Goal: Task Accomplishment & Management: Manage account settings

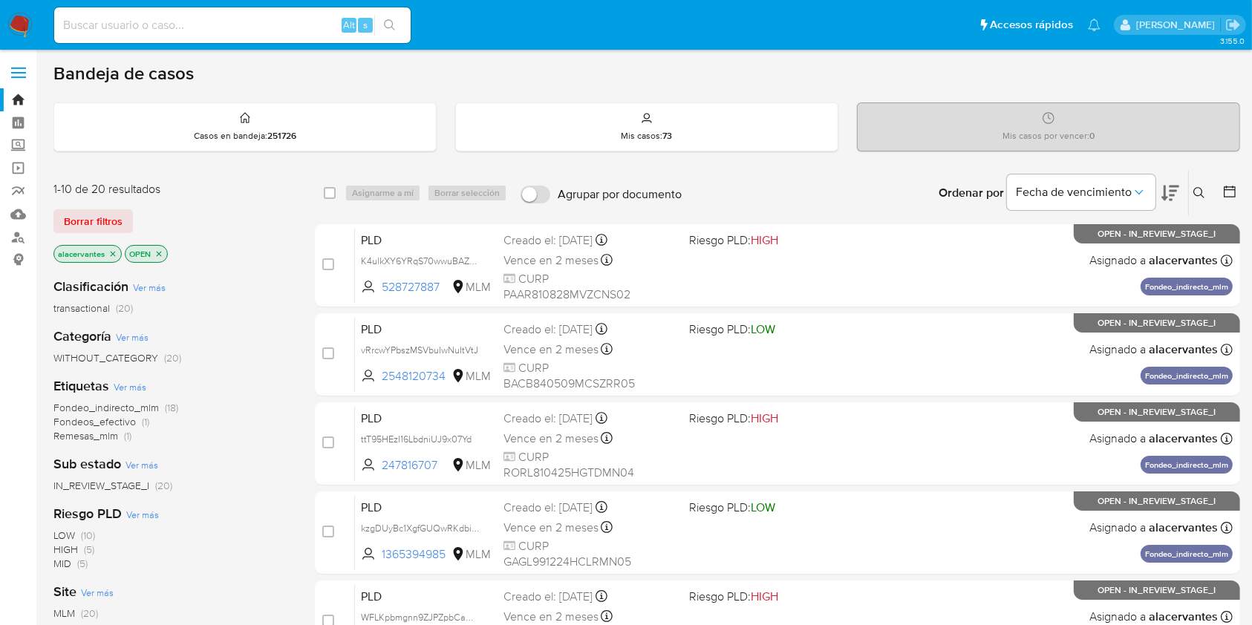
click at [830, 75] on div "Bandeja de casos" at bounding box center [646, 73] width 1187 height 22
click at [114, 247] on p "alacervantes" at bounding box center [87, 254] width 67 height 16
click at [114, 251] on icon "close-filter" at bounding box center [113, 253] width 5 height 5
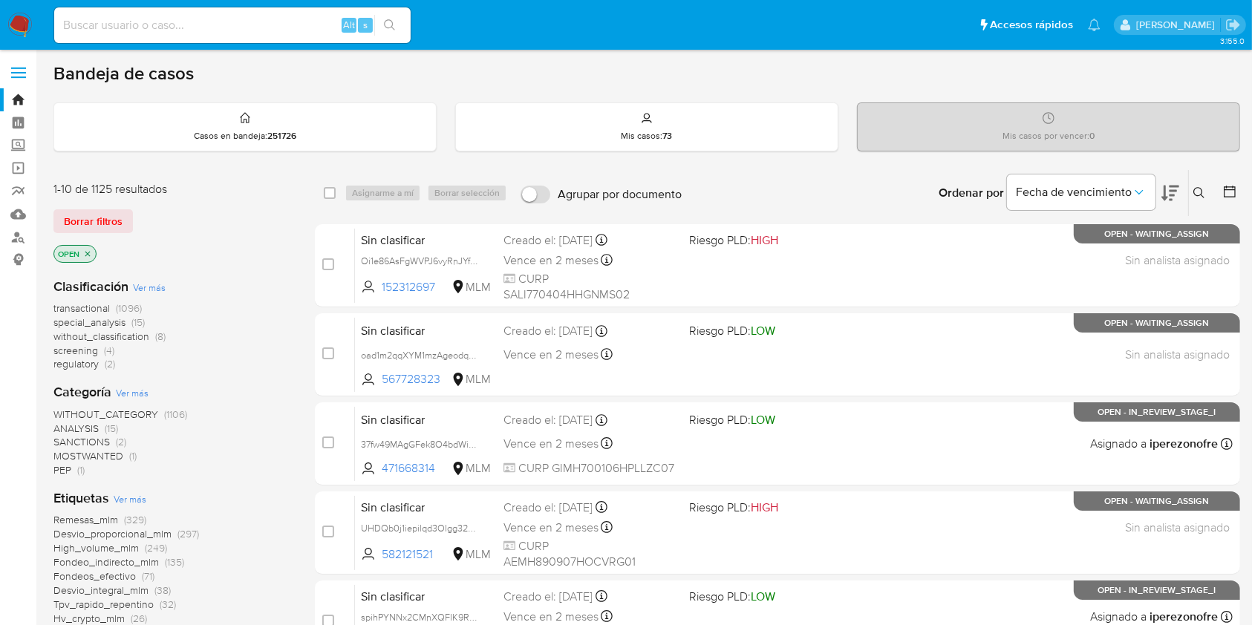
click at [1197, 188] on icon at bounding box center [1200, 193] width 12 height 12
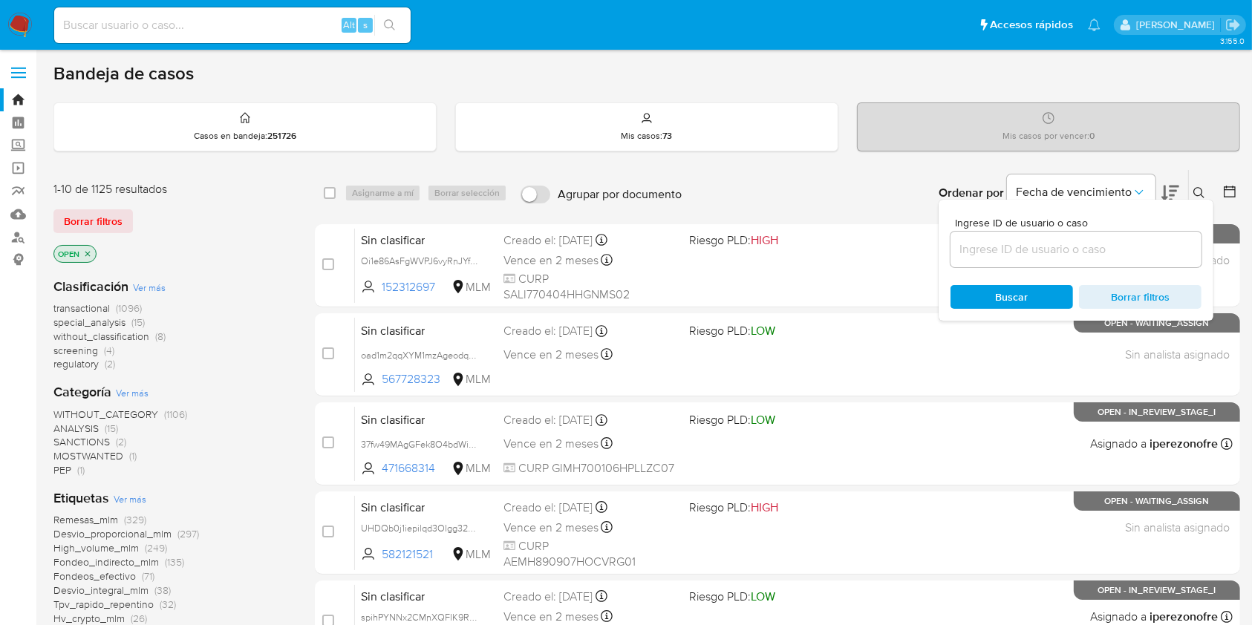
click at [1013, 258] on input at bounding box center [1076, 249] width 251 height 19
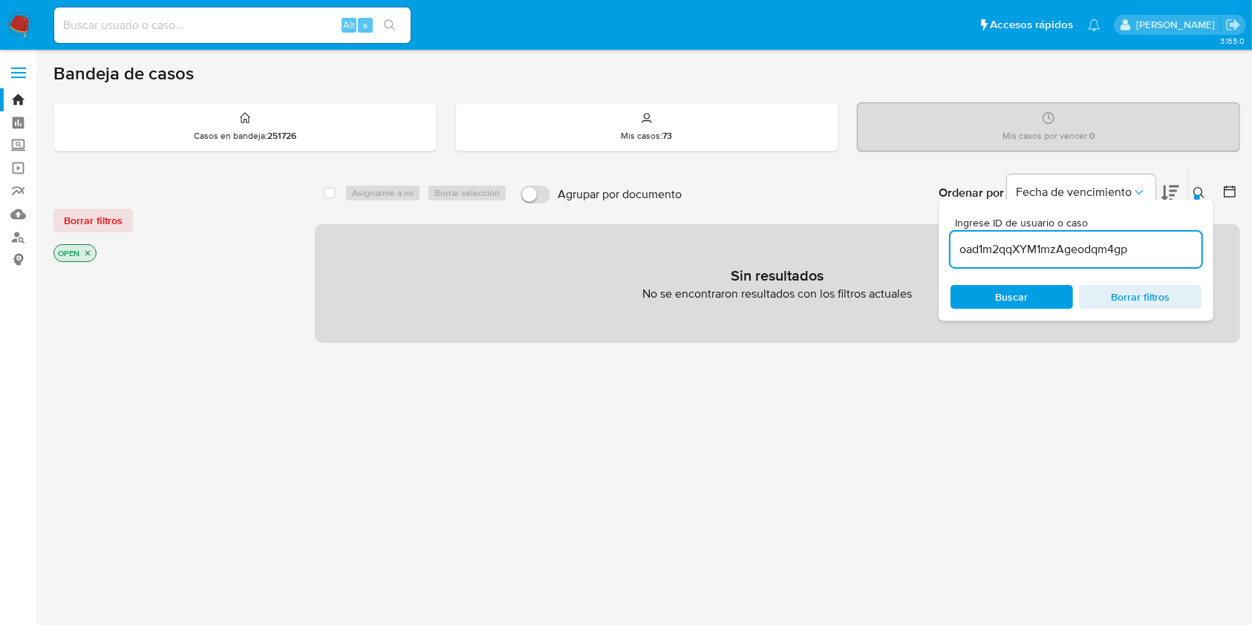
click at [1149, 252] on input "oad1m2qqXYM1mzAgeodqm4gp" at bounding box center [1076, 249] width 251 height 19
type input "oad1m2qqXYM1mzAgeodqm4gp"
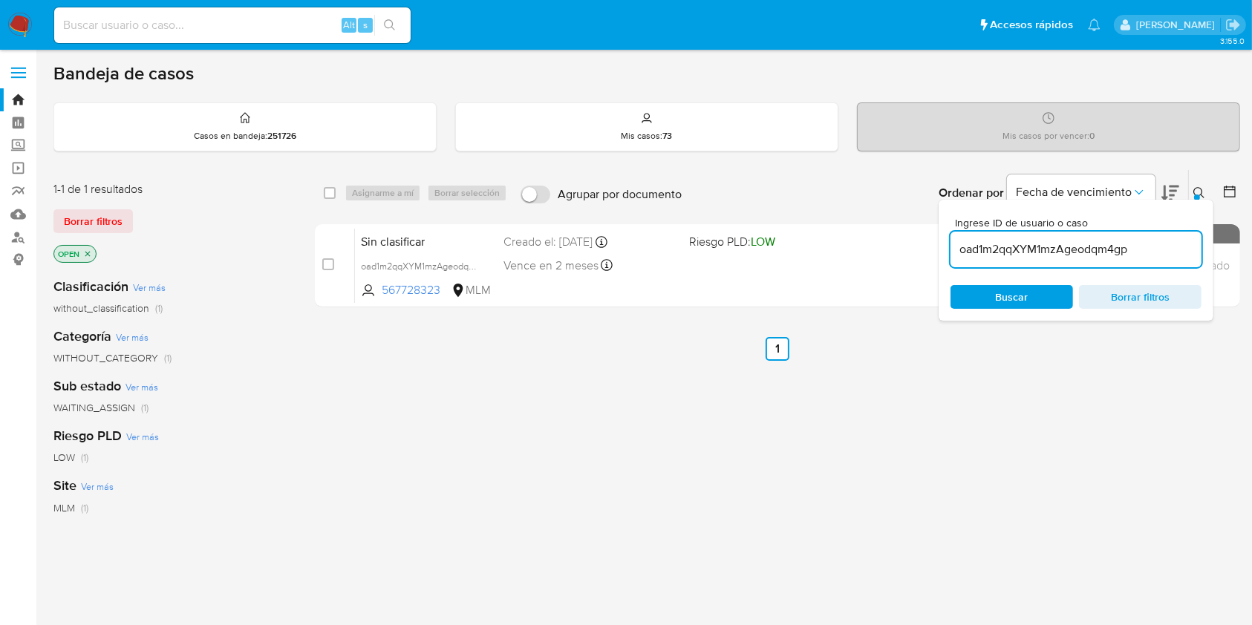
drag, startPoint x: 870, startPoint y: 451, endPoint x: 903, endPoint y: 425, distance: 42.3
click at [871, 452] on div "select-all-cases-checkbox Asignarme a mí Borrar selección Agrupar por documento…" at bounding box center [778, 505] width 926 height 673
click at [1192, 187] on button at bounding box center [1201, 193] width 25 height 18
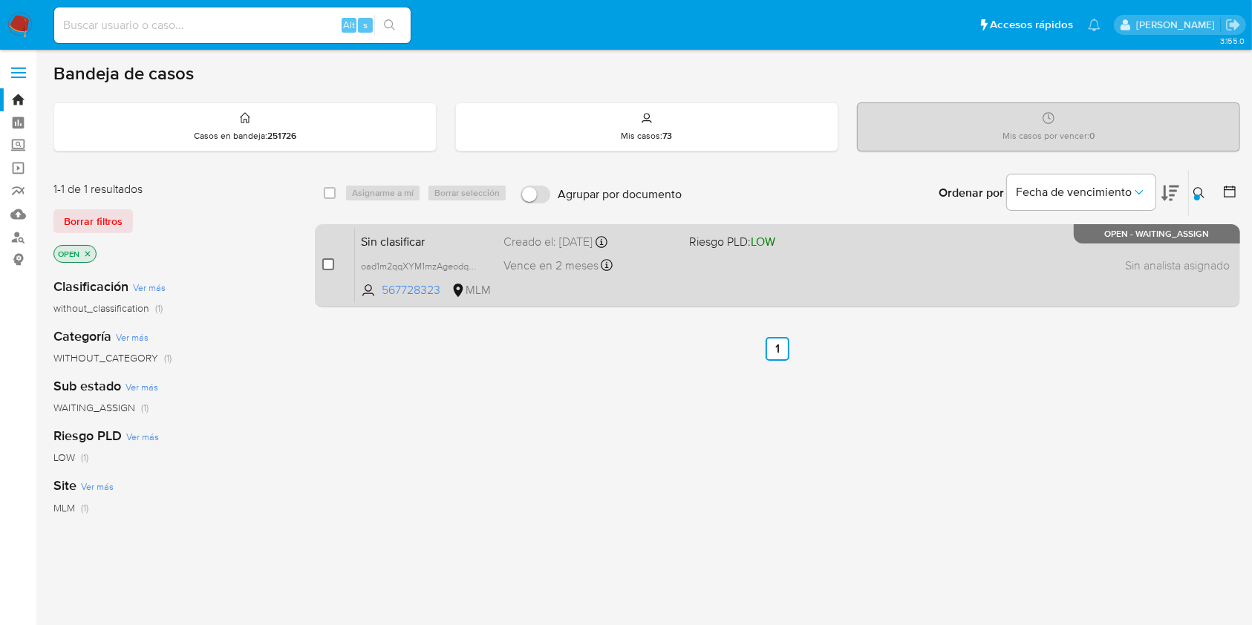
click at [325, 267] on input "checkbox" at bounding box center [328, 265] width 12 height 12
checkbox input "true"
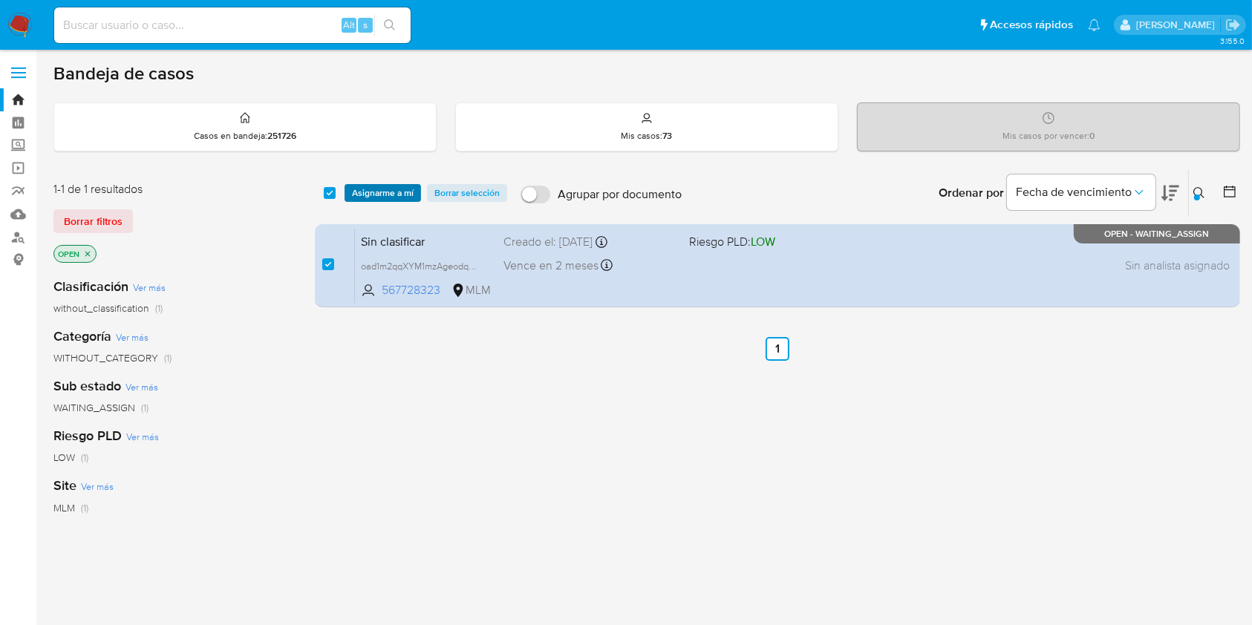
click at [374, 193] on span "Asignarme a mí" at bounding box center [383, 193] width 62 height 15
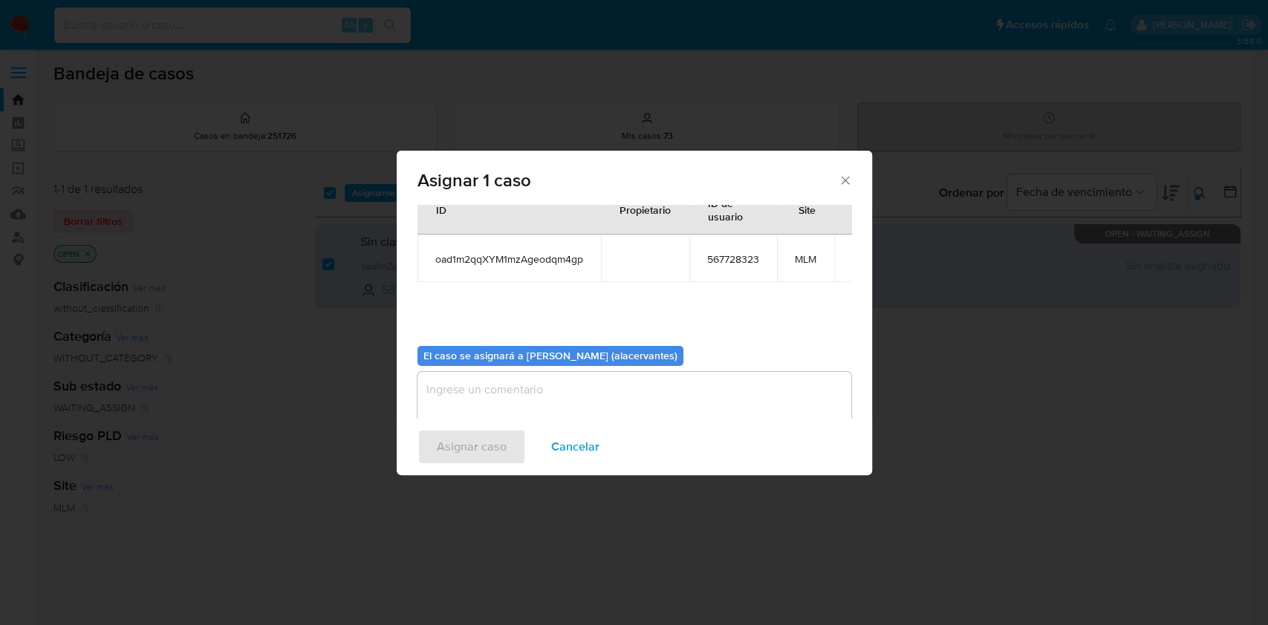
scroll to position [76, 0]
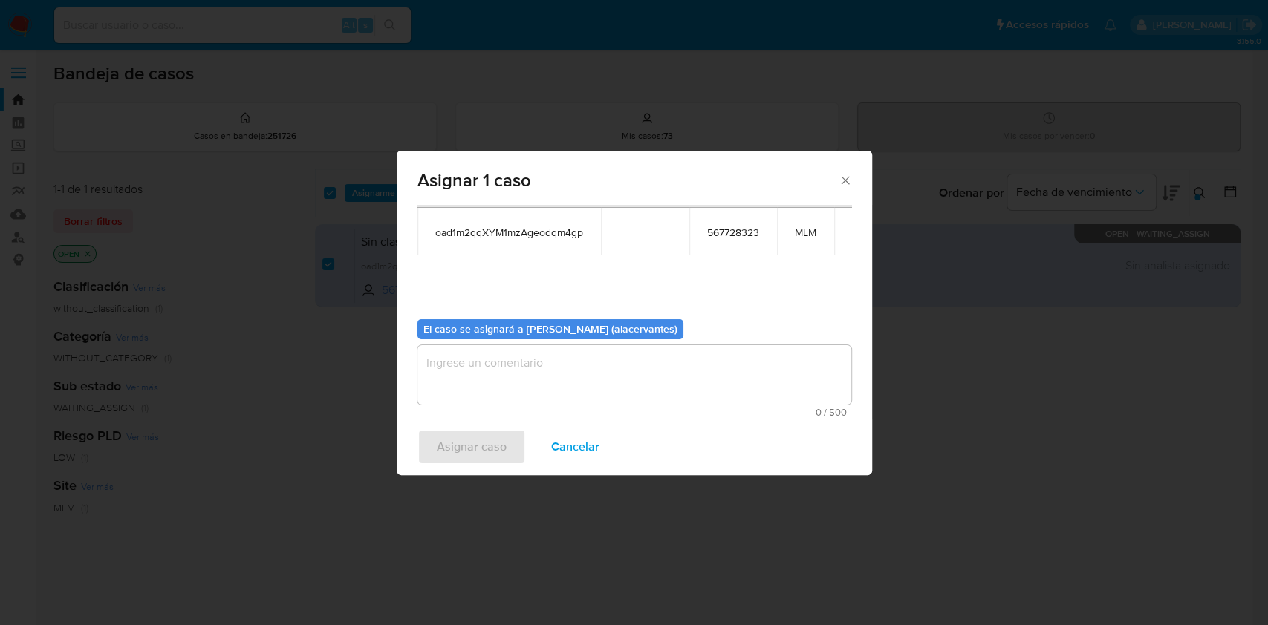
click at [653, 379] on textarea "assign-modal" at bounding box center [634, 374] width 434 height 59
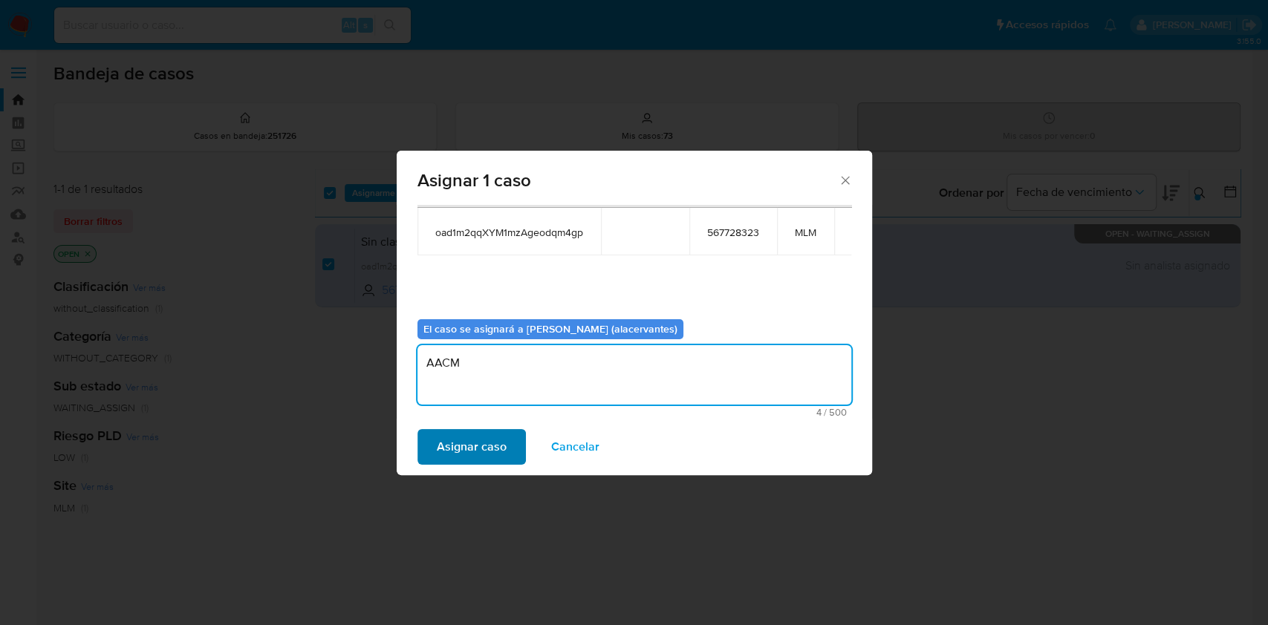
type textarea "AACM"
click at [485, 447] on span "Asignar caso" at bounding box center [472, 447] width 70 height 33
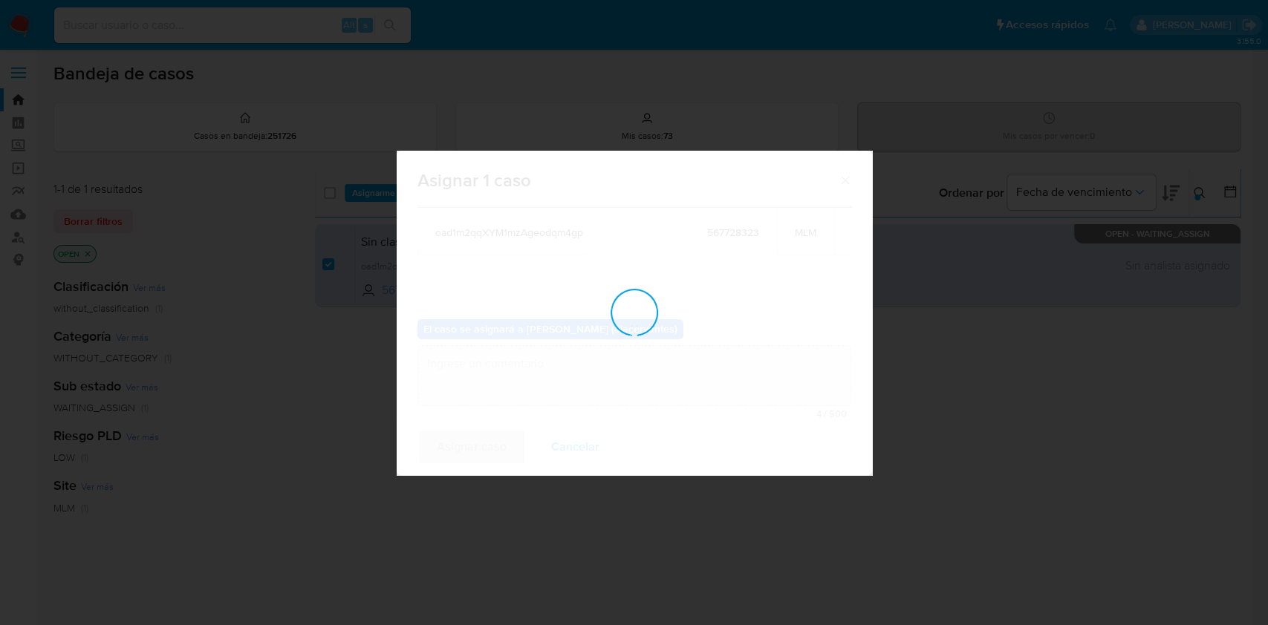
checkbox input "false"
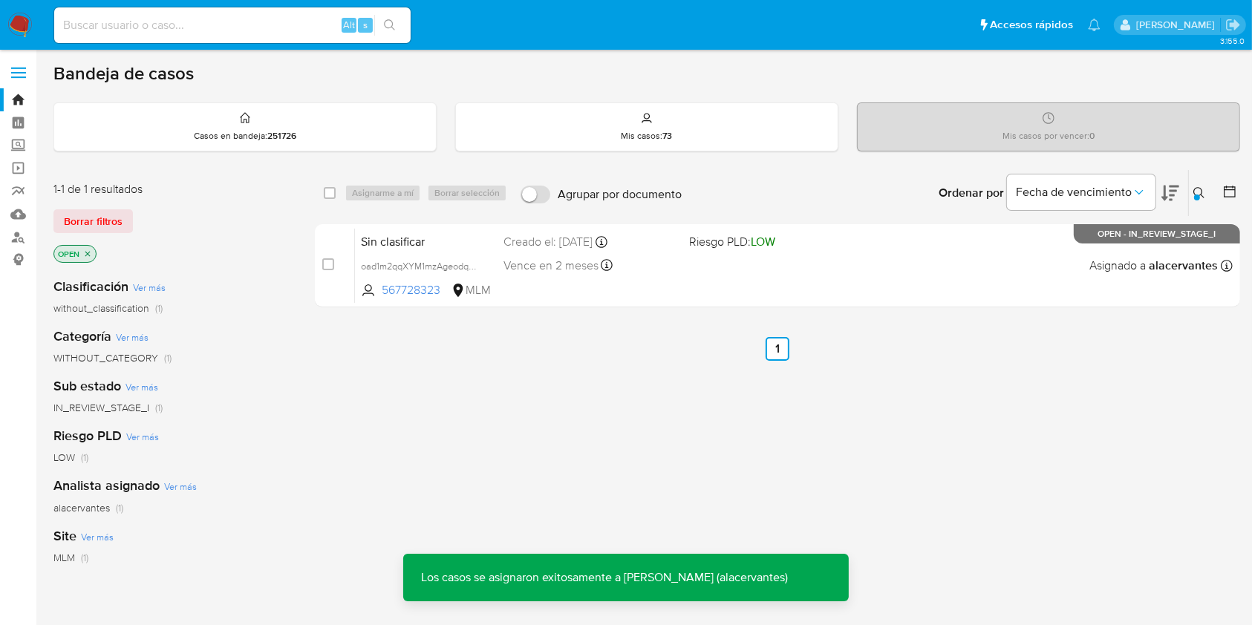
drag, startPoint x: 1197, startPoint y: 189, endPoint x: 1177, endPoint y: 195, distance: 21.1
click at [1197, 189] on icon at bounding box center [1200, 193] width 12 height 12
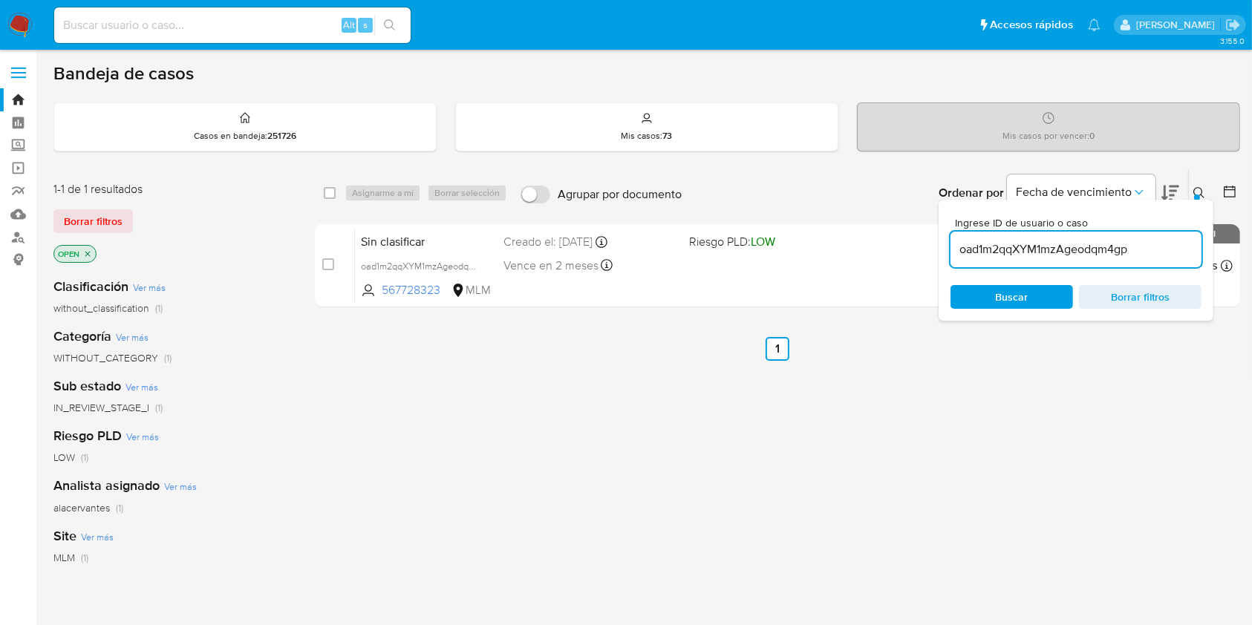
click at [1050, 249] on input "oad1m2qqXYM1mzAgeodqm4gp" at bounding box center [1076, 249] width 251 height 19
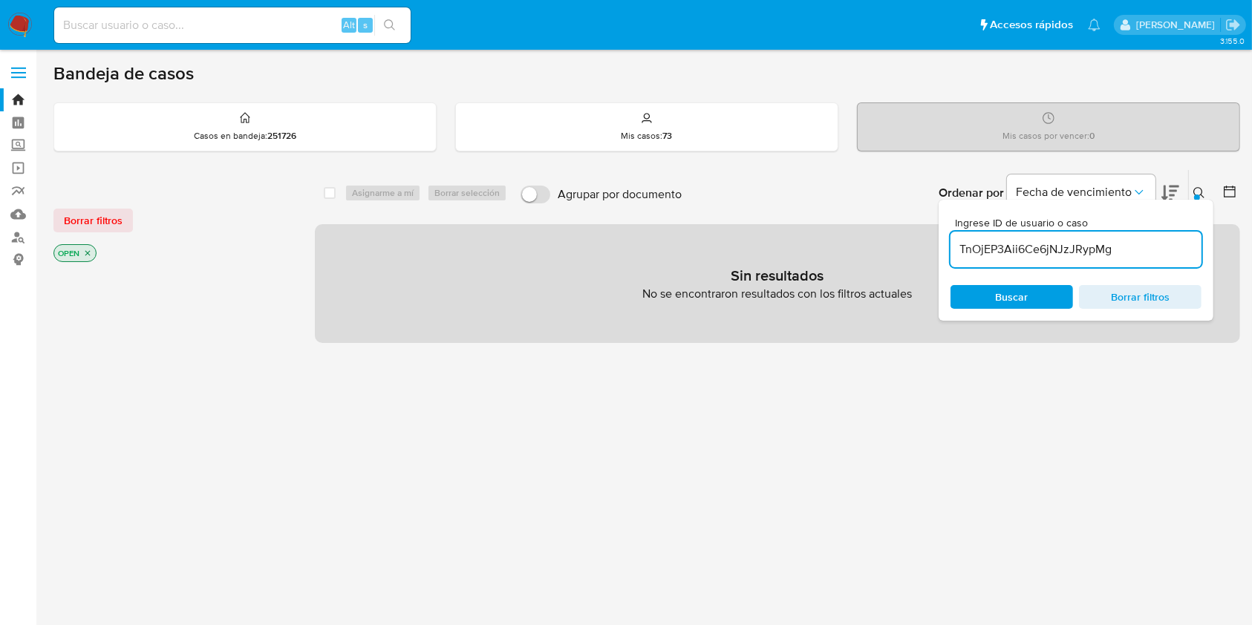
drag, startPoint x: 1127, startPoint y: 247, endPoint x: 1138, endPoint y: 253, distance: 12.6
click at [1128, 247] on input "TnOjEP3Aii6Ce6jNJzJRypMg" at bounding box center [1076, 249] width 251 height 19
click at [1162, 244] on input "TnOjEP3Aii6Ce6jNJzJRypMg" at bounding box center [1076, 249] width 251 height 19
type input "TnOjEP3Aii6Ce6jNJzJRypMg"
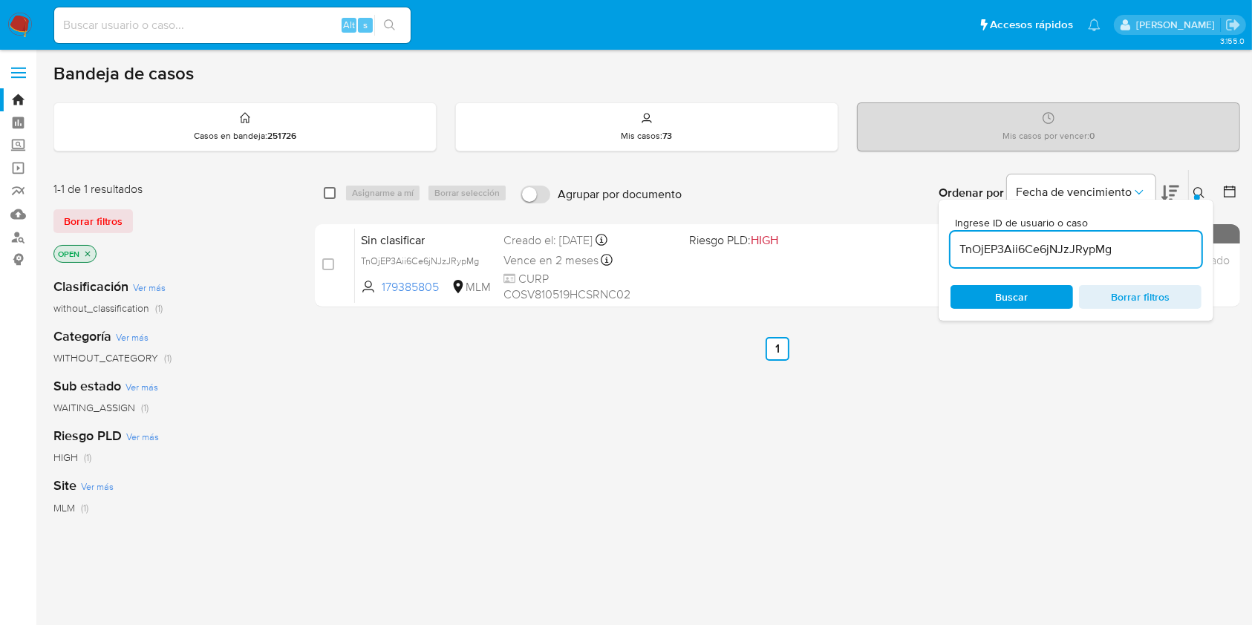
click at [334, 193] on input "checkbox" at bounding box center [330, 193] width 12 height 12
checkbox input "true"
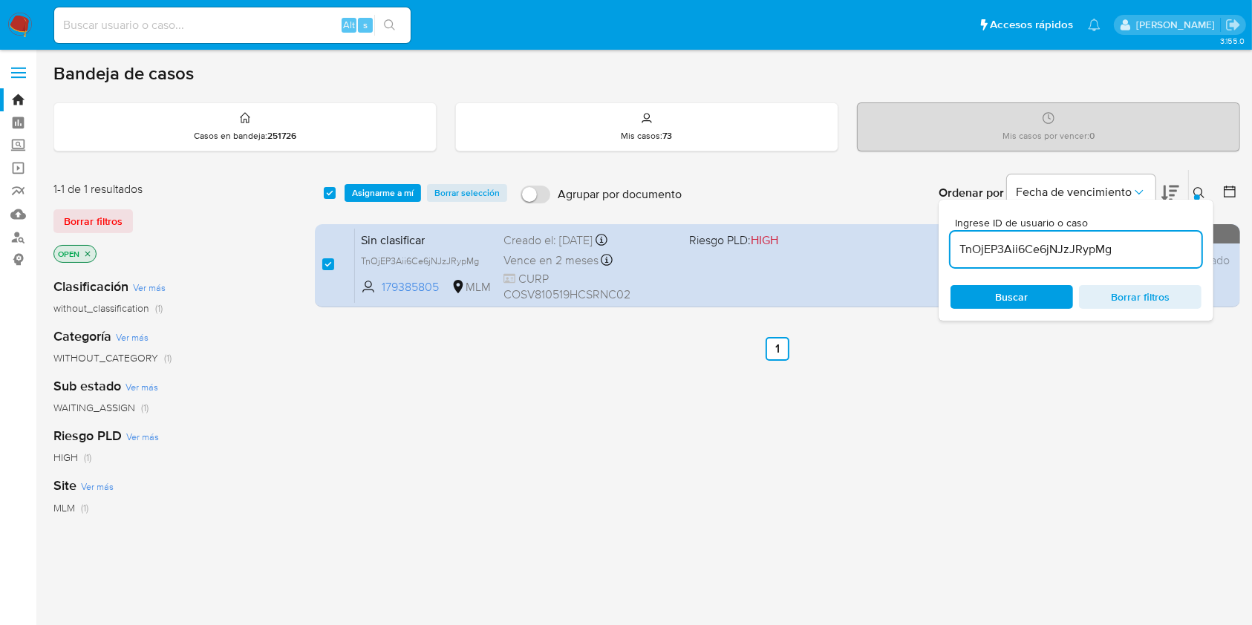
click at [407, 181] on div "select-all-cases-checkbox Asignarme a mí Borrar selección Agrupar por documento…" at bounding box center [778, 193] width 926 height 46
click at [407, 189] on span "Asignarme a mí" at bounding box center [383, 193] width 62 height 15
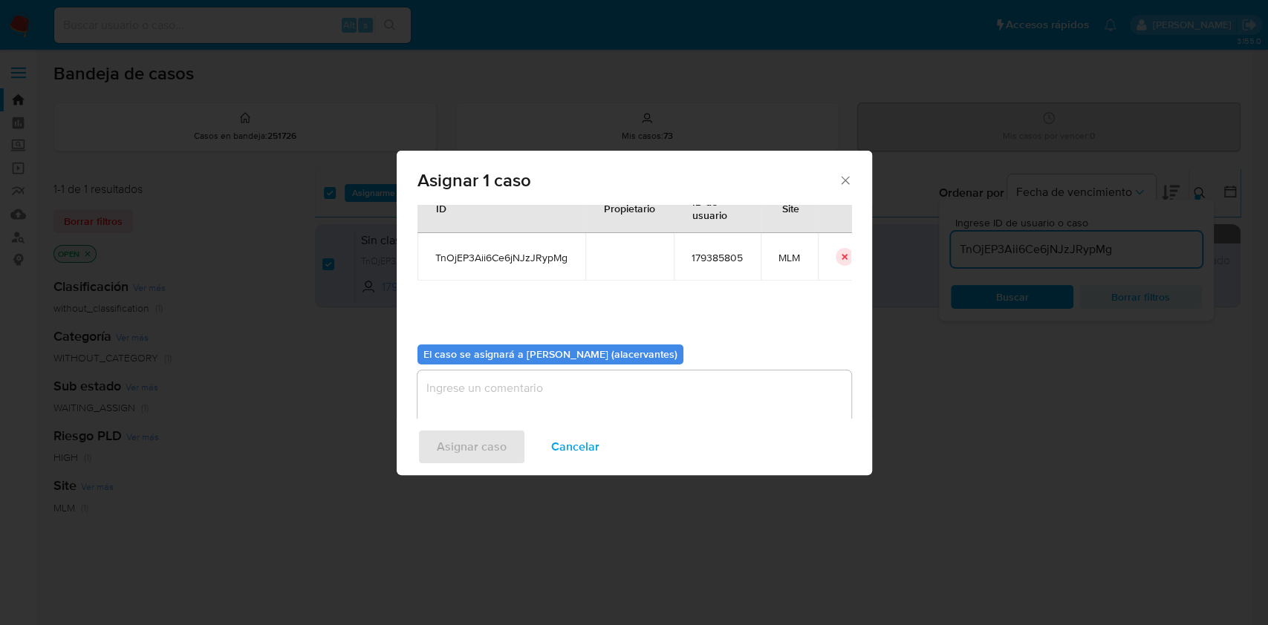
scroll to position [76, 0]
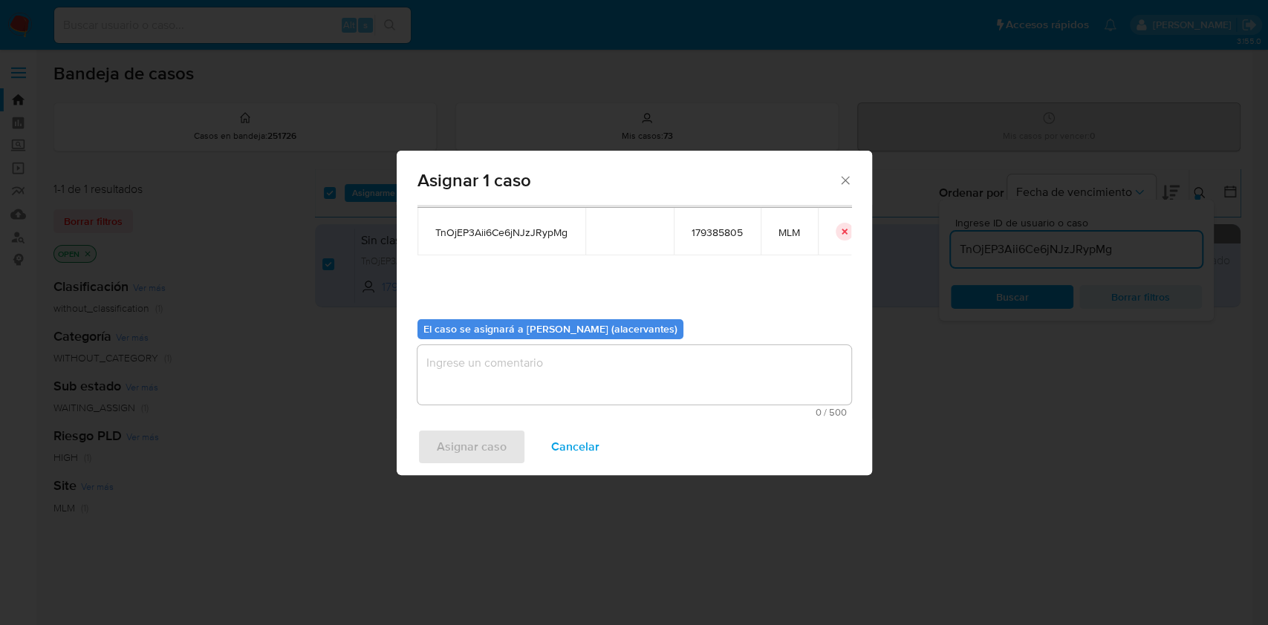
click at [608, 362] on textarea "assign-modal" at bounding box center [634, 374] width 434 height 59
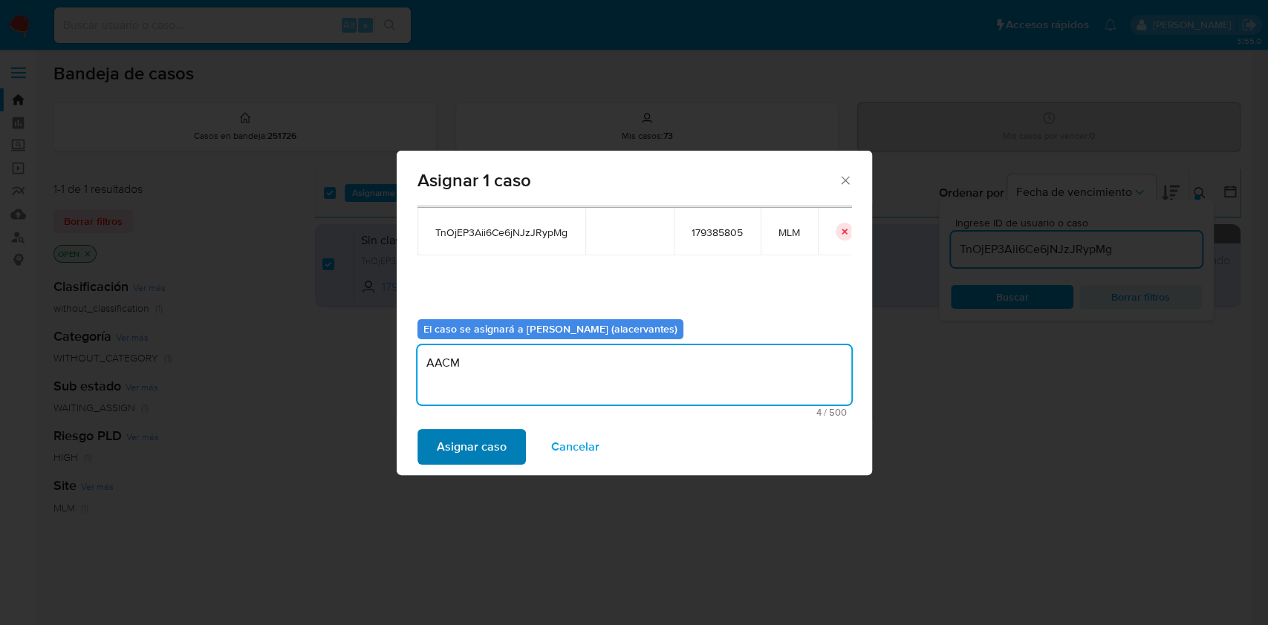
type textarea "AACM"
drag, startPoint x: 463, startPoint y: 450, endPoint x: 506, endPoint y: 478, distance: 51.5
click at [461, 450] on span "Asignar caso" at bounding box center [472, 447] width 70 height 33
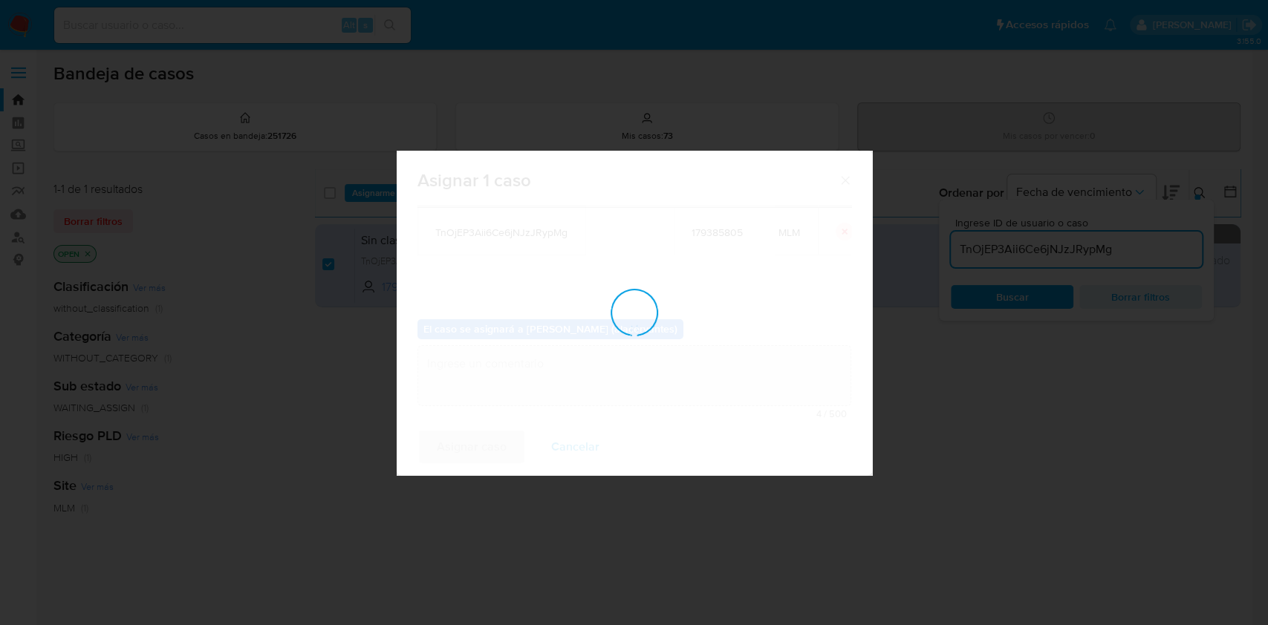
checkbox input "false"
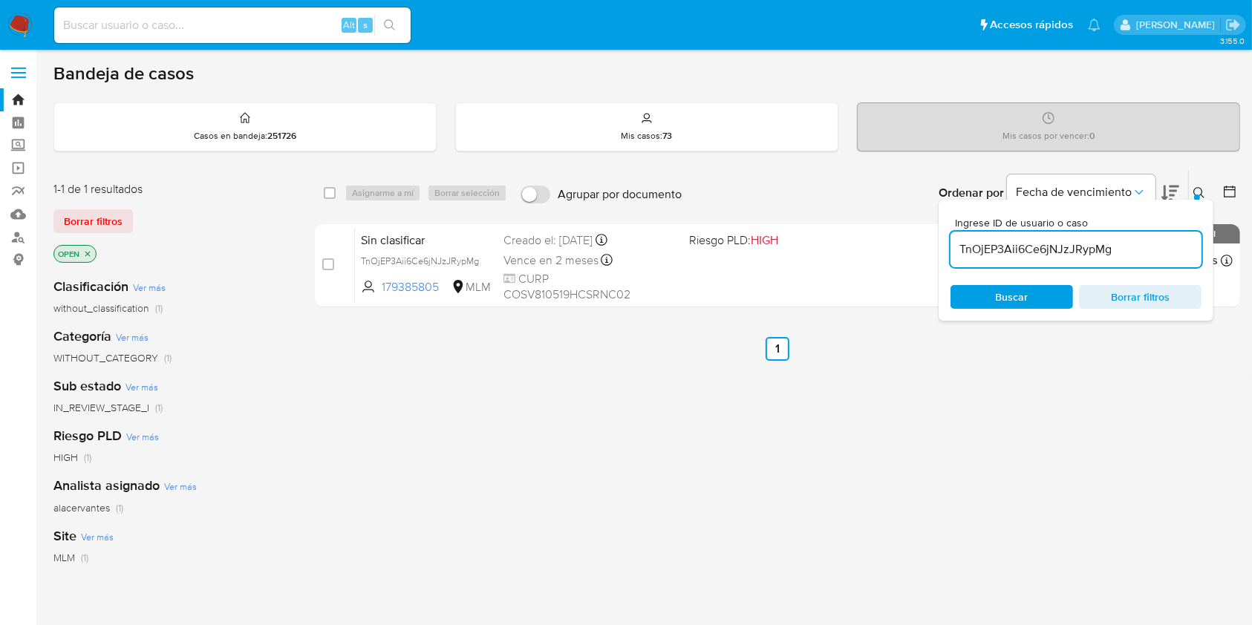
click at [1003, 265] on div "TnOjEP3Aii6Ce6jNJzJRypMg" at bounding box center [1076, 250] width 251 height 36
click at [998, 248] on input "TnOjEP3Aii6Ce6jNJzJRypMg" at bounding box center [1076, 249] width 251 height 19
click at [998, 247] on input "TnOjEP3Aii6Ce6jNJzJRypMg" at bounding box center [1076, 249] width 251 height 19
paste input "ZFBper3FIV1zgnIewoiml7h0"
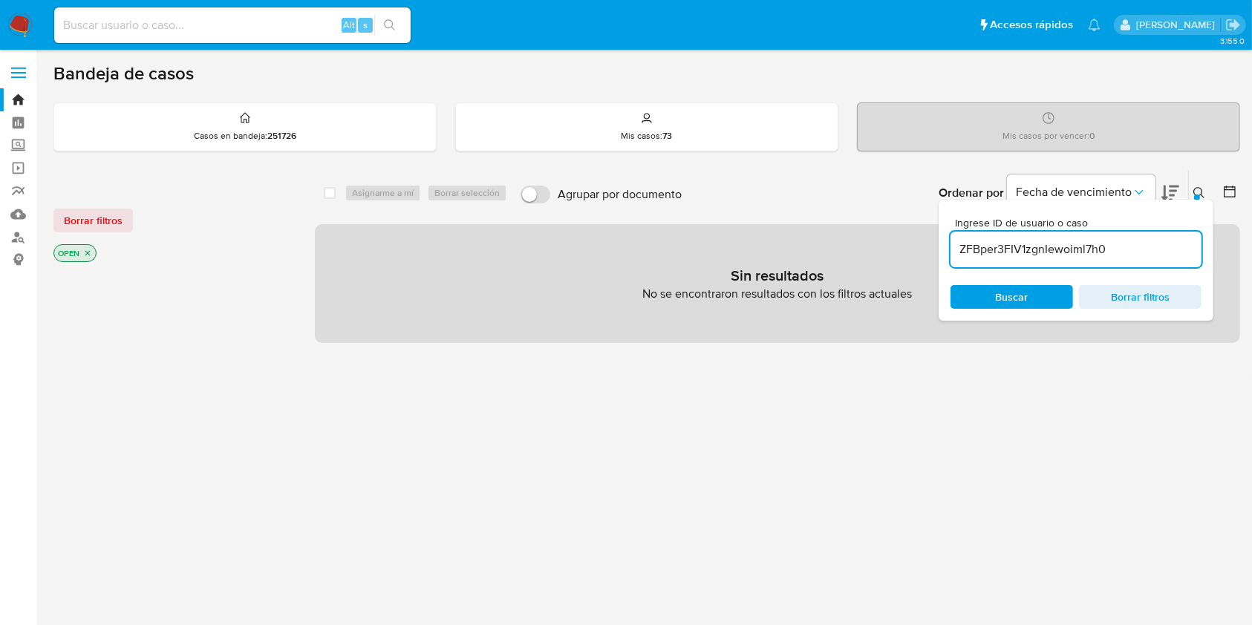
click at [1194, 241] on input "ZFBper3FIV1zgnIewoiml7h0" at bounding box center [1076, 249] width 251 height 19
type input "ZFBper3FIV1zgnIewoiml7h0"
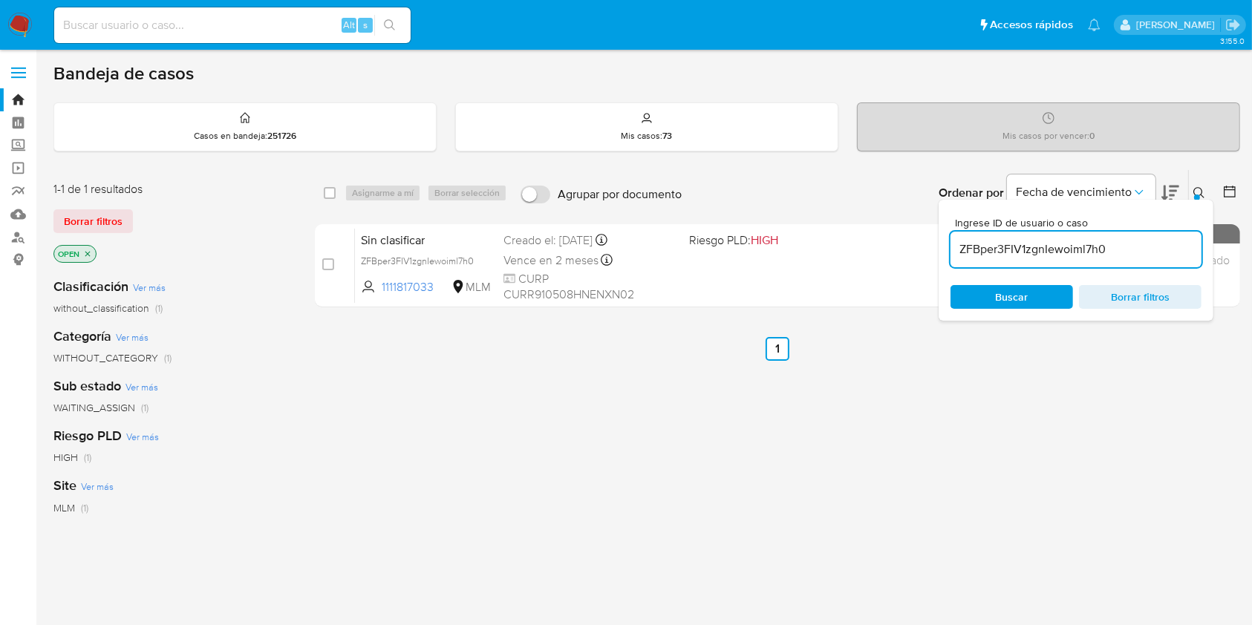
click at [1018, 294] on span "Buscar" at bounding box center [1012, 297] width 33 height 24
click at [330, 193] on input "checkbox" at bounding box center [330, 193] width 12 height 12
checkbox input "true"
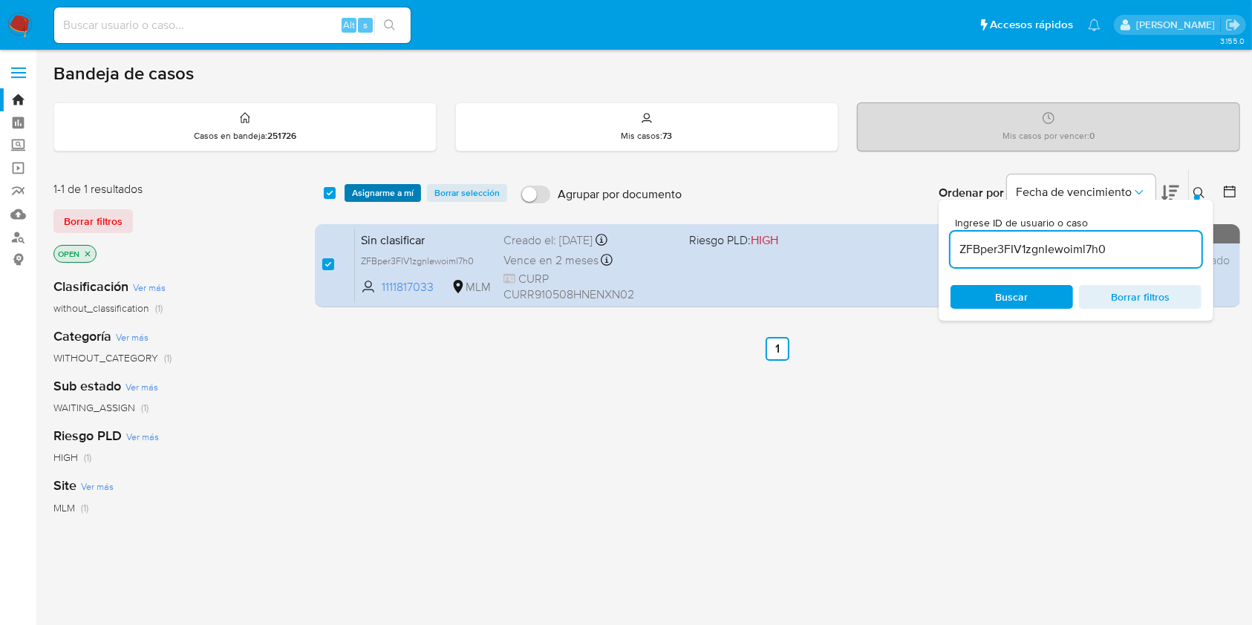
click at [380, 193] on span "Asignarme a mí" at bounding box center [383, 193] width 62 height 15
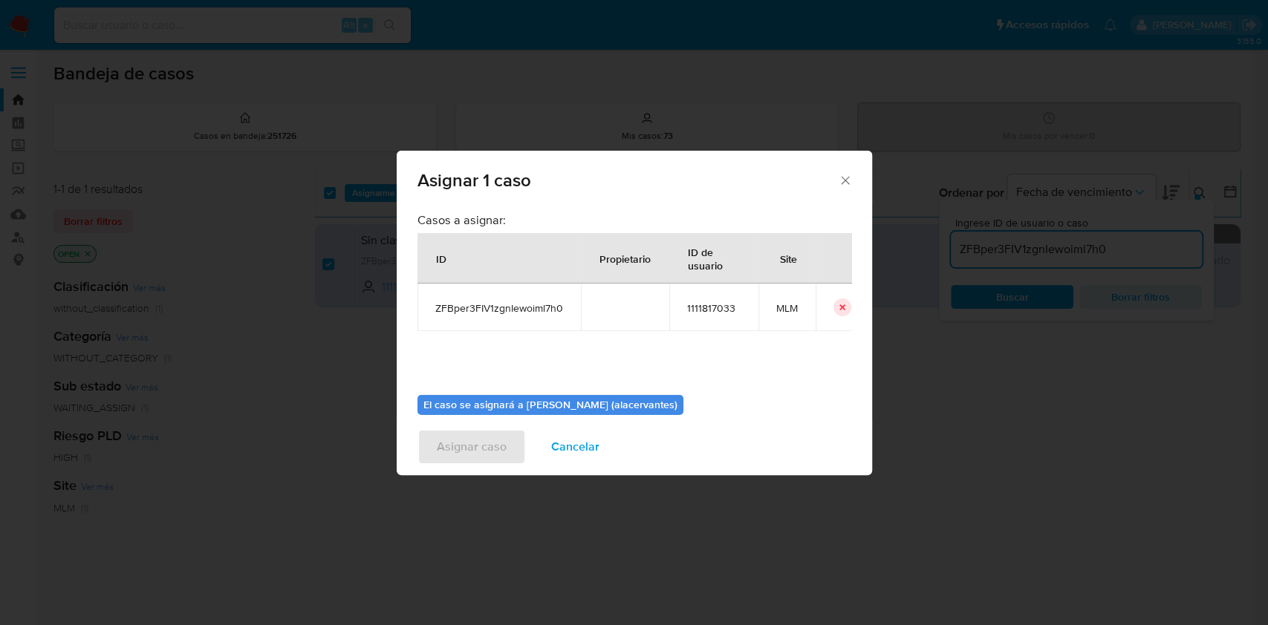
scroll to position [76, 0]
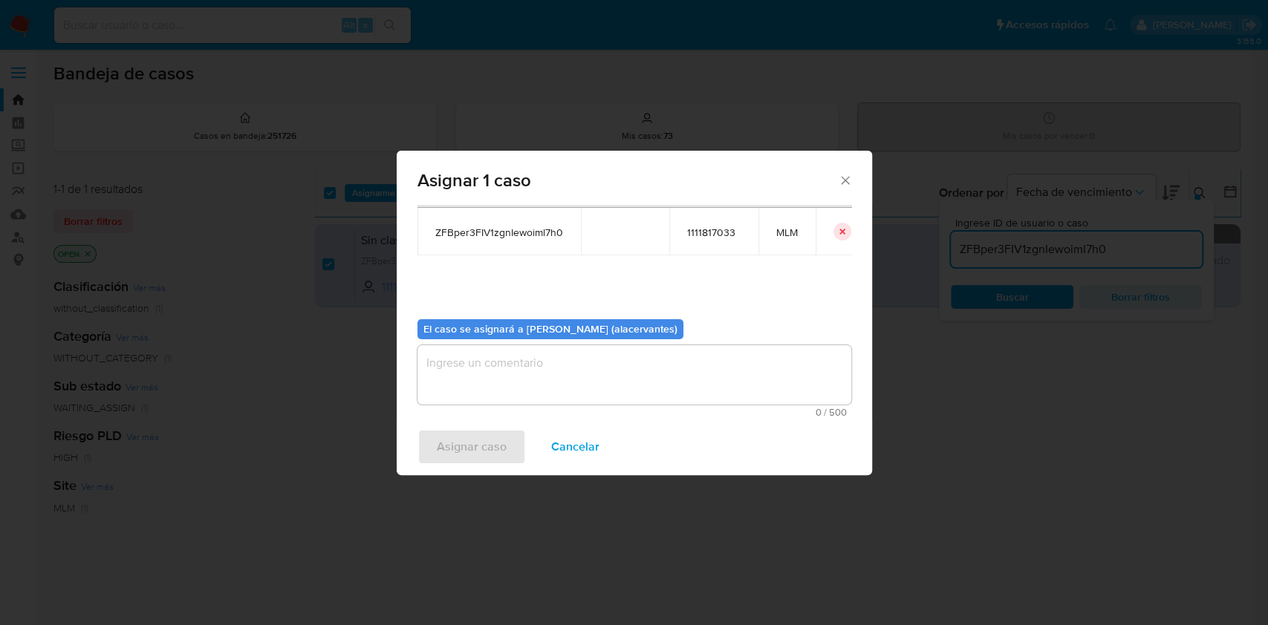
click at [588, 383] on textarea "assign-modal" at bounding box center [634, 374] width 434 height 59
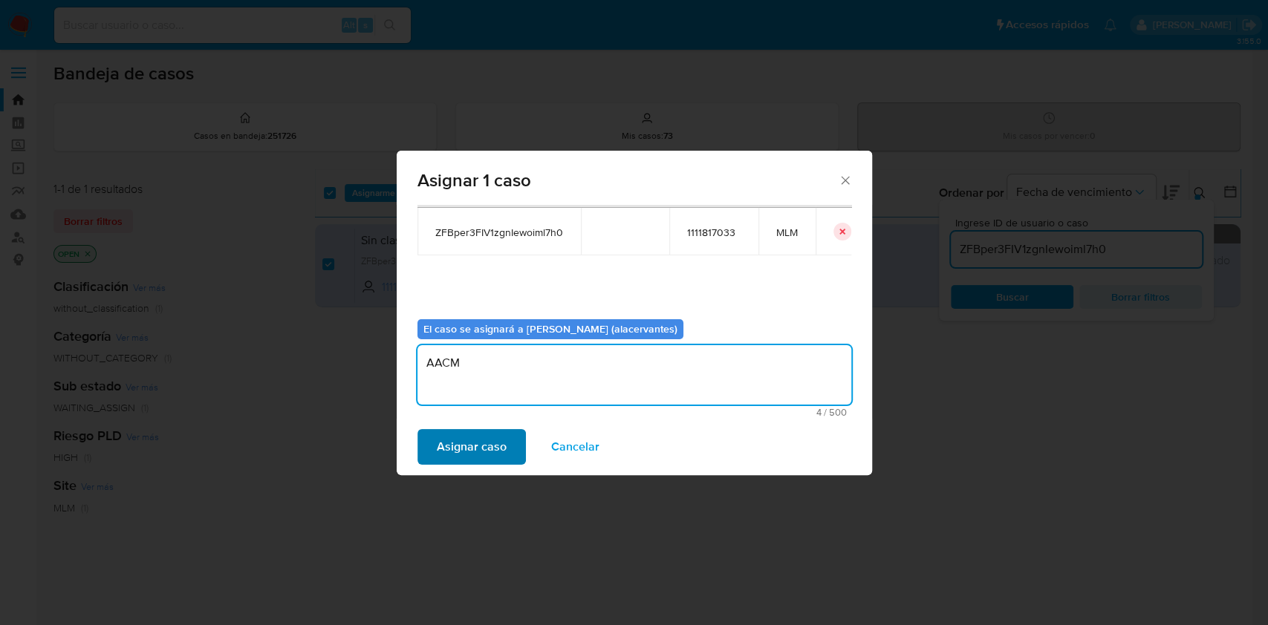
type textarea "AACM"
click at [492, 451] on span "Asignar caso" at bounding box center [472, 447] width 70 height 33
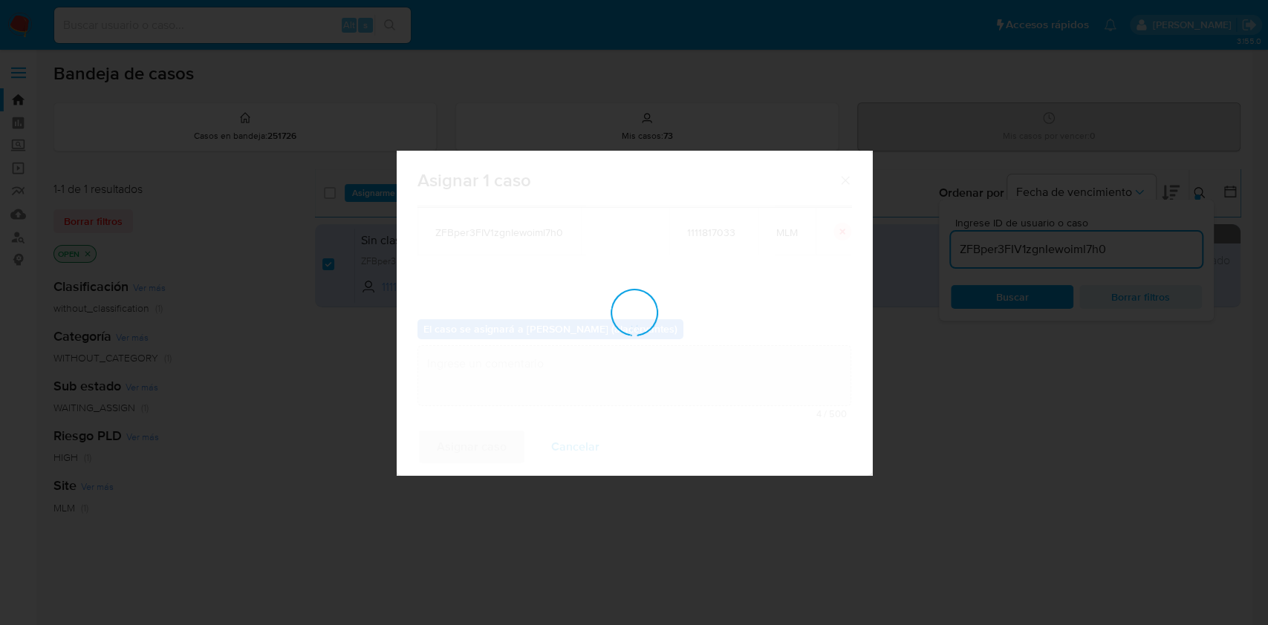
checkbox input "false"
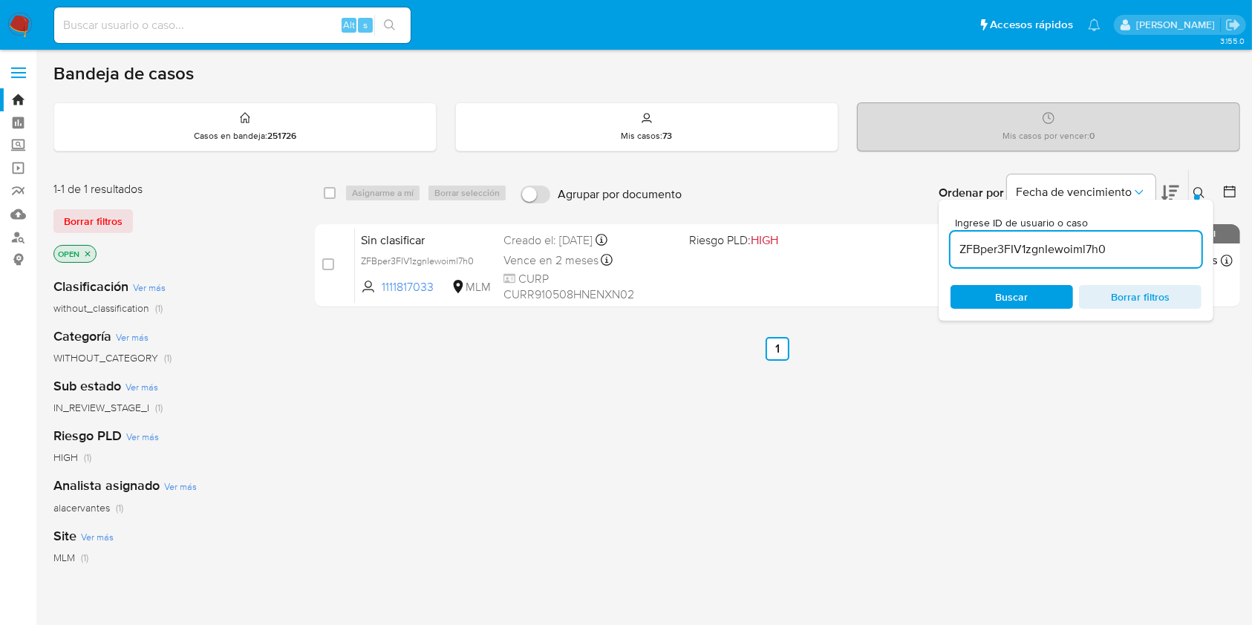
click at [1049, 242] on input "ZFBper3FIV1zgnIewoiml7h0" at bounding box center [1076, 249] width 251 height 19
paste input "UdXg8CCavvI1fKCKACyfh5g5"
type input "UdXg8CCavvI1fKCKACyfh5g5"
click at [327, 195] on input "checkbox" at bounding box center [330, 193] width 12 height 12
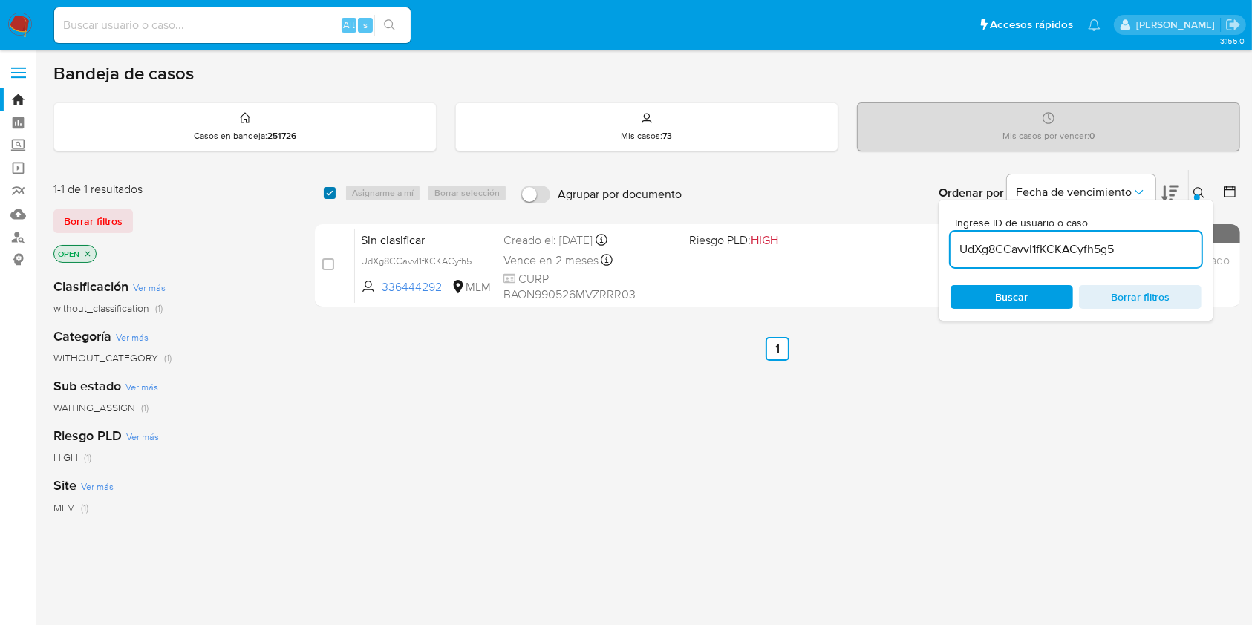
checkbox input "true"
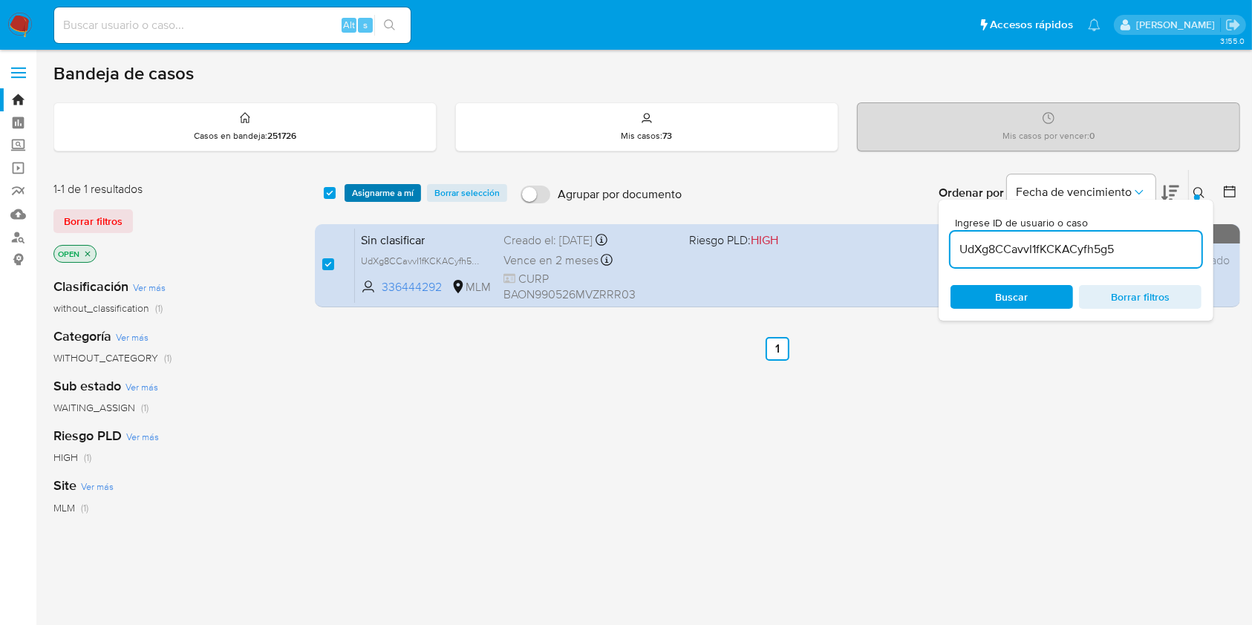
click at [368, 192] on span "Asignarme a mí" at bounding box center [383, 193] width 62 height 15
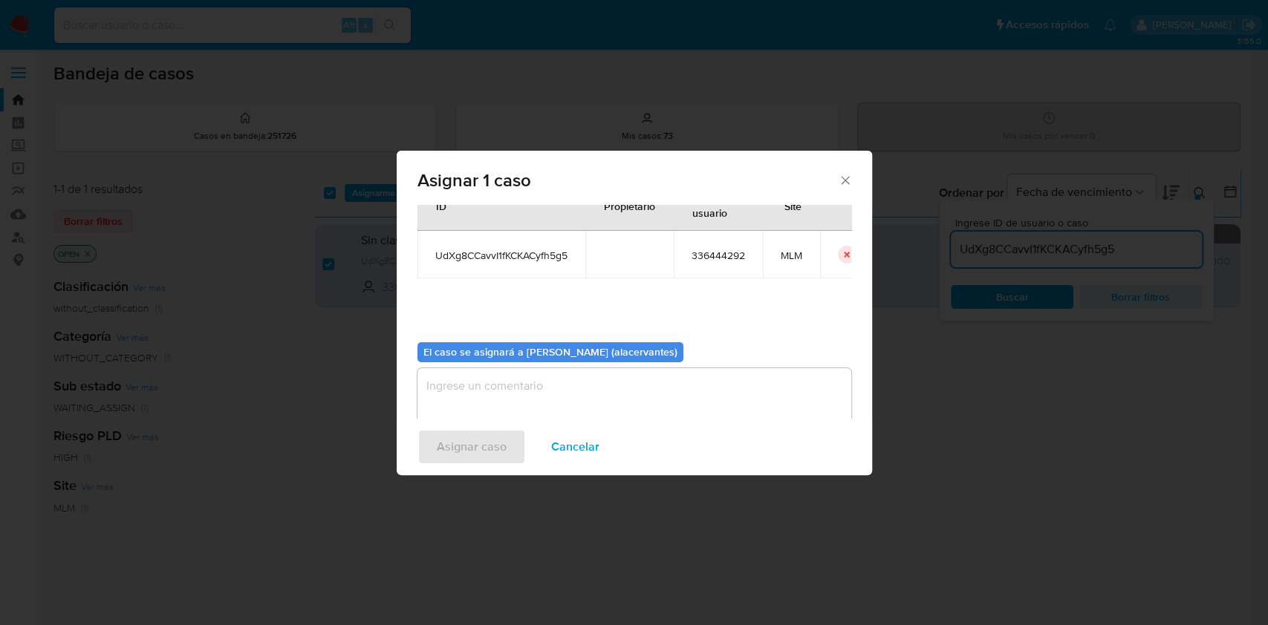
scroll to position [76, 0]
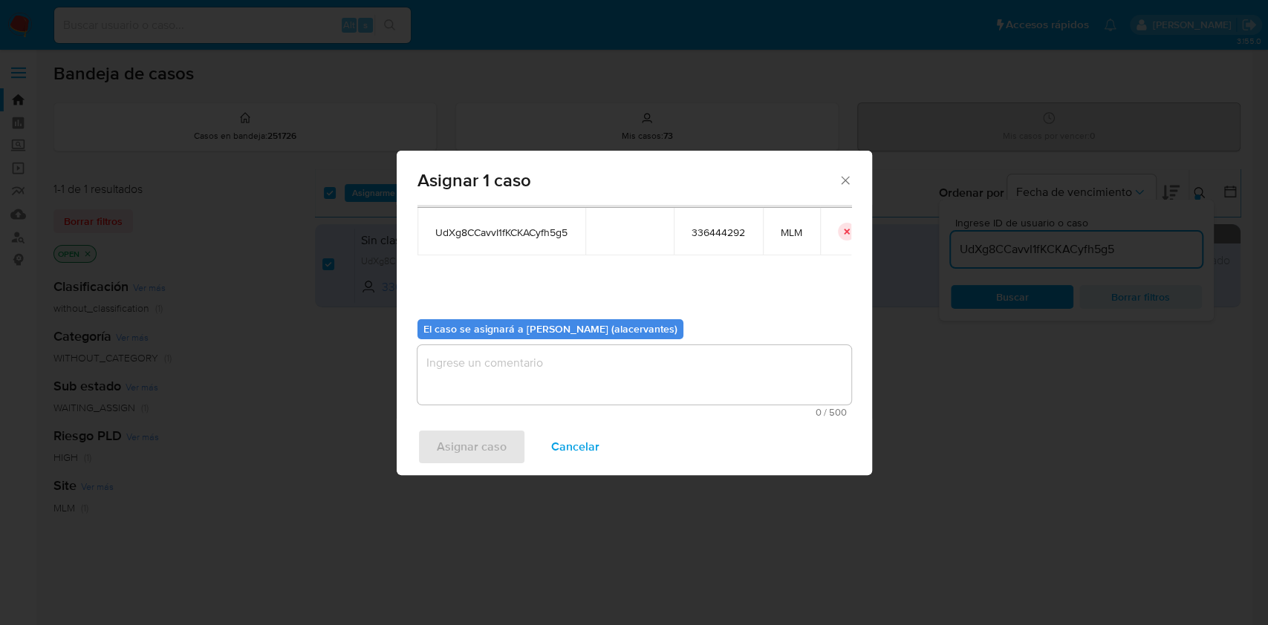
click at [568, 383] on textarea "assign-modal" at bounding box center [634, 374] width 434 height 59
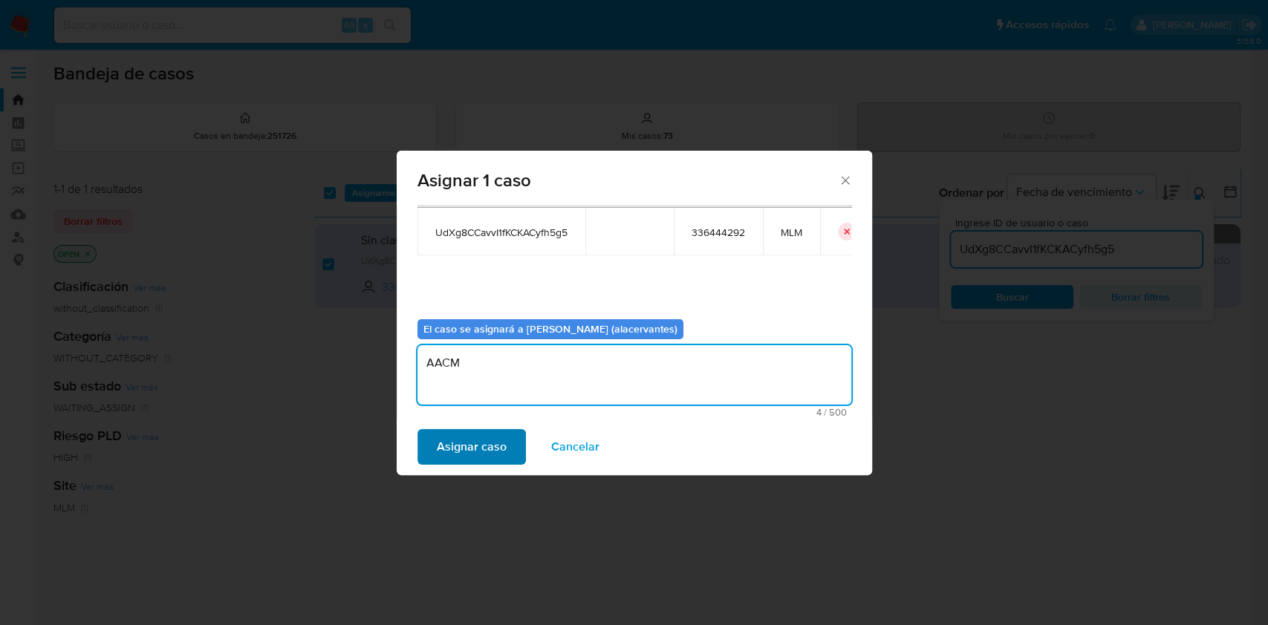
type textarea "AACM"
click at [520, 435] on button "Asignar caso" at bounding box center [471, 447] width 108 height 36
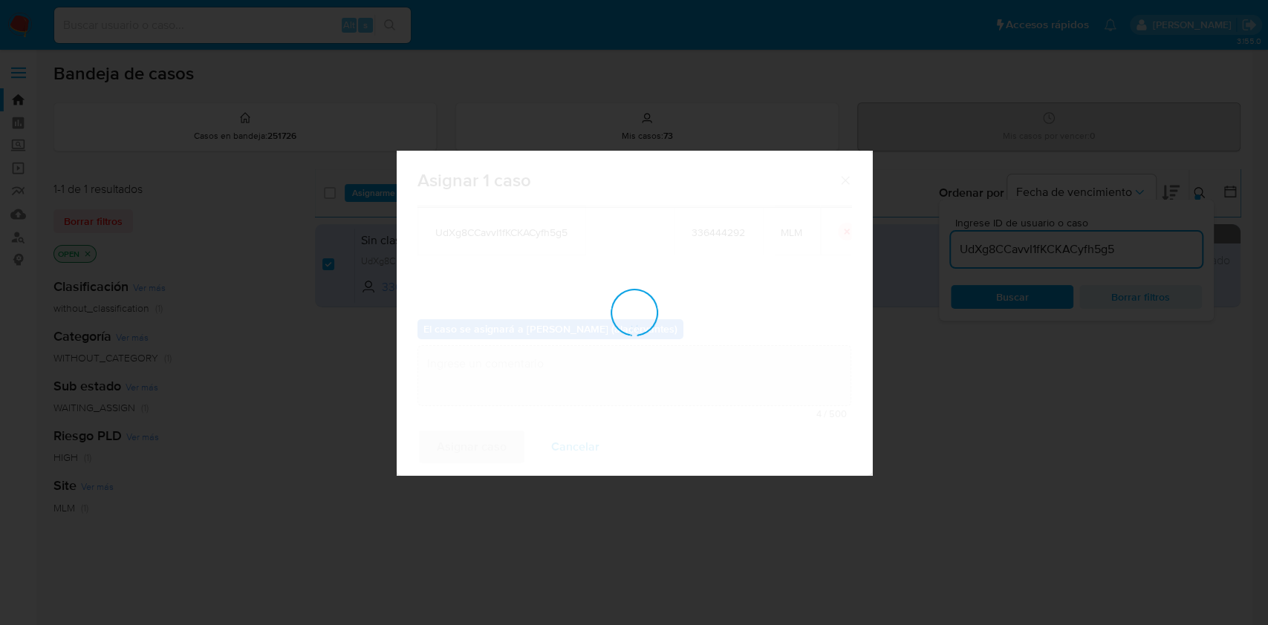
checkbox input "false"
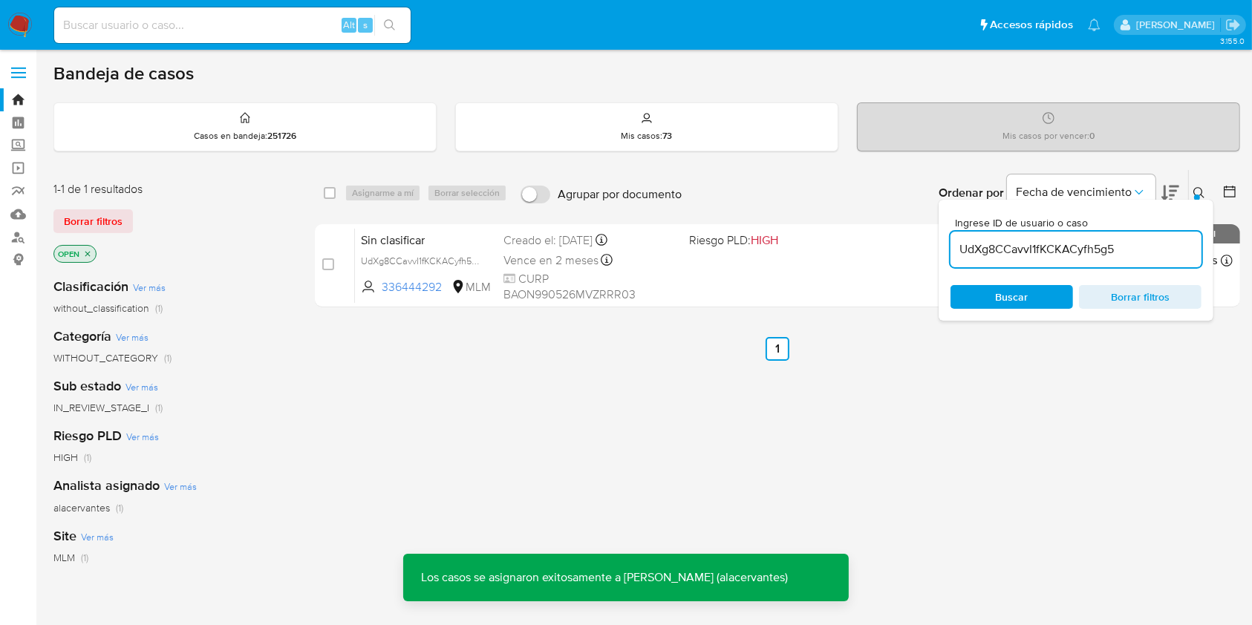
click at [1034, 252] on input "UdXg8CCavvI1fKCKACyfh5g5" at bounding box center [1076, 249] width 251 height 19
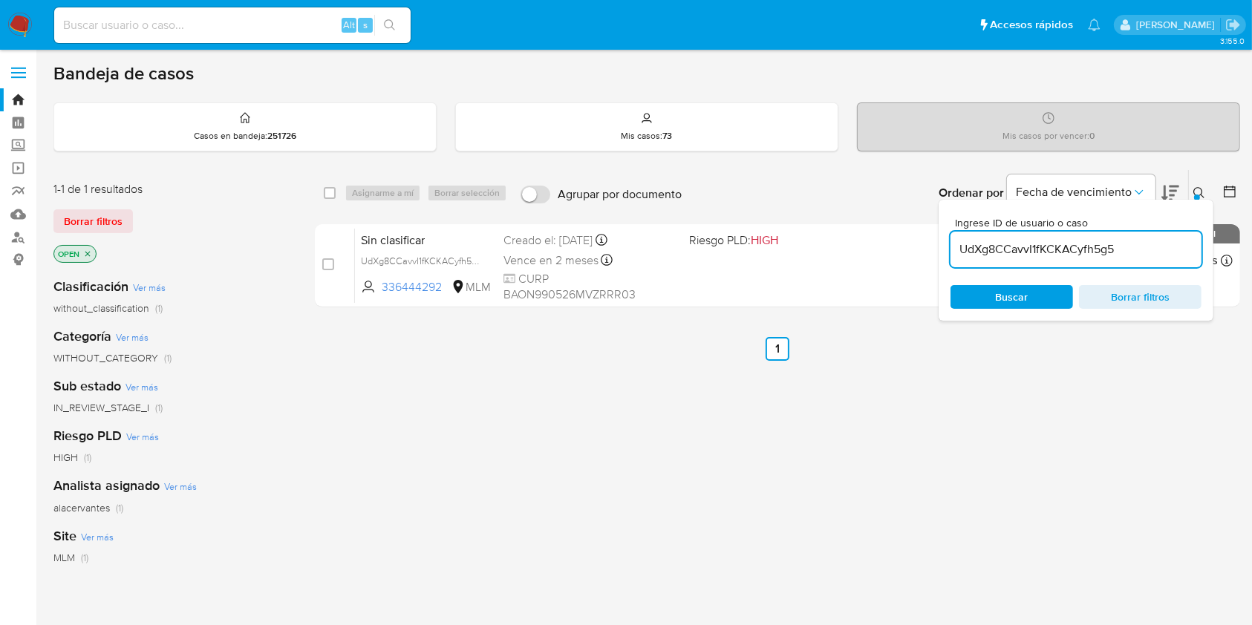
paste input "HDQb0j1iepilqd3OIgg32dO"
type input "UHDQb0j1iepilqd3OIgg32dO"
click at [330, 195] on input "checkbox" at bounding box center [330, 193] width 12 height 12
checkbox input "true"
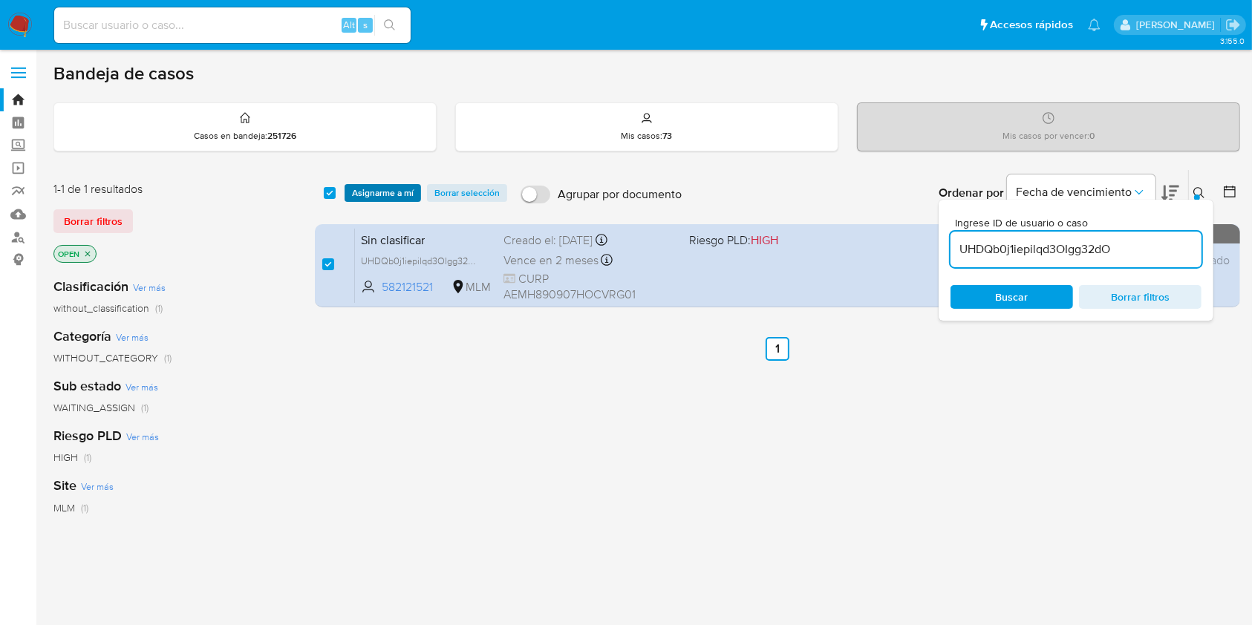
click at [402, 190] on span "Asignarme a mí" at bounding box center [383, 193] width 62 height 15
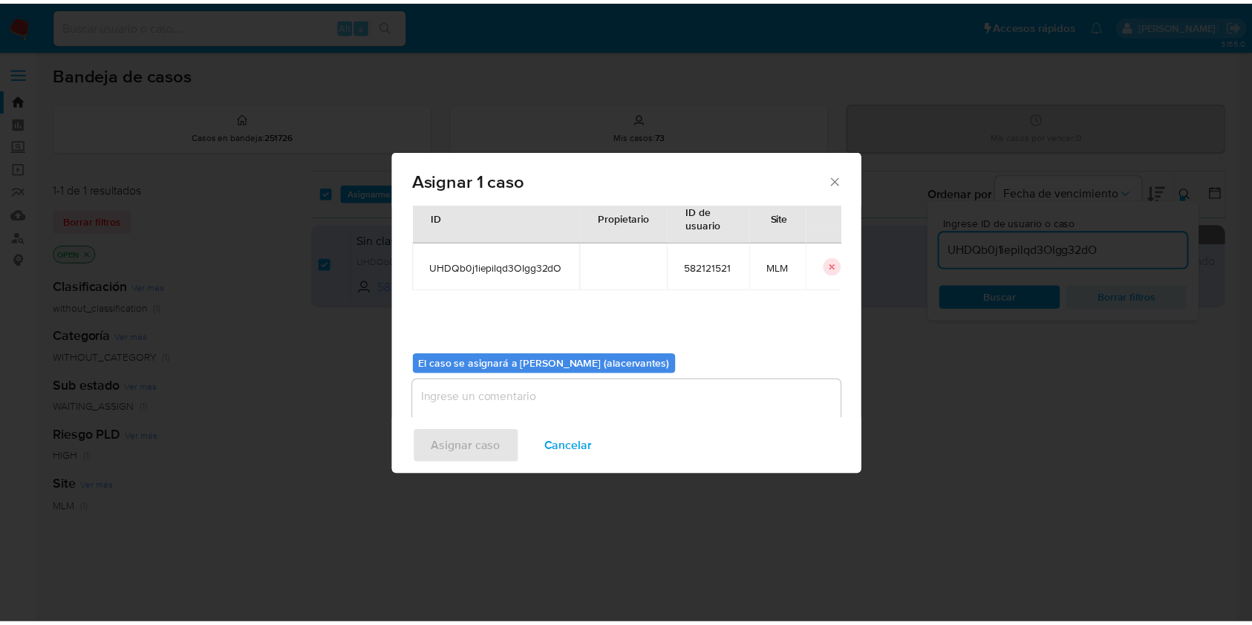
scroll to position [76, 0]
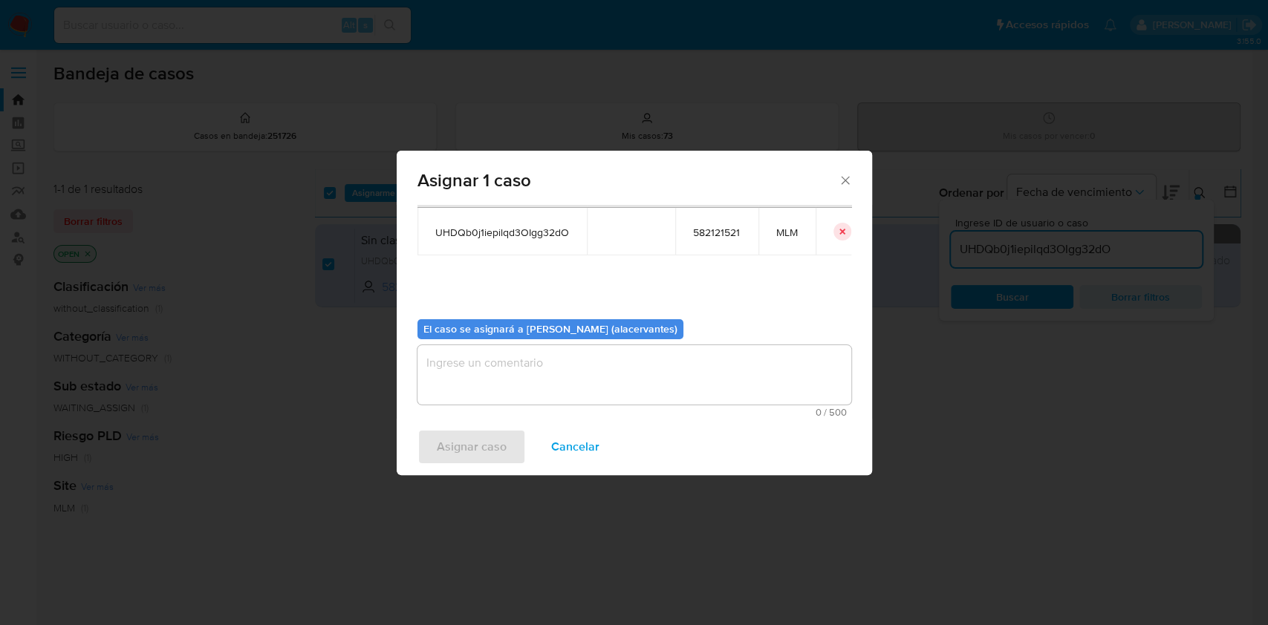
click at [591, 356] on textarea "assign-modal" at bounding box center [634, 374] width 434 height 59
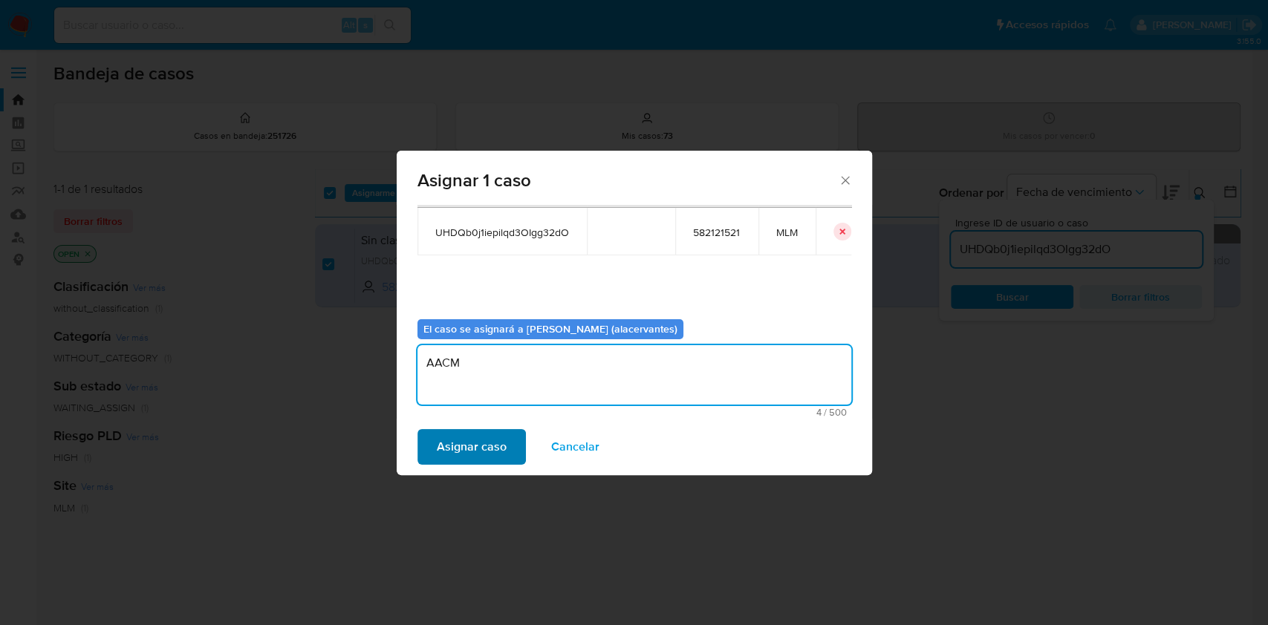
type textarea "AACM"
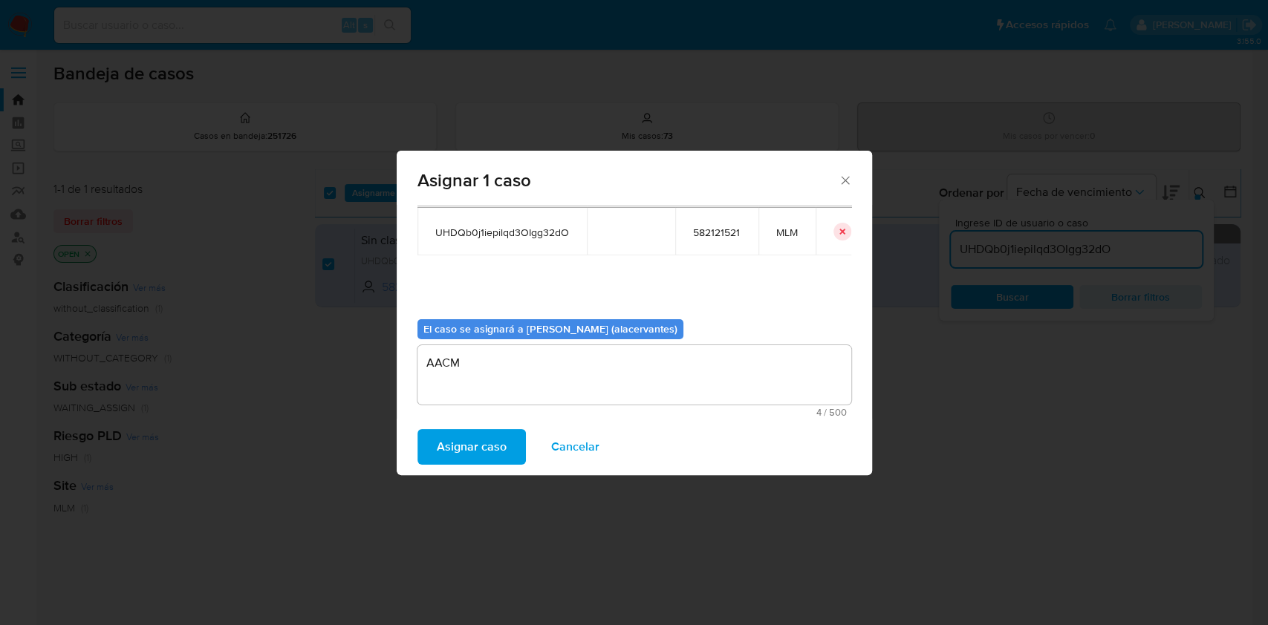
click at [469, 448] on span "Asignar caso" at bounding box center [472, 447] width 70 height 33
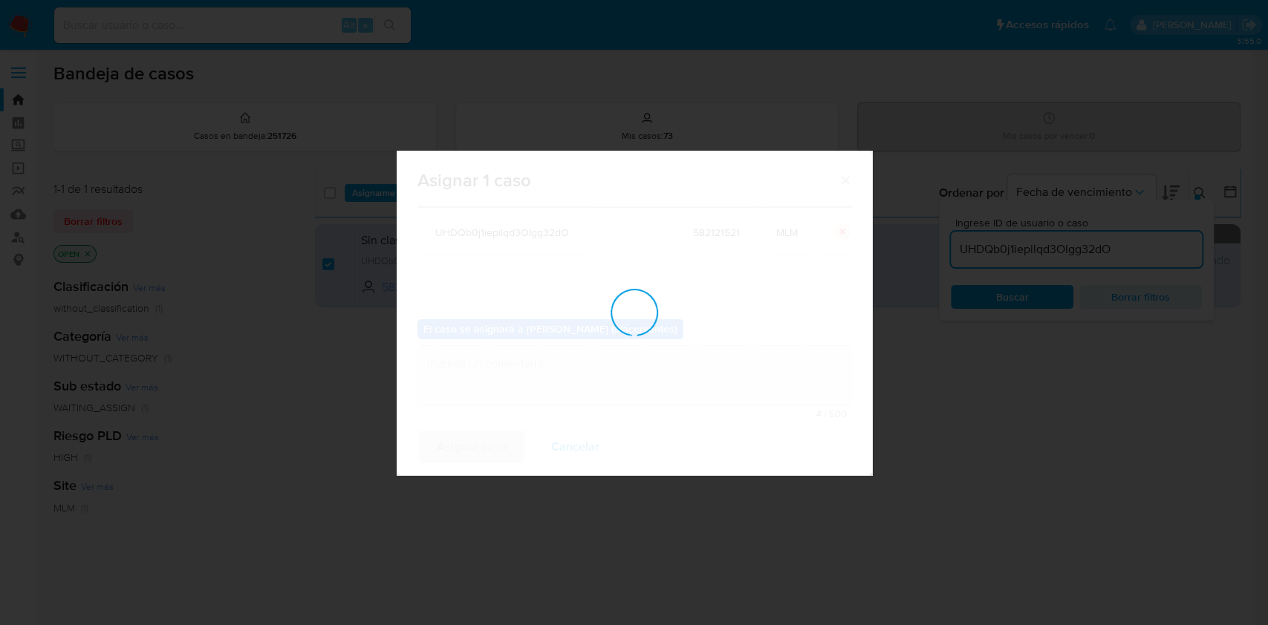
checkbox input "false"
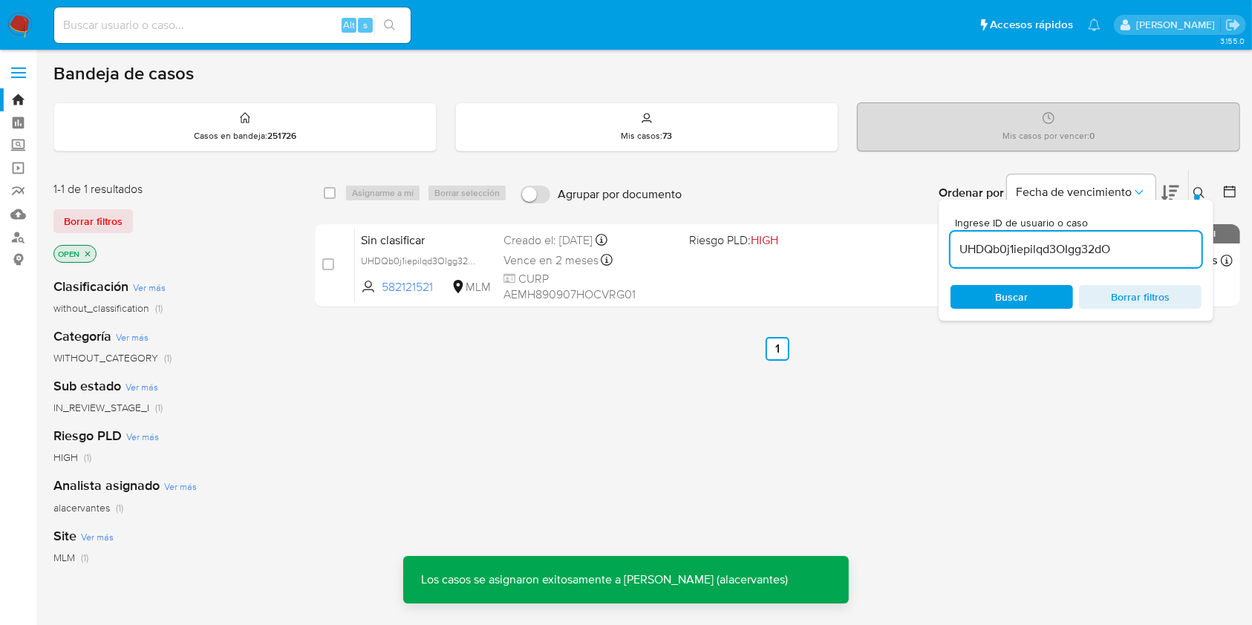
click at [1141, 279] on div "Ingrese ID de usuario o caso UHDQb0j1iepilqd3OIgg32dO Buscar Borrar filtros" at bounding box center [1076, 260] width 275 height 121
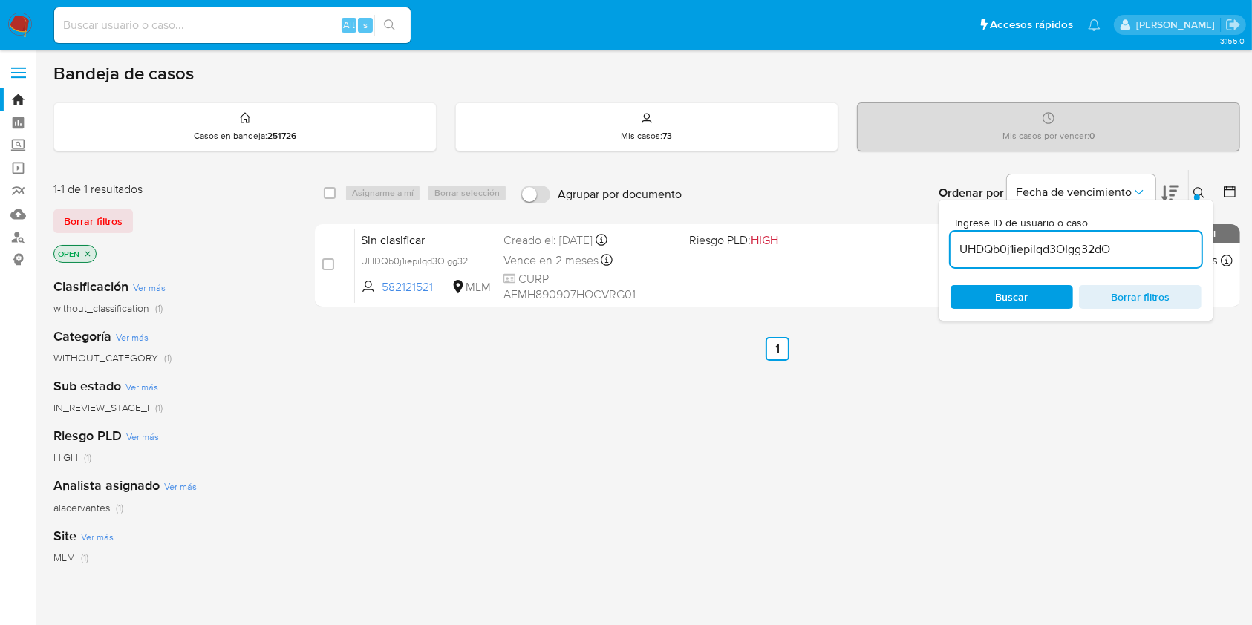
click at [1141, 301] on span "Borrar filtros" at bounding box center [1141, 297] width 102 height 21
click at [14, 27] on img at bounding box center [19, 25] width 25 height 25
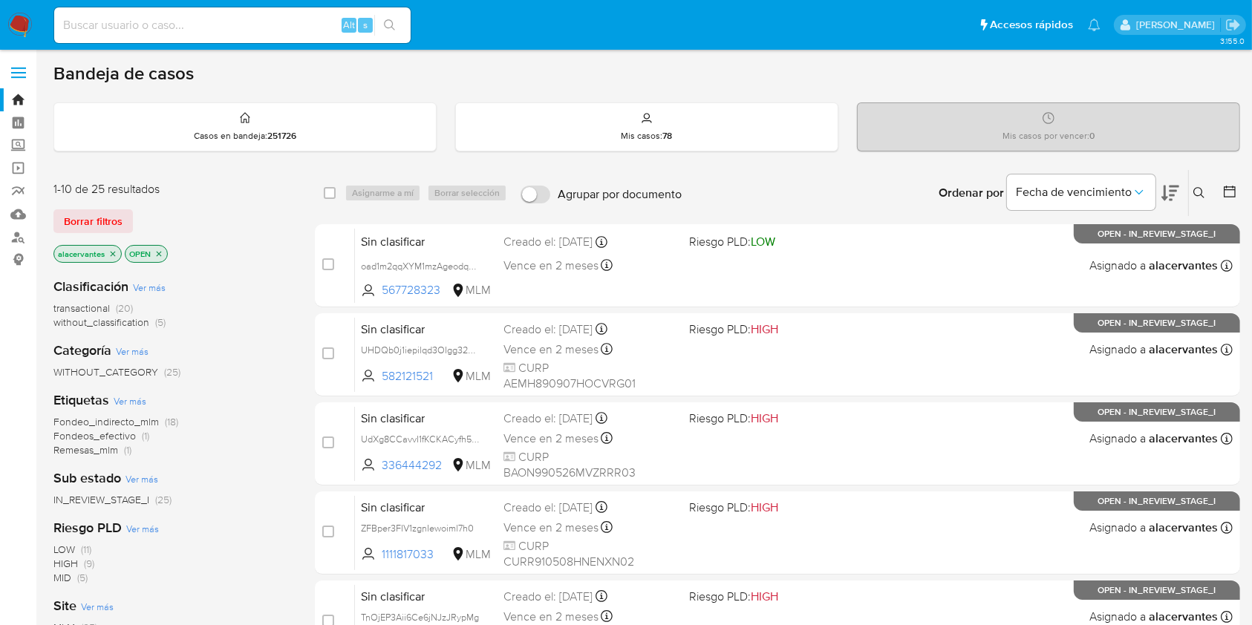
click at [142, 328] on span "without_classification" at bounding box center [101, 322] width 96 height 15
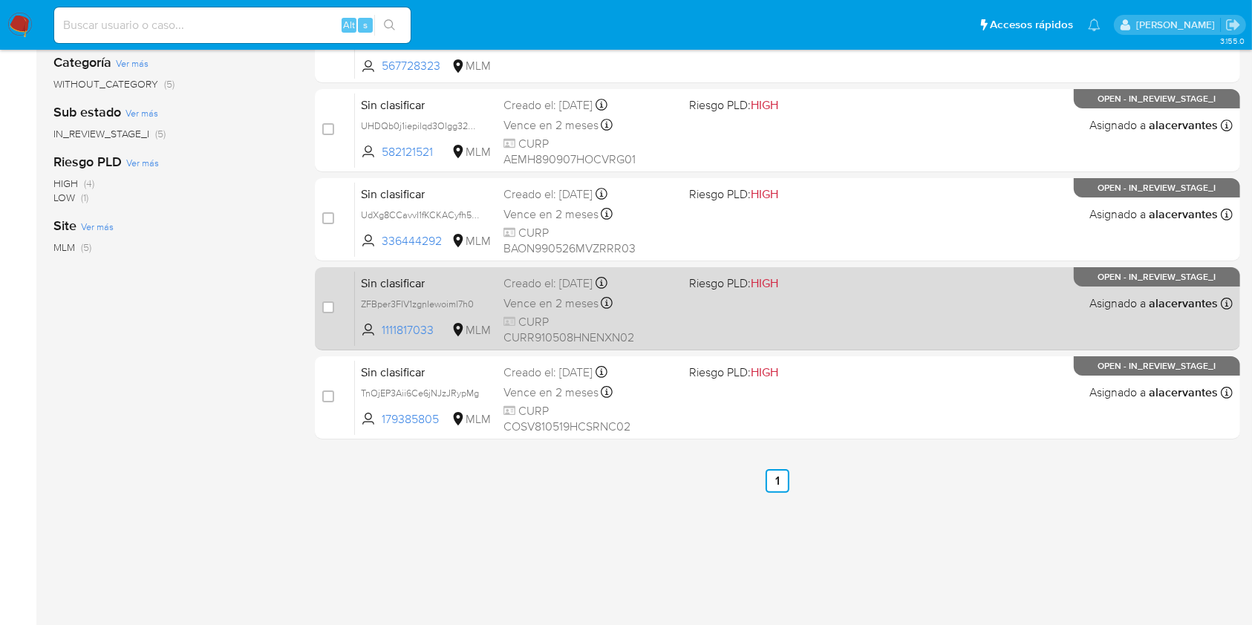
scroll to position [225, 0]
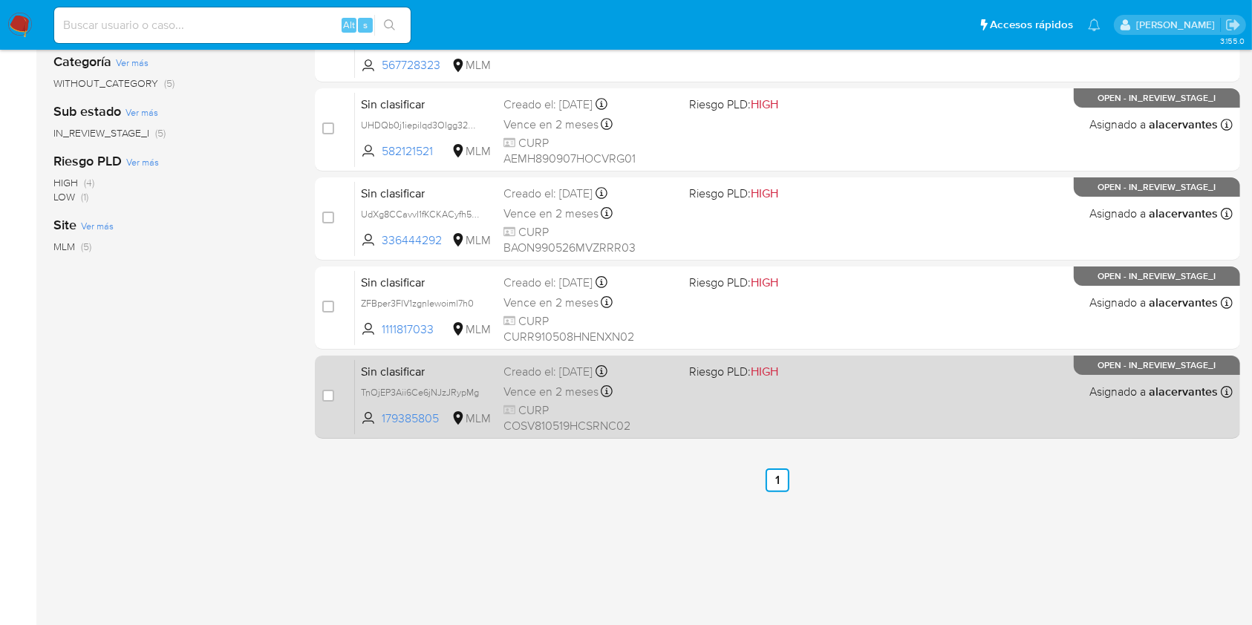
click at [625, 420] on span "CURP COSV810519HCSRNC02" at bounding box center [590, 419] width 173 height 32
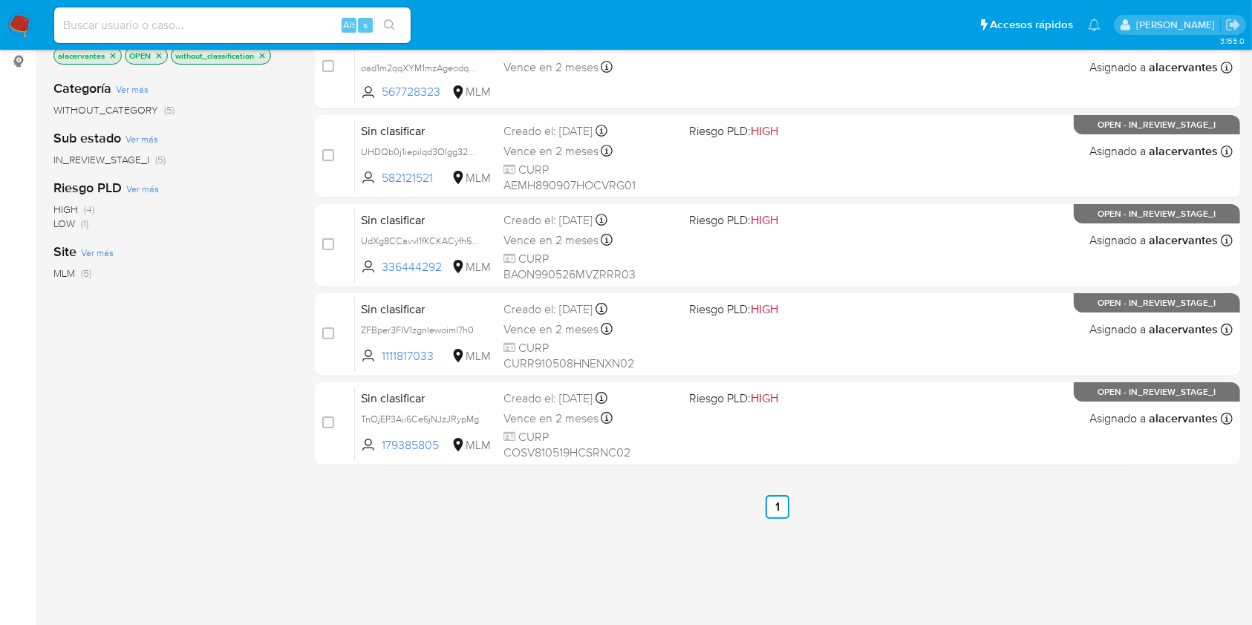
scroll to position [225, 0]
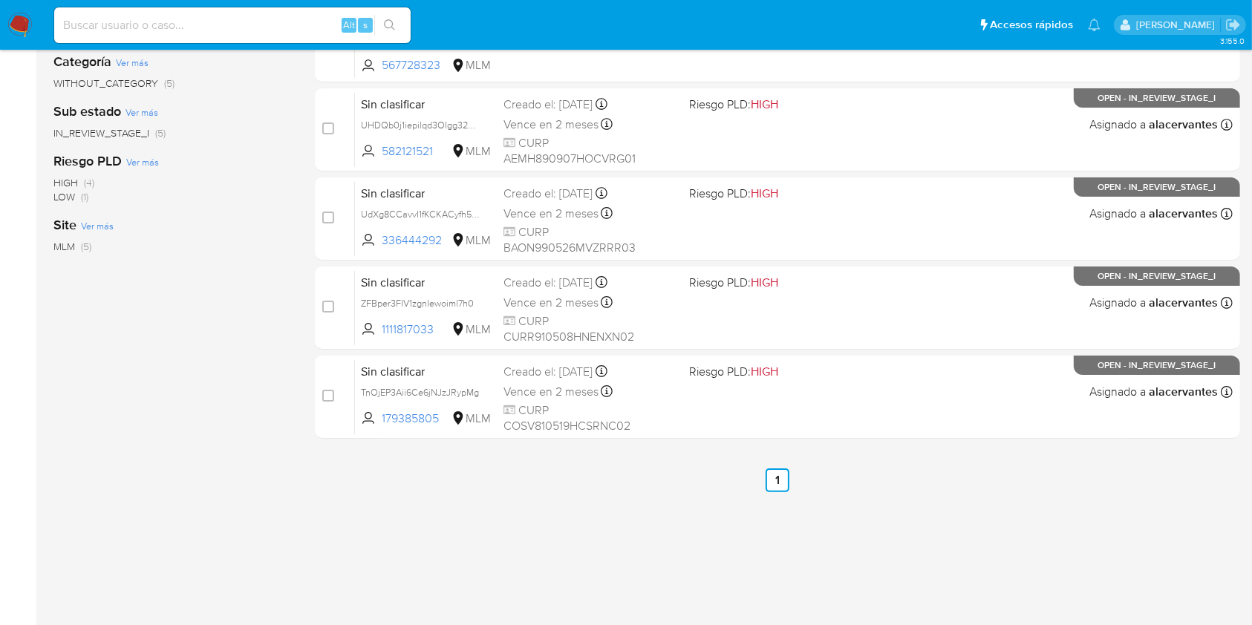
click at [995, 511] on div "select-all-cases-checkbox Asignarme a mí Borrar selección Agrupar por documento…" at bounding box center [778, 280] width 926 height 673
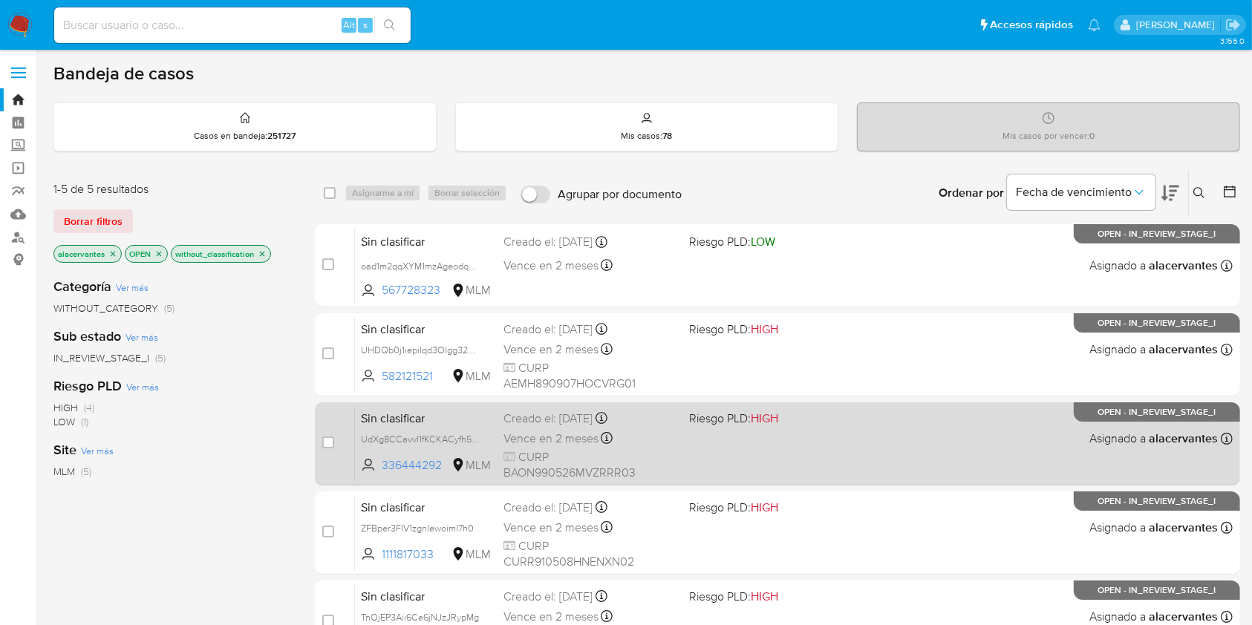
scroll to position [99, 0]
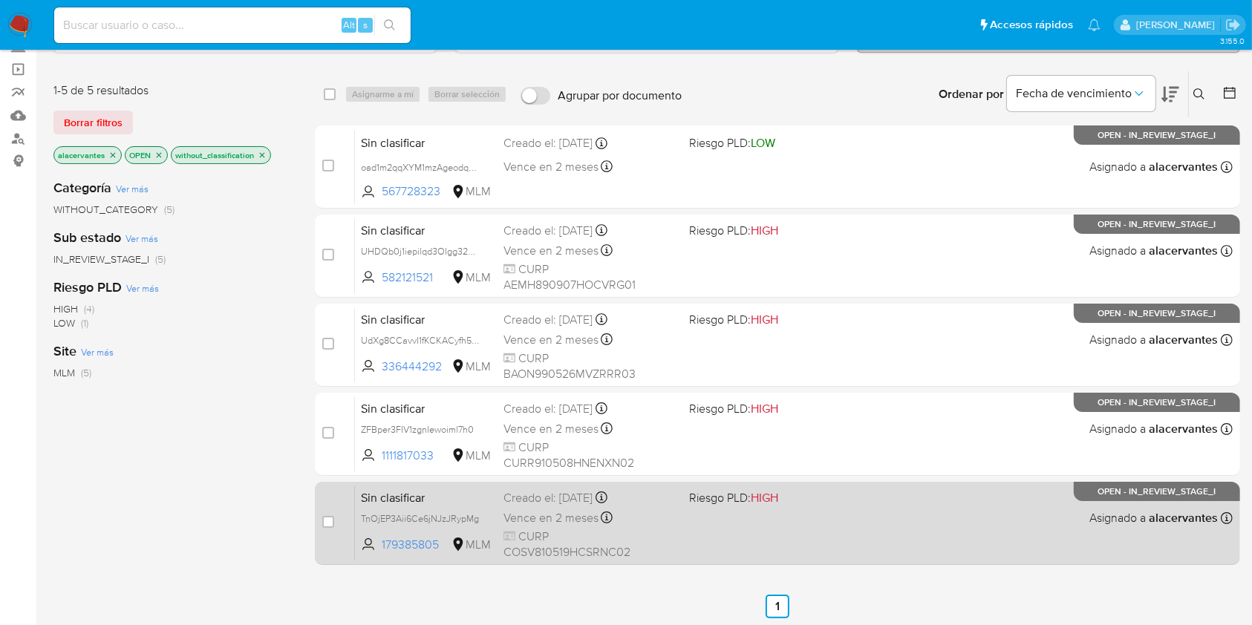
click at [870, 535] on div "Sin clasificar TnOjEP3Aii6Ce6jNJzJRypMg 179385805 MLM Riesgo PLD: HIGH Creado e…" at bounding box center [794, 523] width 878 height 75
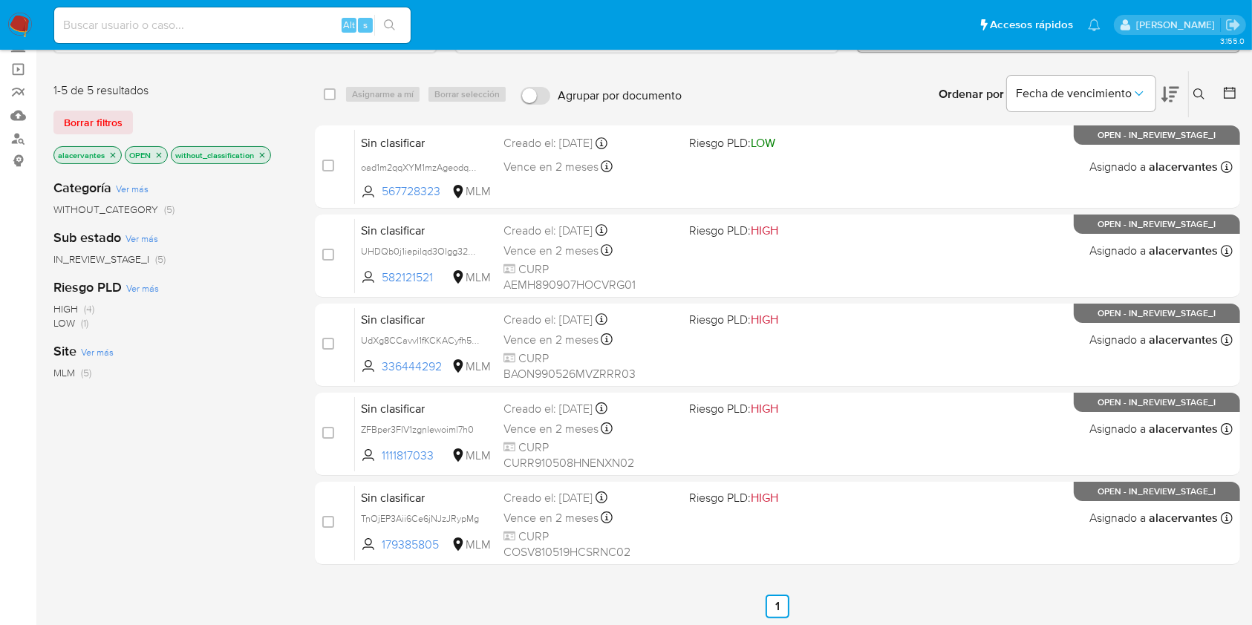
click at [152, 215] on span "WITHOUT_CATEGORY" at bounding box center [105, 209] width 105 height 15
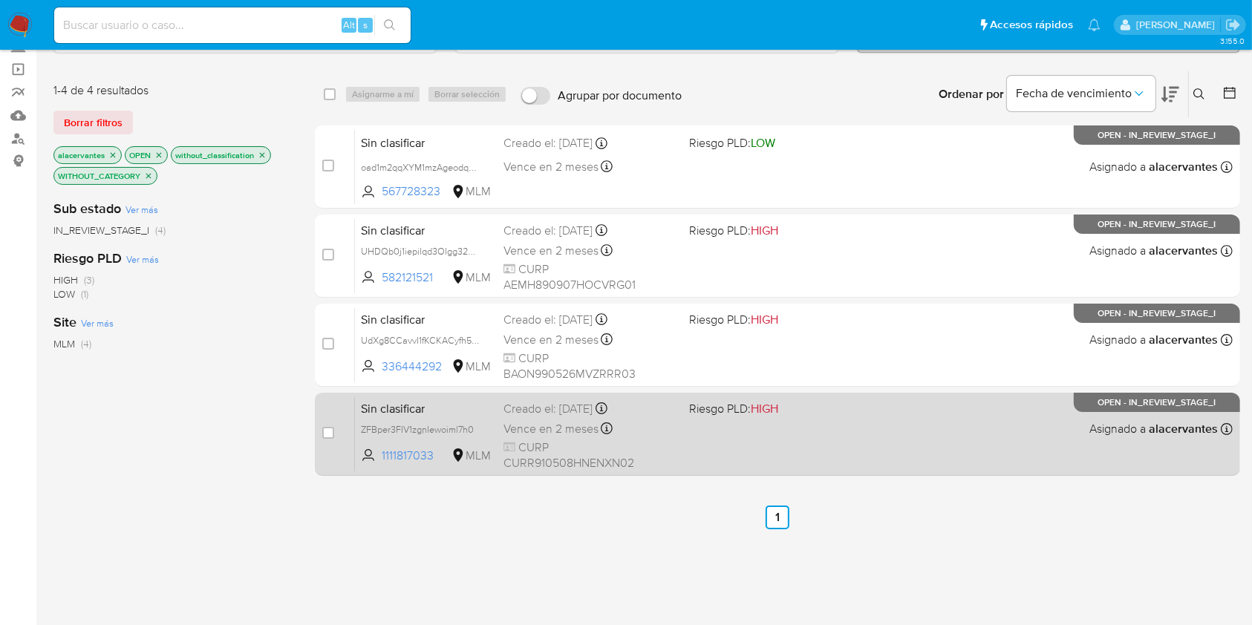
click at [743, 417] on div "Sin clasificar ZFBper3FIV1zgnIewoiml7h0 1111817033 MLM Riesgo PLD: HIGH Creado …" at bounding box center [794, 434] width 878 height 75
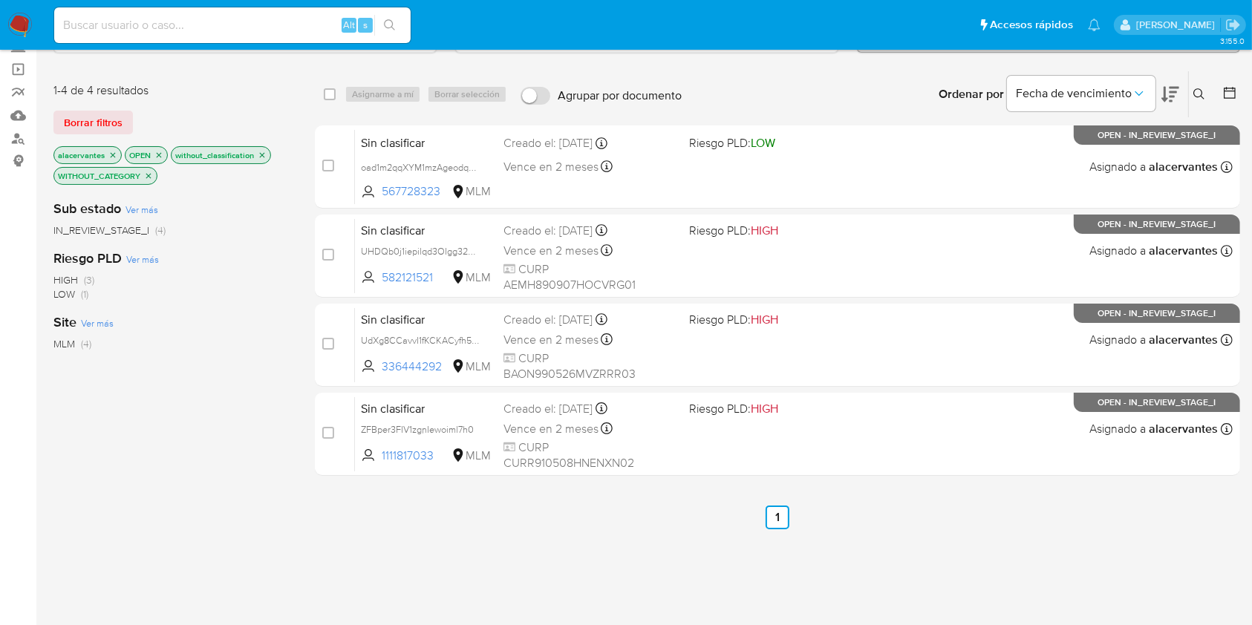
click at [155, 230] on span "IN_REVIEW_STAGE_I (4)" at bounding box center [109, 231] width 112 height 14
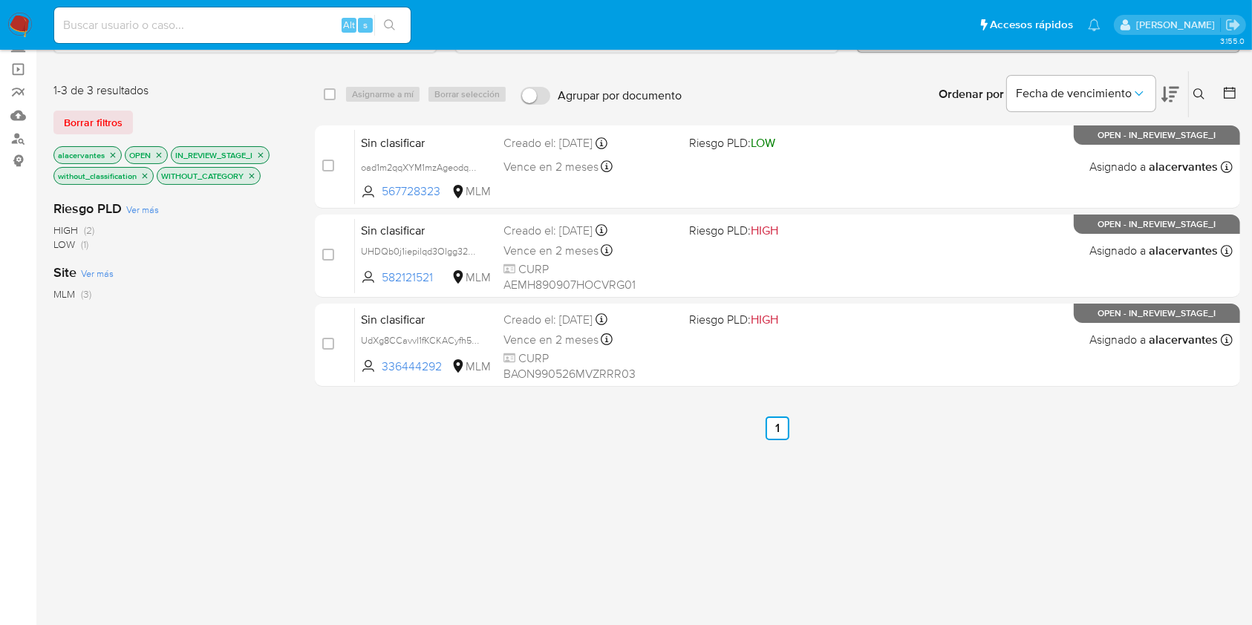
drag, startPoint x: 248, startPoint y: 174, endPoint x: 226, endPoint y: 174, distance: 22.3
click at [246, 174] on p "WITHOUT_CATEGORY" at bounding box center [208, 176] width 103 height 16
click at [144, 179] on p "without_classification" at bounding box center [103, 176] width 99 height 16
click at [143, 174] on icon "close-filter" at bounding box center [145, 175] width 5 height 5
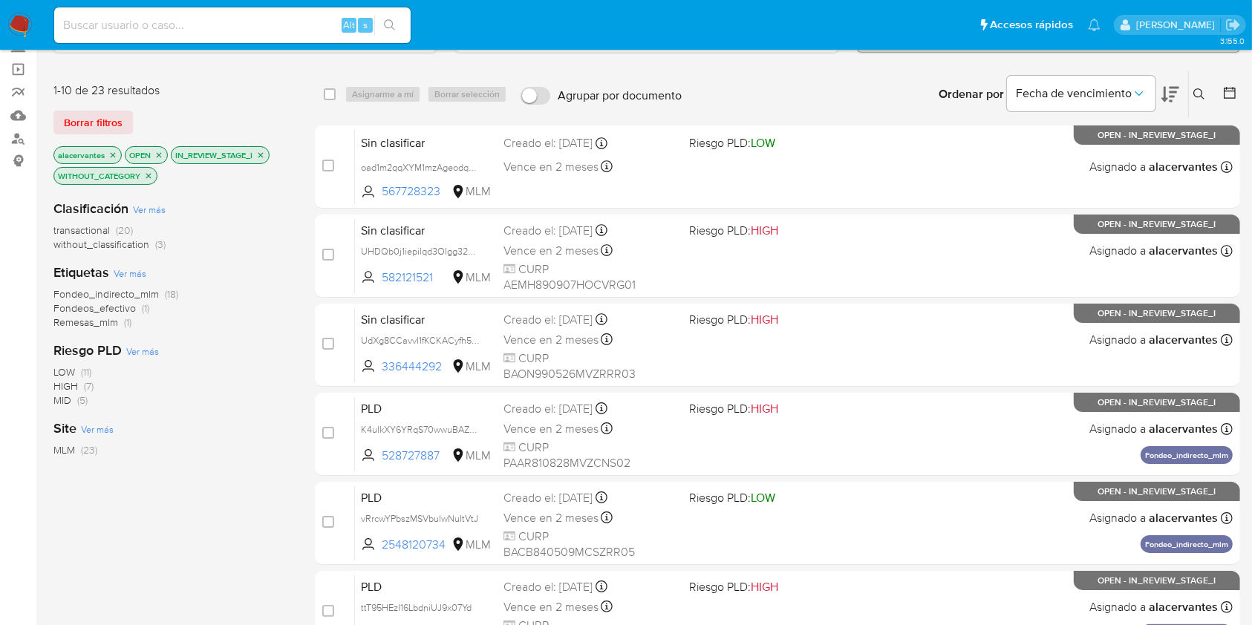
click at [151, 173] on icon "close-filter" at bounding box center [148, 175] width 5 height 5
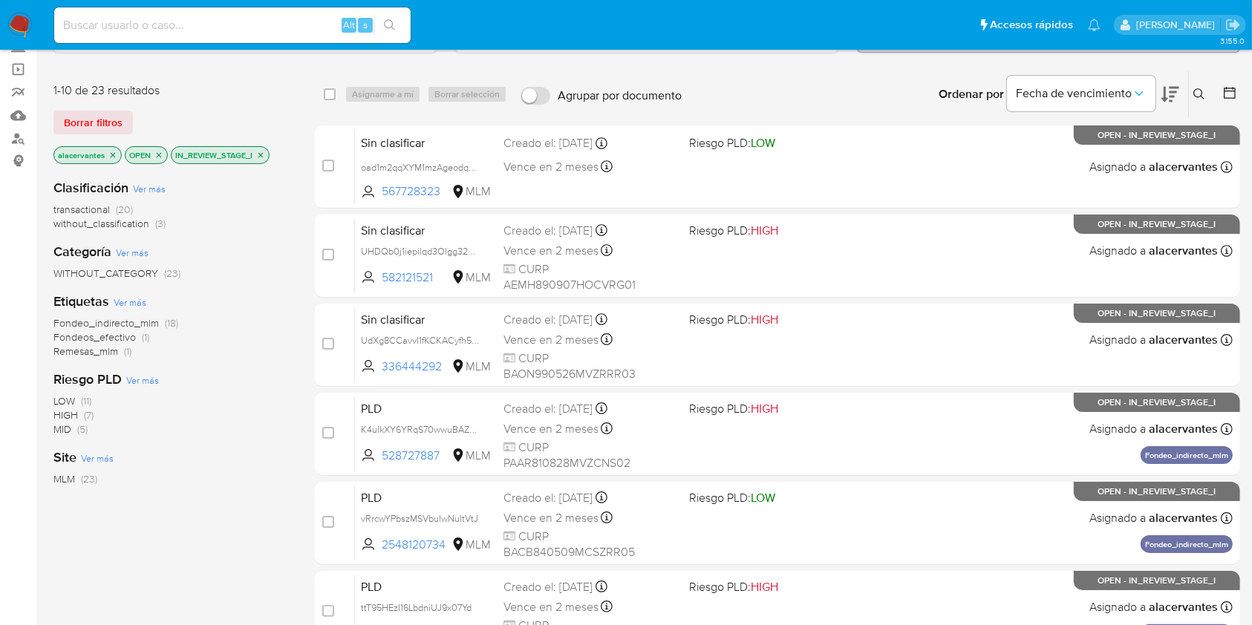
click at [137, 231] on div "Clasificación Ver más transactional (20) without_classification (3) Categoría V…" at bounding box center [172, 419] width 238 height 505
click at [137, 224] on span "without_classification" at bounding box center [101, 223] width 96 height 15
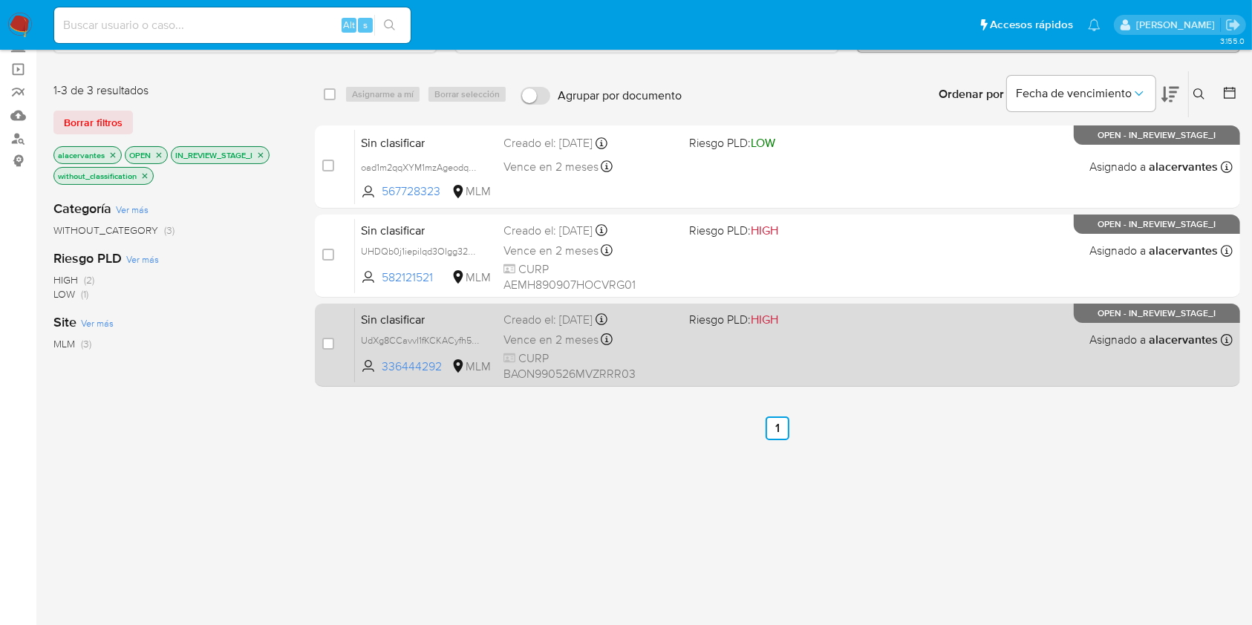
click at [698, 361] on div "Sin clasificar UdXg8CCavvI1fKCKACyfh5g5 336444292 MLM Riesgo PLD: HIGH Creado e…" at bounding box center [794, 345] width 878 height 75
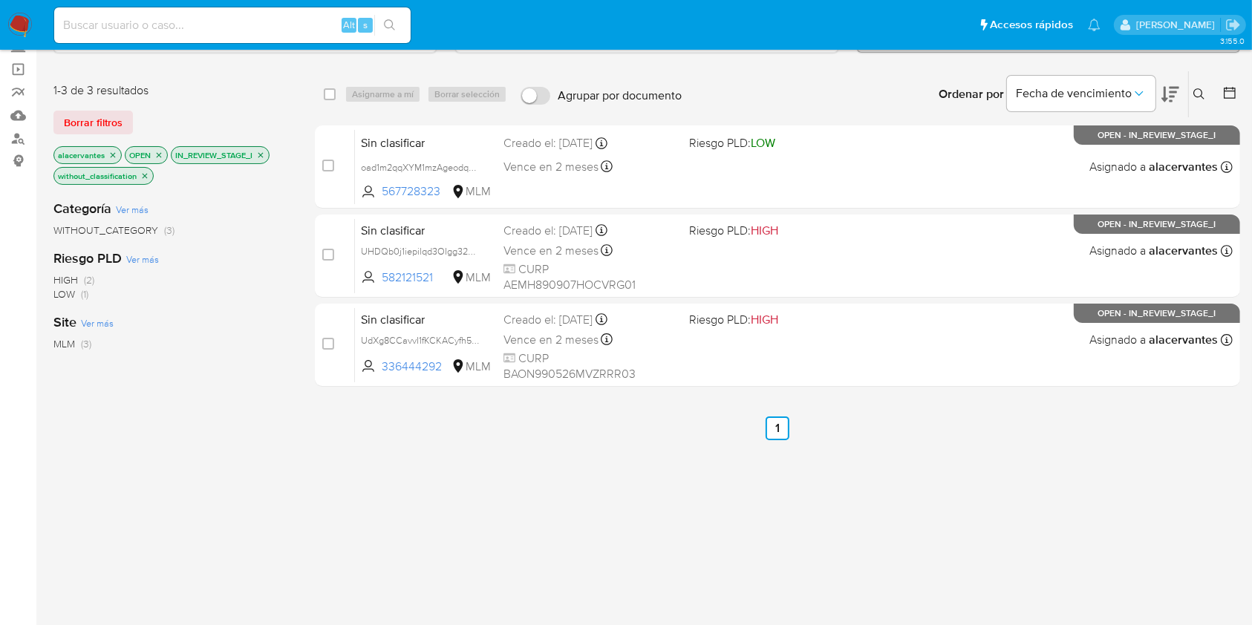
click at [20, 20] on img at bounding box center [19, 25] width 25 height 25
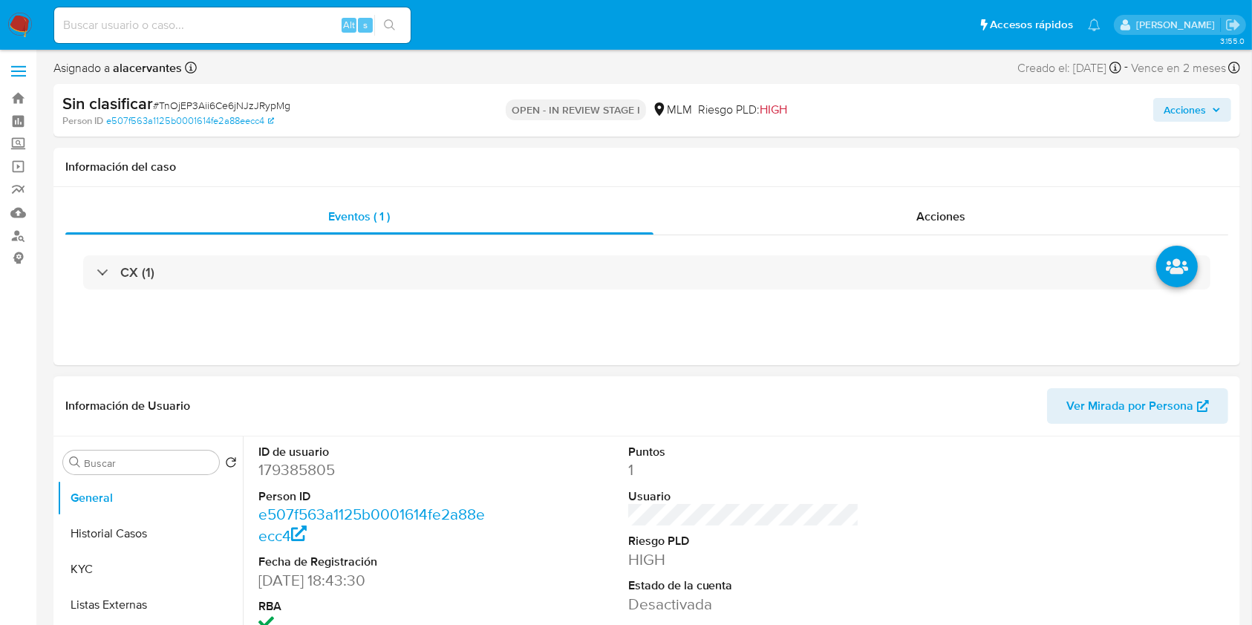
select select "10"
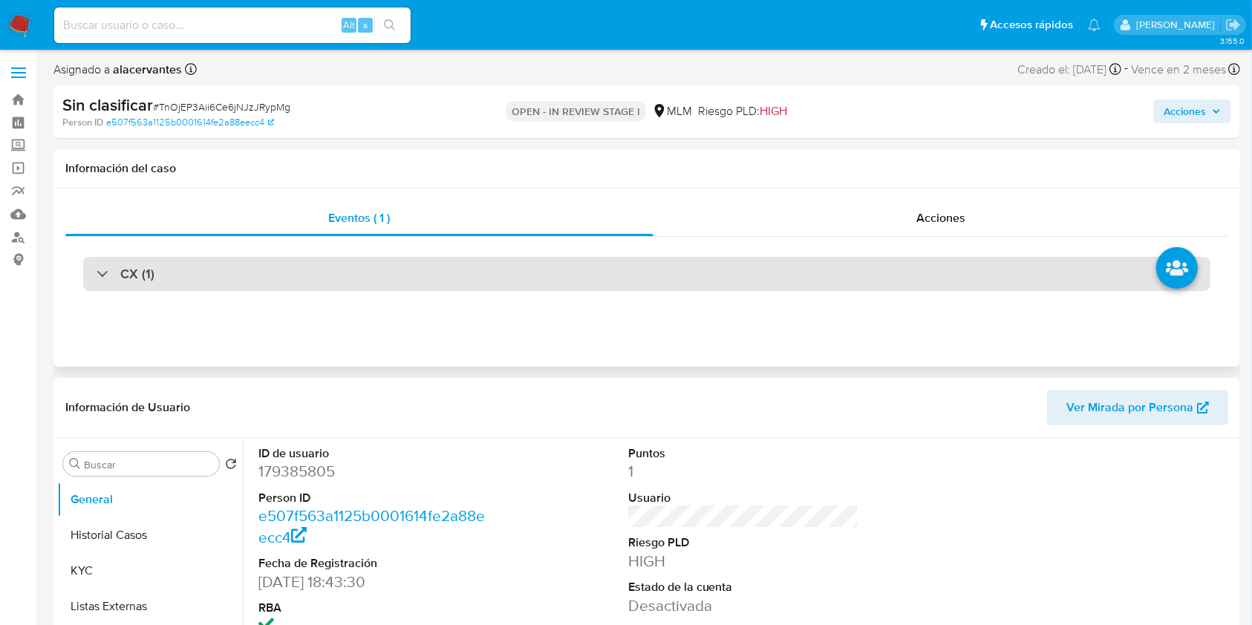
click at [737, 274] on div "CX (1)" at bounding box center [647, 274] width 1128 height 34
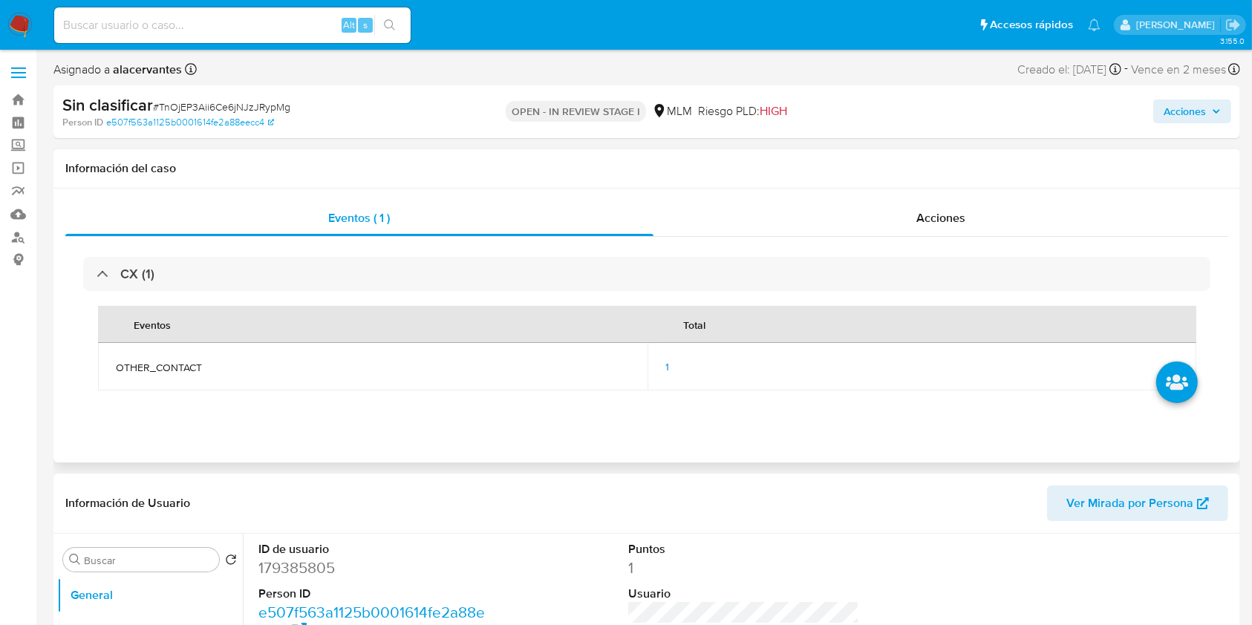
click at [674, 362] on div "1" at bounding box center [923, 366] width 514 height 13
click at [667, 365] on span "1" at bounding box center [668, 367] width 4 height 15
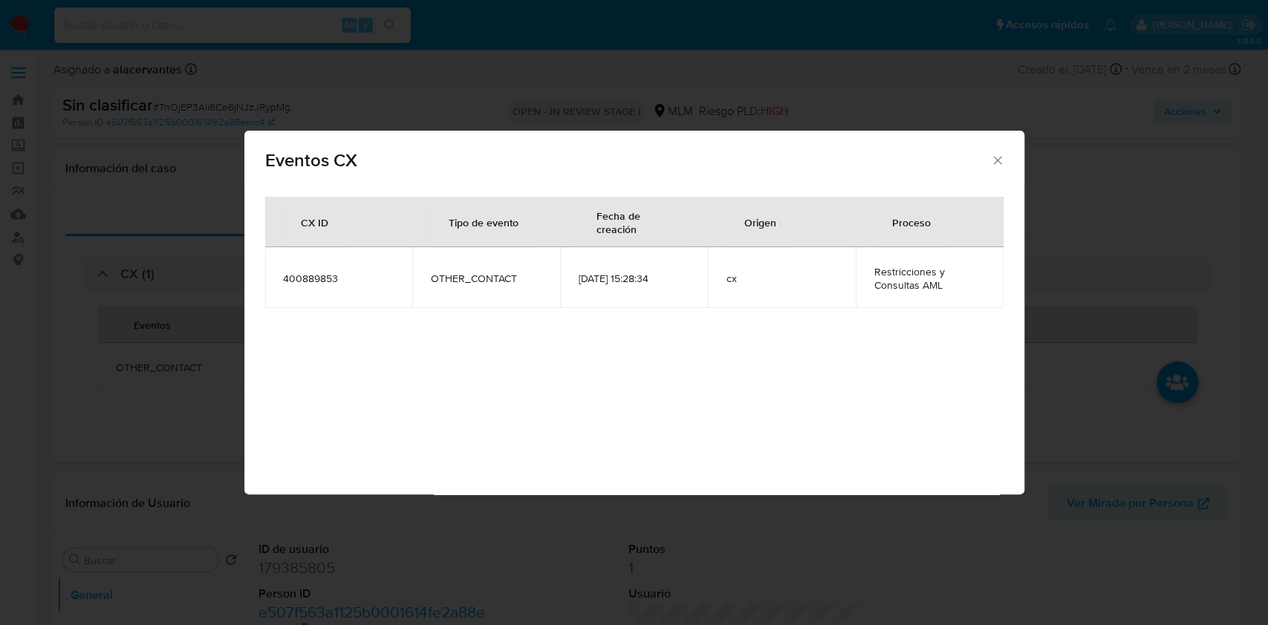
drag, startPoint x: 998, startPoint y: 168, endPoint x: 932, endPoint y: 184, distance: 68.1
click at [998, 169] on div "Eventos CX" at bounding box center [634, 158] width 780 height 54
click at [997, 160] on icon "Cerrar" at bounding box center [997, 160] width 8 height 8
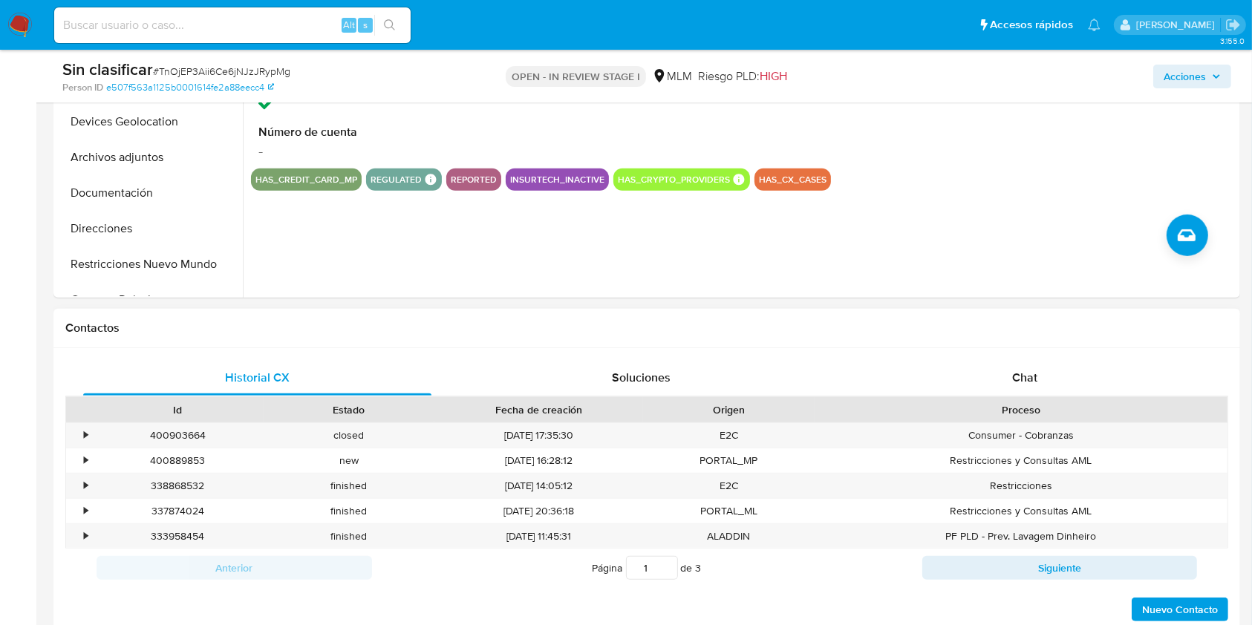
scroll to position [594, 0]
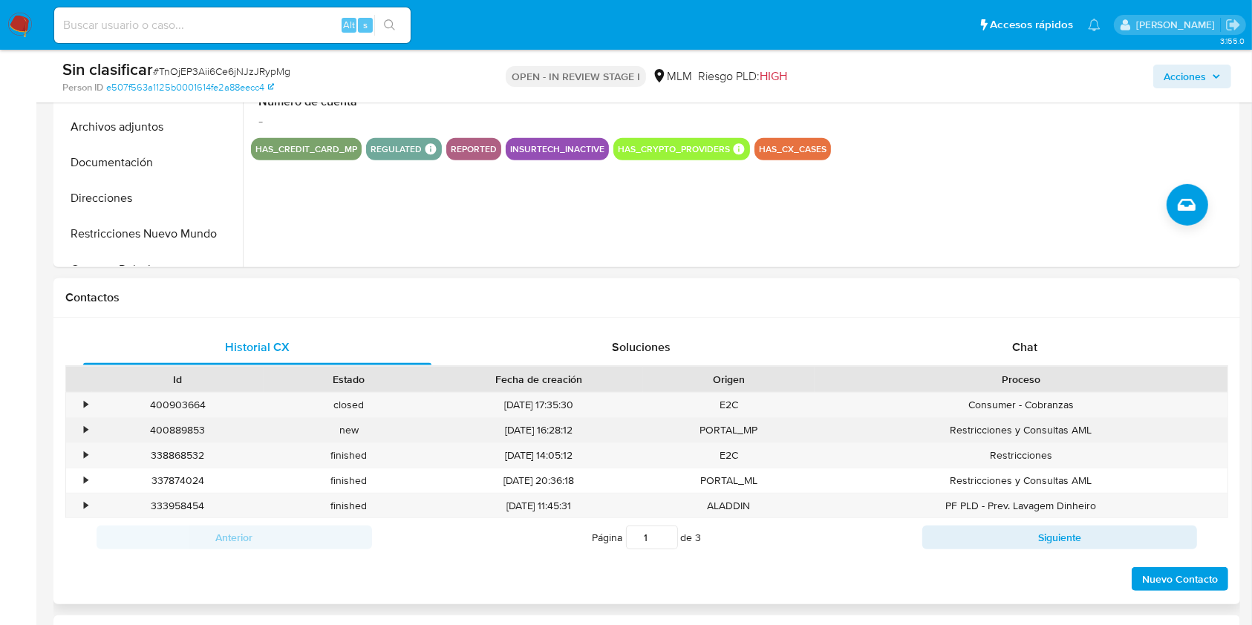
click at [89, 429] on div "•" at bounding box center [79, 430] width 26 height 25
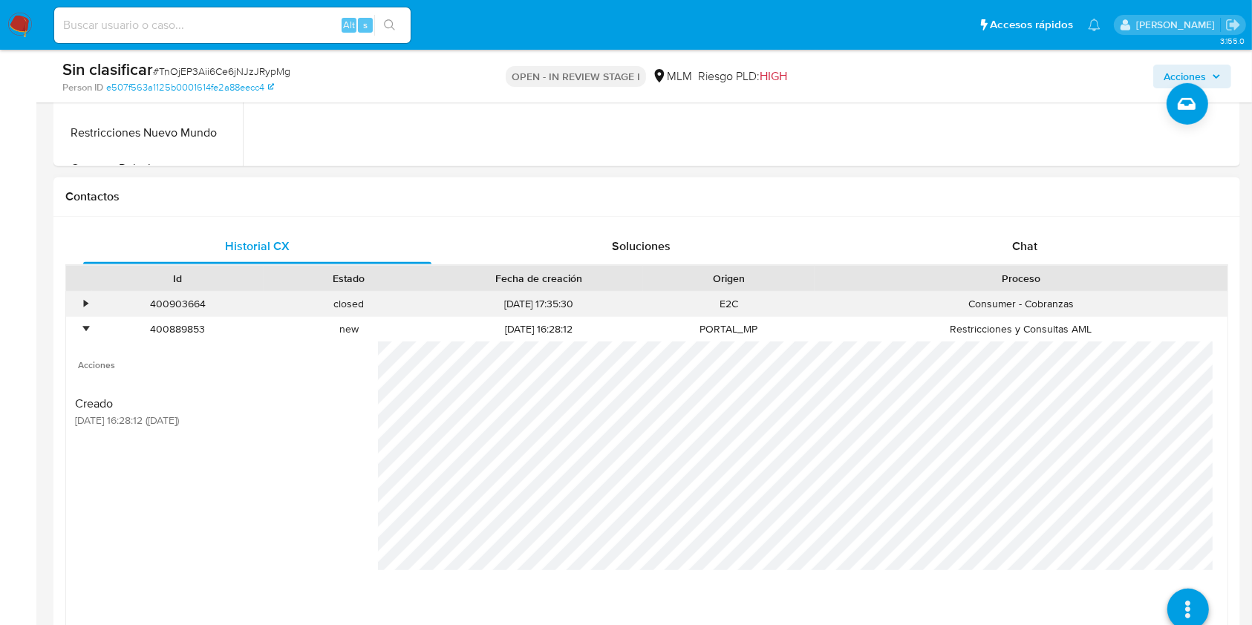
scroll to position [792, 0]
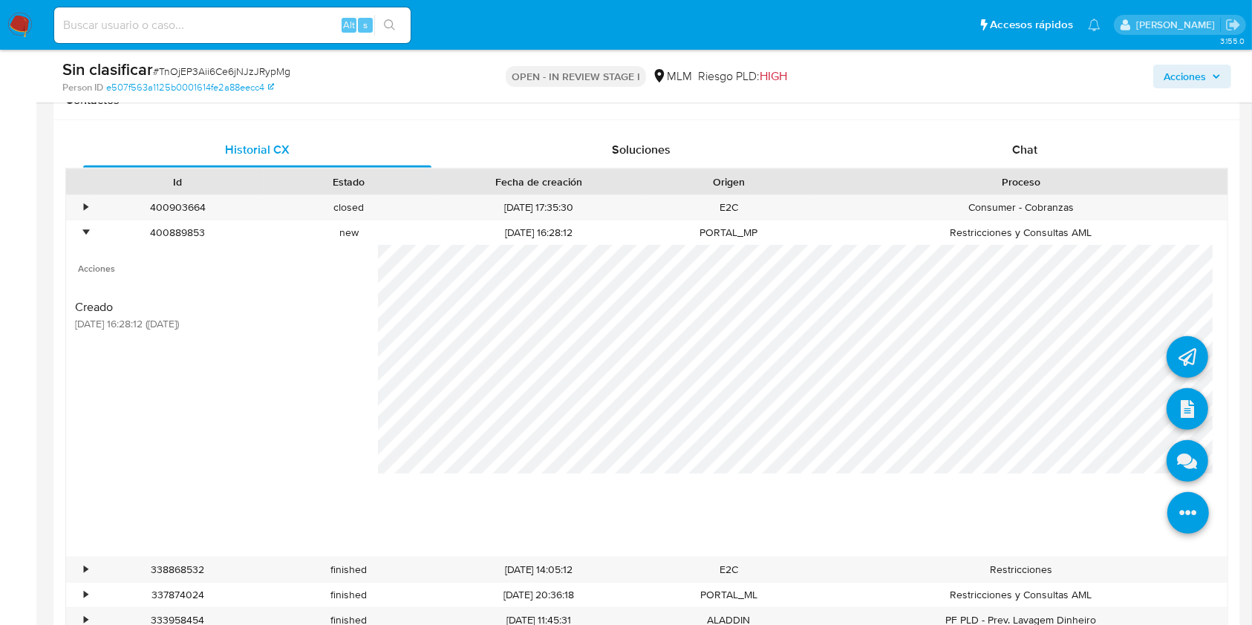
click at [1196, 516] on li at bounding box center [1188, 515] width 79 height 82
click at [1186, 453] on icon at bounding box center [1188, 461] width 42 height 42
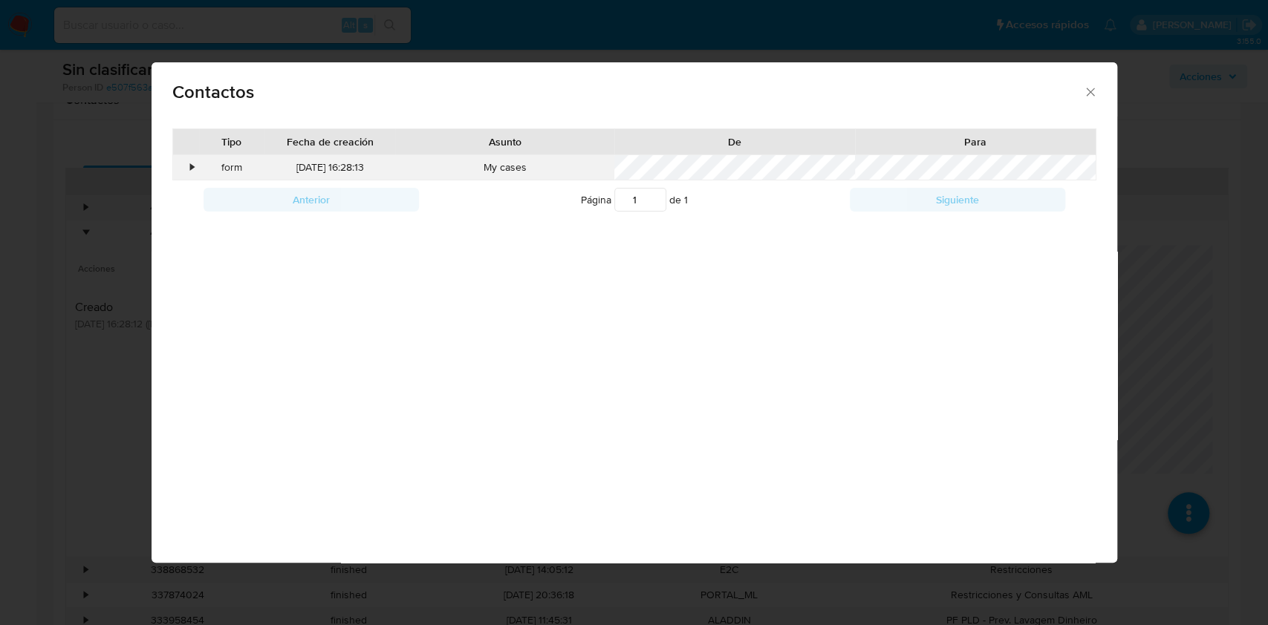
click at [195, 161] on div "•" at bounding box center [186, 167] width 26 height 25
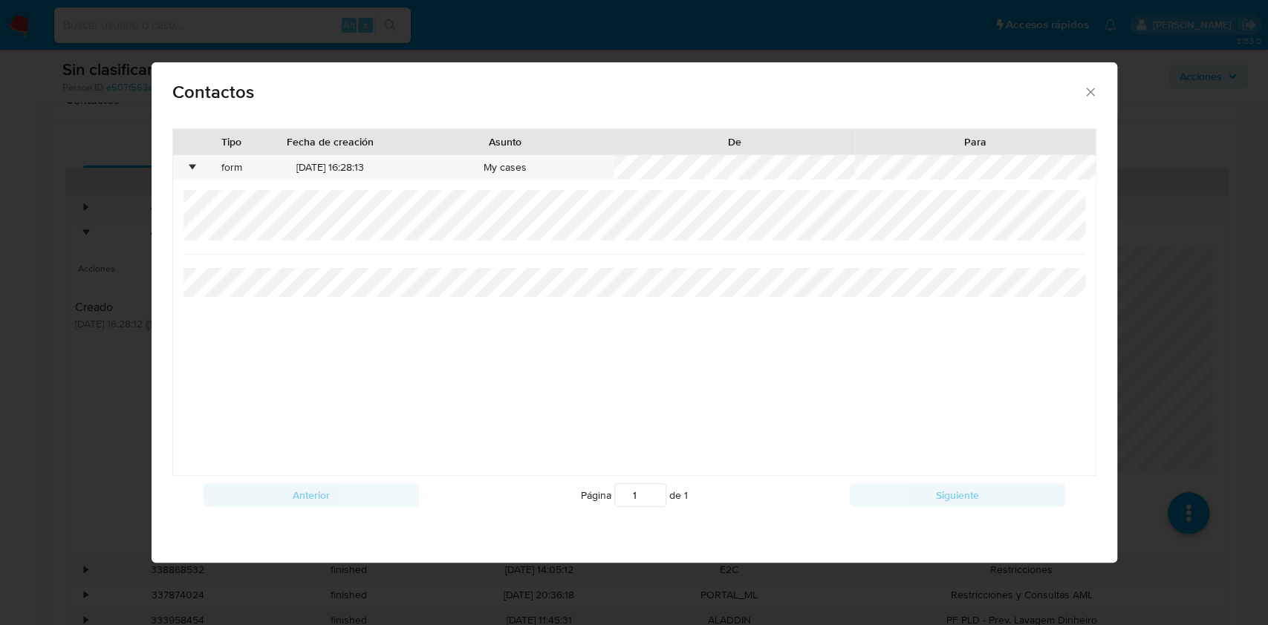
click at [1091, 95] on icon "close" at bounding box center [1090, 92] width 15 height 15
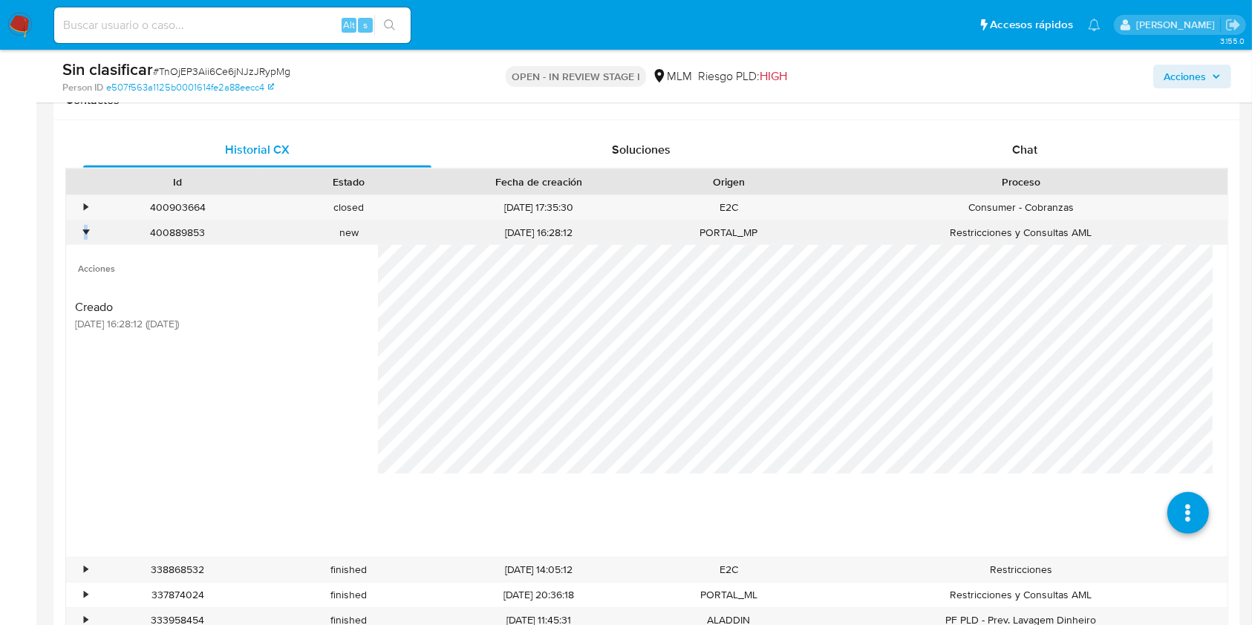
click at [85, 235] on div "•" at bounding box center [86, 233] width 4 height 14
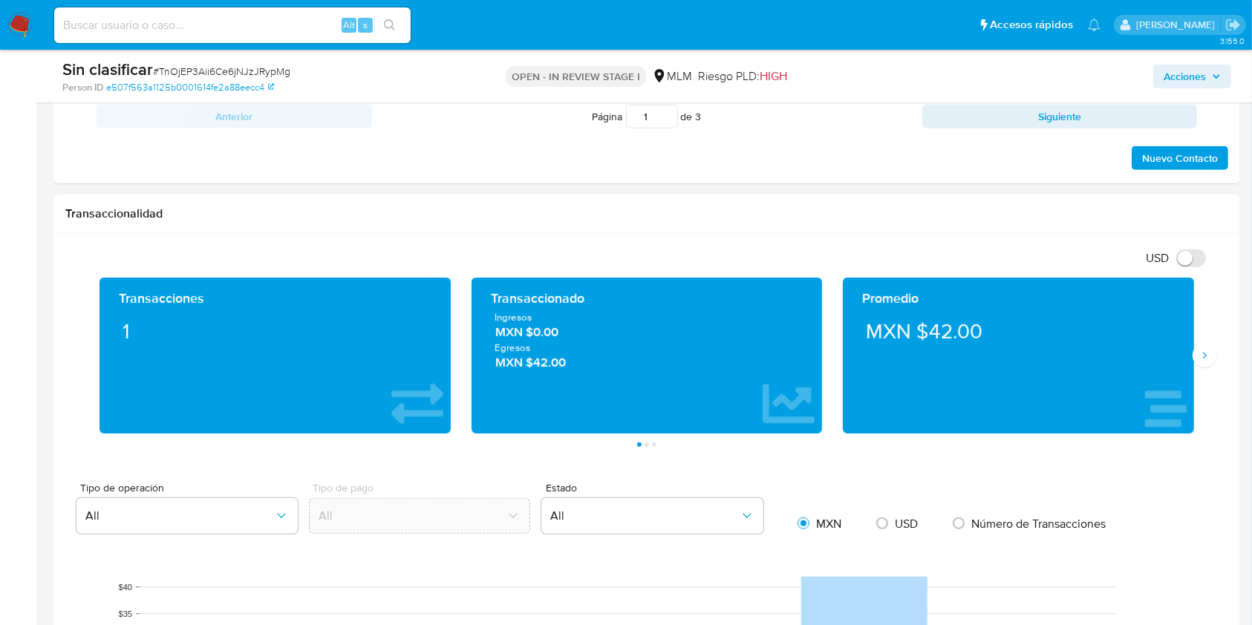
scroll to position [1089, 0]
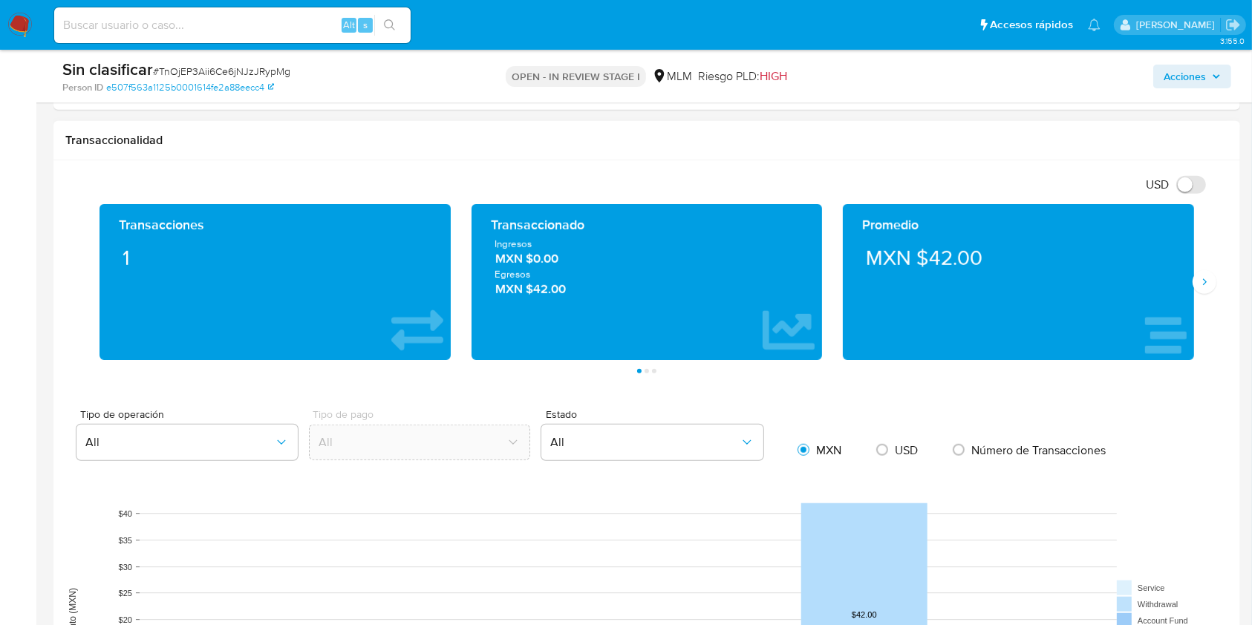
click at [1218, 287] on div "Transacciones 1 Transaccionado Ingresos MXN $0.00 Egresos MXN $42.00 Promedio M…" at bounding box center [646, 288] width 1163 height 169
click at [1208, 284] on icon "Siguiente" at bounding box center [1205, 282] width 12 height 12
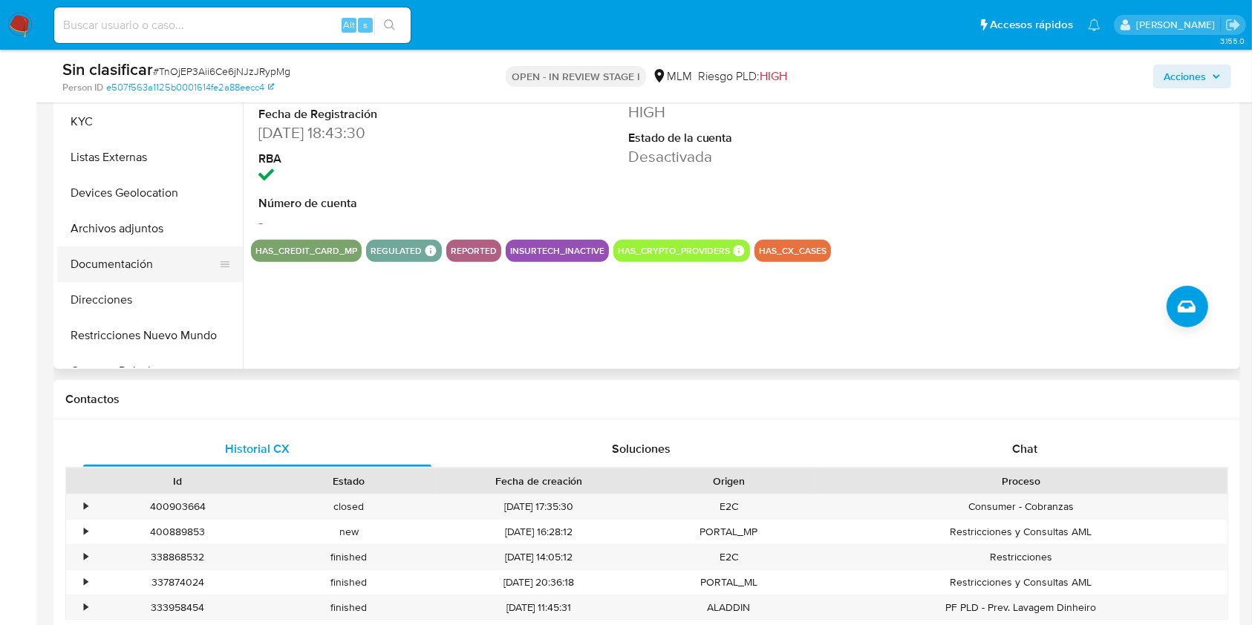
scroll to position [396, 0]
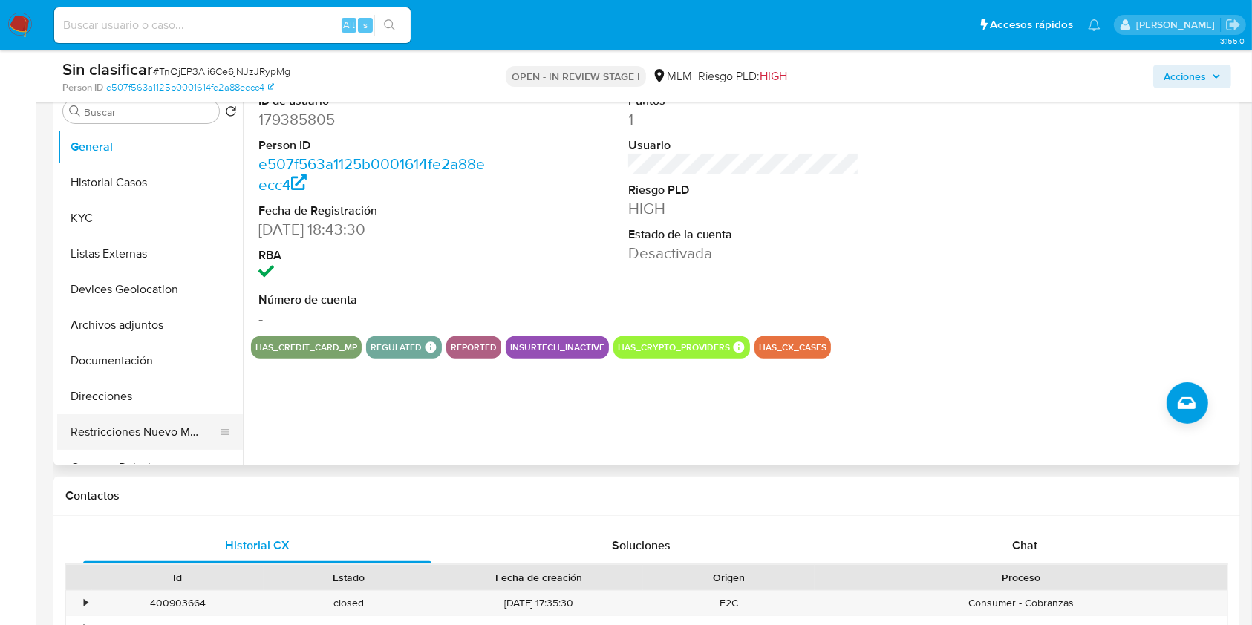
click at [149, 428] on button "Restricciones Nuevo Mundo" at bounding box center [144, 433] width 174 height 36
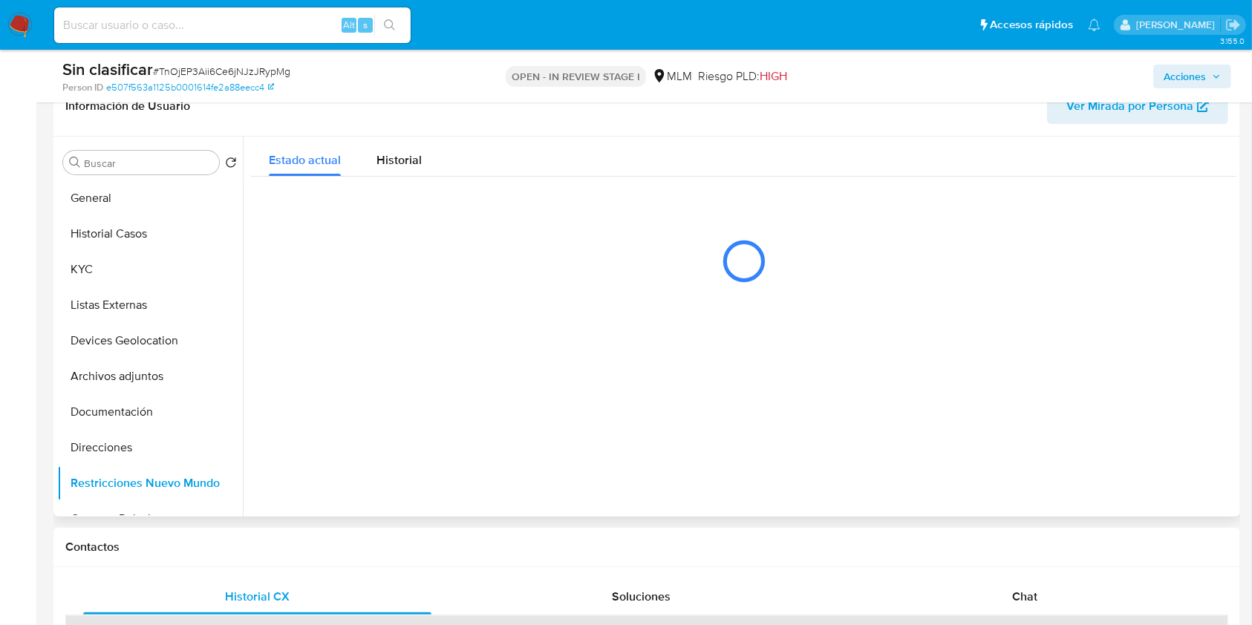
scroll to position [297, 0]
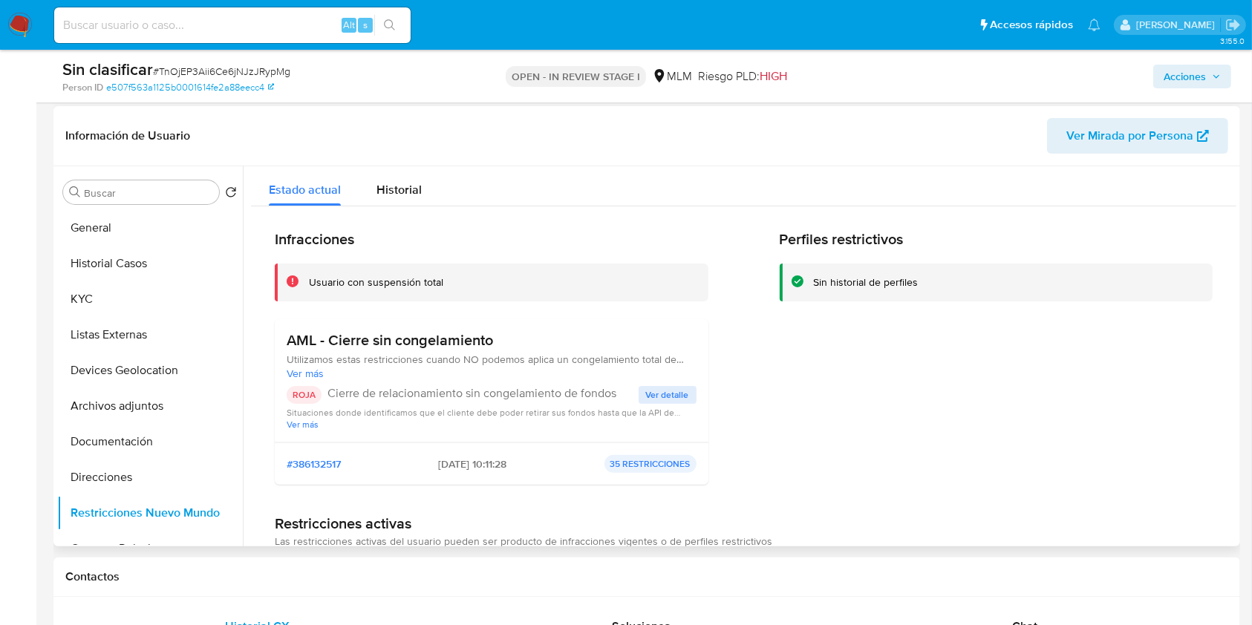
click at [660, 391] on span "Ver detalle" at bounding box center [667, 395] width 43 height 15
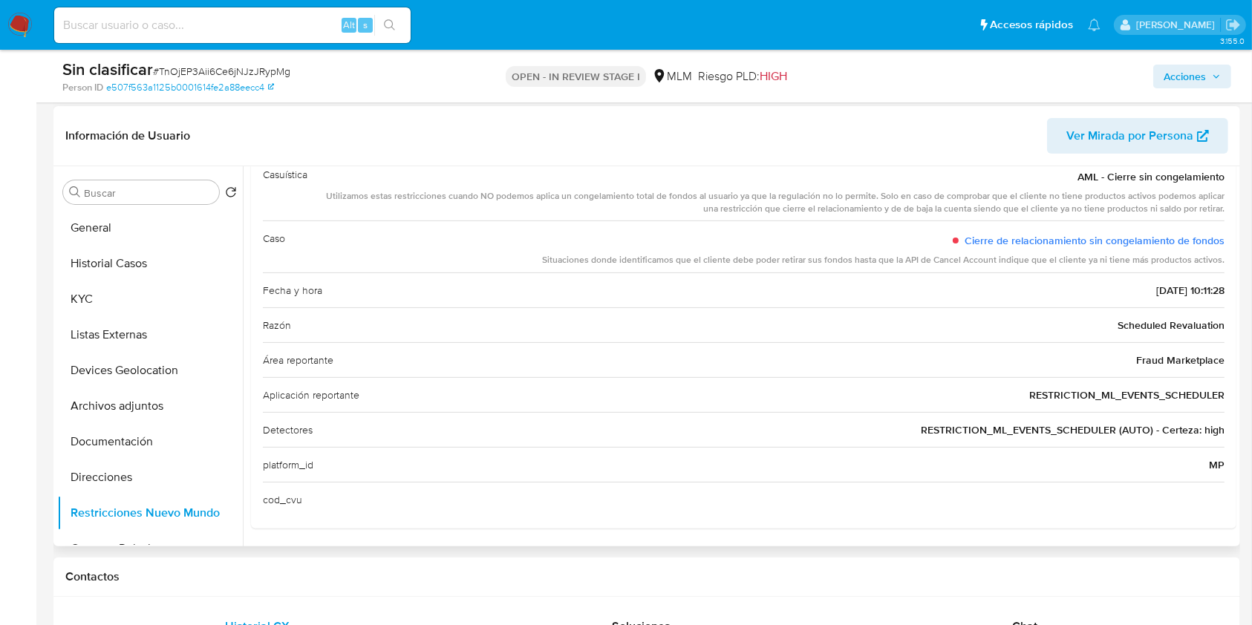
scroll to position [0, 0]
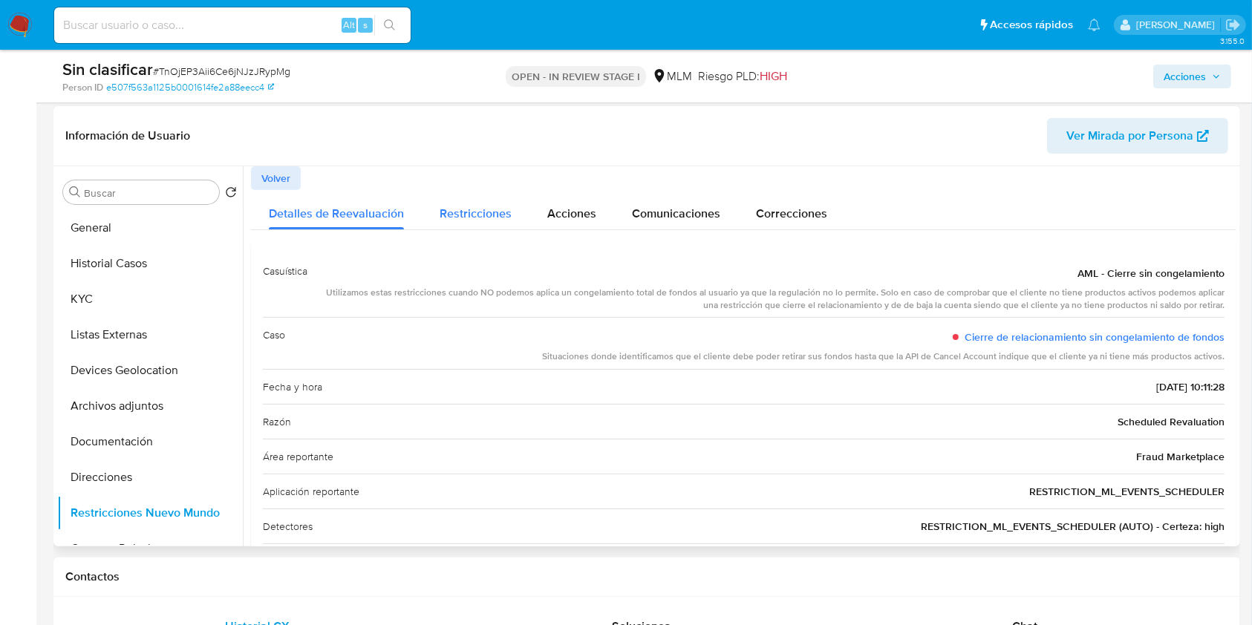
click at [464, 201] on div "Restricciones" at bounding box center [476, 209] width 72 height 39
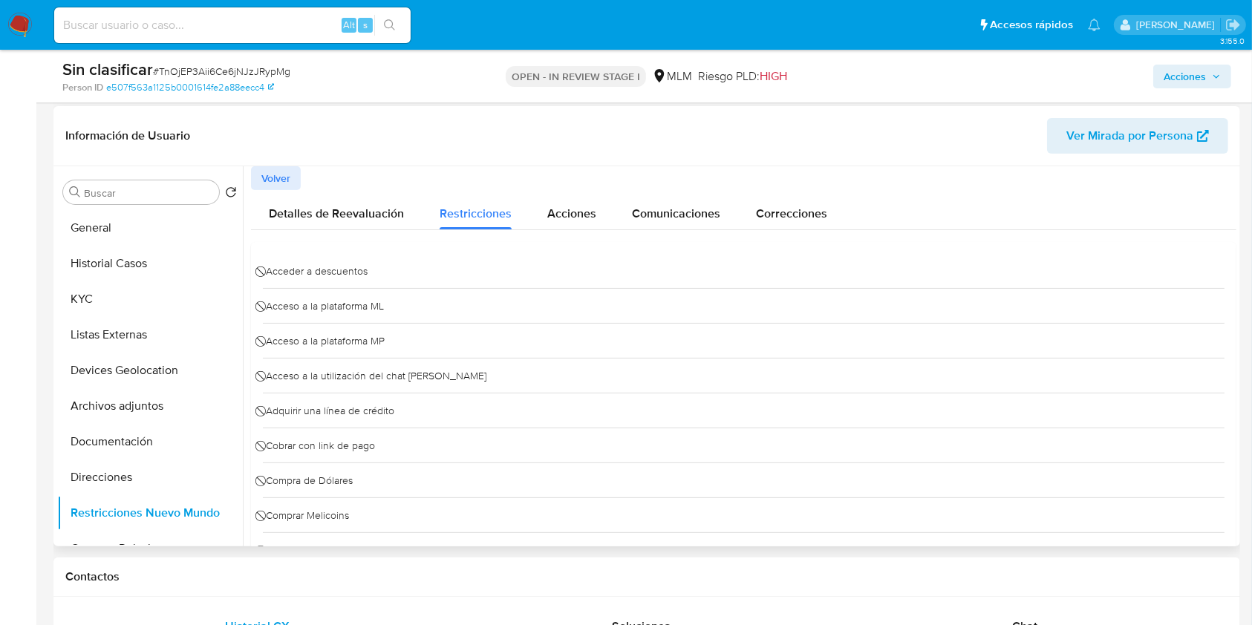
click at [349, 220] on span "Detalles de Reevaluación" at bounding box center [336, 213] width 135 height 17
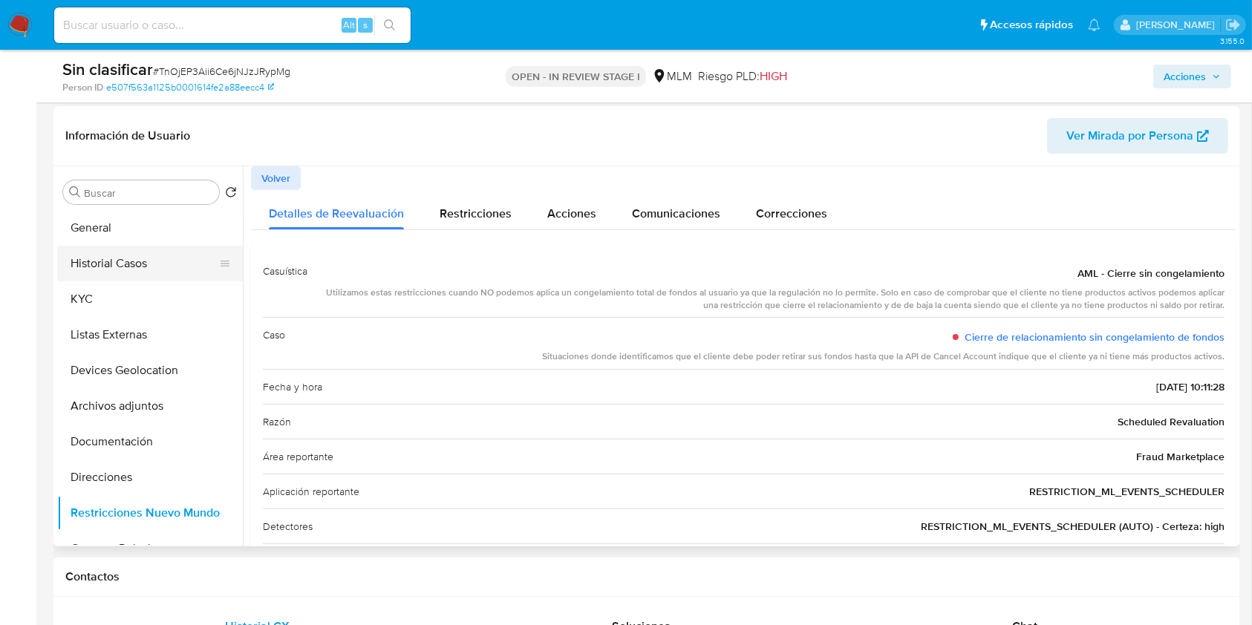
click at [118, 271] on button "Historial Casos" at bounding box center [144, 264] width 174 height 36
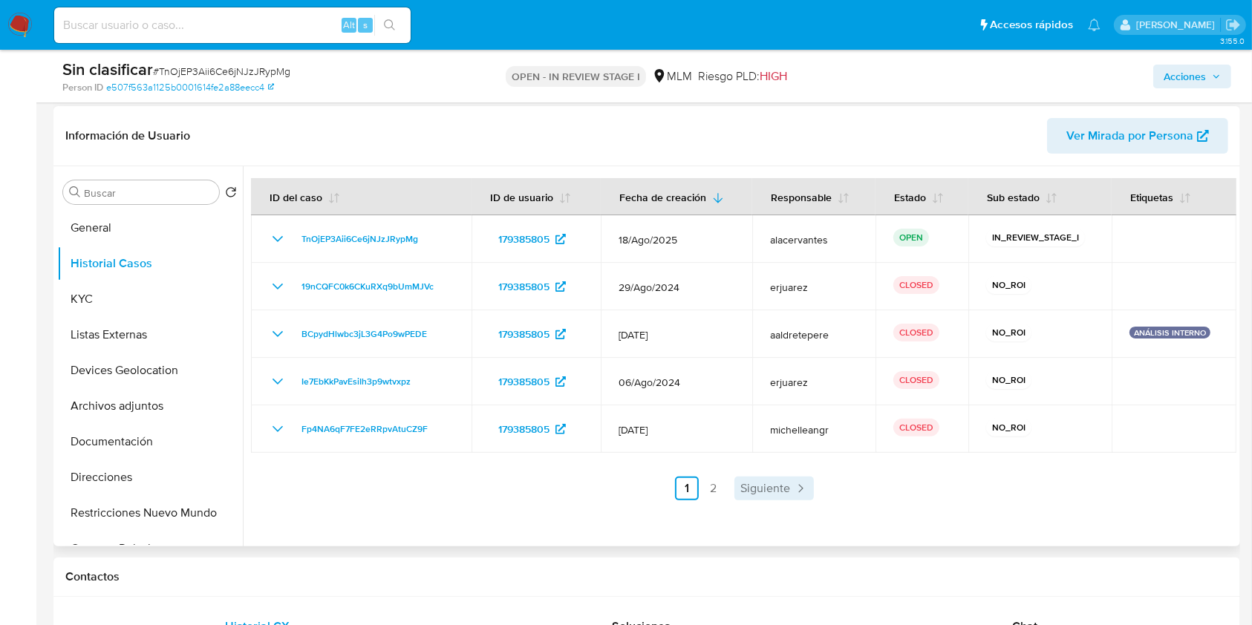
click at [747, 490] on span "Siguiente" at bounding box center [766, 489] width 50 height 12
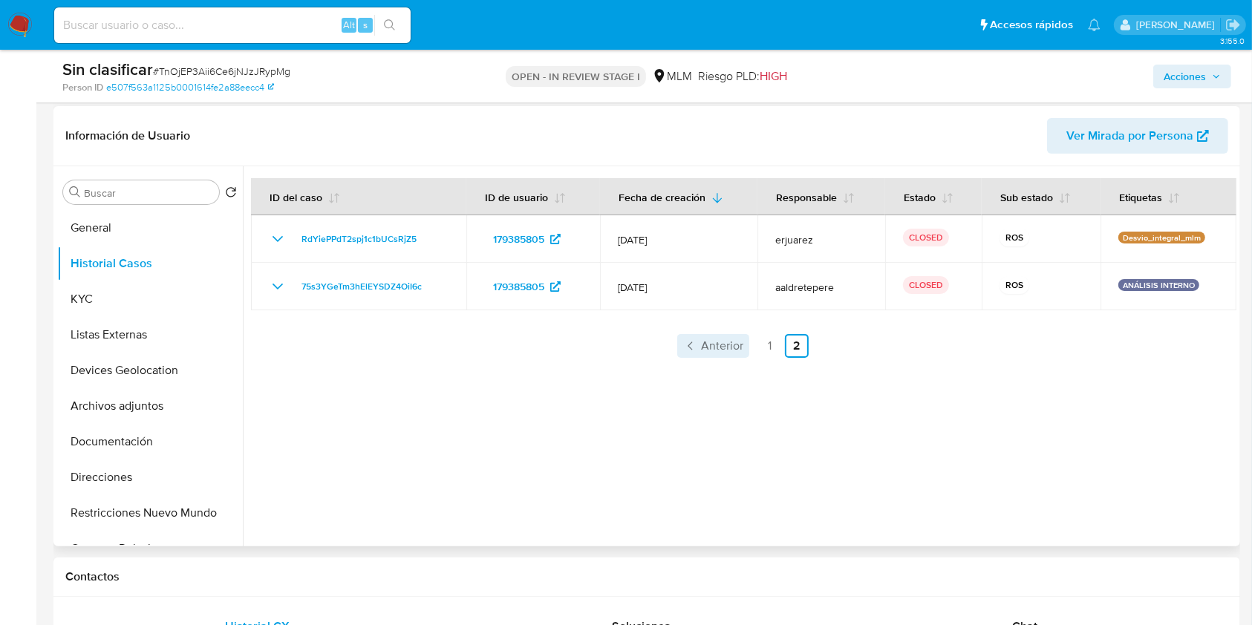
click at [695, 348] on link "Anterior" at bounding box center [713, 346] width 72 height 24
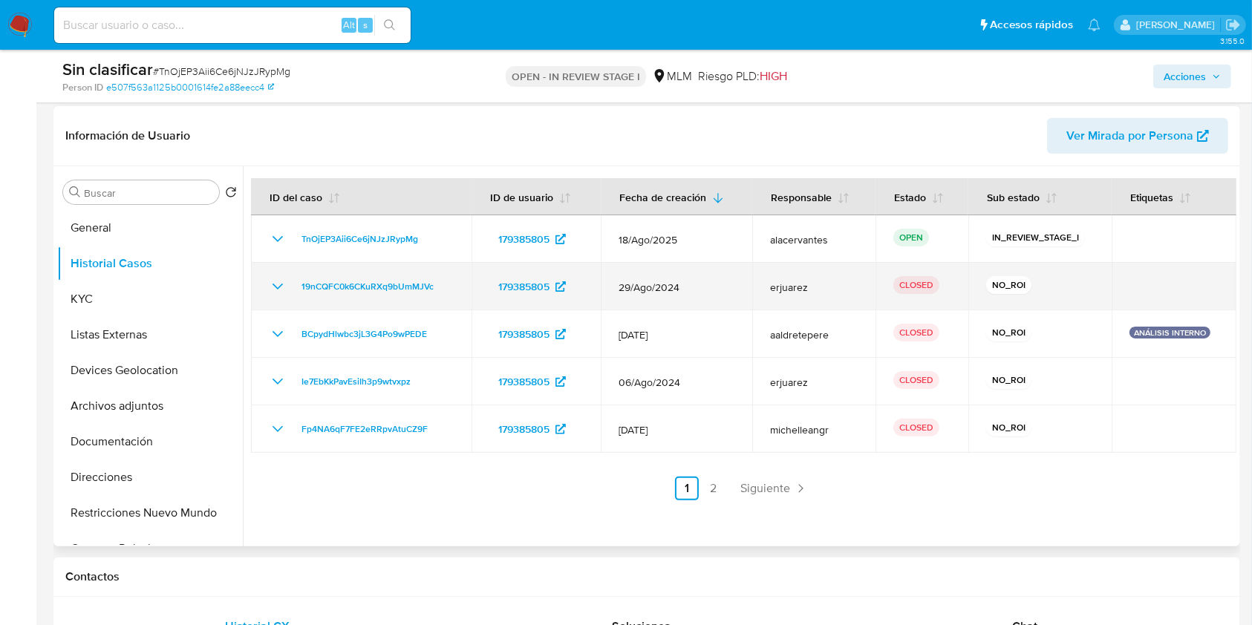
click at [273, 287] on icon "Mostrar/Ocultar" at bounding box center [278, 287] width 18 height 18
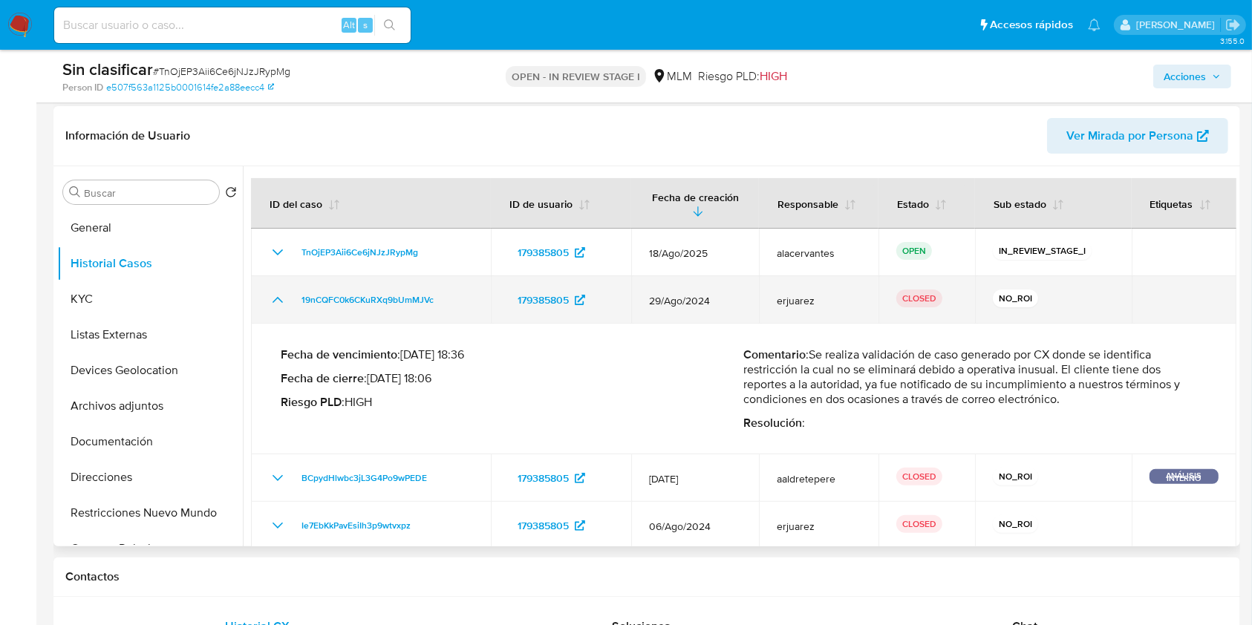
click at [273, 287] on td "19nCQFC0k6CKuRXq9bUmMJVc" at bounding box center [371, 300] width 240 height 48
click at [282, 298] on icon "Mostrar/Ocultar" at bounding box center [278, 300] width 18 height 18
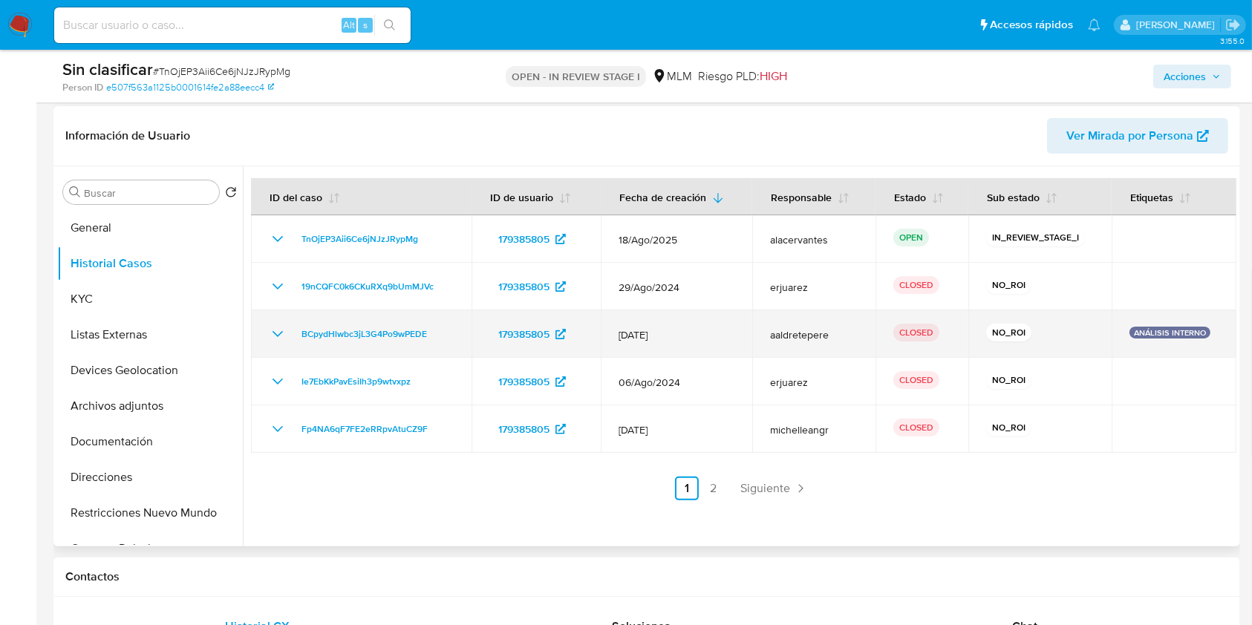
click at [283, 337] on icon "Mostrar/Ocultar" at bounding box center [278, 334] width 18 height 18
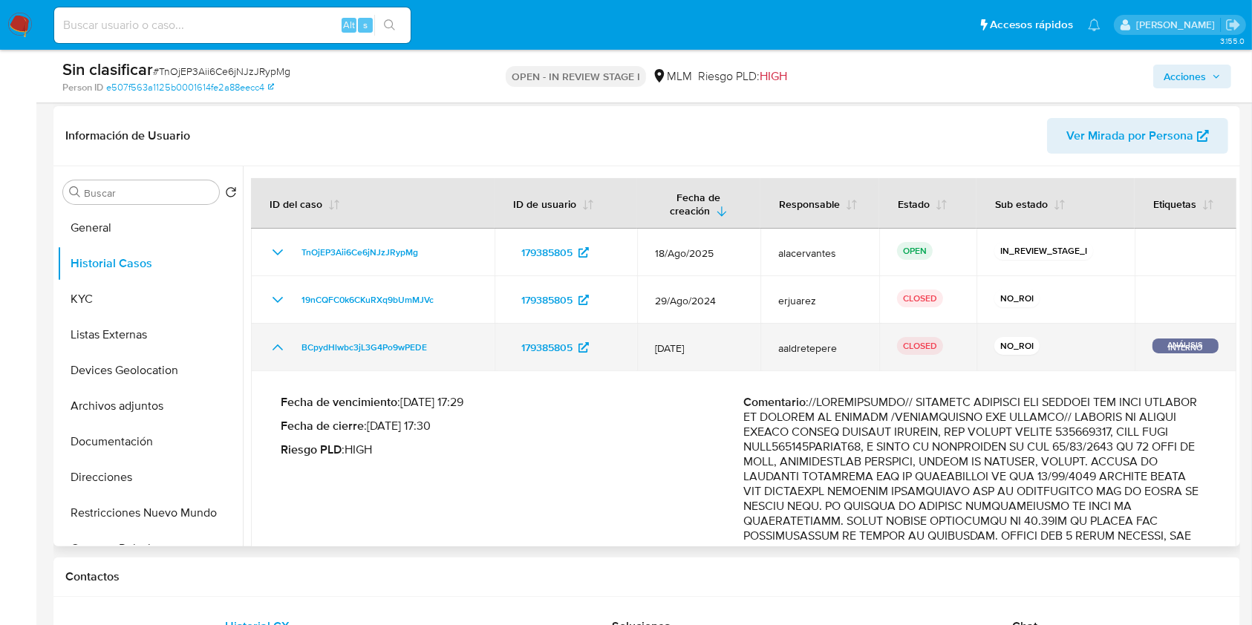
click at [283, 344] on icon "Mostrar/Ocultar" at bounding box center [278, 348] width 18 height 18
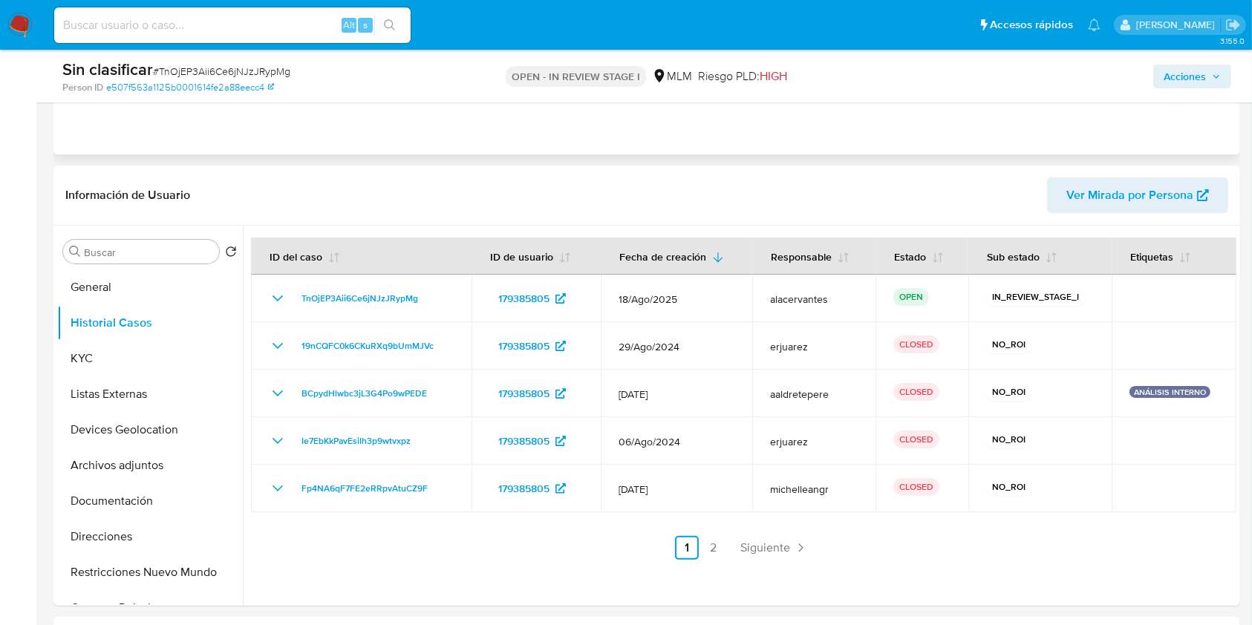
scroll to position [99, 0]
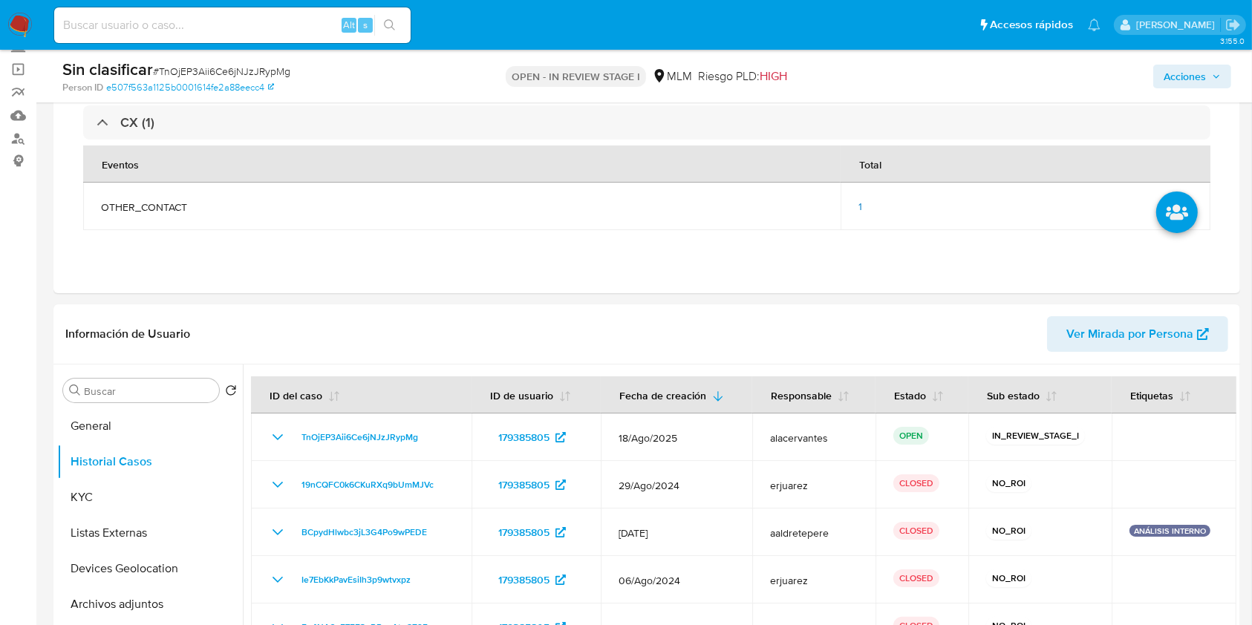
click at [1178, 84] on span "Acciones" at bounding box center [1185, 77] width 42 height 24
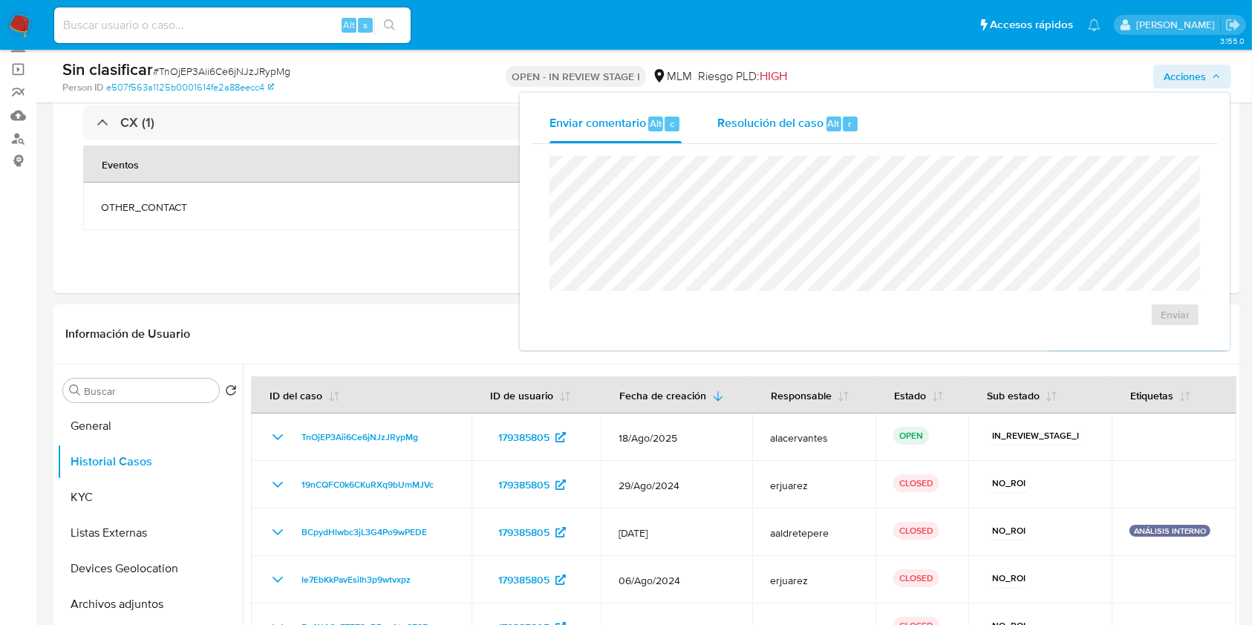
click at [807, 137] on div "Resolución del caso Alt r" at bounding box center [789, 124] width 142 height 39
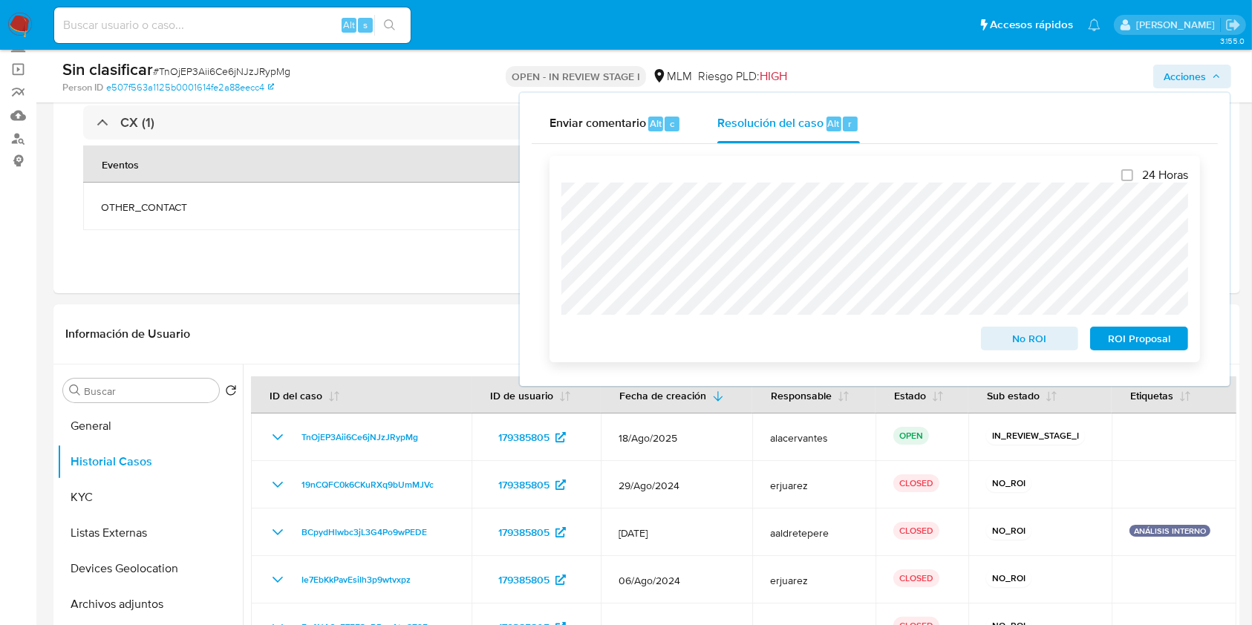
click at [1008, 341] on span "No ROI" at bounding box center [1030, 338] width 77 height 21
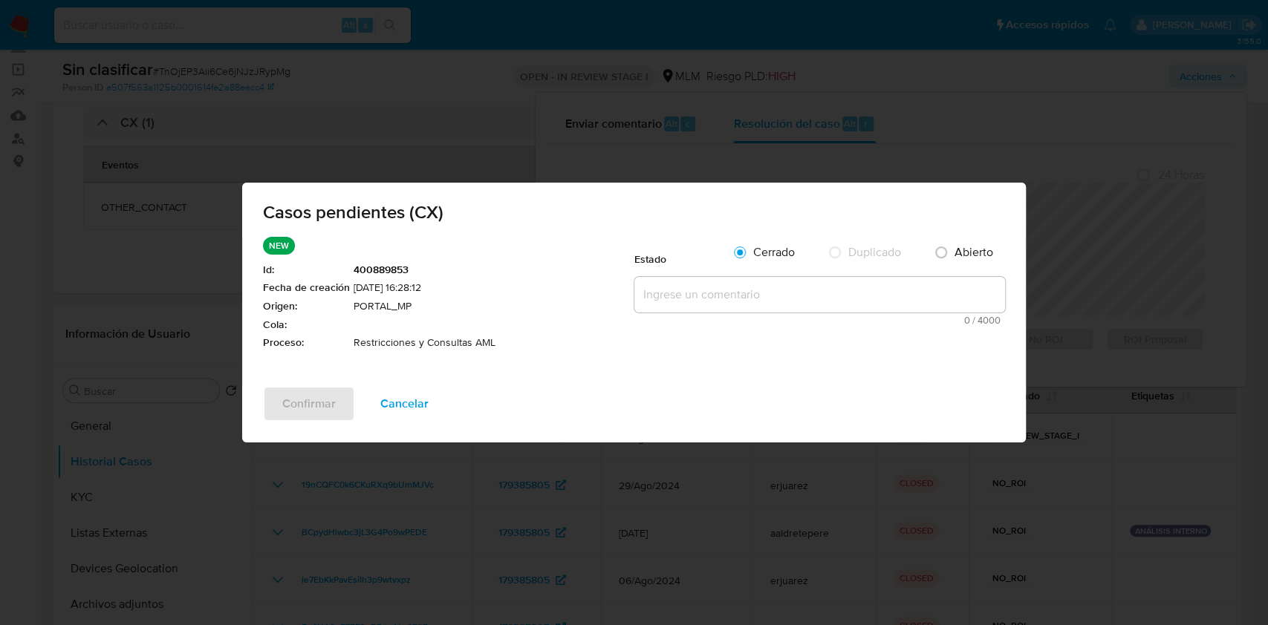
click at [868, 285] on textarea at bounding box center [819, 295] width 371 height 36
paste textarea "Se realiza la validación del caso CX, se identifica que el cliente cuenta con r…"
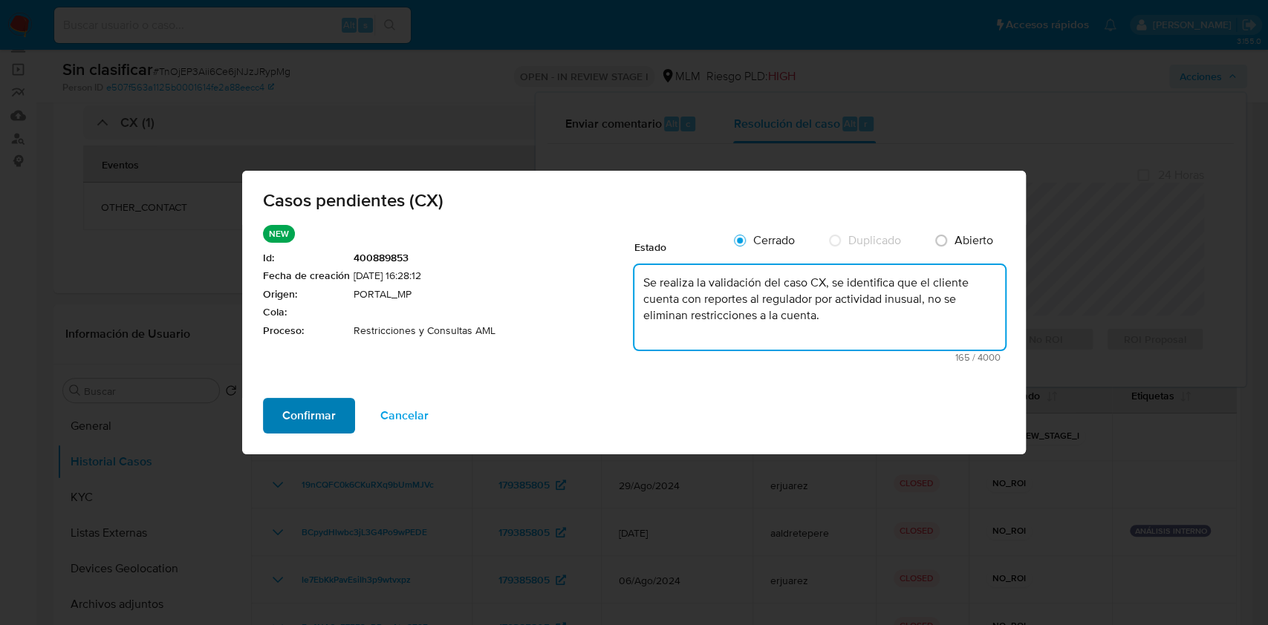
type textarea "Se realiza la validación del caso CX, se identifica que el cliente cuenta con r…"
click at [290, 420] on span "Confirmar" at bounding box center [308, 416] width 53 height 33
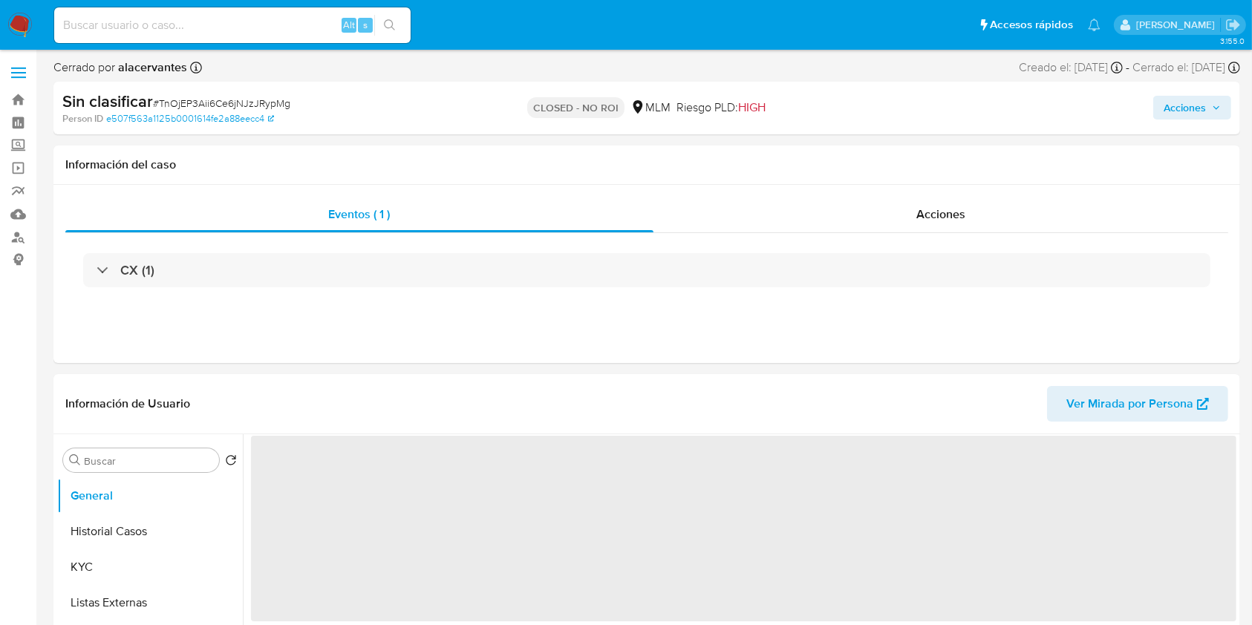
select select "10"
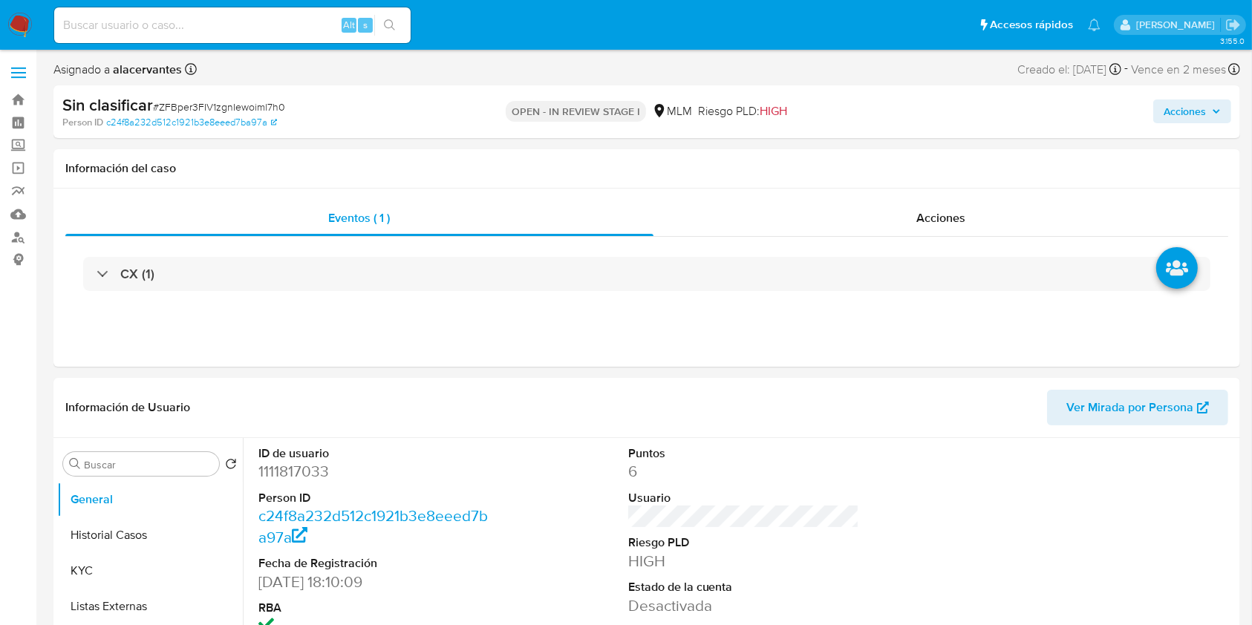
select select "10"
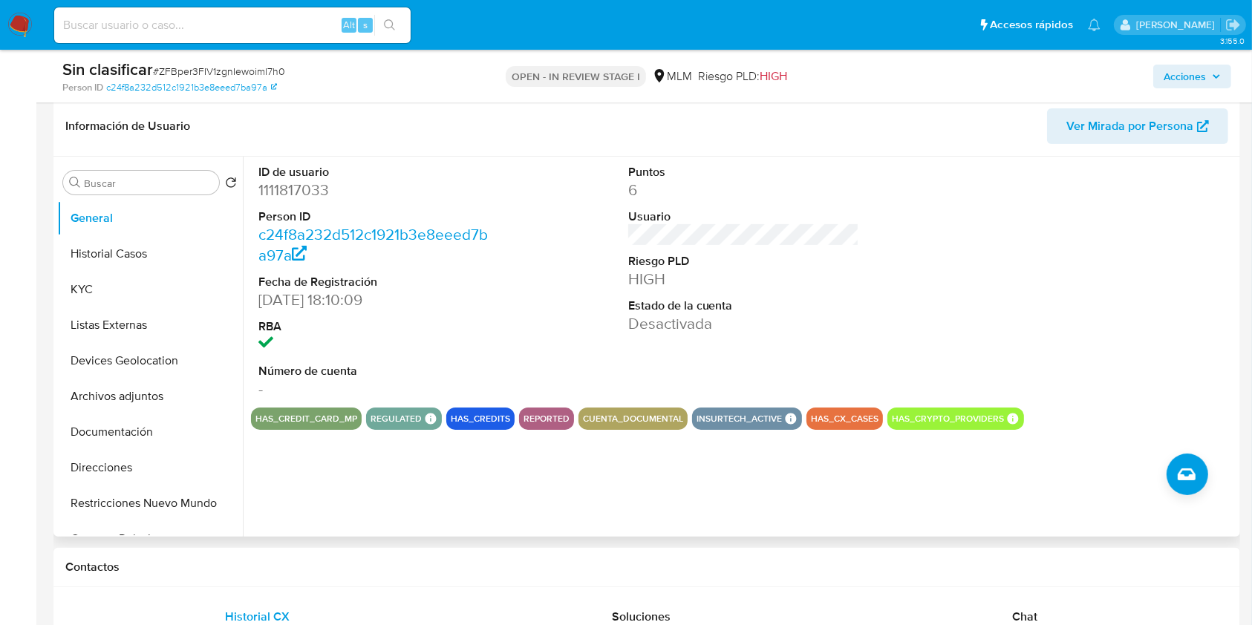
scroll to position [198, 0]
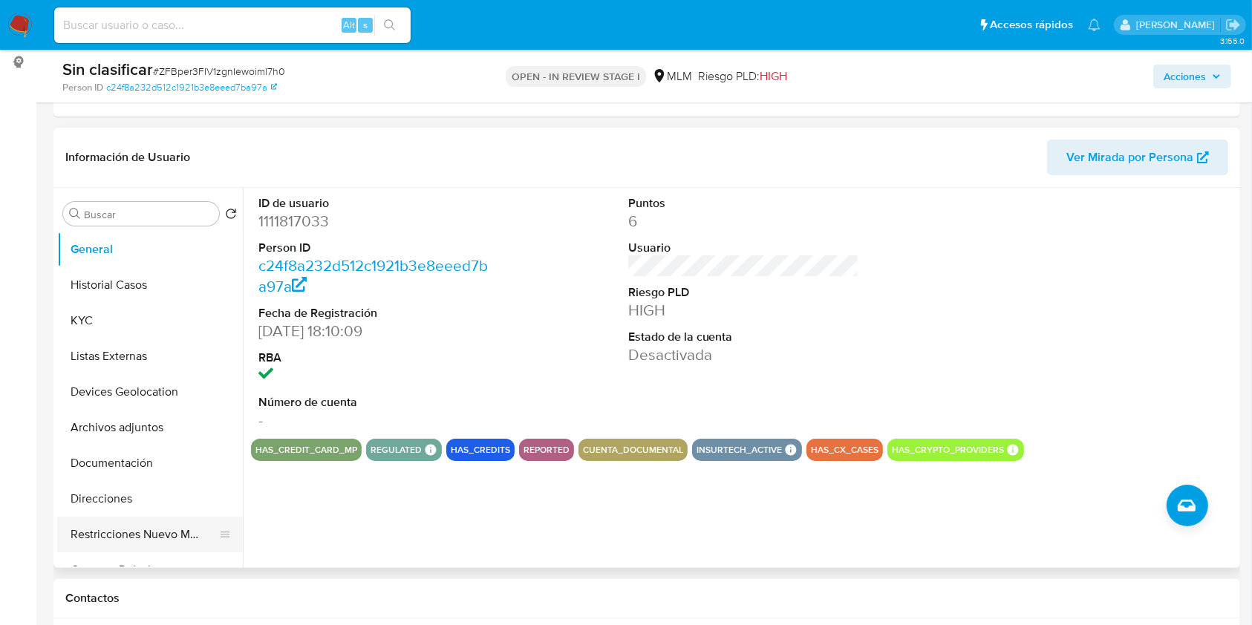
click at [174, 534] on button "Restricciones Nuevo Mundo" at bounding box center [144, 535] width 174 height 36
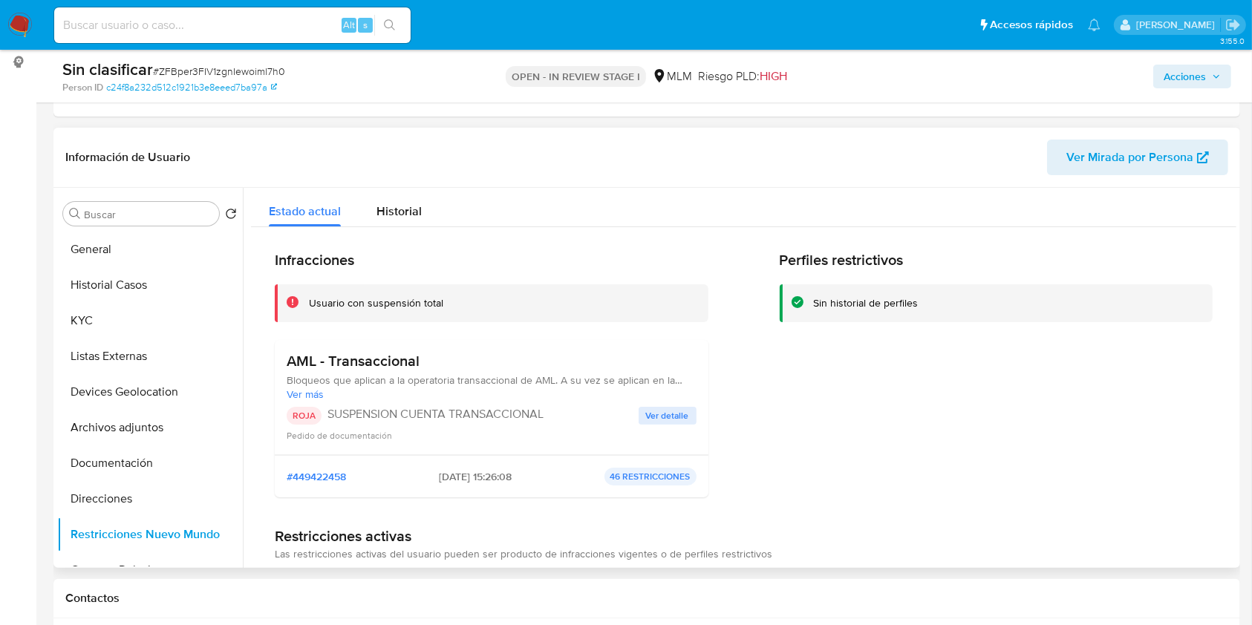
click at [660, 412] on span "Ver detalle" at bounding box center [667, 416] width 43 height 15
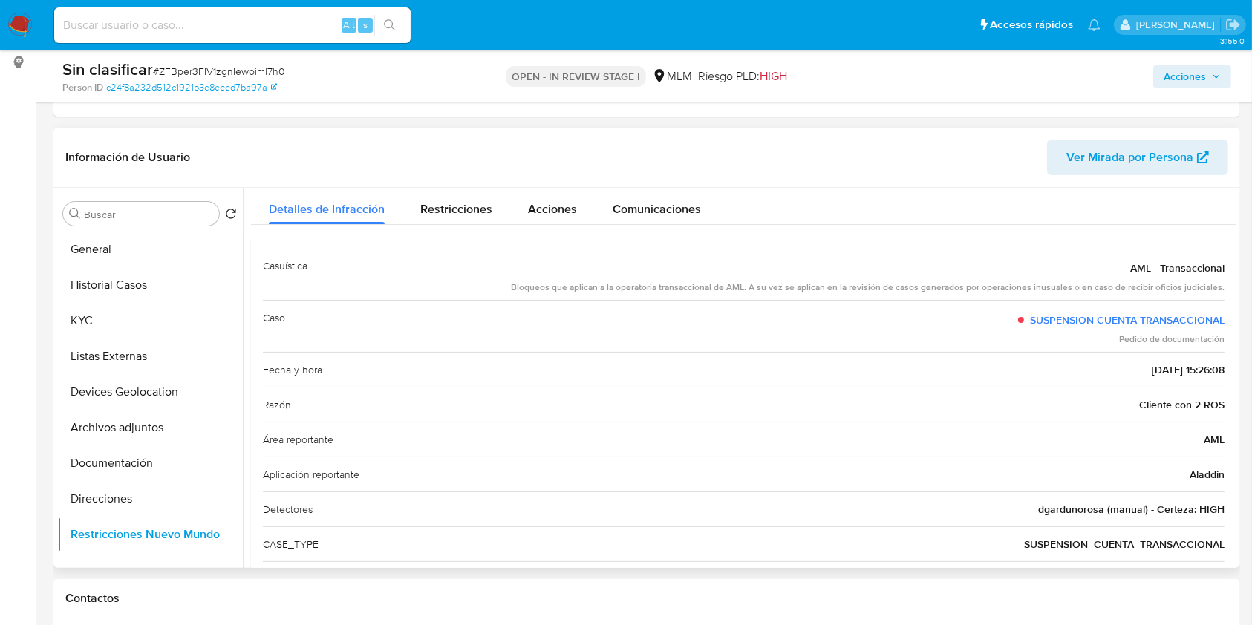
scroll to position [99, 0]
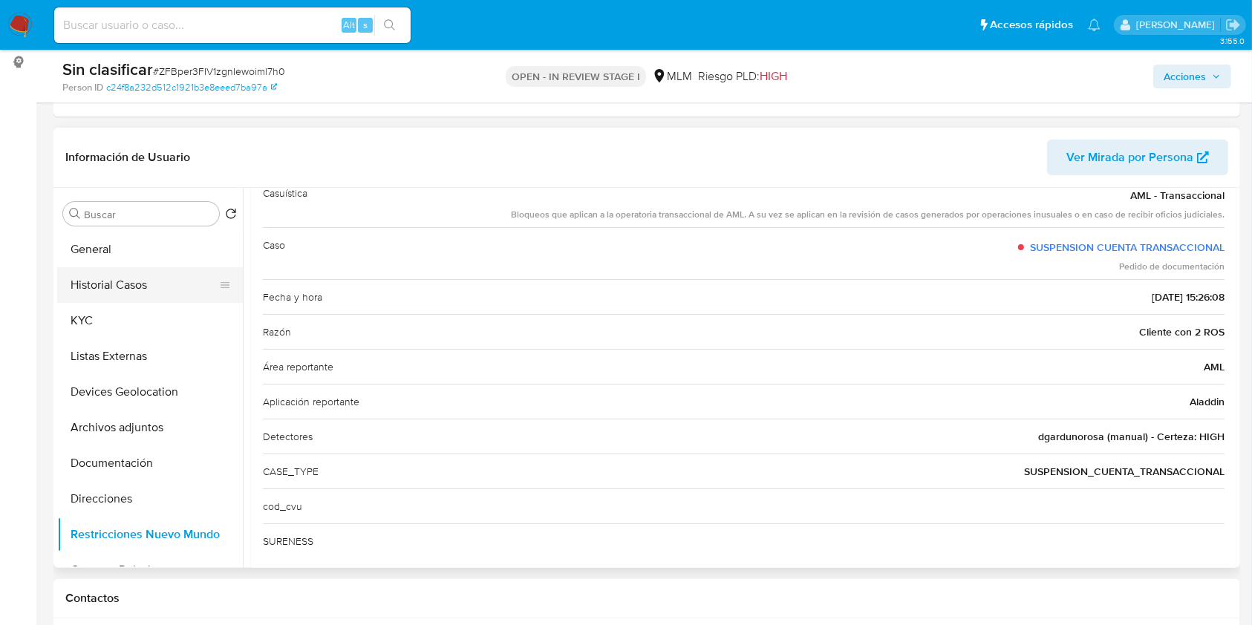
click at [125, 284] on button "Historial Casos" at bounding box center [144, 285] width 174 height 36
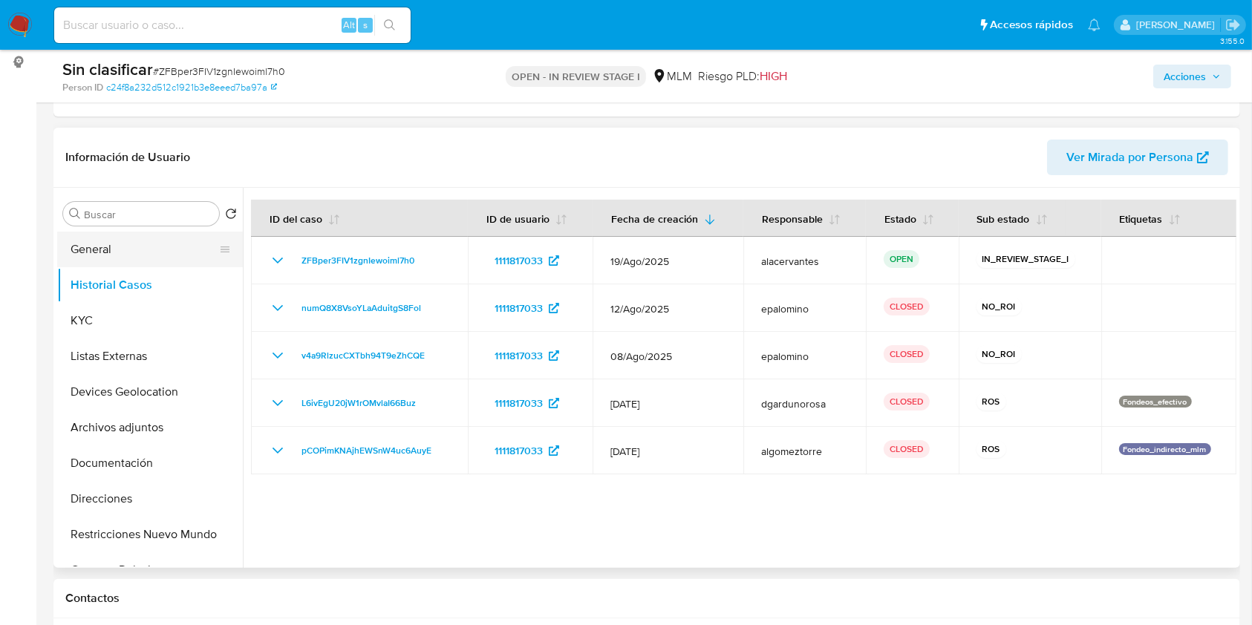
click at [113, 251] on button "General" at bounding box center [144, 250] width 174 height 36
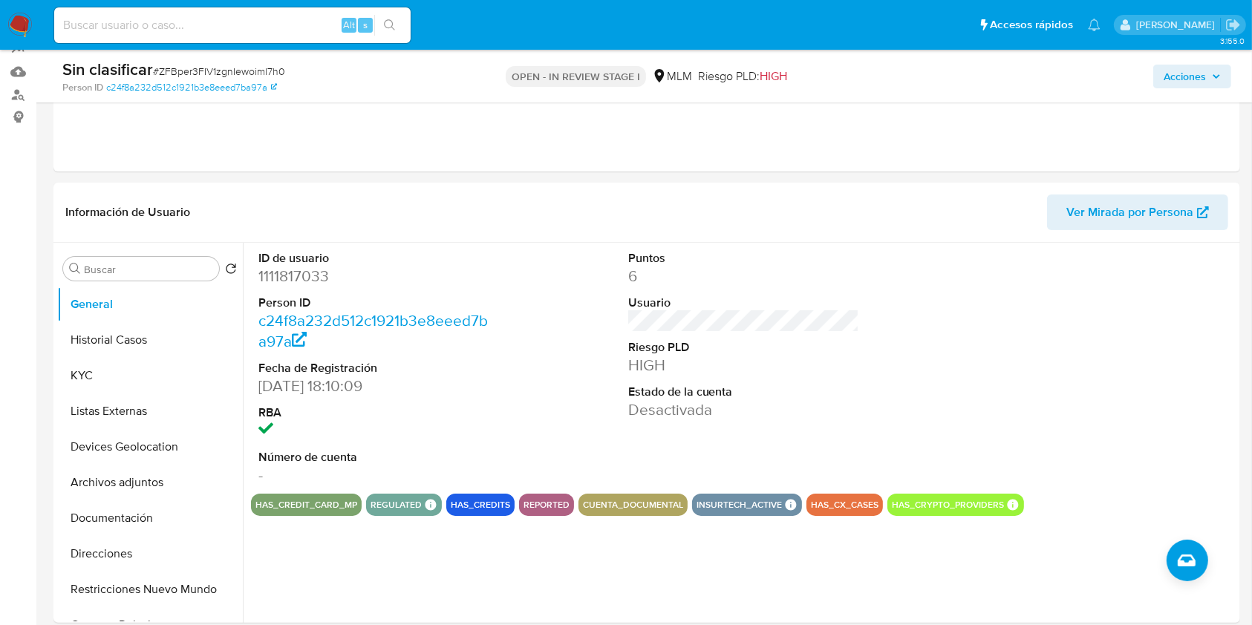
scroll to position [99, 0]
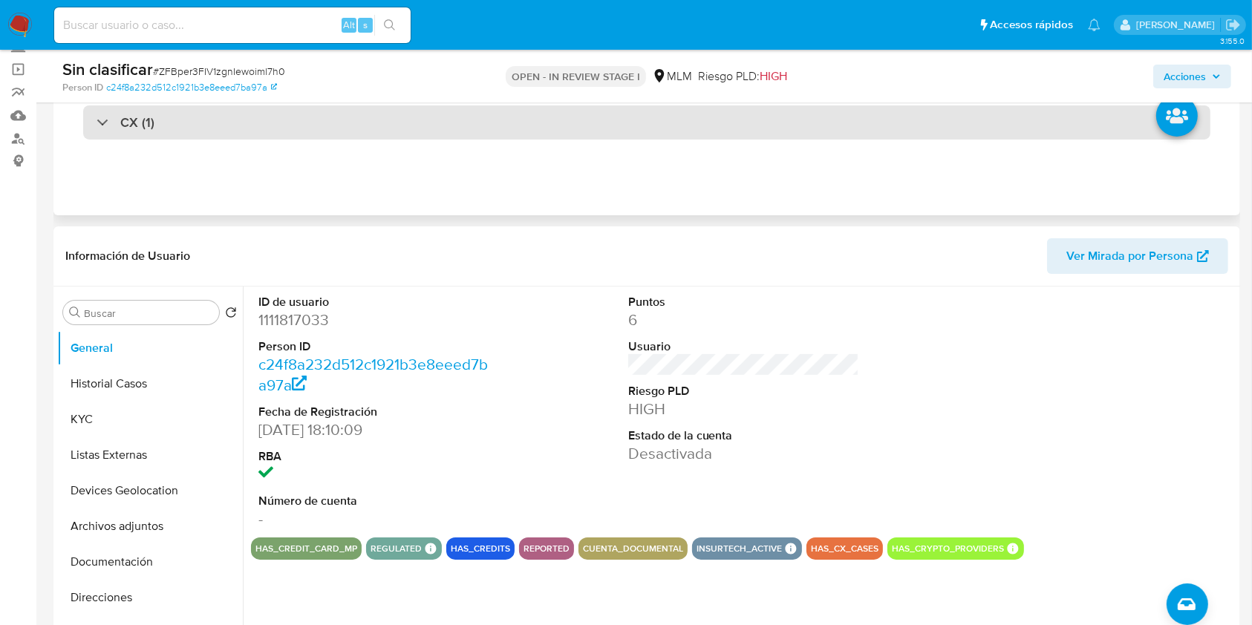
click at [97, 122] on div at bounding box center [97, 122] width 0 height 0
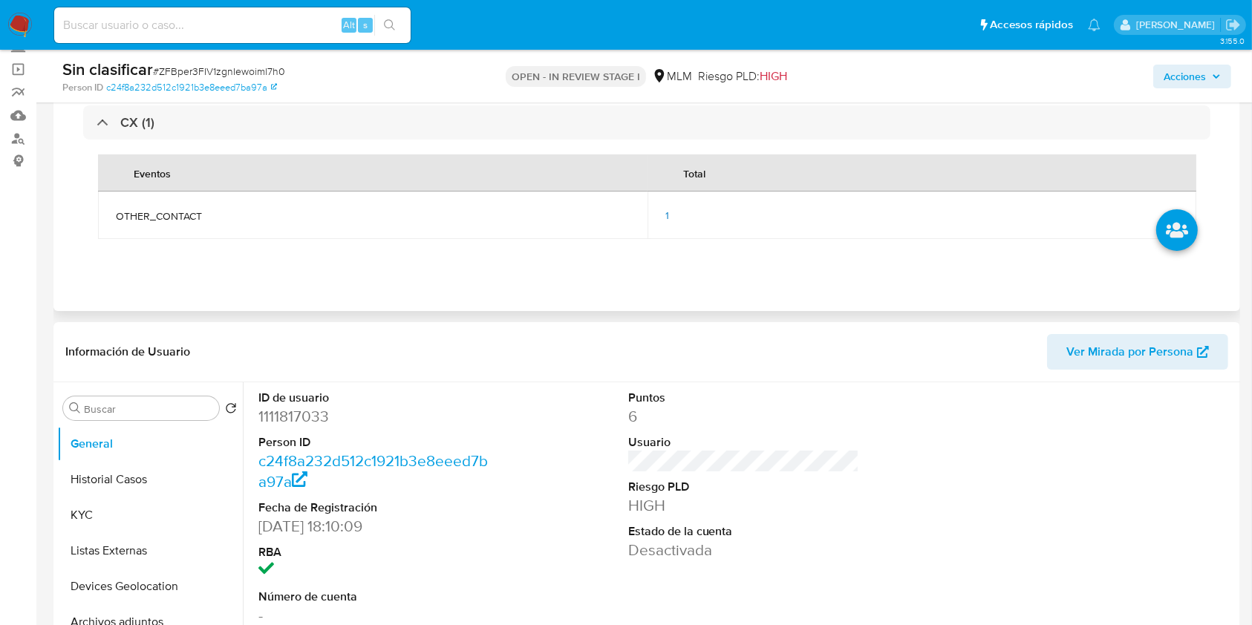
click at [669, 211] on span "1" at bounding box center [668, 215] width 4 height 15
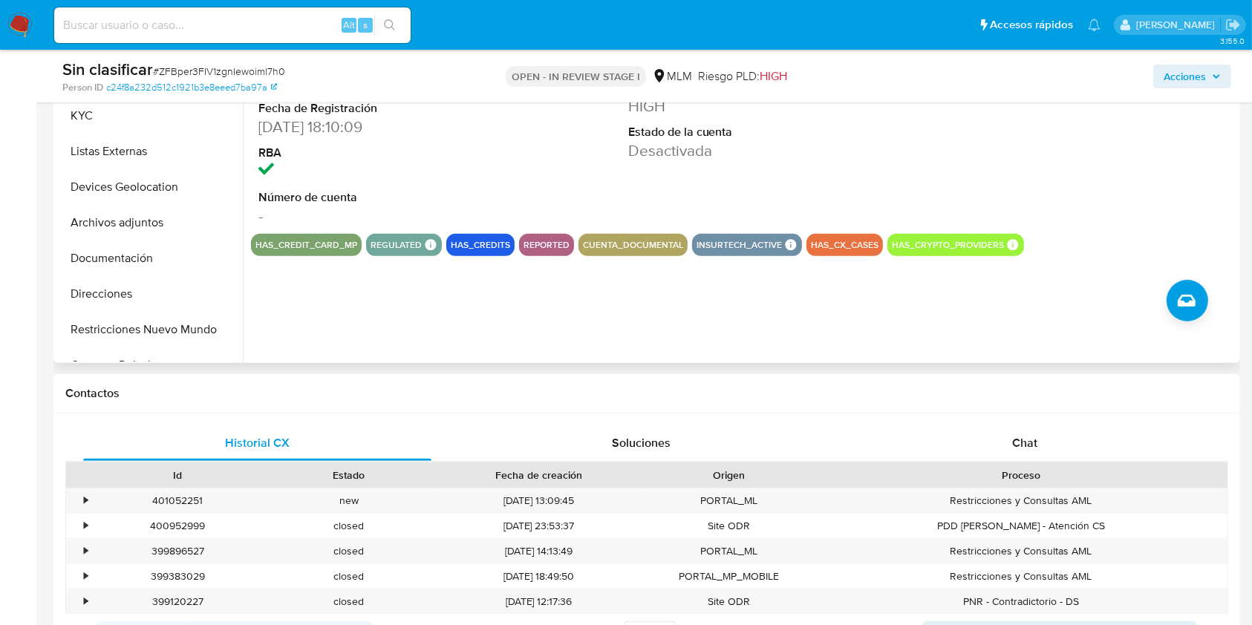
scroll to position [693, 0]
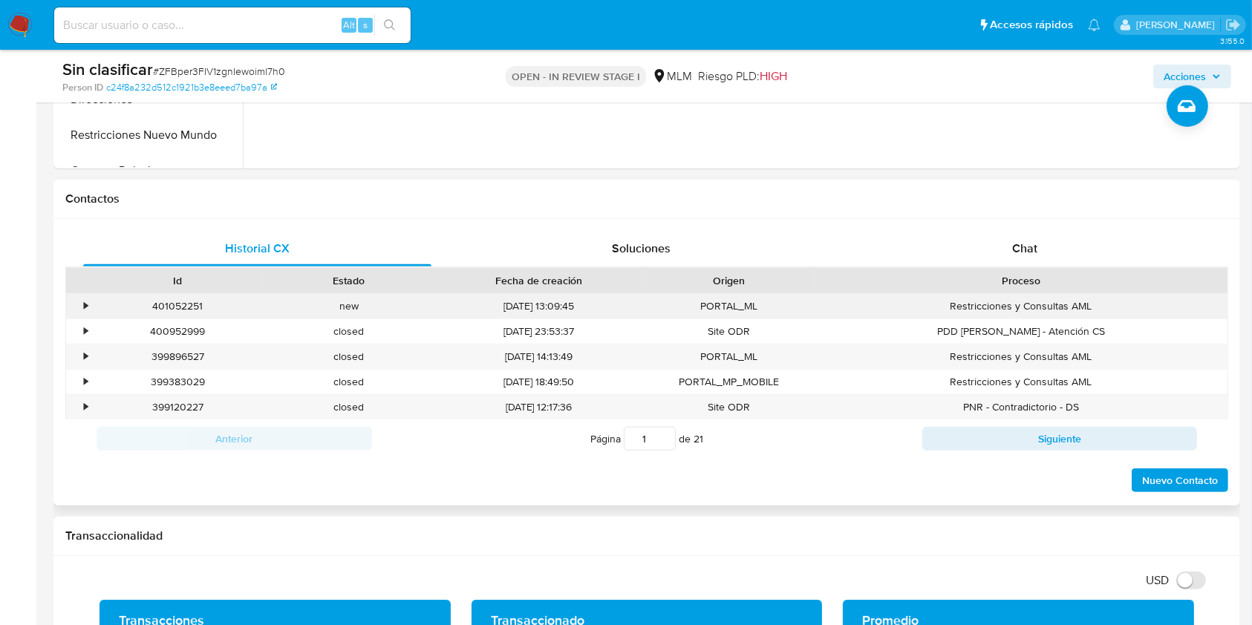
click at [94, 308] on div "401052251 Casos ZFBper3FIV1zgnIewoiml7h0" at bounding box center [178, 306] width 172 height 25
click at [87, 304] on div "•" at bounding box center [86, 306] width 4 height 14
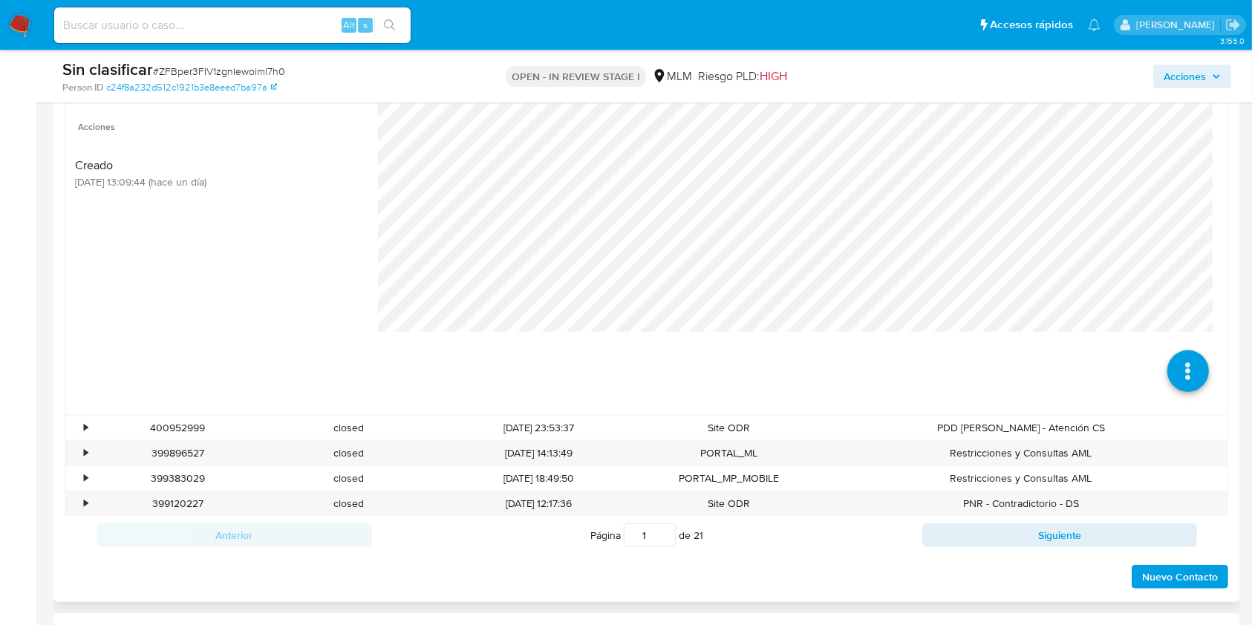
scroll to position [990, 0]
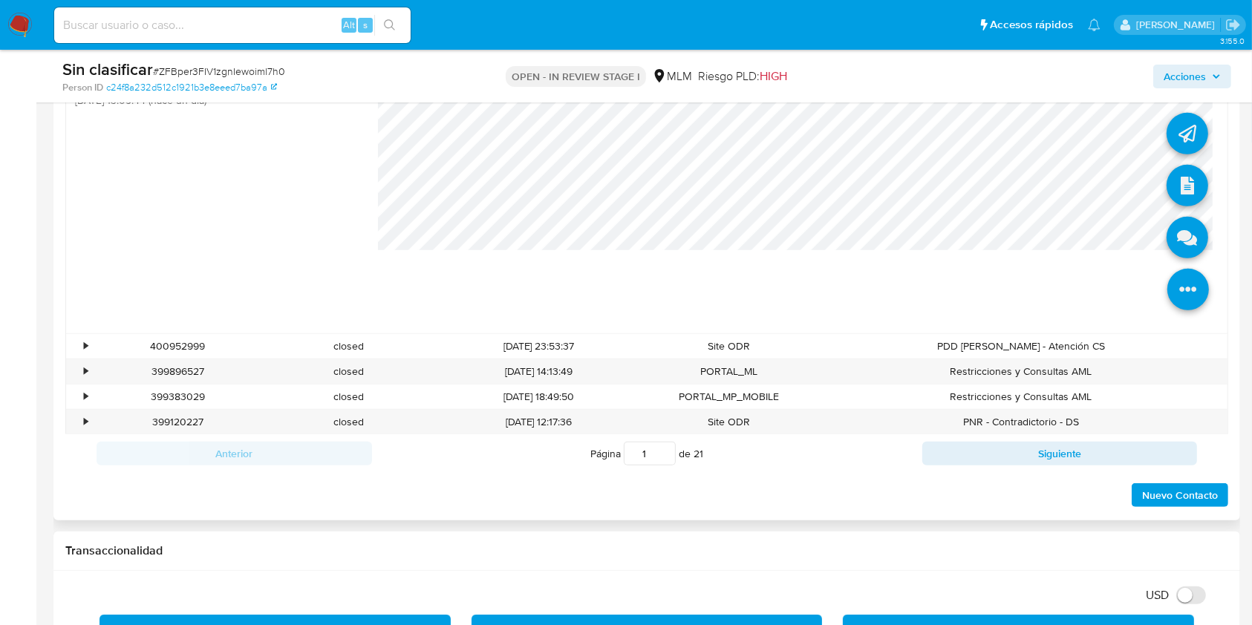
click at [1171, 278] on icon at bounding box center [1189, 290] width 42 height 42
click at [1171, 279] on icon at bounding box center [1189, 290] width 42 height 42
click at [1167, 247] on icon at bounding box center [1188, 238] width 42 height 42
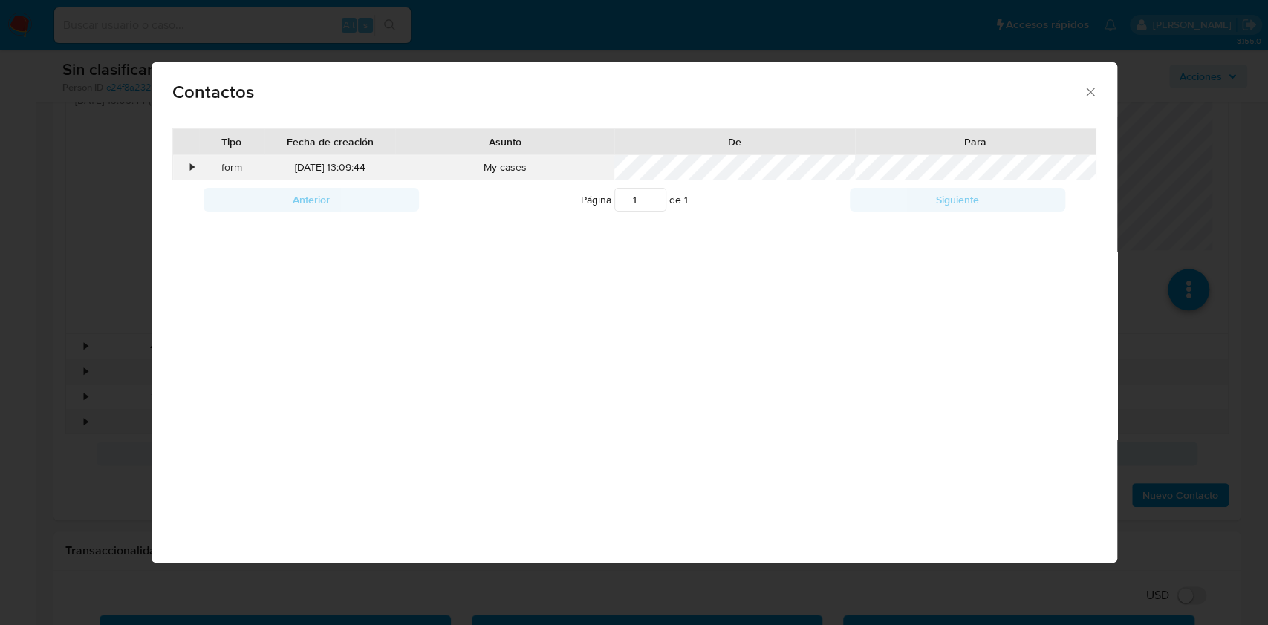
click at [196, 160] on div "•" at bounding box center [186, 167] width 26 height 25
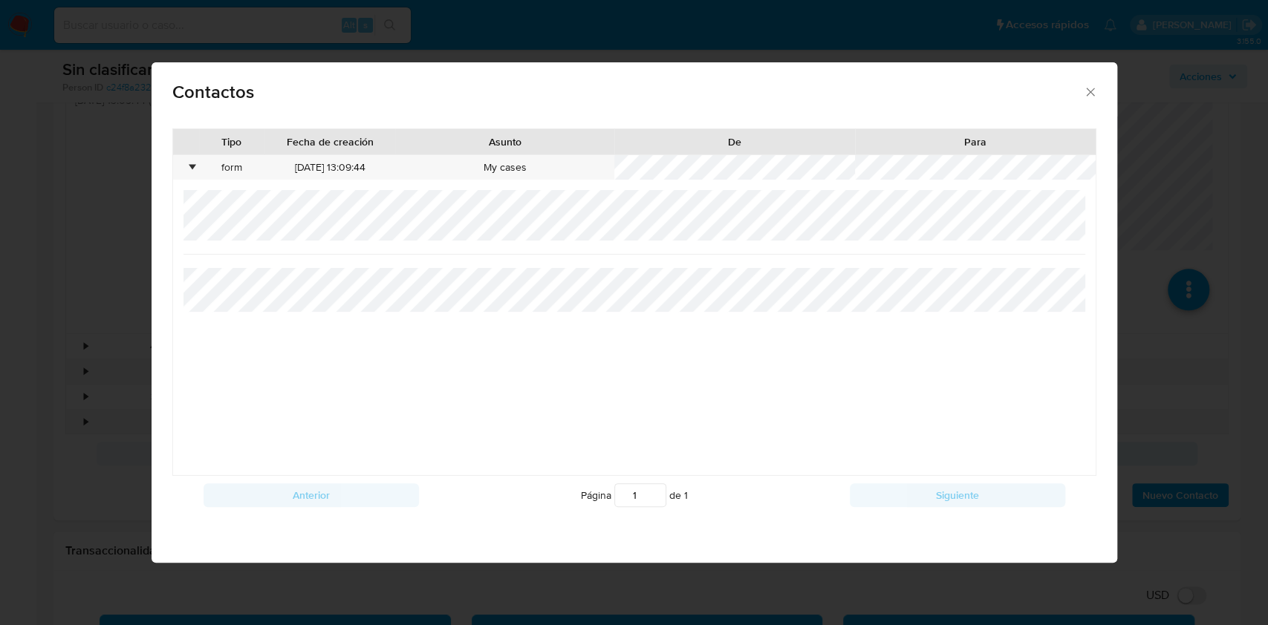
click at [1088, 95] on icon "close" at bounding box center [1090, 92] width 15 height 15
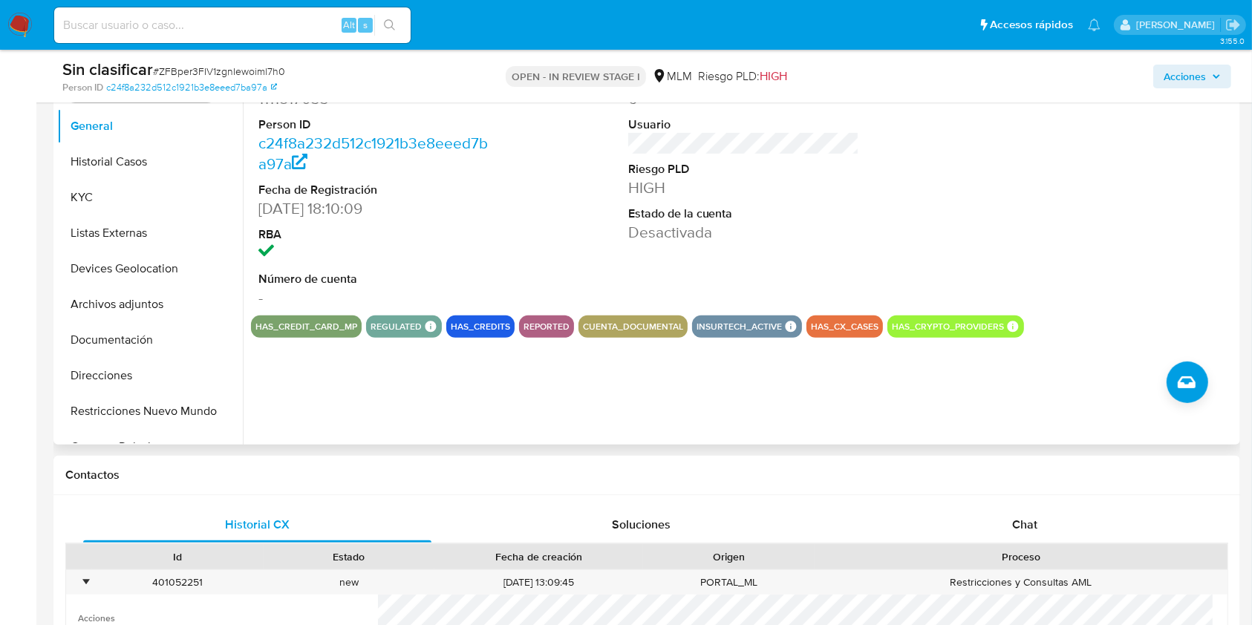
scroll to position [297, 0]
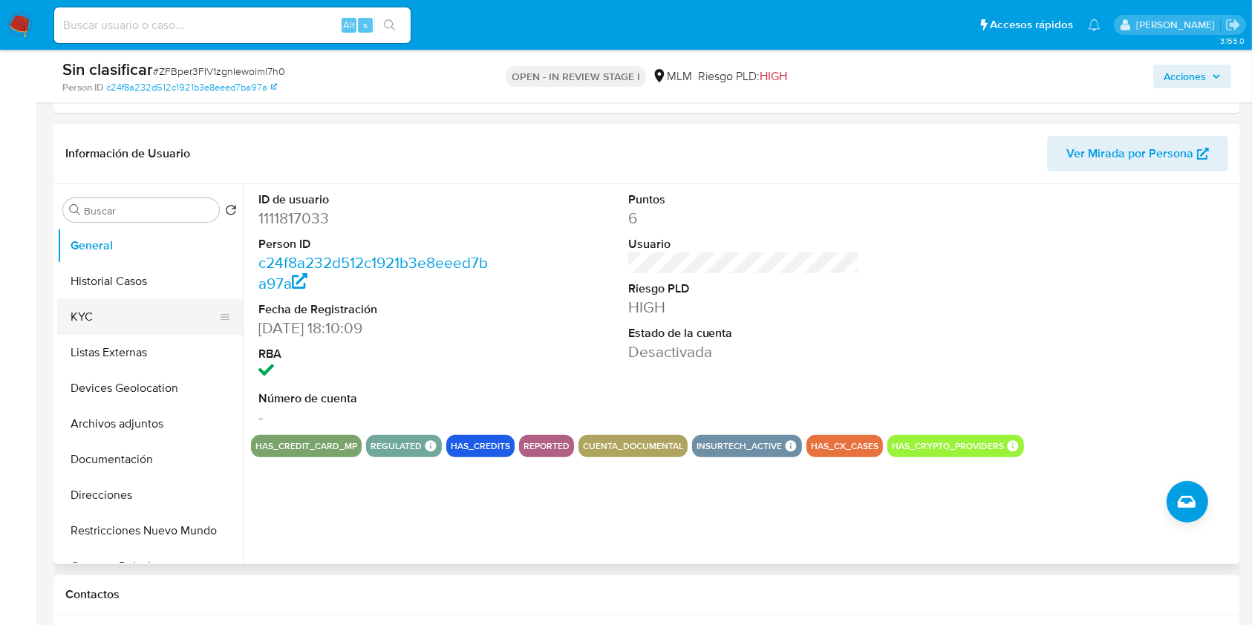
click at [105, 294] on button "Historial Casos" at bounding box center [150, 282] width 186 height 36
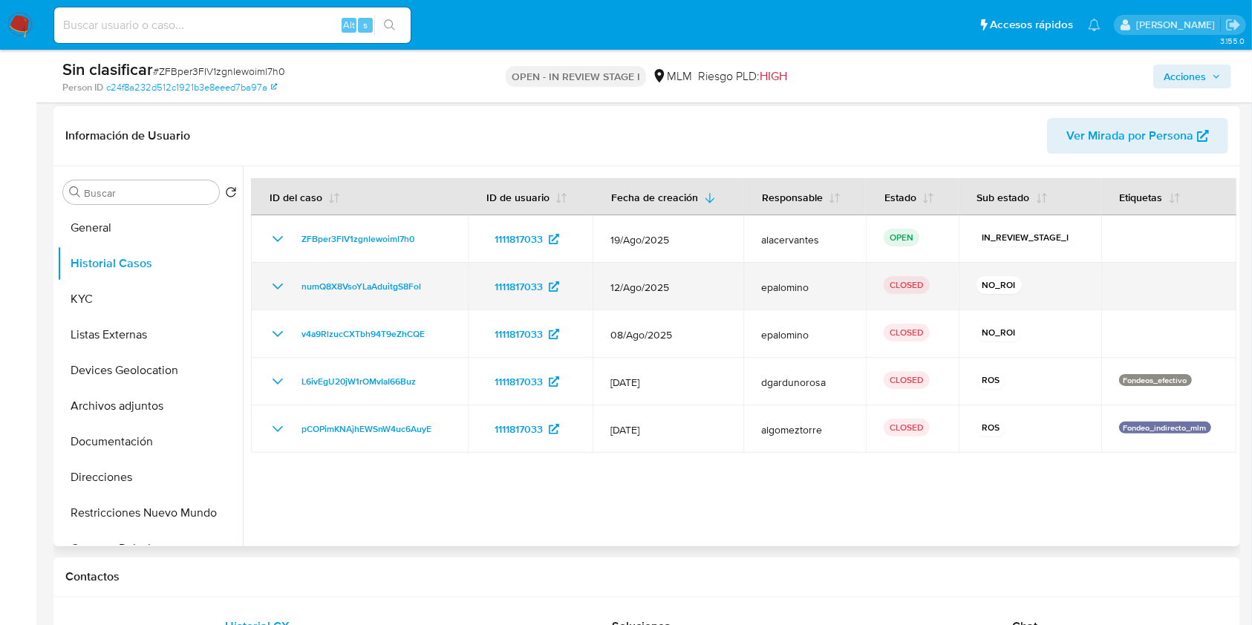
click at [273, 289] on icon "Mostrar/Ocultar" at bounding box center [278, 287] width 18 height 18
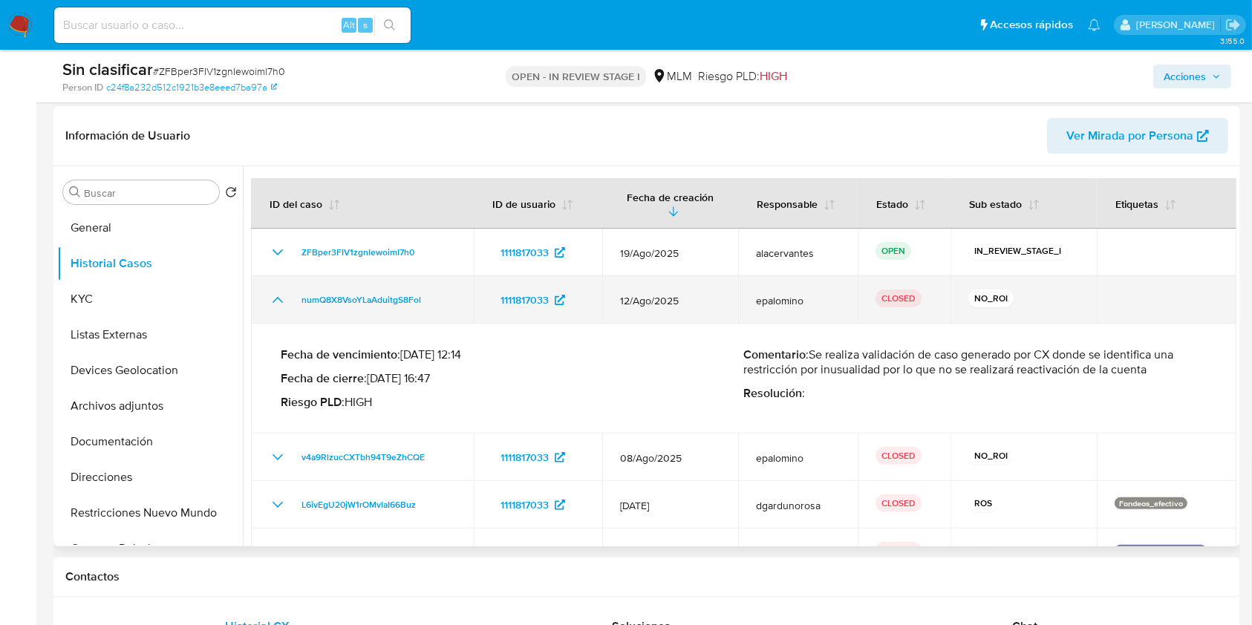
click at [272, 290] on td "numQ8X8VsoYLaAduitgS8Fol" at bounding box center [362, 300] width 223 height 48
click at [279, 301] on icon "Mostrar/Ocultar" at bounding box center [278, 300] width 18 height 18
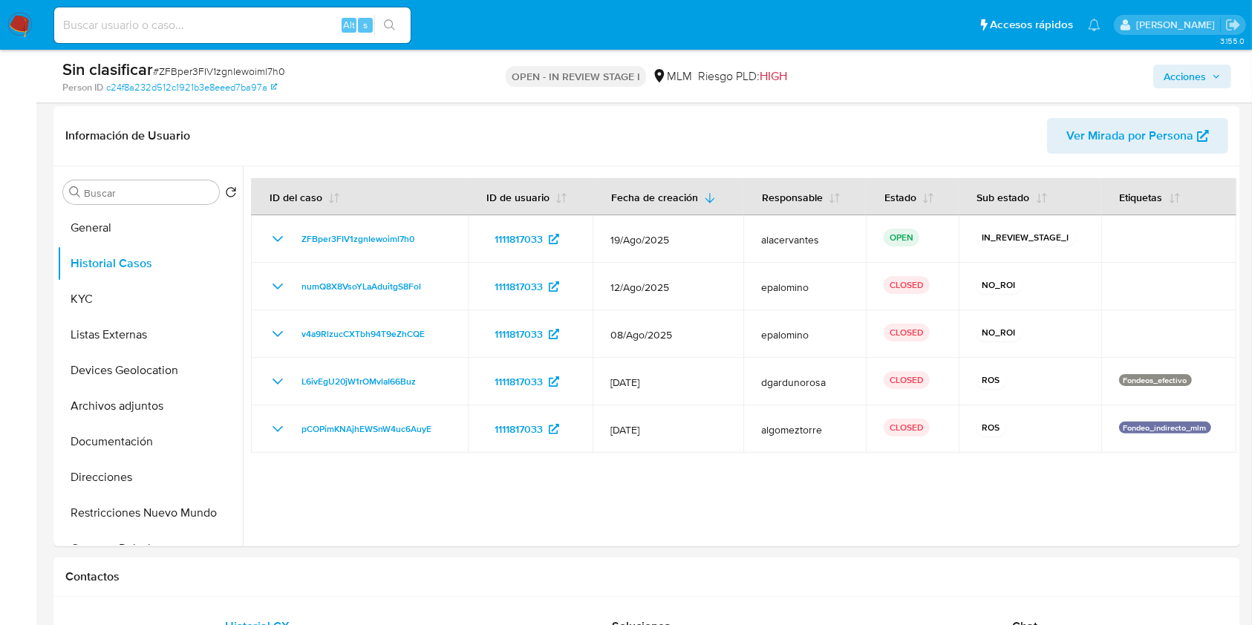
click at [1202, 71] on span "Acciones" at bounding box center [1185, 77] width 42 height 24
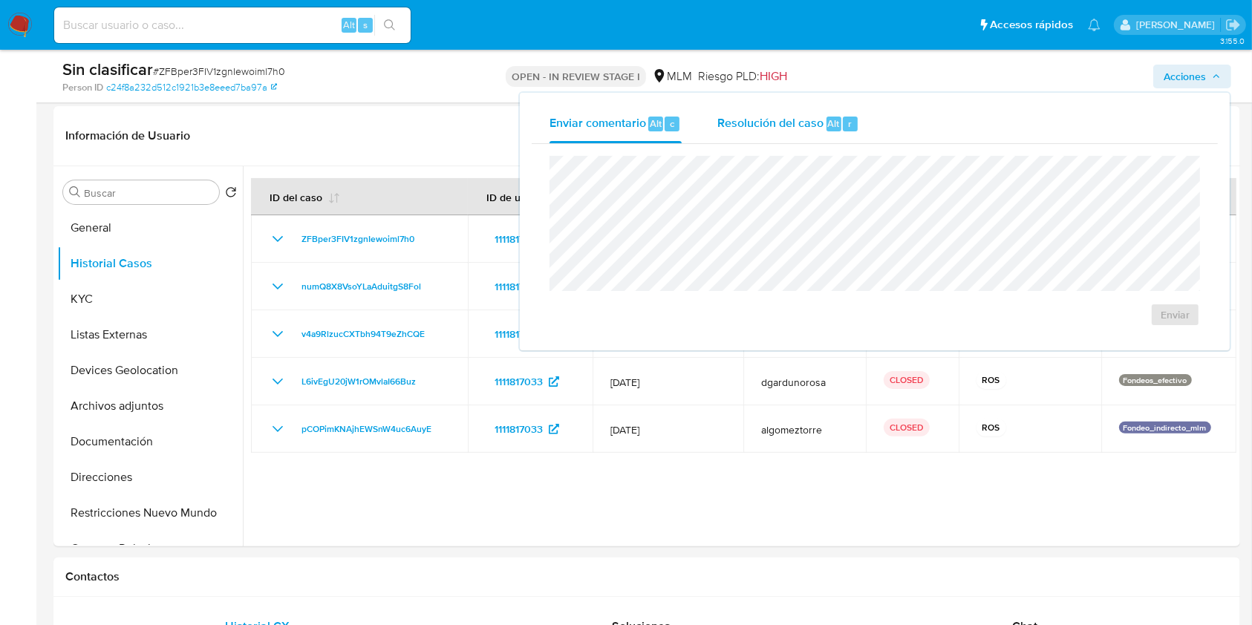
click at [796, 129] on span "Resolución del caso" at bounding box center [771, 122] width 106 height 17
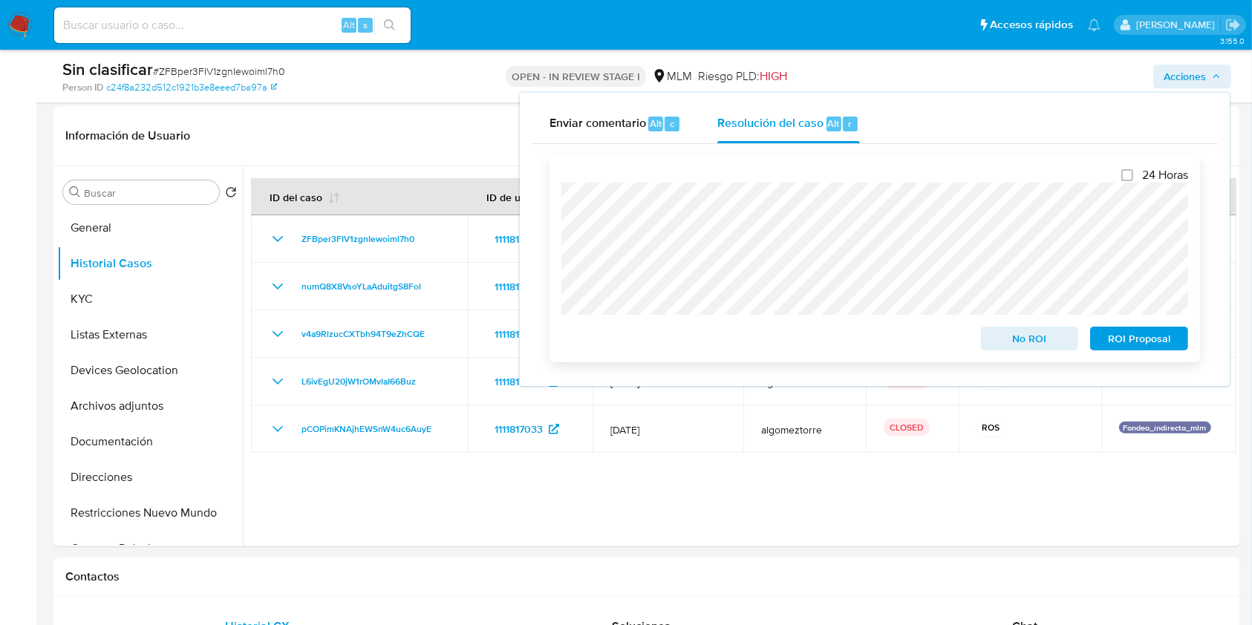
click at [1020, 340] on span "No ROI" at bounding box center [1030, 338] width 77 height 21
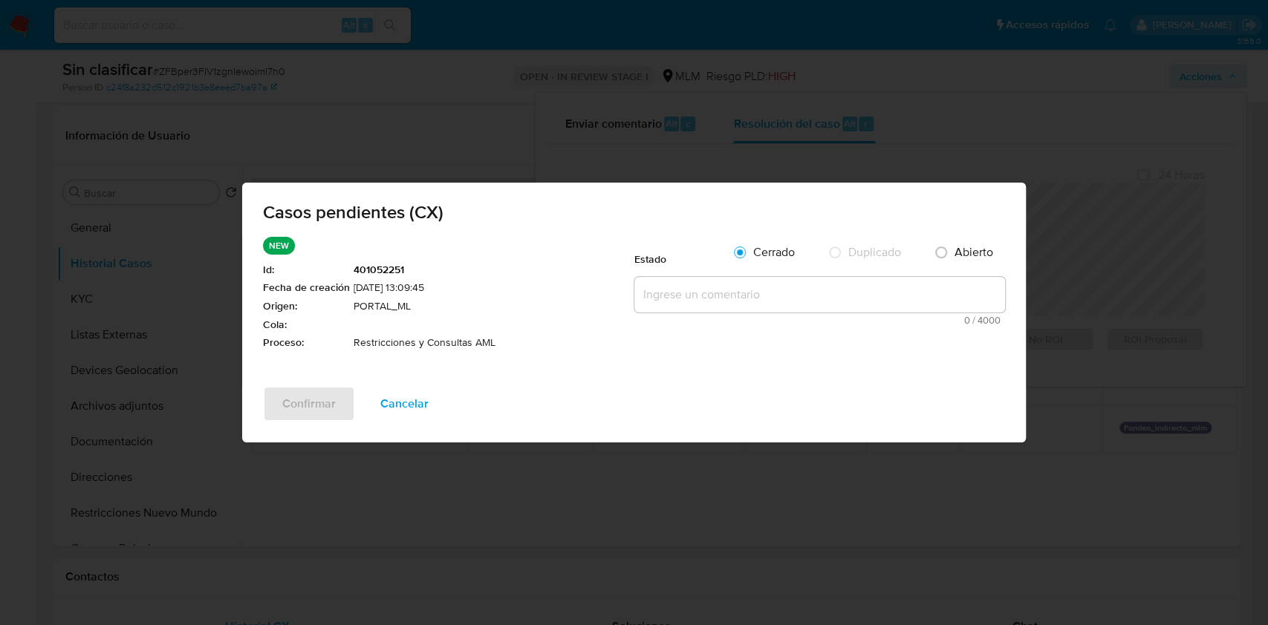
click at [701, 298] on textarea at bounding box center [819, 295] width 371 height 36
paste textarea "Se realiza la validación del caso CX, se identifica que el cliente cuenta con r…"
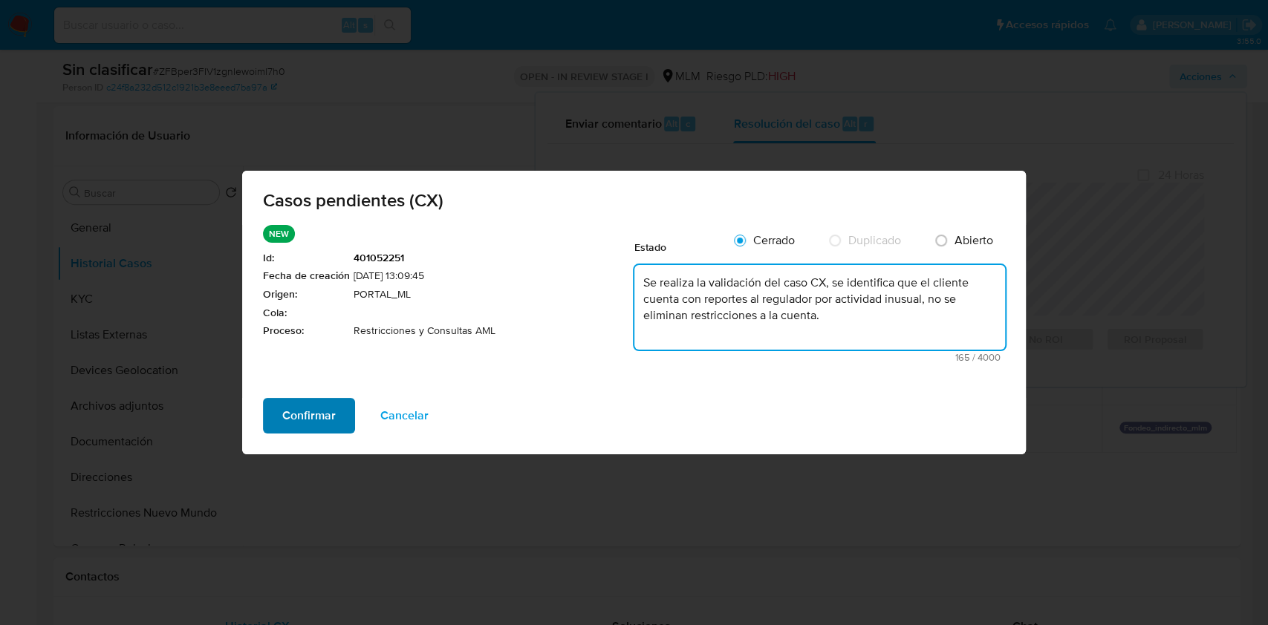
type textarea "Se realiza la validación del caso CX, se identifica que el cliente cuenta con r…"
click at [305, 426] on span "Confirmar" at bounding box center [308, 416] width 53 height 33
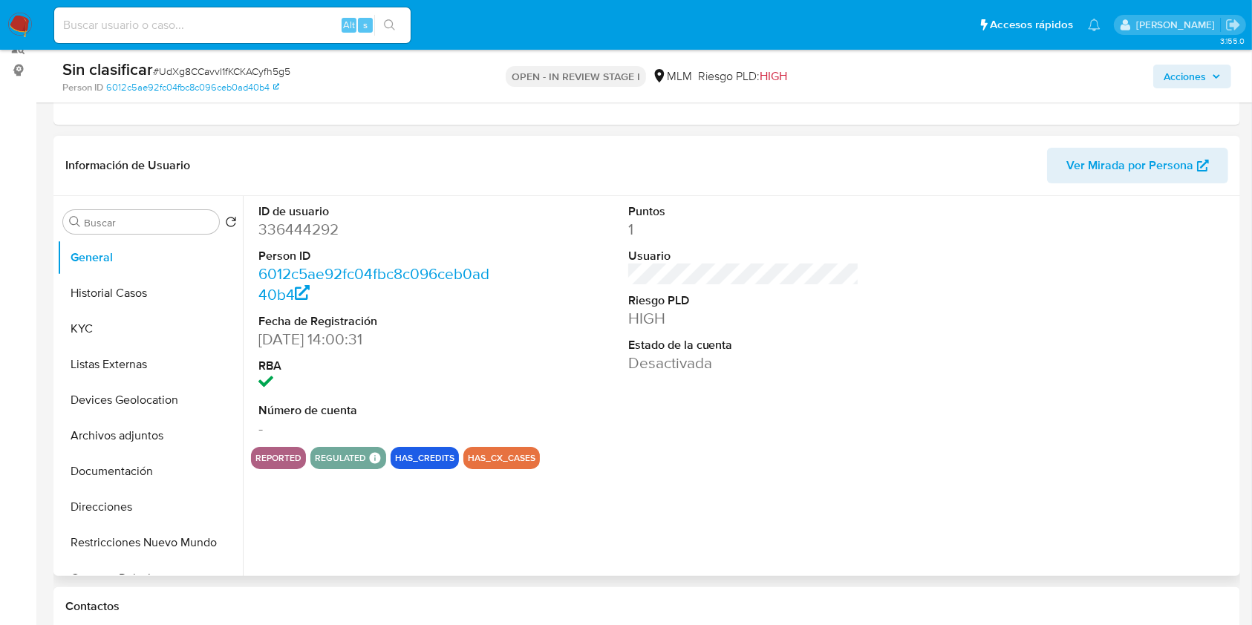
scroll to position [198, 0]
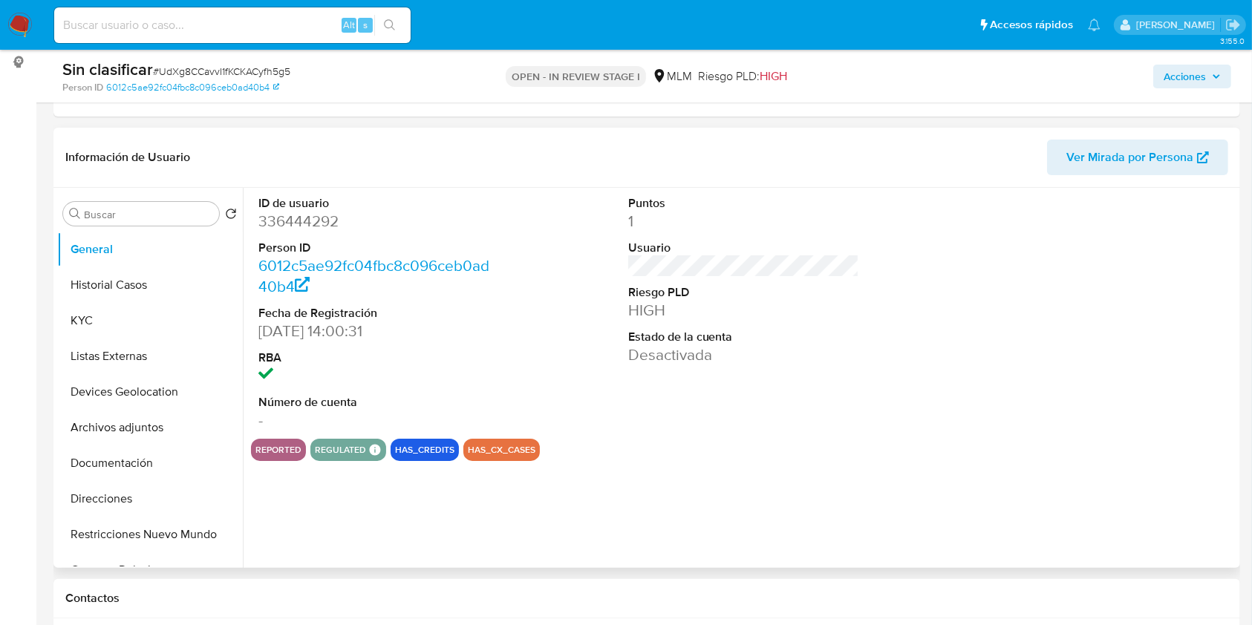
select select "10"
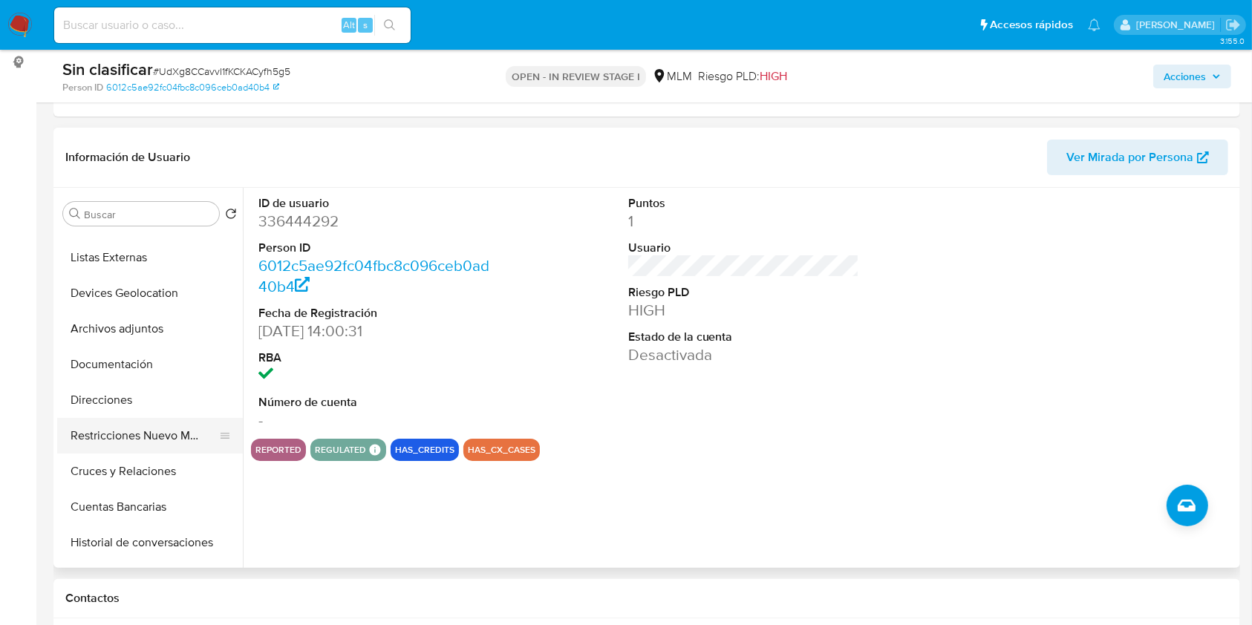
click at [150, 432] on button "Restricciones Nuevo Mundo" at bounding box center [144, 436] width 174 height 36
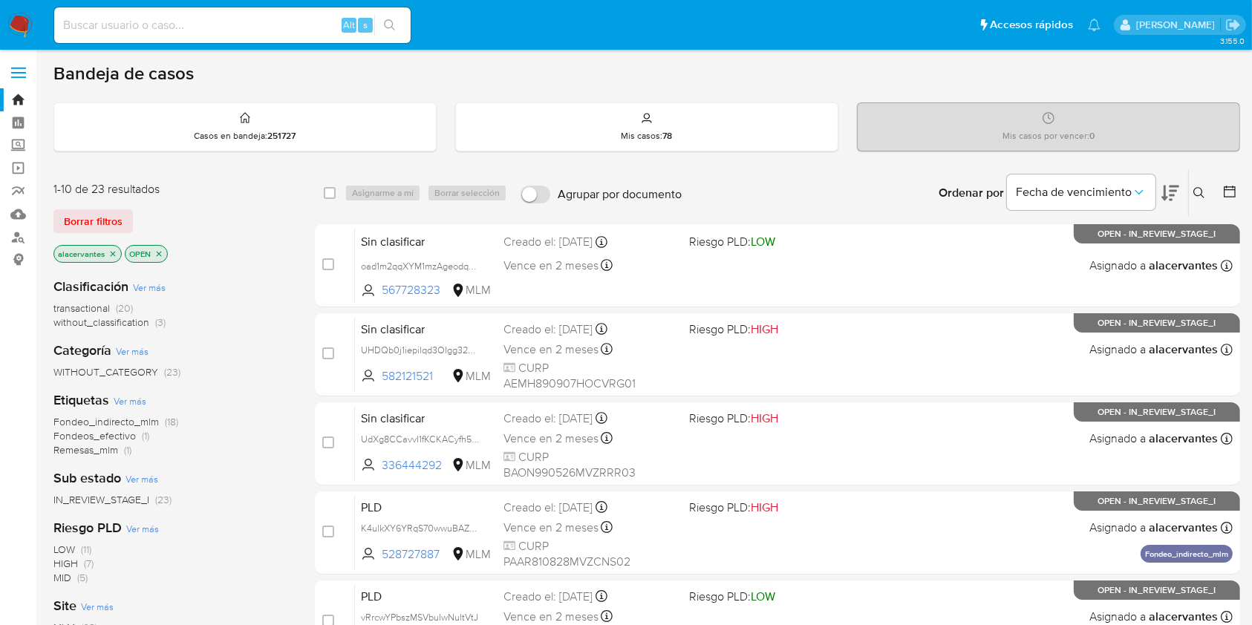
click at [152, 316] on span "without_classification (3)" at bounding box center [109, 323] width 112 height 14
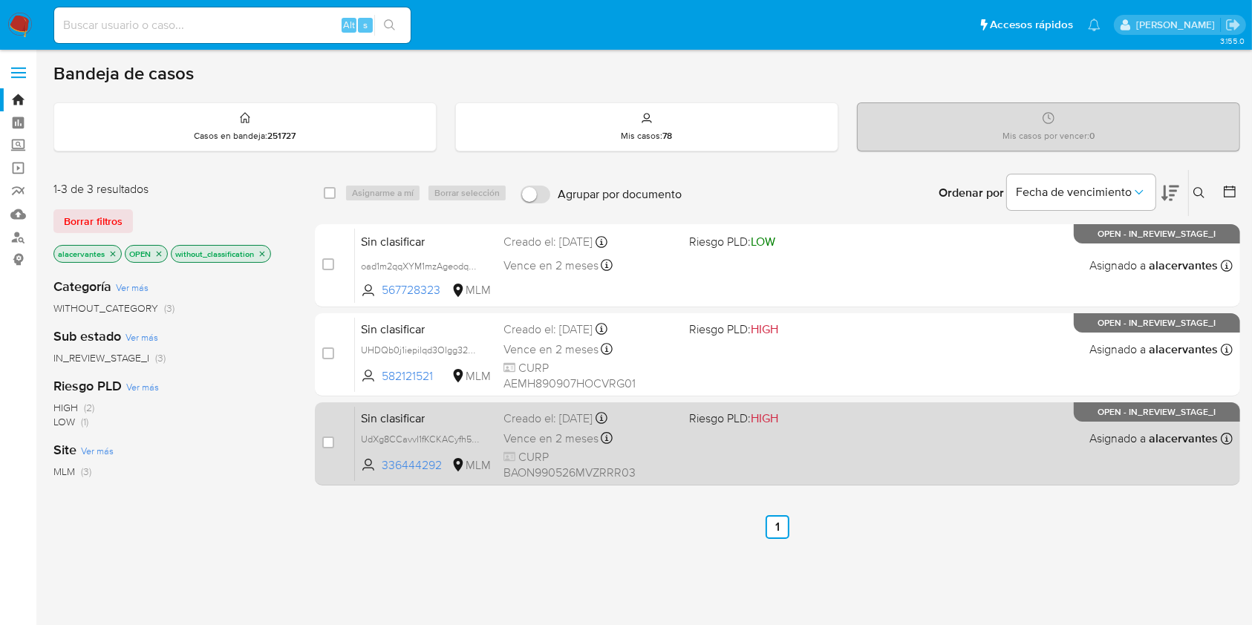
click at [576, 443] on span "Vence en 2 meses" at bounding box center [551, 439] width 95 height 16
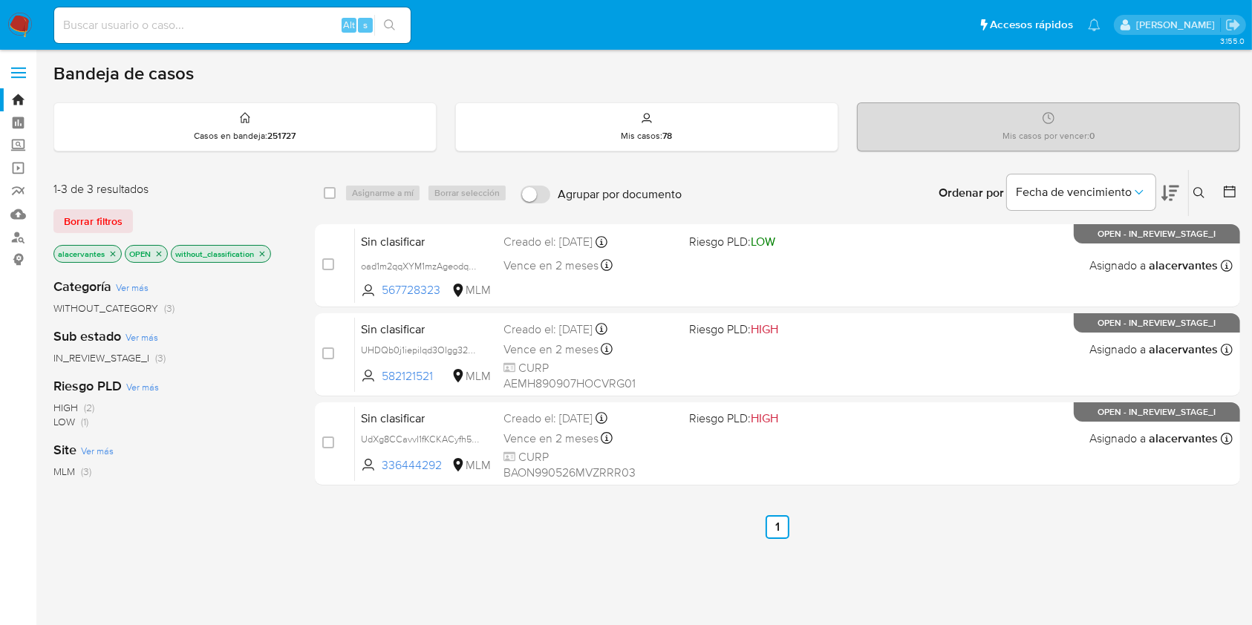
click at [156, 307] on span "WITHOUT_CATEGORY" at bounding box center [105, 308] width 105 height 15
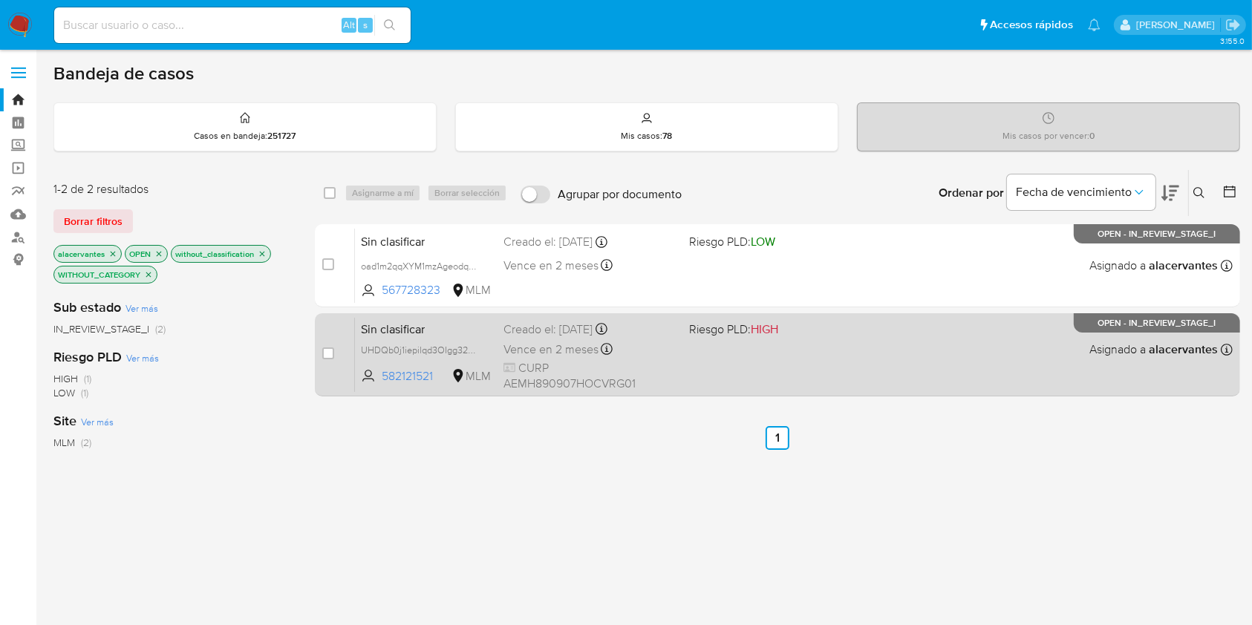
click at [810, 371] on div "Sin clasificar UHDQb0j1iepilqd3OIgg32dO 582121521 MLM Riesgo PLD: HIGH Creado e…" at bounding box center [794, 354] width 878 height 75
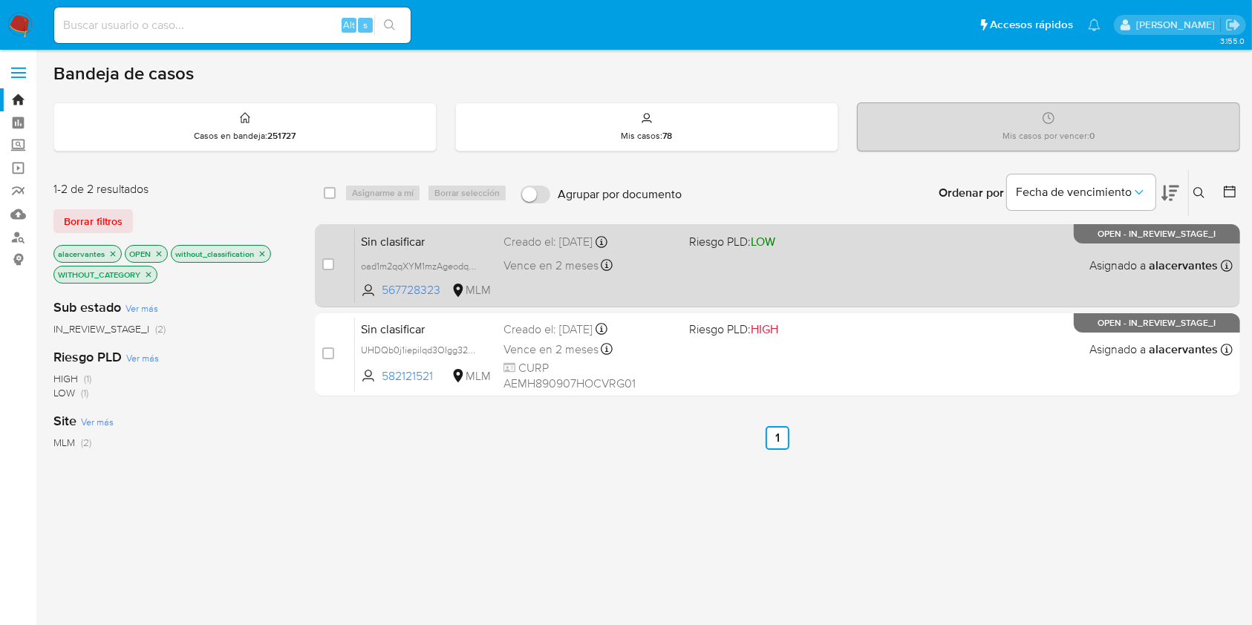
click at [724, 276] on div "Sin clasificar oad1m2qqXYM1mzAgeodqm4gp 567728323 MLM Riesgo PLD: LOW Creado el…" at bounding box center [794, 265] width 878 height 75
click at [782, 270] on div "Sin clasificar oad1m2qqXYM1mzAgeodqm4gp 567728323 MLM Riesgo PLD: LOW Creado el…" at bounding box center [794, 265] width 878 height 75
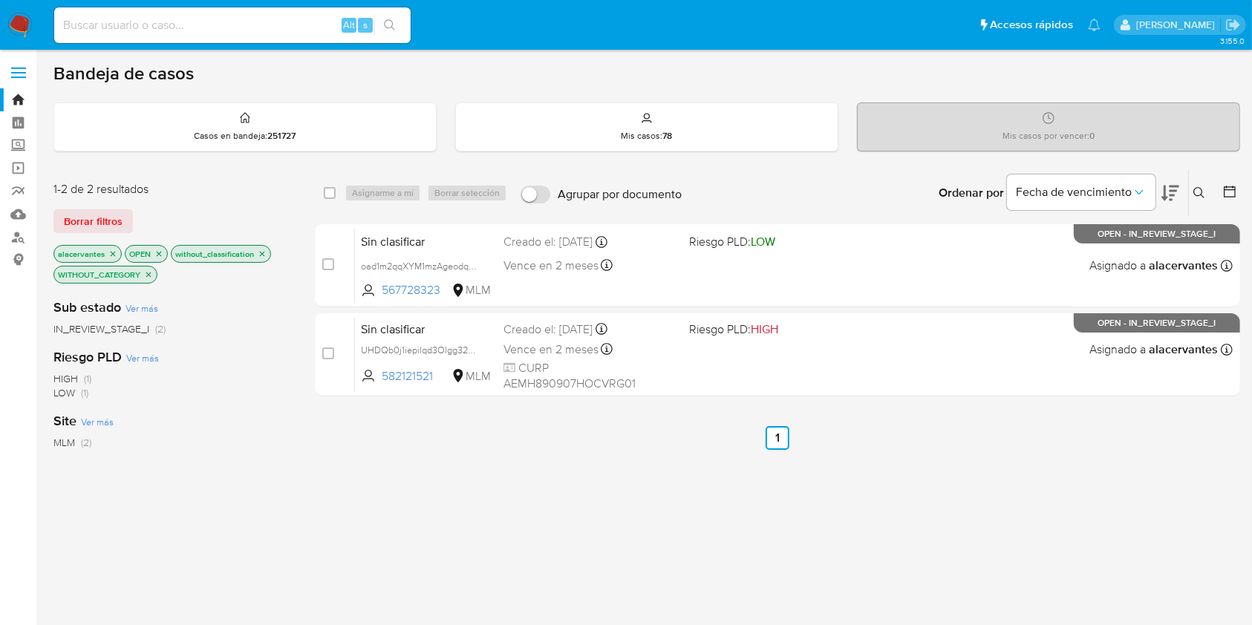
click at [31, 24] on img at bounding box center [19, 25] width 25 height 25
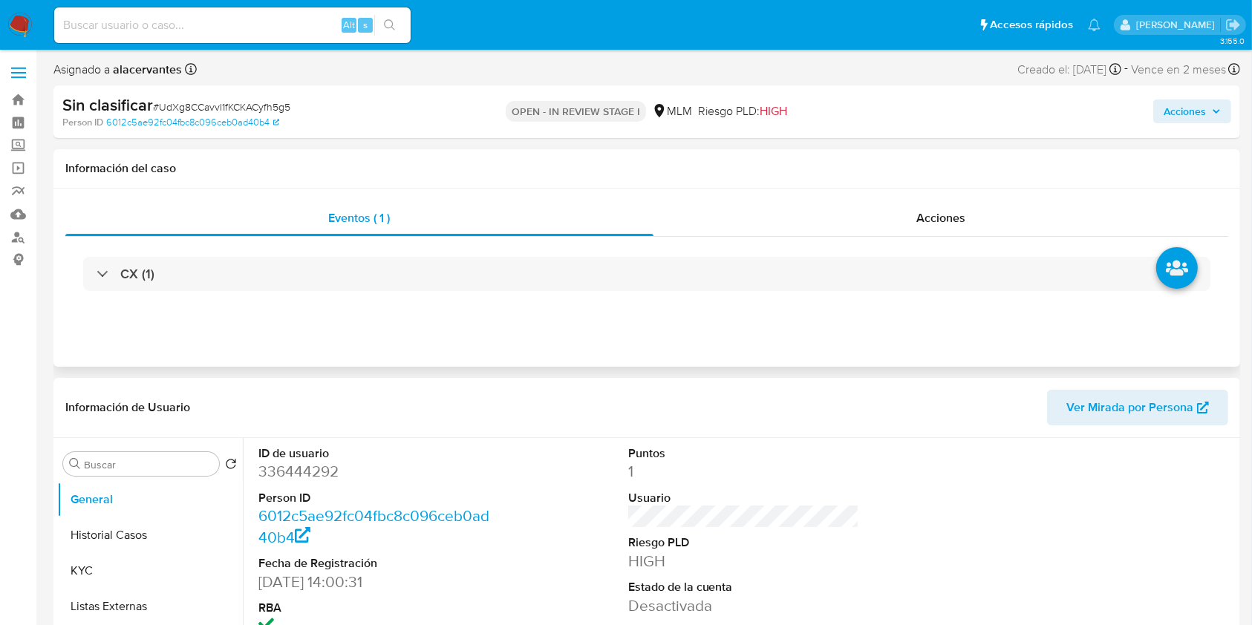
select select "10"
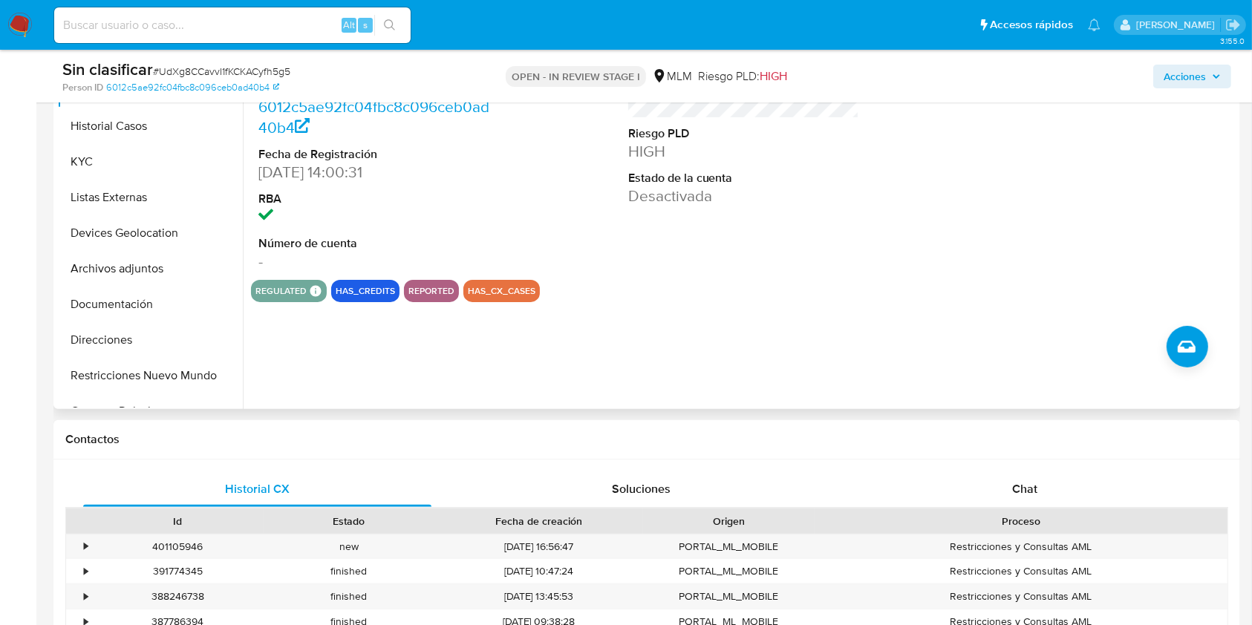
scroll to position [99, 0]
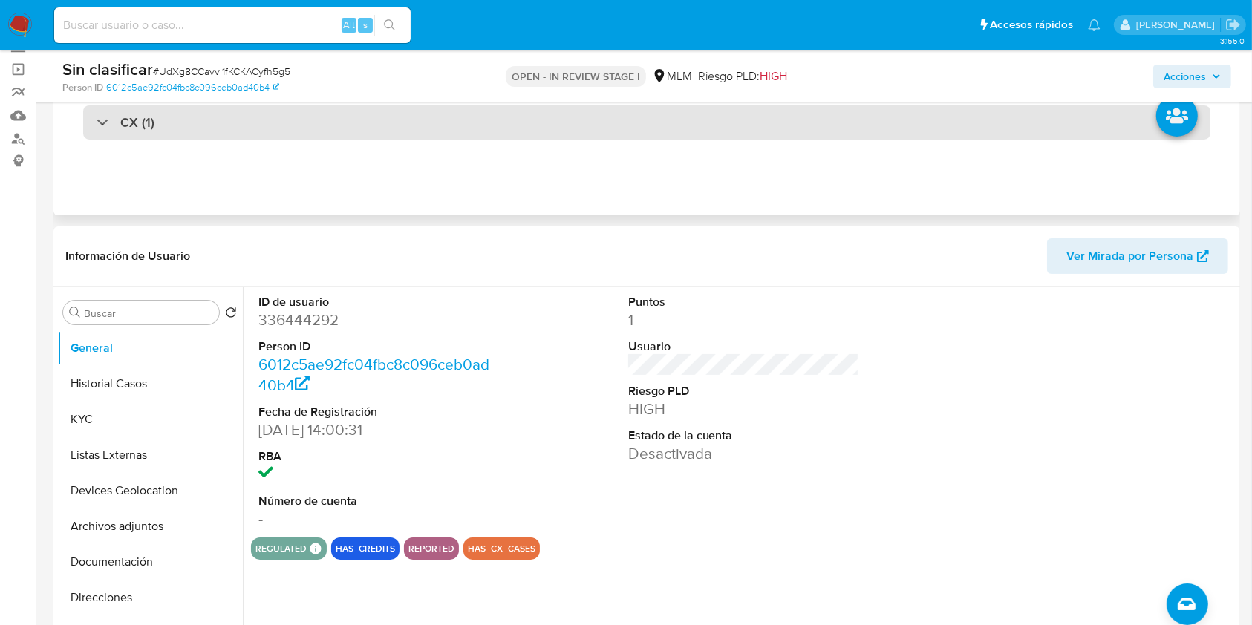
drag, startPoint x: 131, startPoint y: 117, endPoint x: 184, endPoint y: 129, distance: 54.8
click at [131, 117] on h3 "CX (1)" at bounding box center [137, 122] width 34 height 16
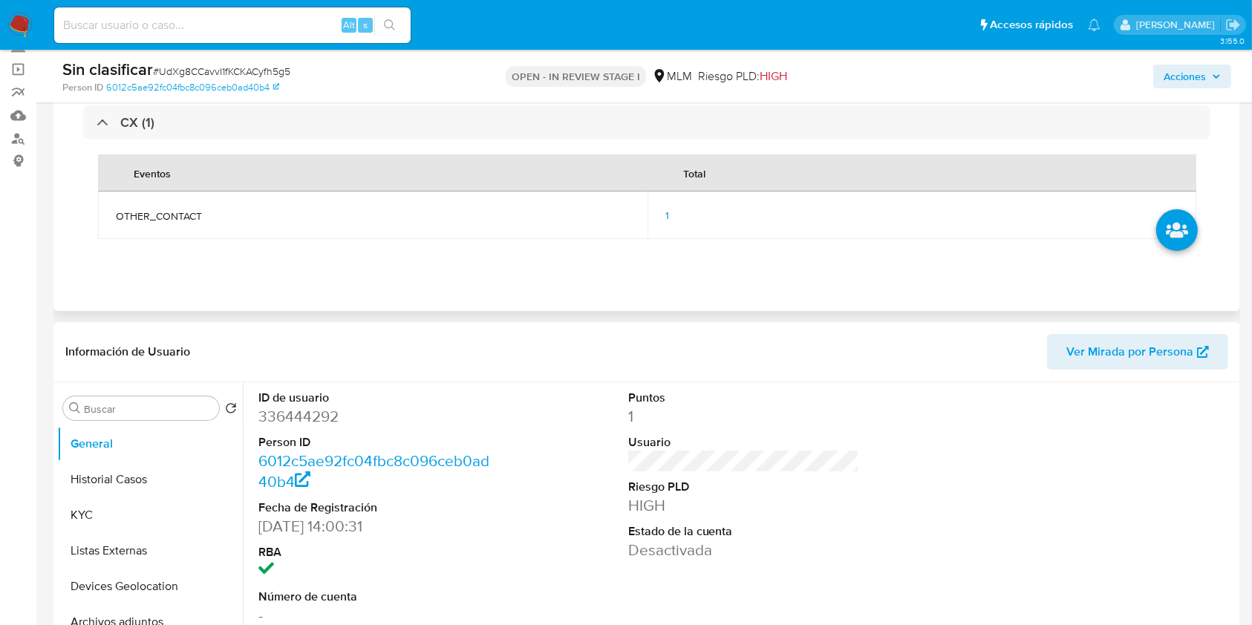
click at [666, 215] on td "1" at bounding box center [923, 216] width 550 height 48
click at [666, 215] on span "1" at bounding box center [668, 215] width 4 height 15
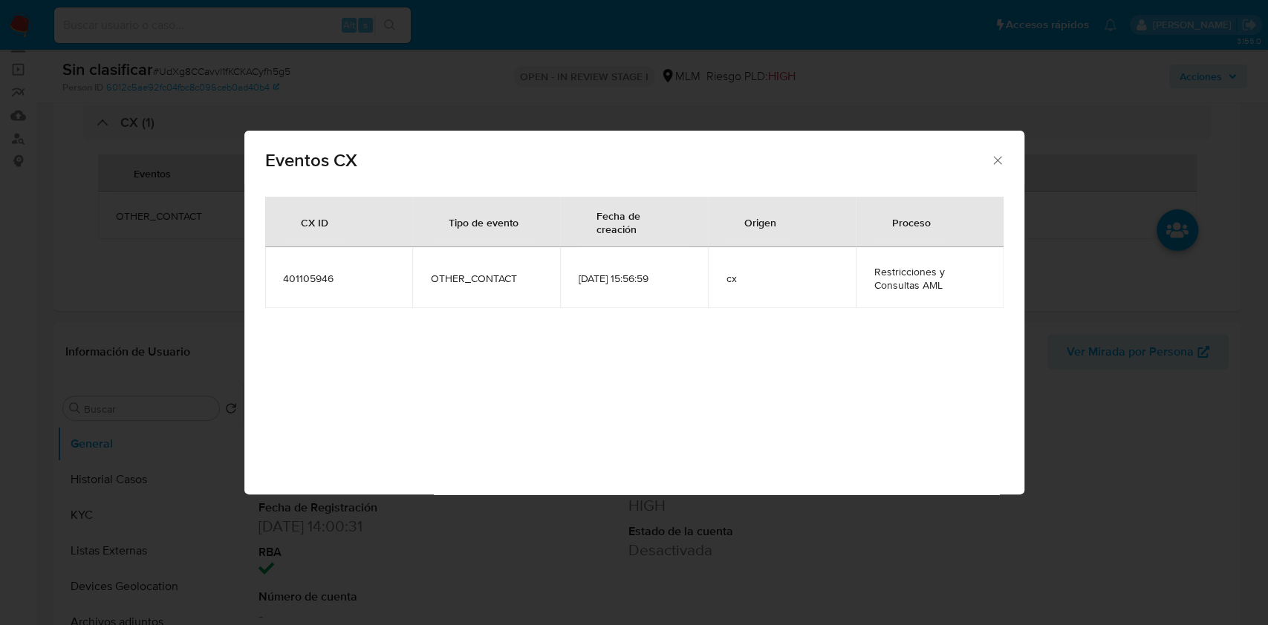
click at [996, 161] on icon "Cerrar" at bounding box center [997, 160] width 8 height 8
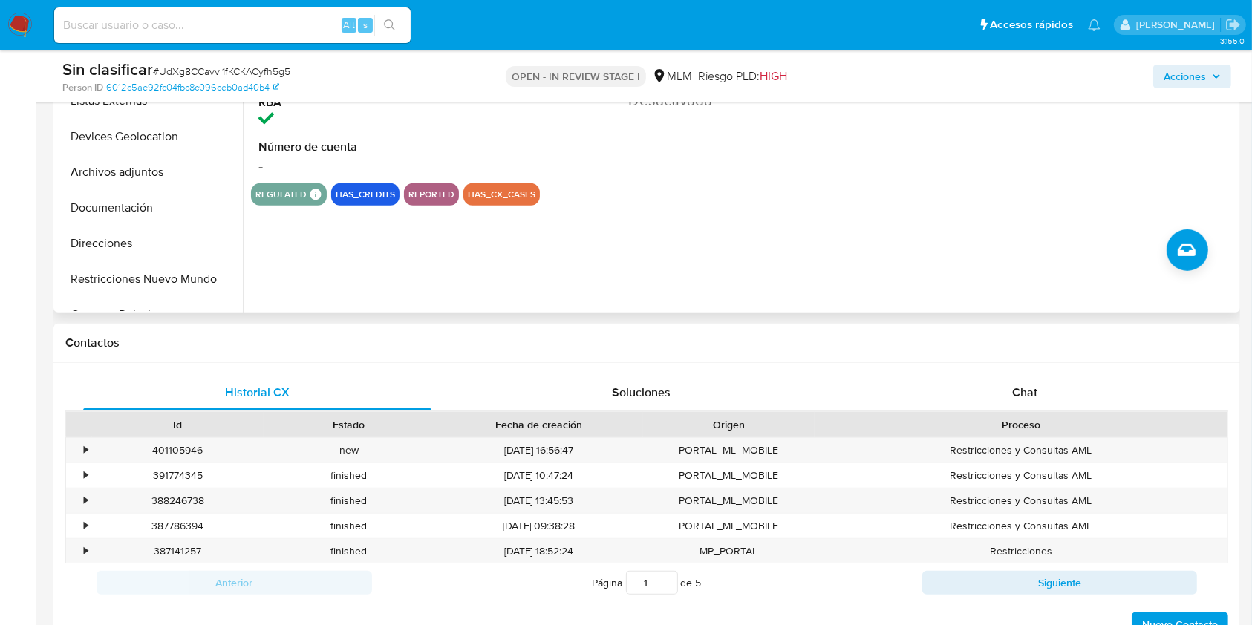
scroll to position [594, 0]
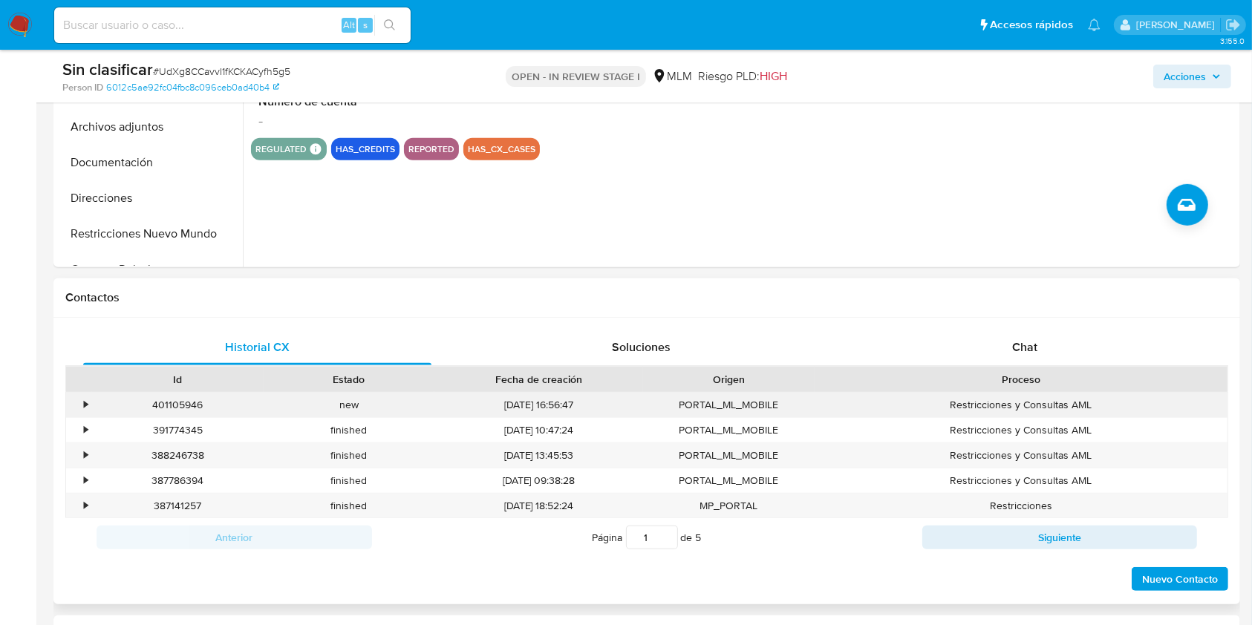
click at [89, 403] on div "•" at bounding box center [79, 405] width 26 height 25
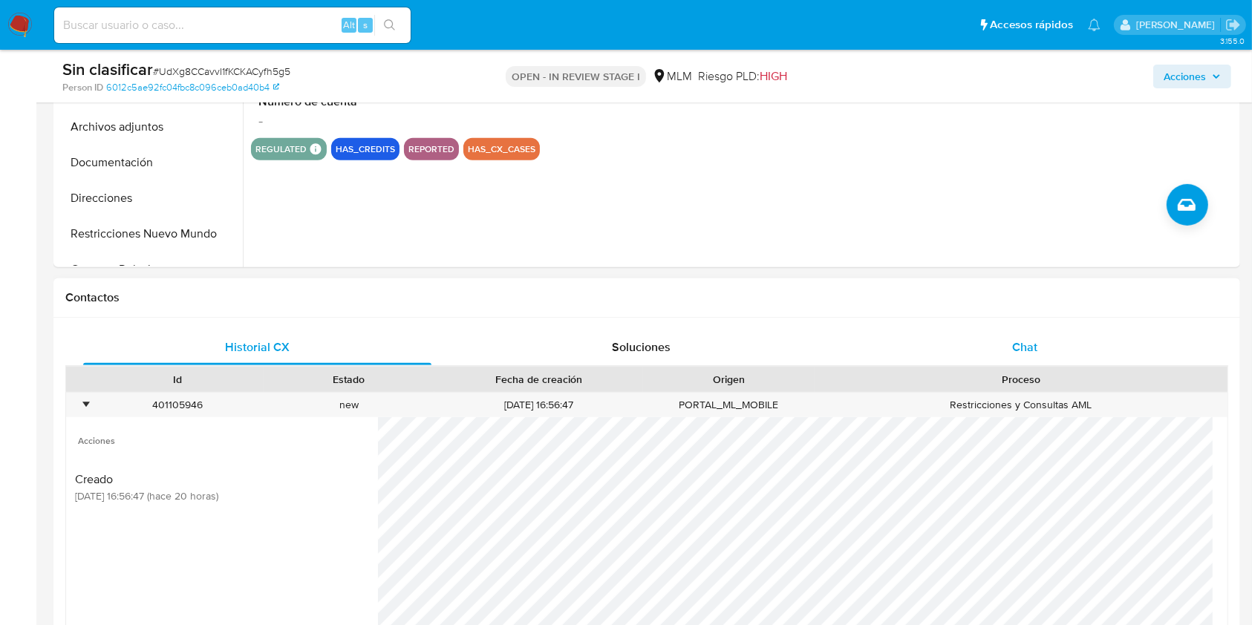
scroll to position [891, 0]
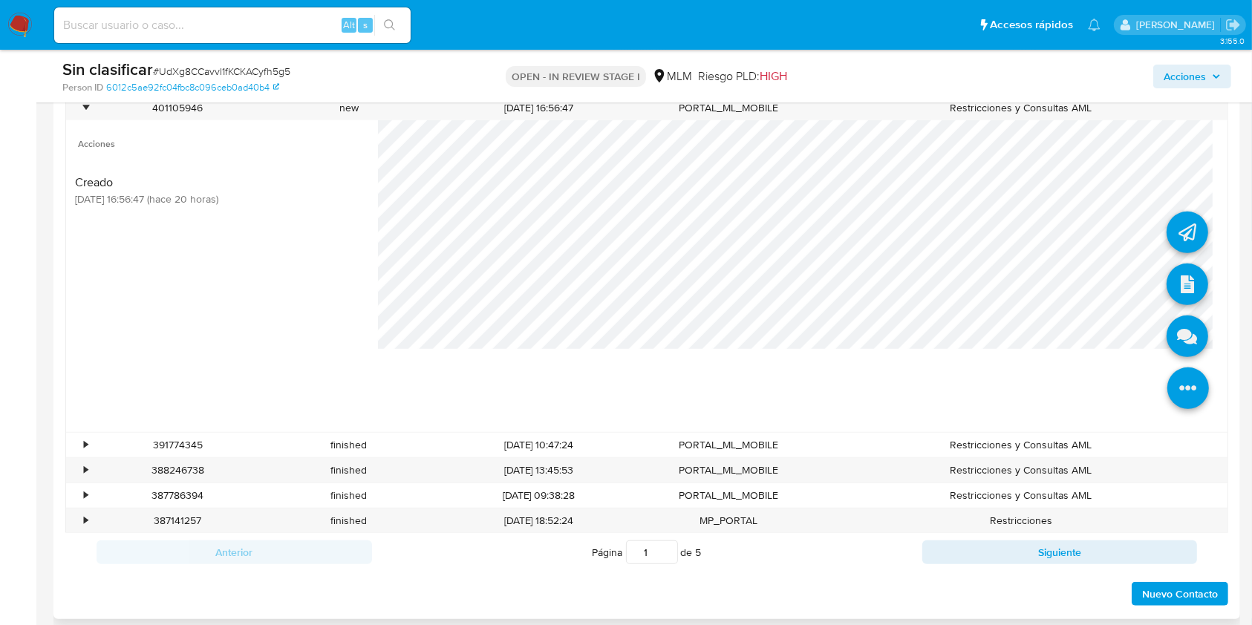
click at [1168, 387] on icon at bounding box center [1189, 389] width 42 height 42
click at [1179, 333] on icon at bounding box center [1188, 337] width 42 height 42
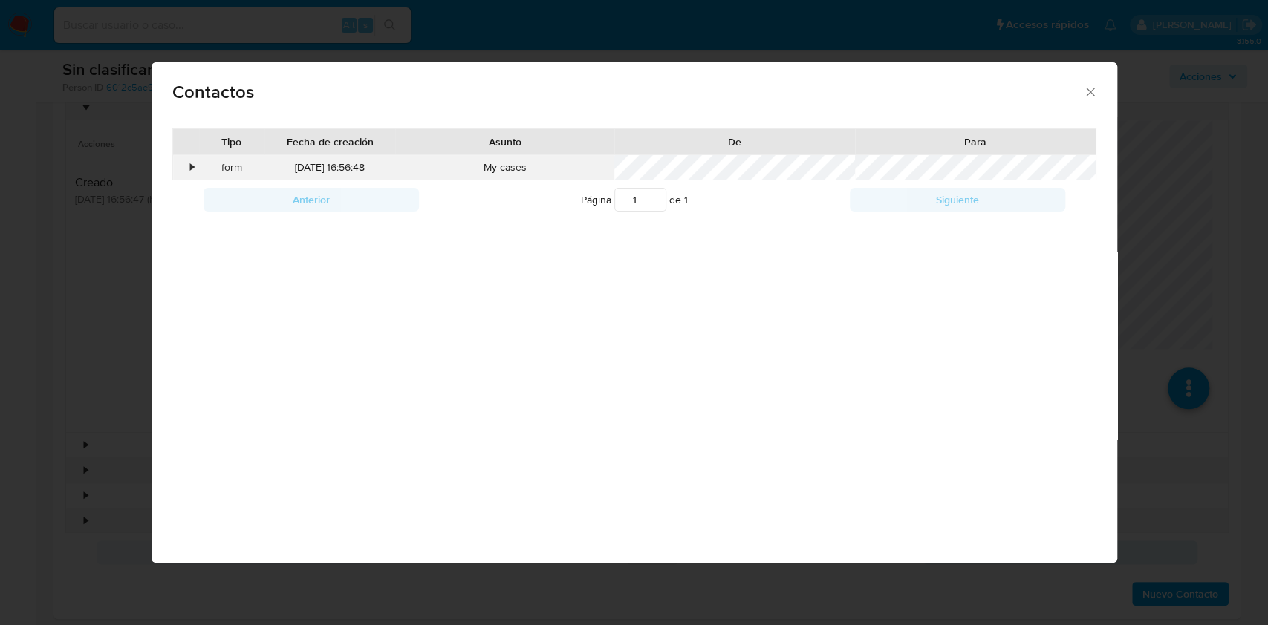
click at [199, 164] on div "form" at bounding box center [231, 167] width 65 height 25
click at [192, 166] on div "•" at bounding box center [193, 167] width 4 height 15
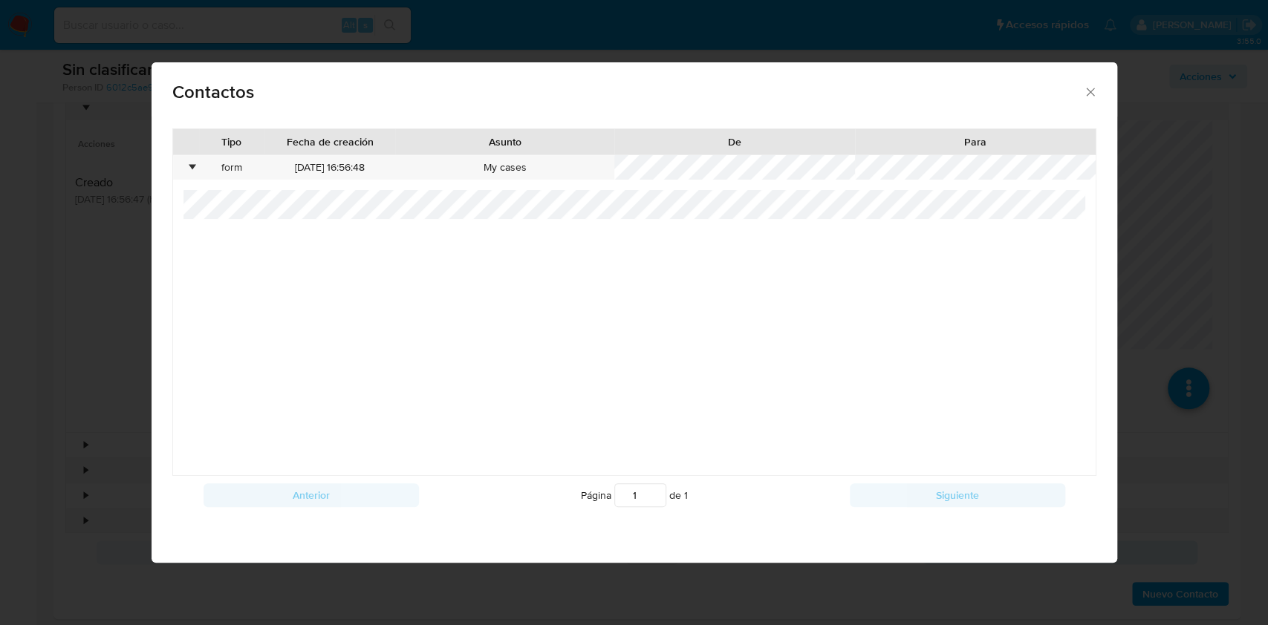
click at [1093, 86] on icon "close" at bounding box center [1090, 92] width 15 height 15
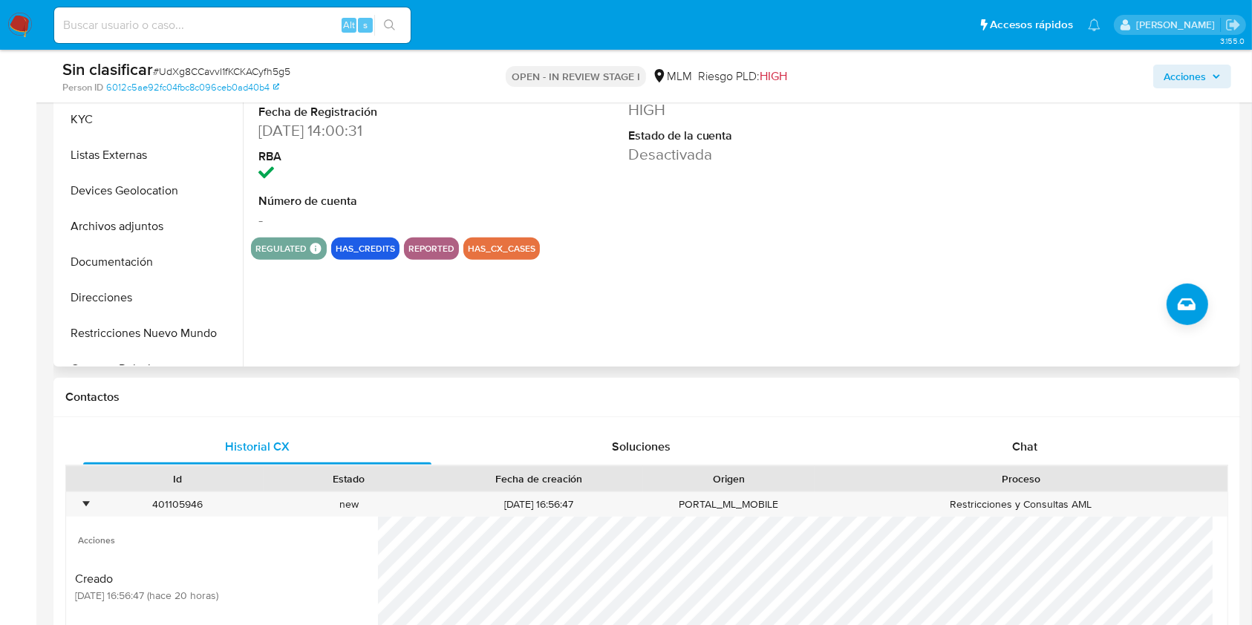
scroll to position [297, 0]
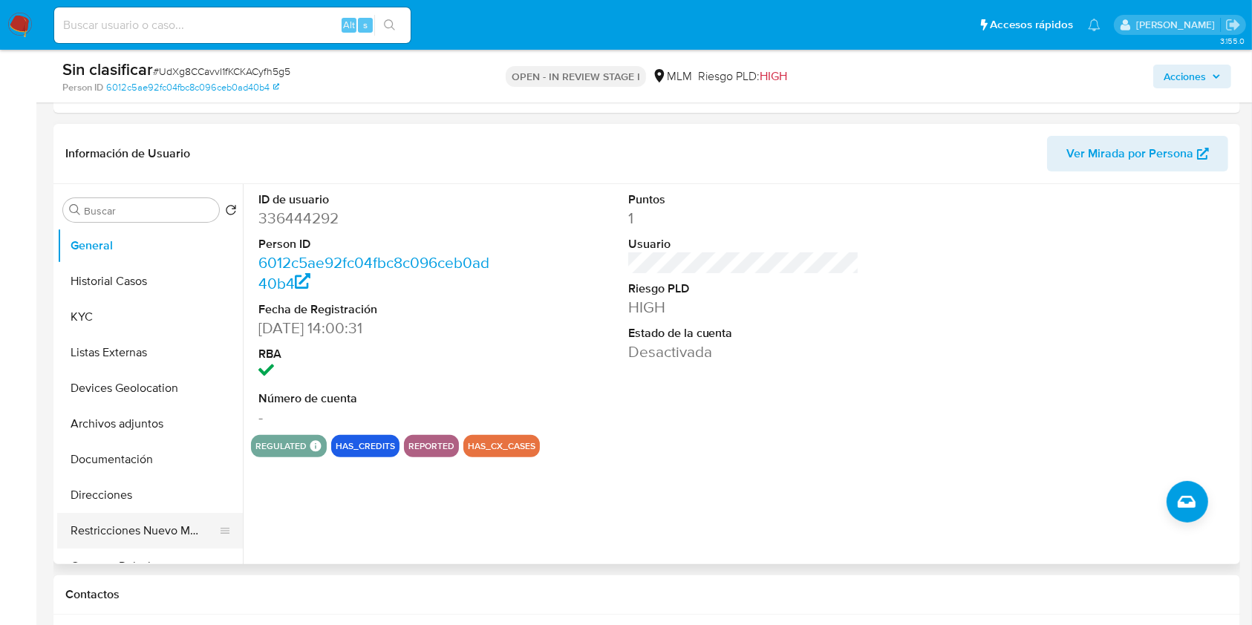
drag, startPoint x: 146, startPoint y: 527, endPoint x: 200, endPoint y: 514, distance: 55.9
click at [144, 530] on button "Restricciones Nuevo Mundo" at bounding box center [144, 531] width 174 height 36
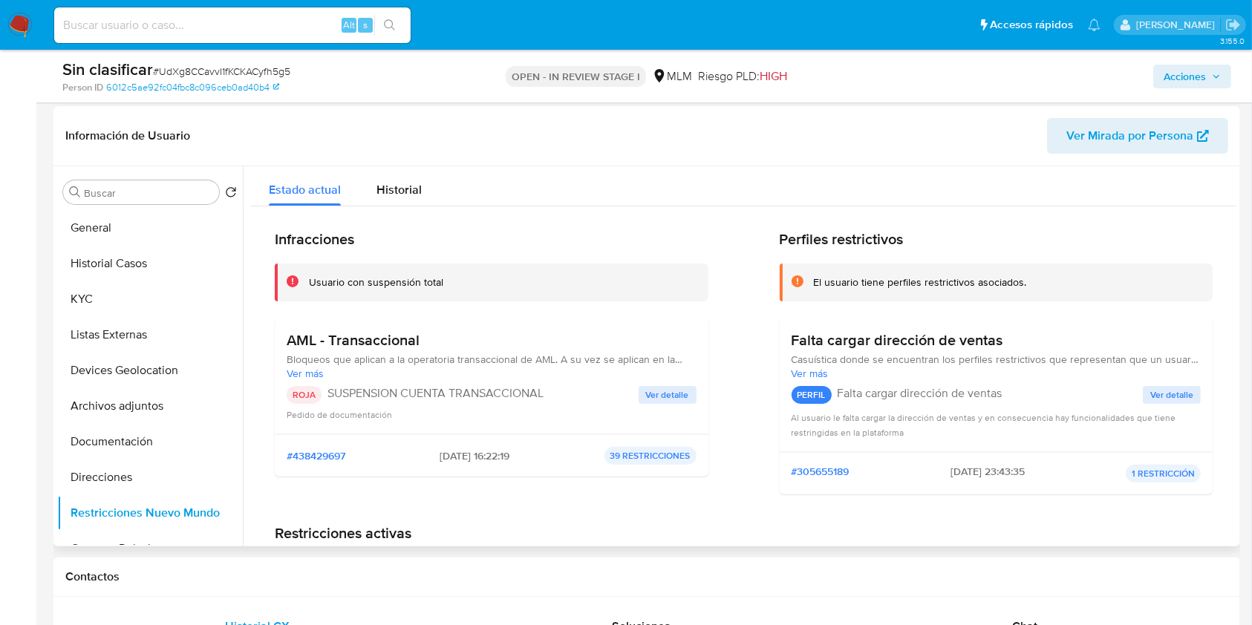
click at [667, 399] on span "Ver detalle" at bounding box center [667, 395] width 43 height 15
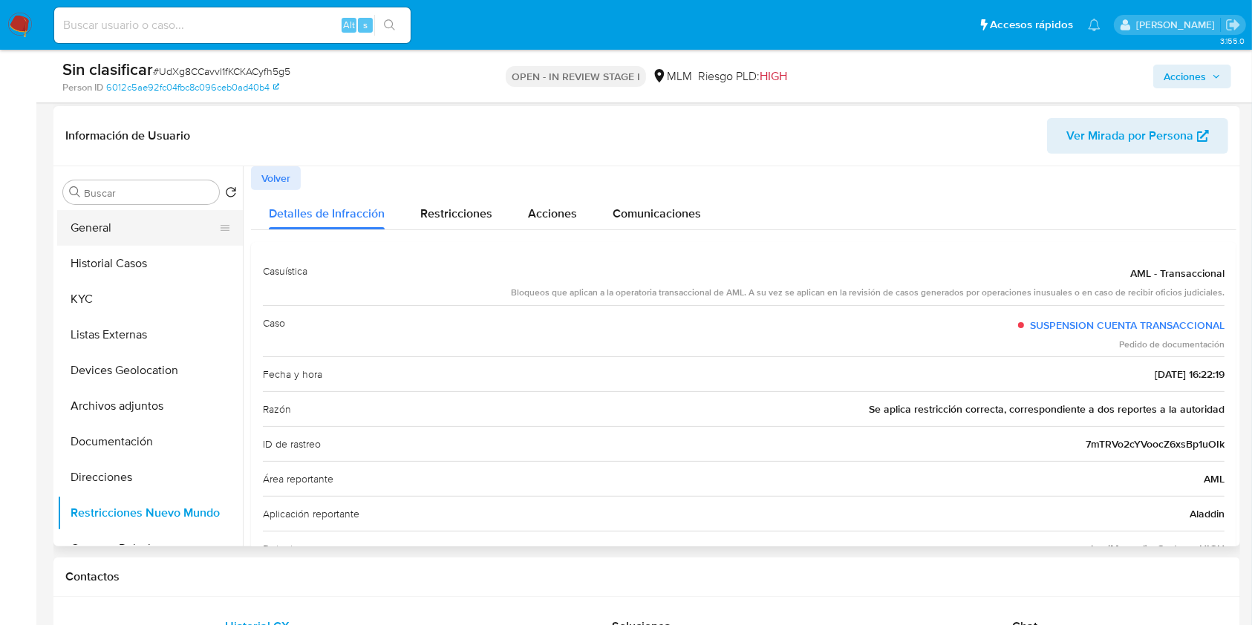
click at [118, 223] on button "General" at bounding box center [144, 228] width 174 height 36
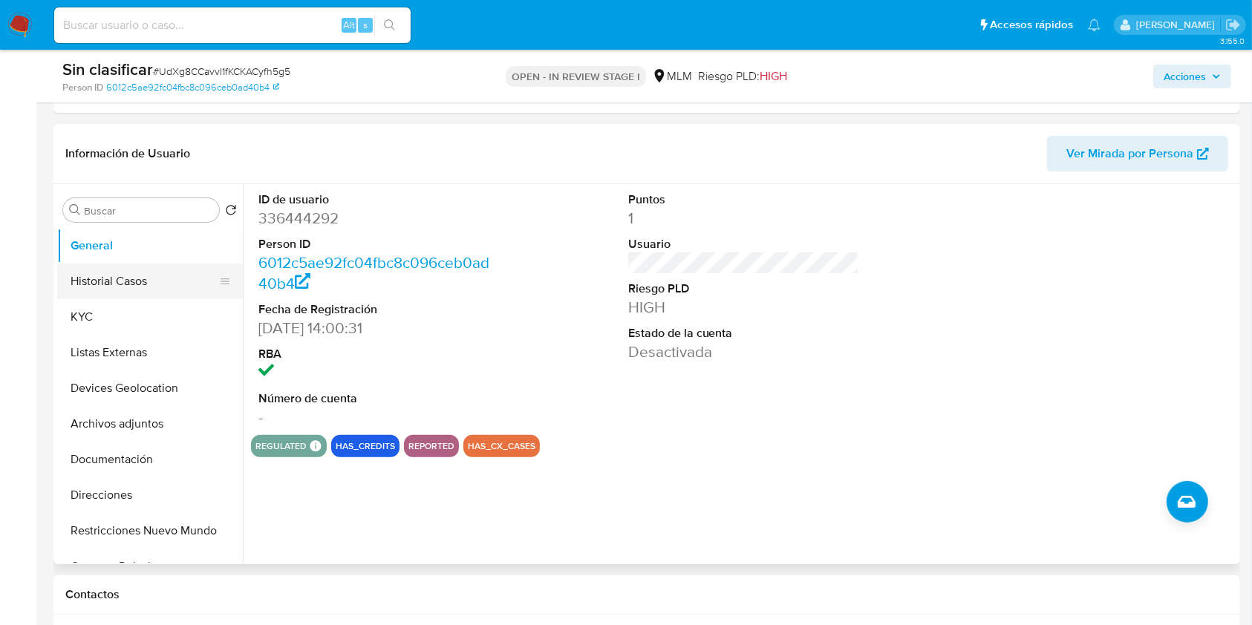
click at [128, 290] on button "Historial Casos" at bounding box center [144, 282] width 174 height 36
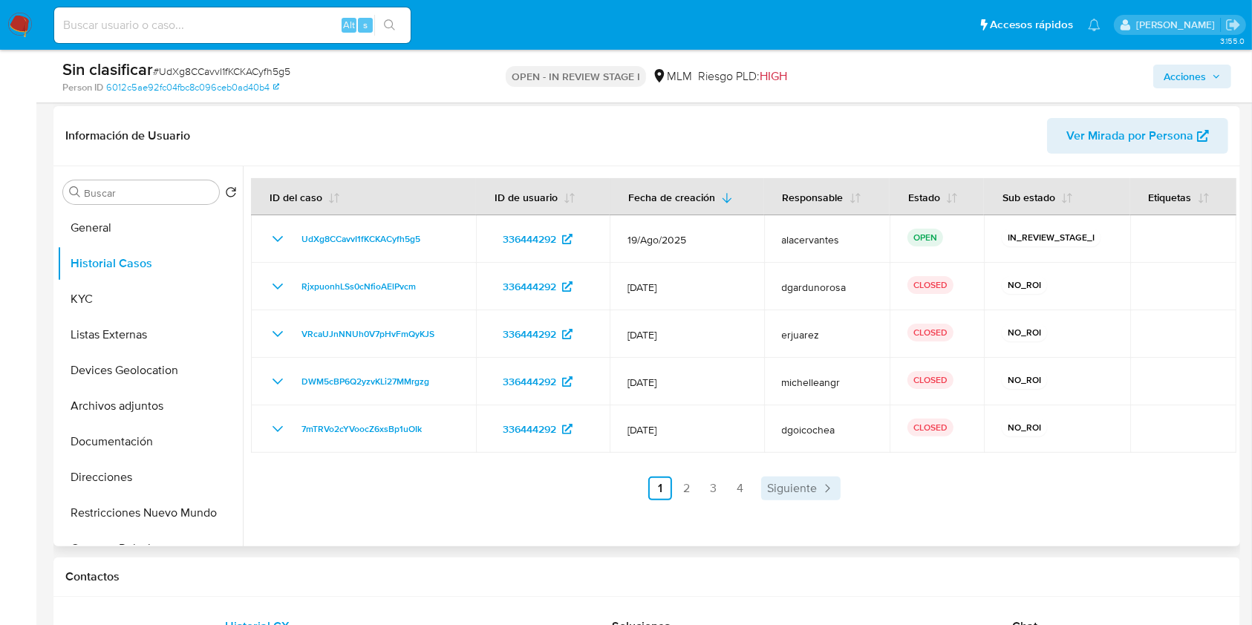
click at [776, 488] on span "Siguiente" at bounding box center [792, 489] width 50 height 12
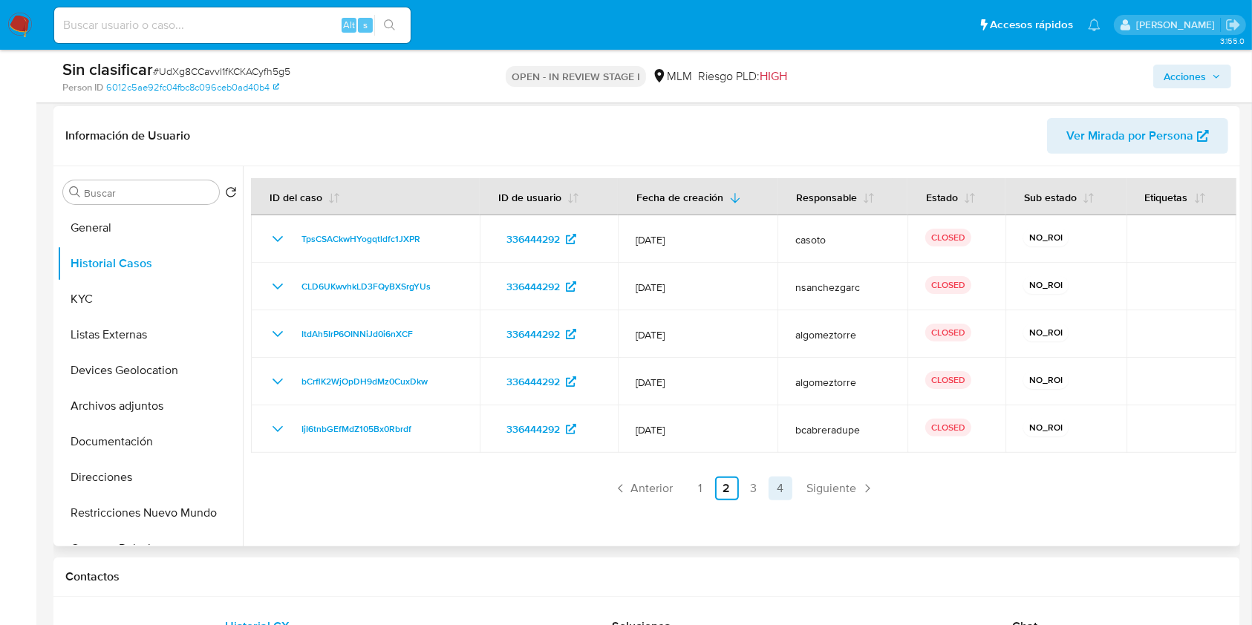
click at [781, 488] on link "4" at bounding box center [781, 489] width 24 height 24
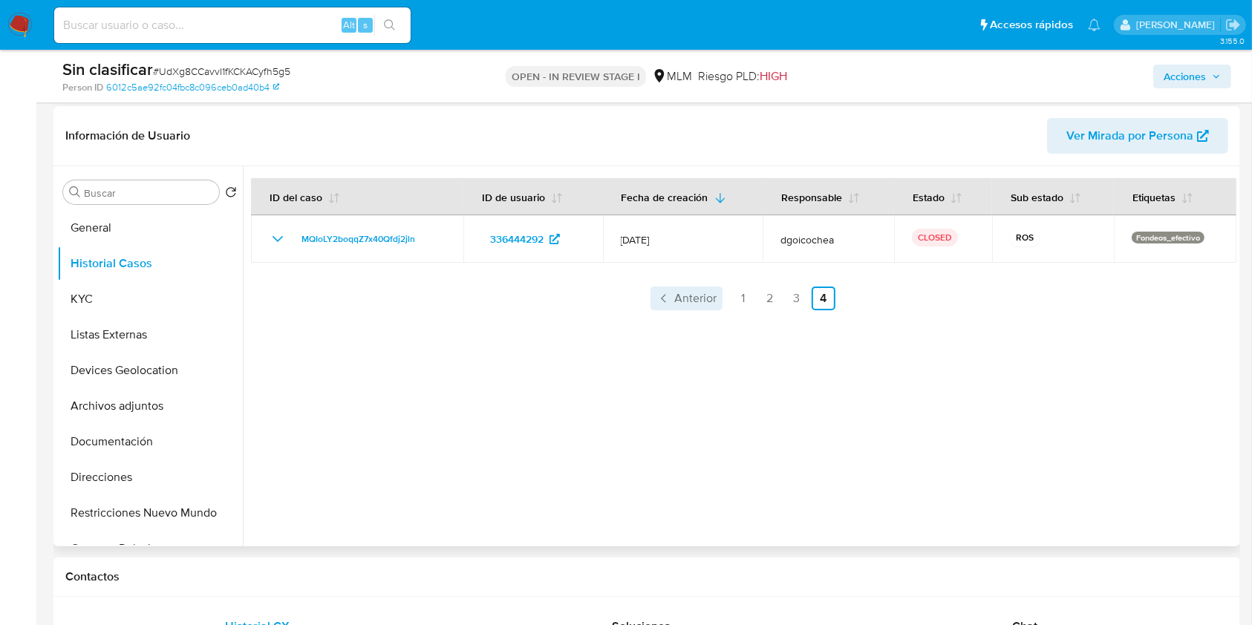
click at [674, 302] on span "Anterior" at bounding box center [695, 299] width 42 height 12
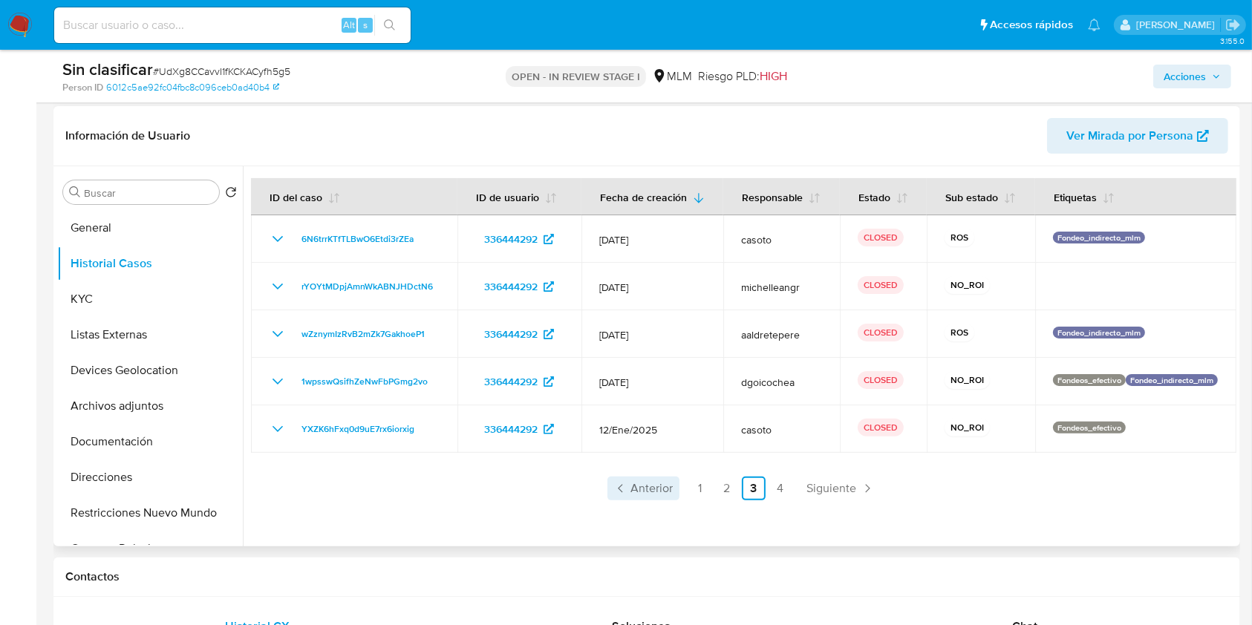
click at [646, 495] on span "Anterior" at bounding box center [652, 489] width 42 height 12
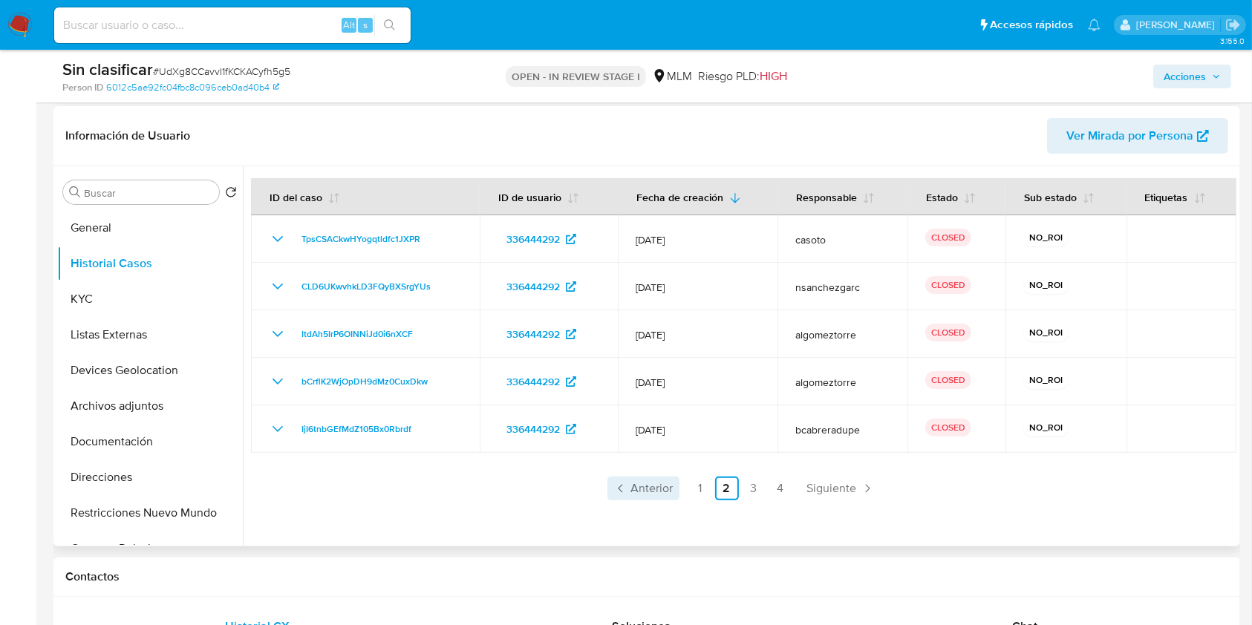
click at [646, 494] on span "Anterior" at bounding box center [652, 489] width 42 height 12
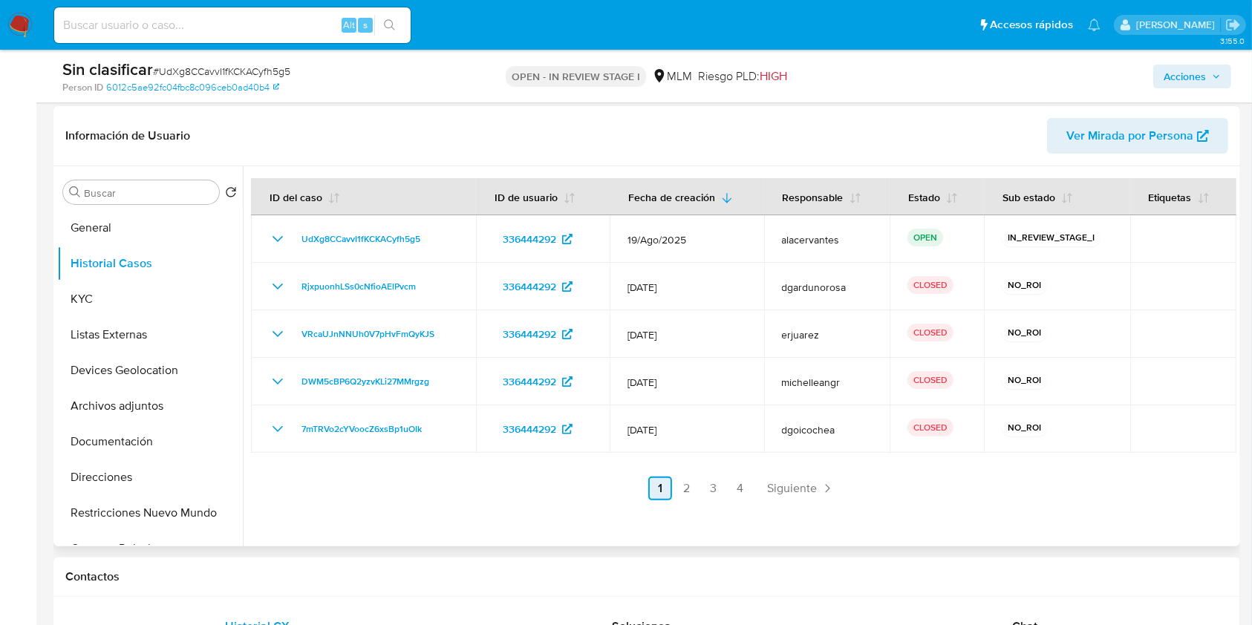
click at [648, 494] on link "1" at bounding box center [660, 489] width 24 height 24
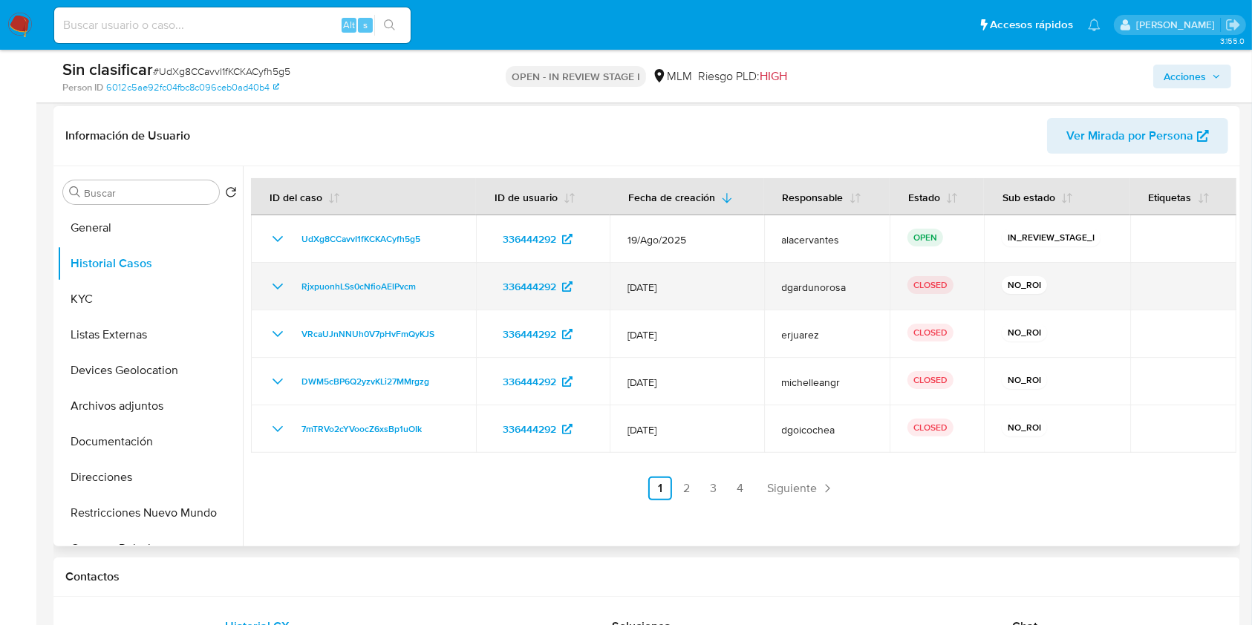
click at [281, 283] on icon "Mostrar/Ocultar" at bounding box center [278, 287] width 18 height 18
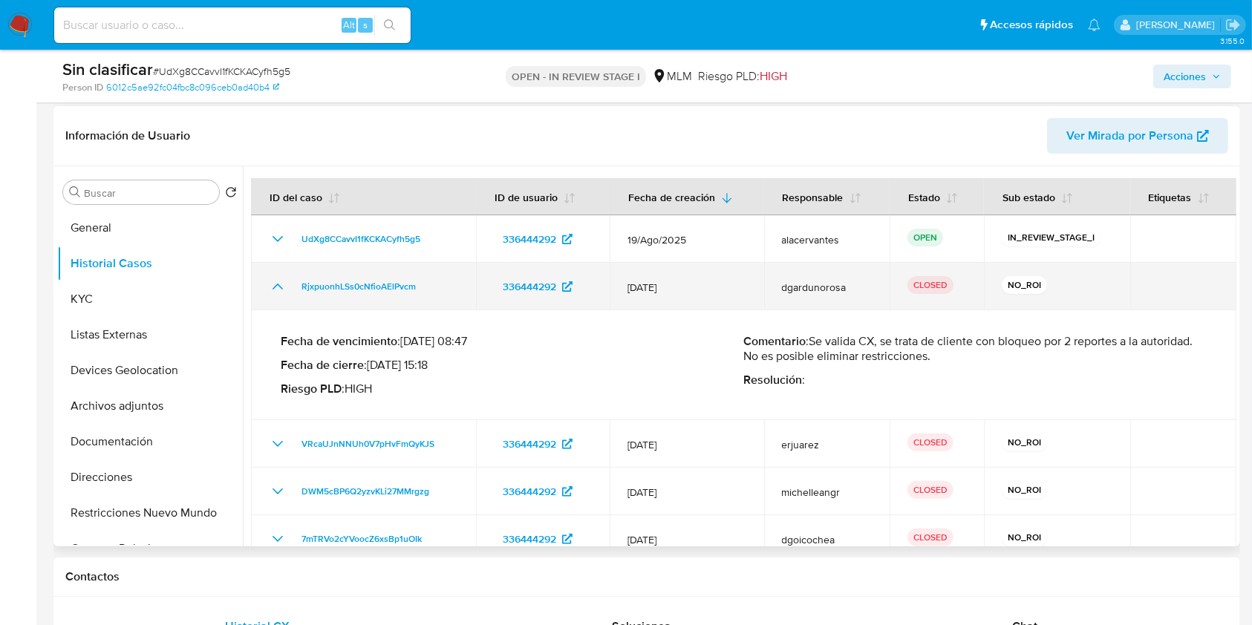
click at [281, 283] on icon "Mostrar/Ocultar" at bounding box center [278, 287] width 18 height 18
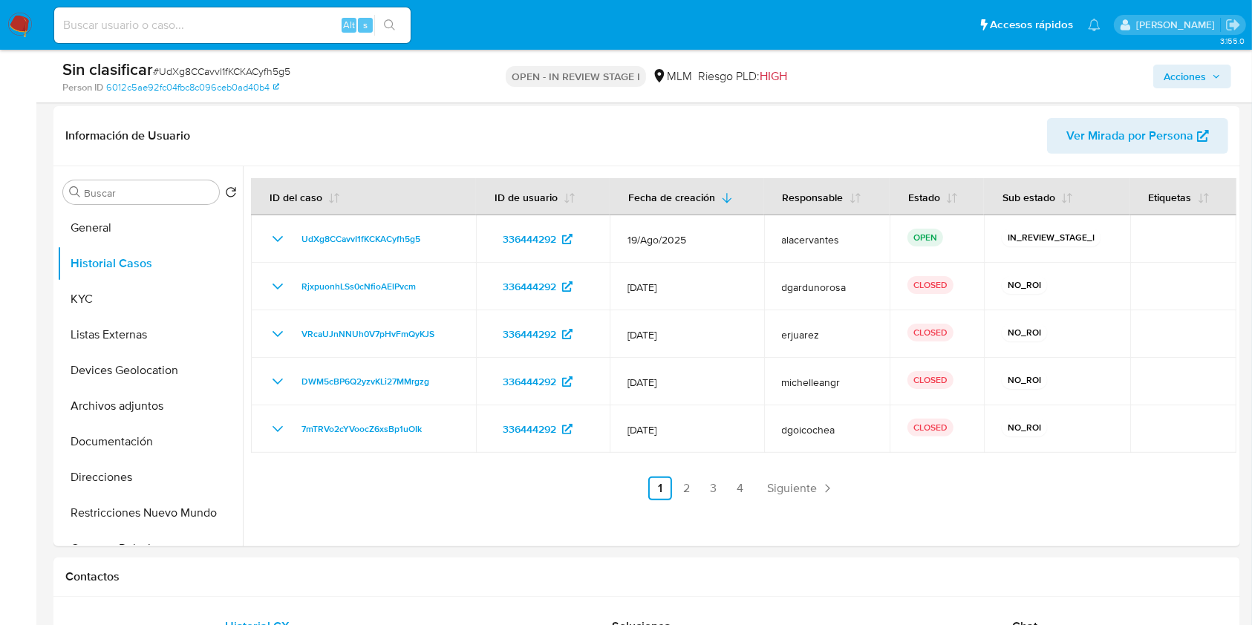
click at [1206, 82] on span "Acciones" at bounding box center [1192, 76] width 57 height 21
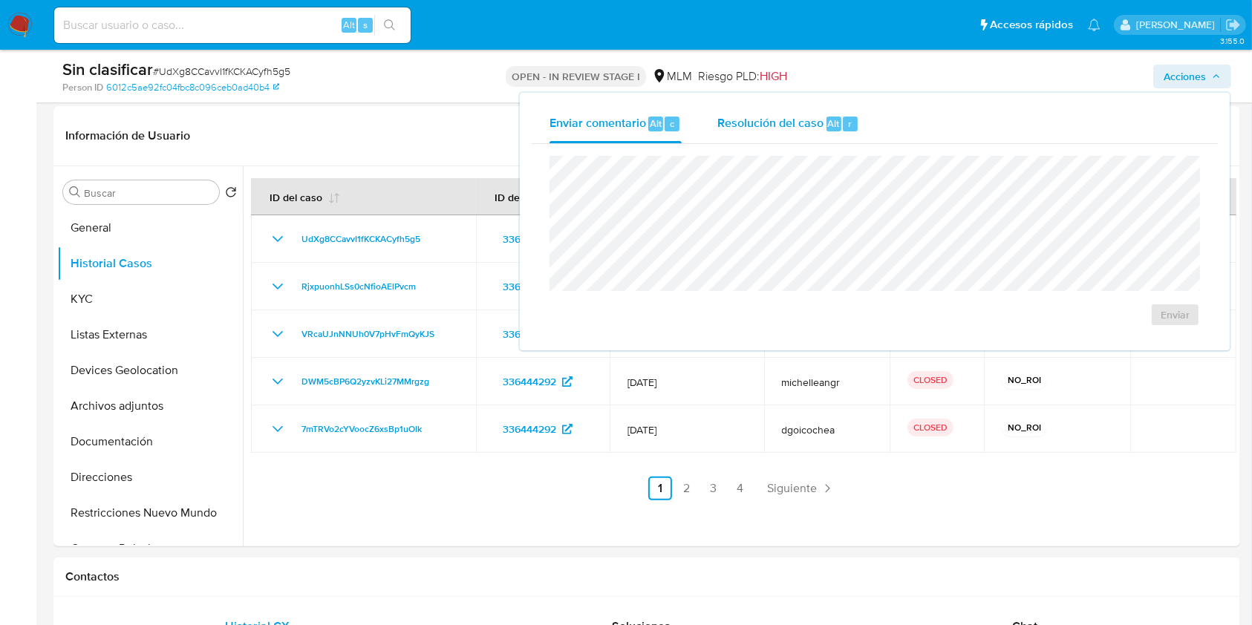
click at [770, 128] on span "Resolución del caso" at bounding box center [771, 122] width 106 height 17
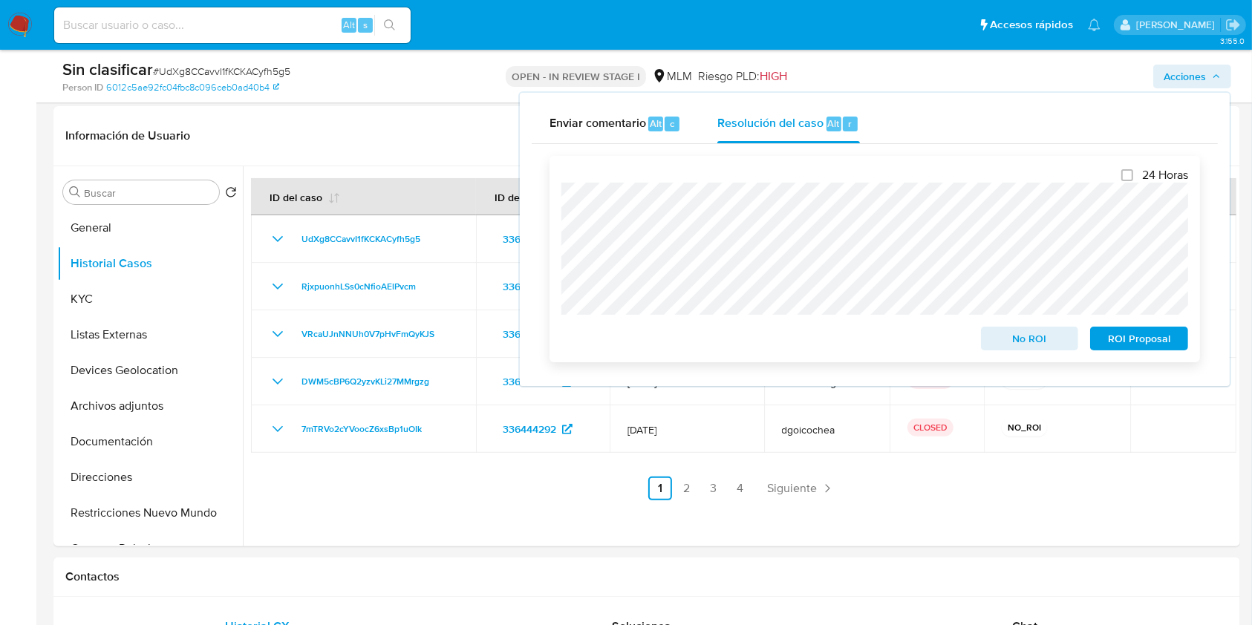
click at [1021, 349] on span "No ROI" at bounding box center [1030, 338] width 77 height 21
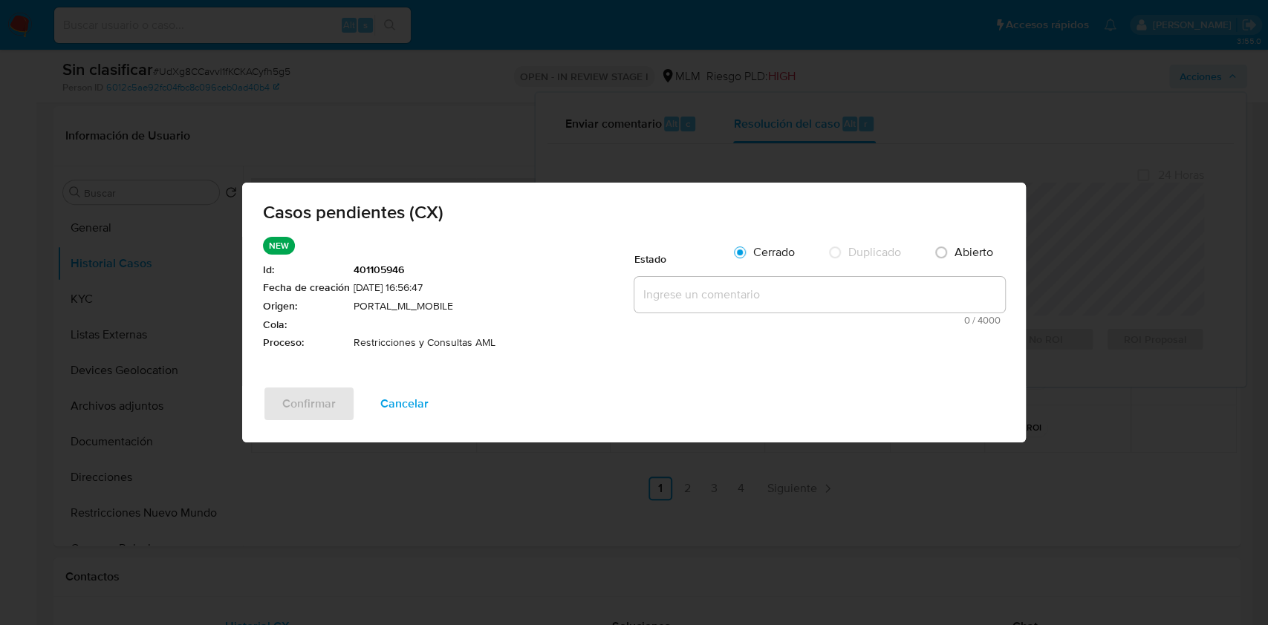
click at [717, 297] on textarea at bounding box center [819, 295] width 371 height 36
paste textarea "Se realiza la validación del caso CX, se identifica que el cliente cuenta con r…"
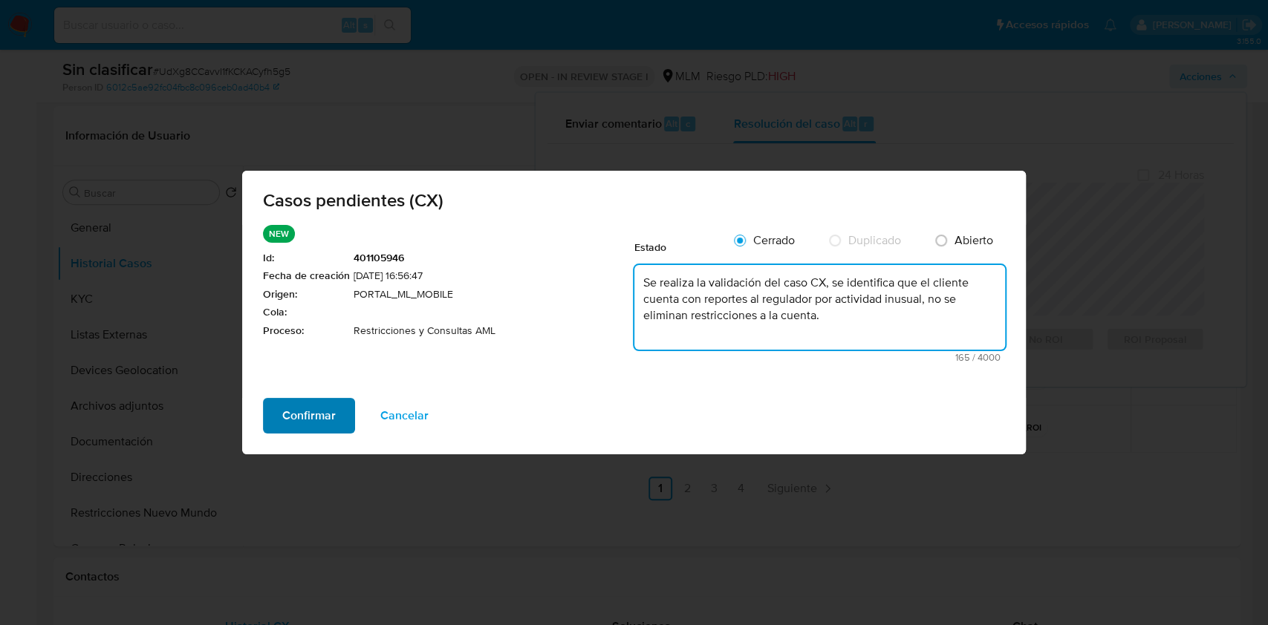
type textarea "Se realiza la validación del caso CX, se identifica que el cliente cuenta con r…"
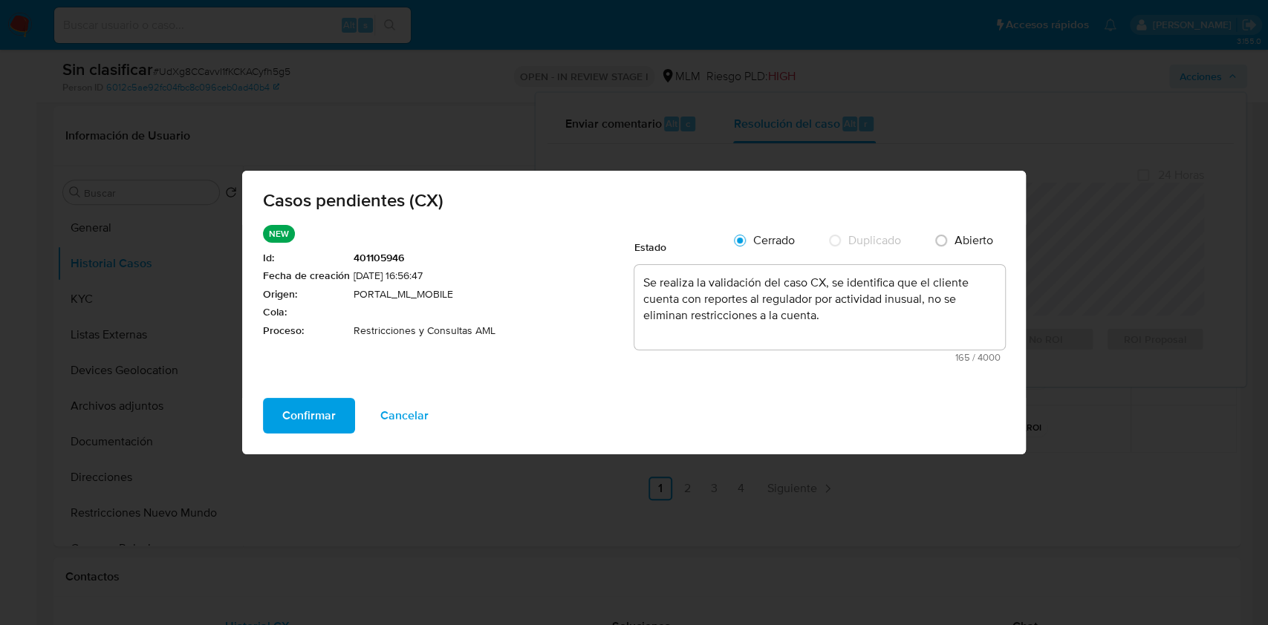
click at [319, 411] on span "Confirmar" at bounding box center [308, 416] width 53 height 33
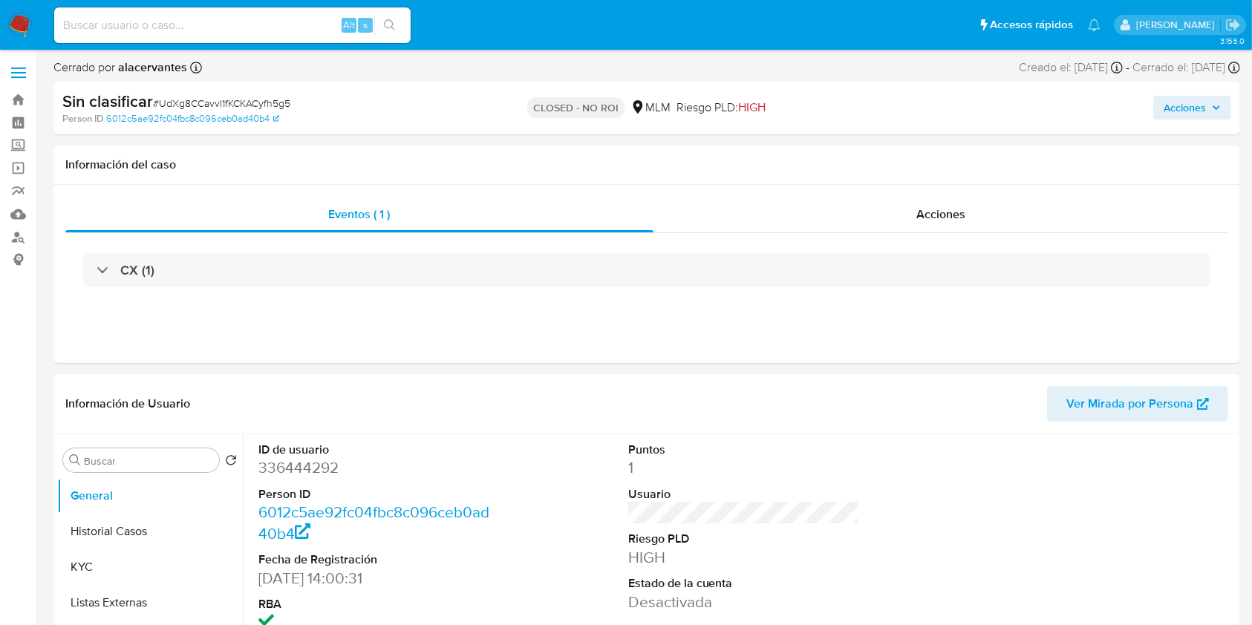
select select "10"
click at [822, 290] on div "CX (1)" at bounding box center [646, 270] width 1163 height 74
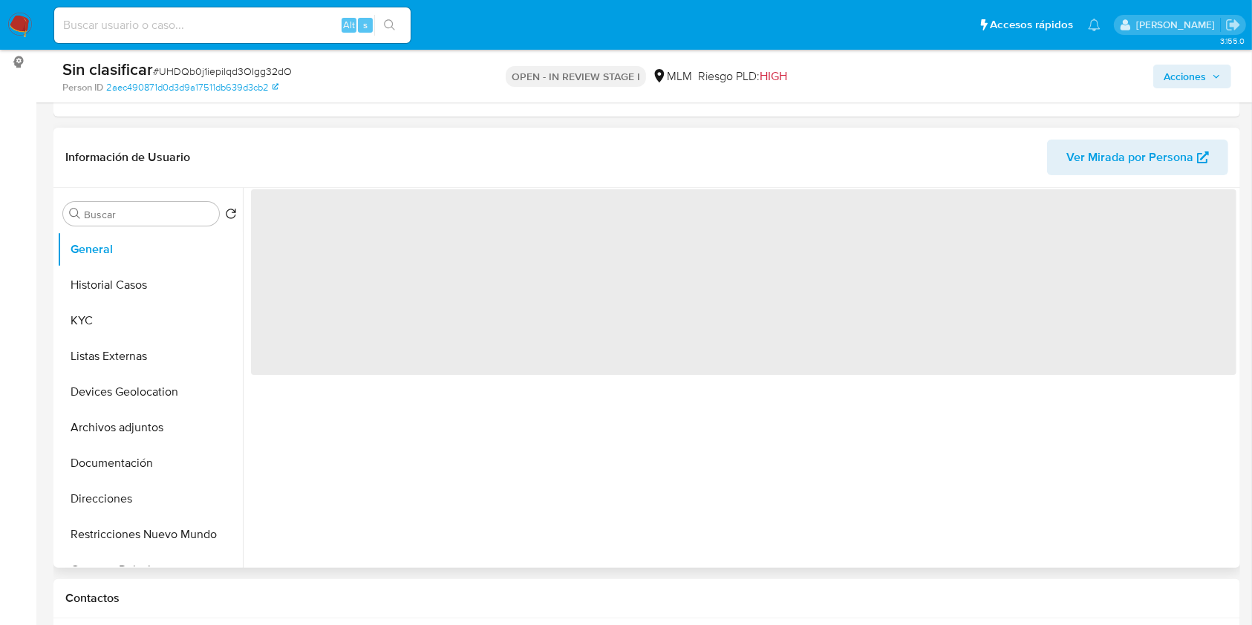
scroll to position [396, 0]
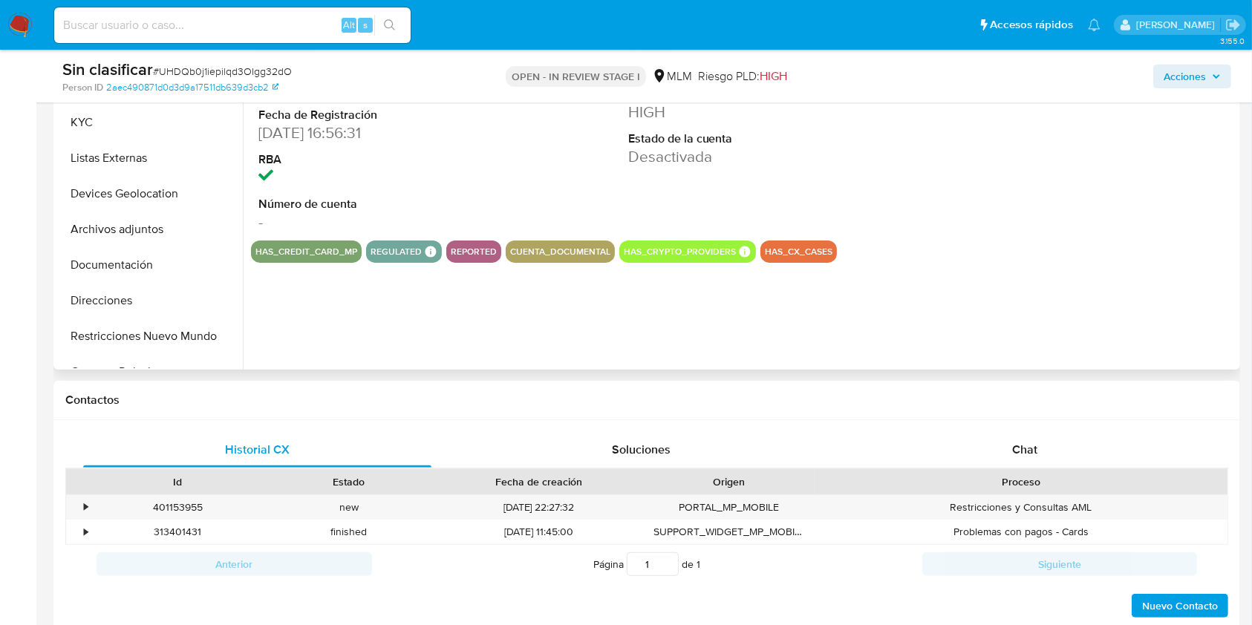
select select "10"
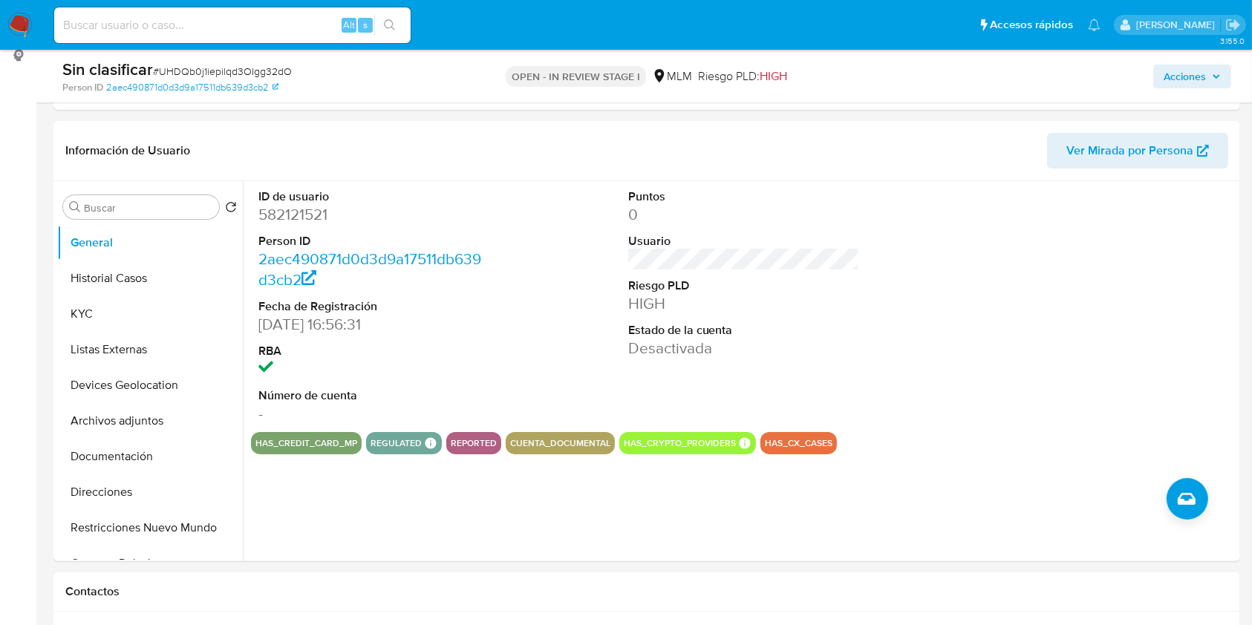
scroll to position [164, 0]
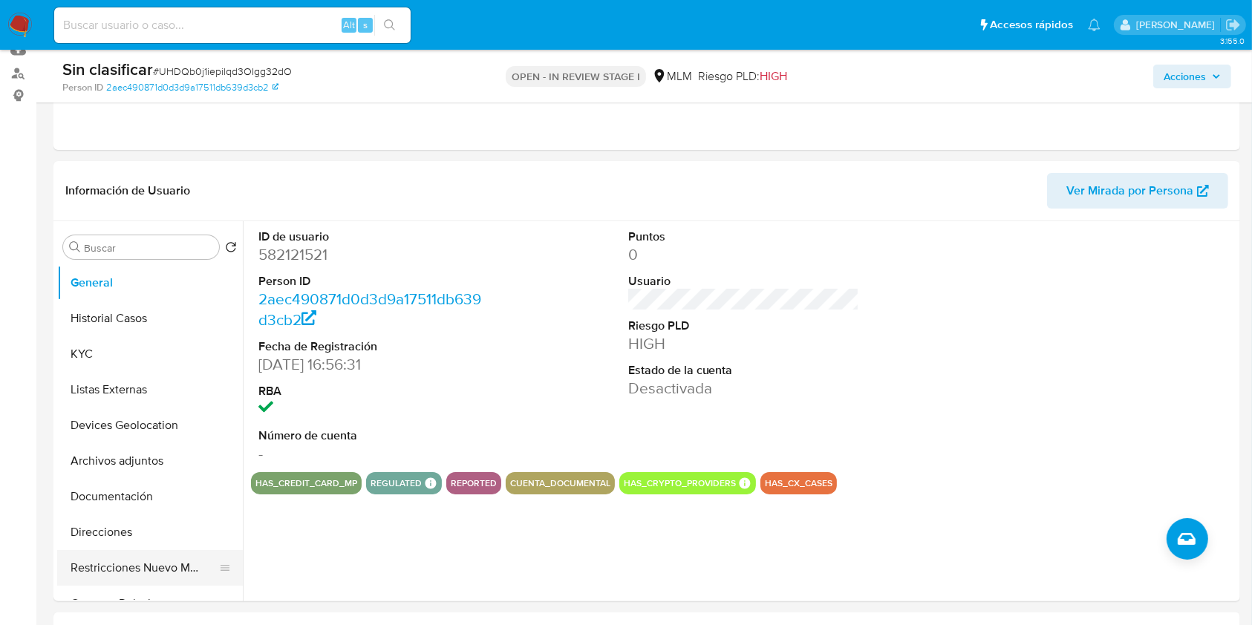
click at [169, 579] on button "Restricciones Nuevo Mundo" at bounding box center [144, 568] width 174 height 36
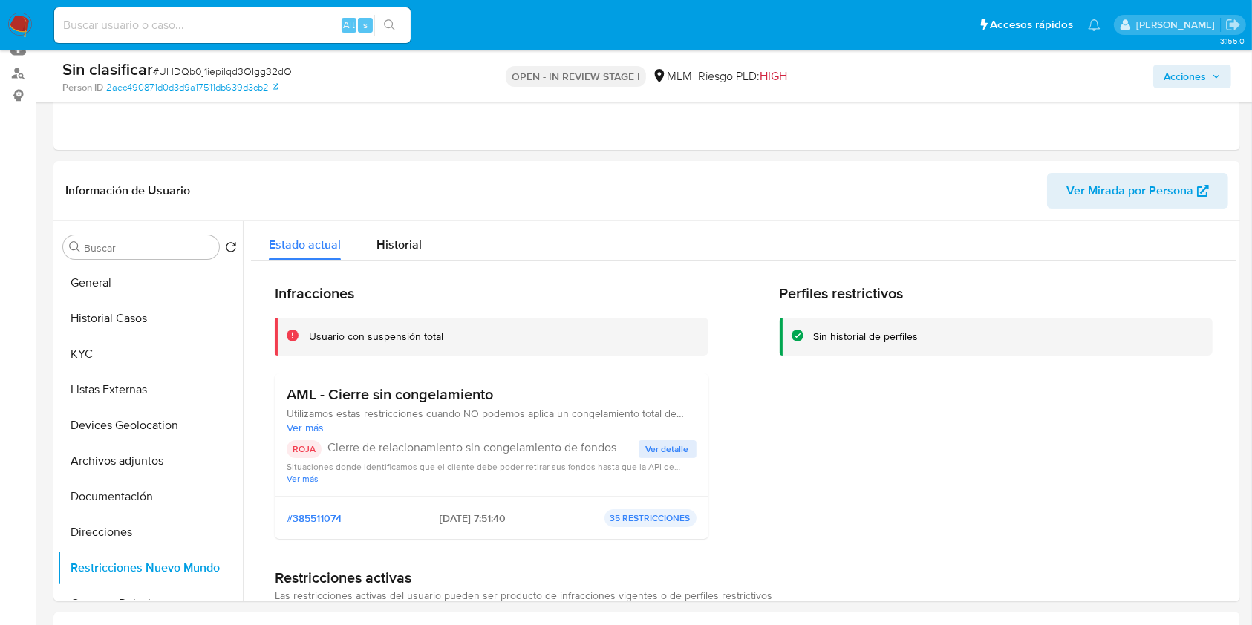
click at [669, 452] on span "Ver detalle" at bounding box center [667, 449] width 43 height 15
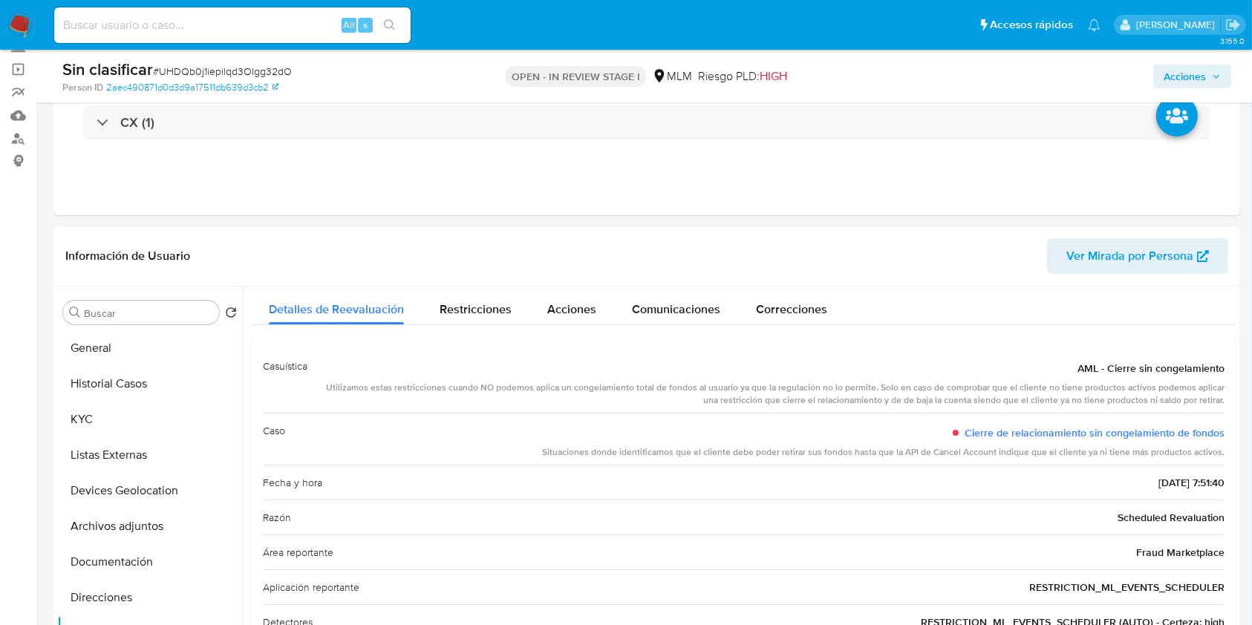
scroll to position [97, 0]
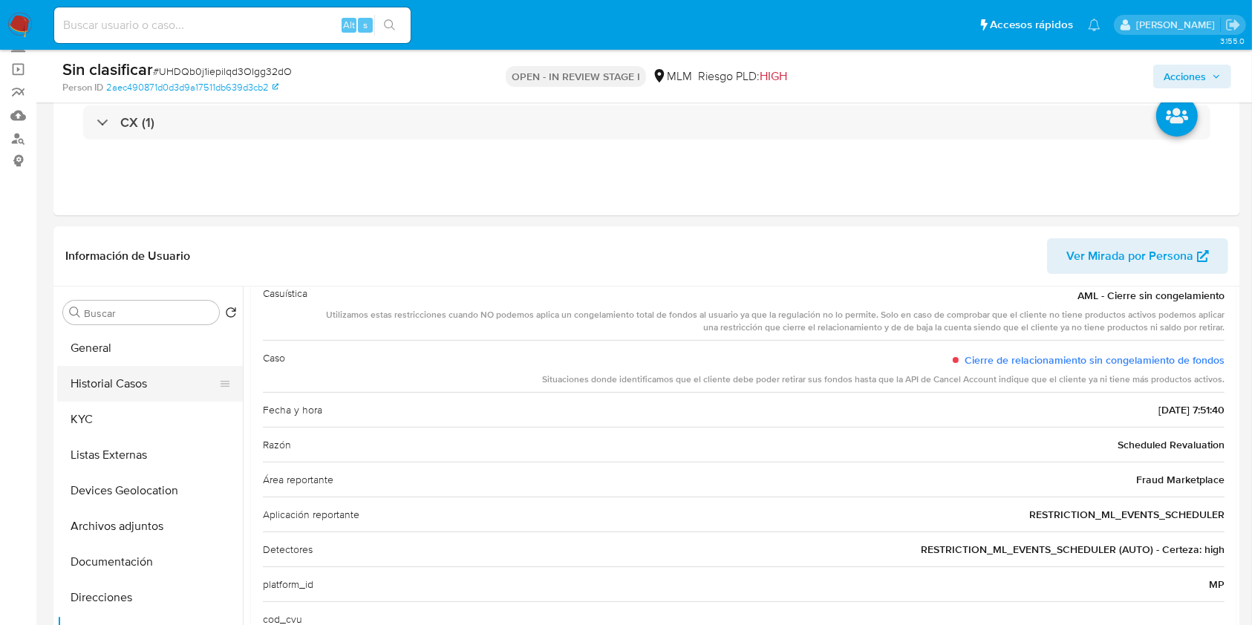
click at [140, 378] on button "Historial Casos" at bounding box center [144, 384] width 174 height 36
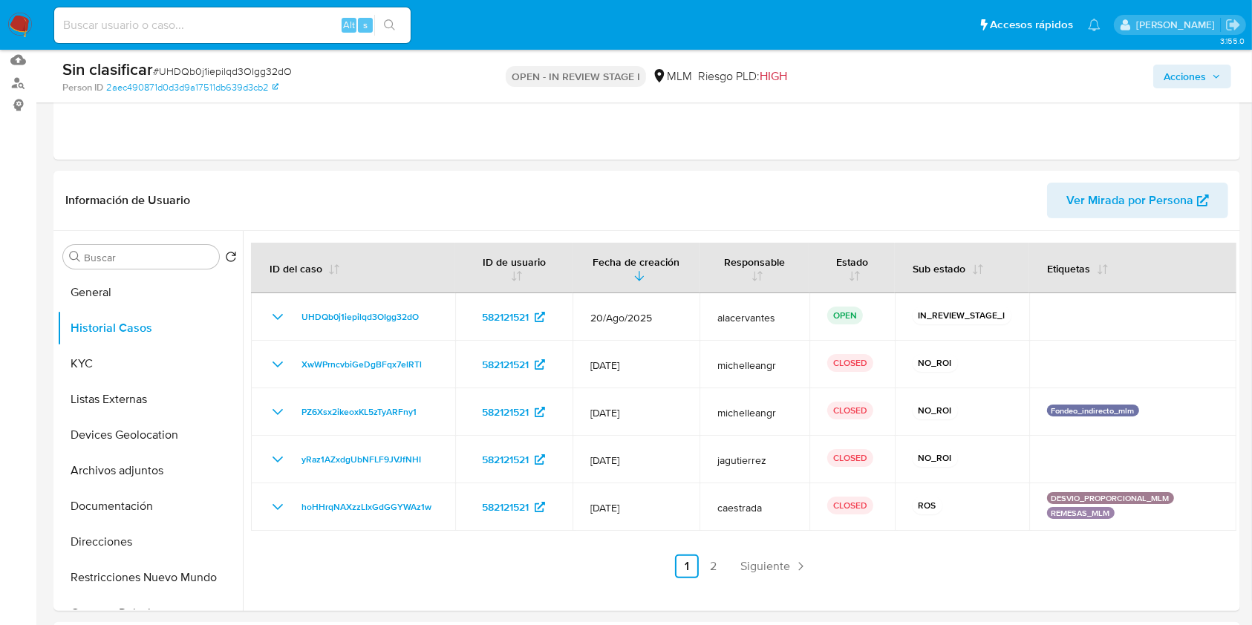
scroll to position [198, 0]
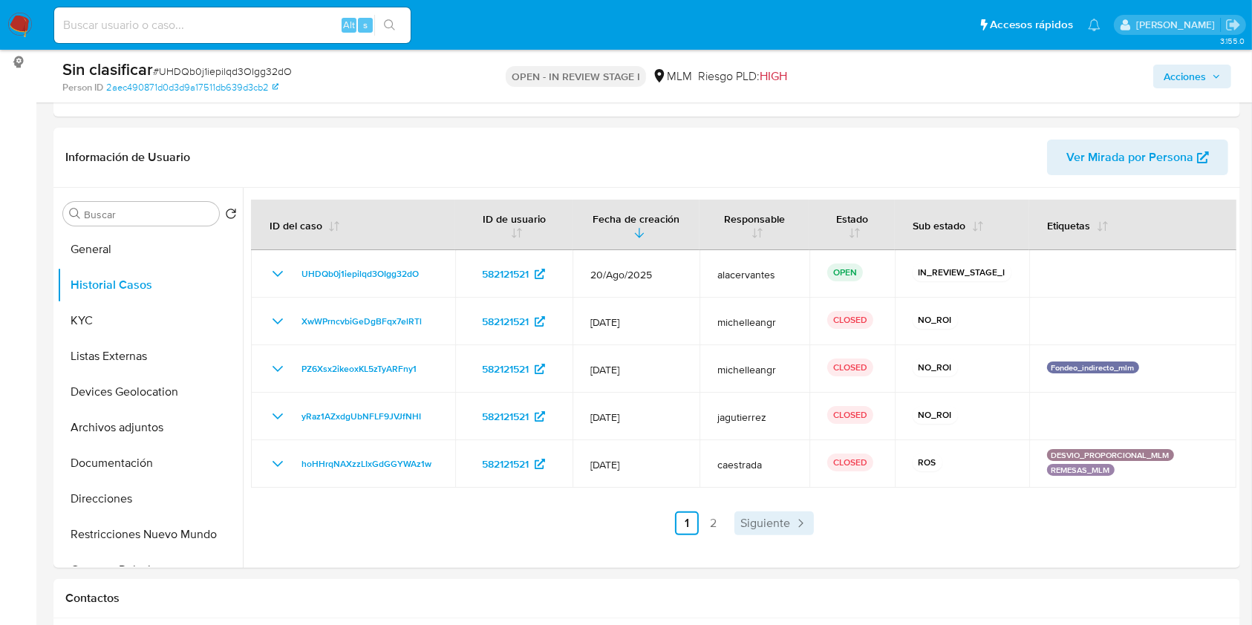
click at [736, 518] on link "Siguiente" at bounding box center [774, 524] width 79 height 24
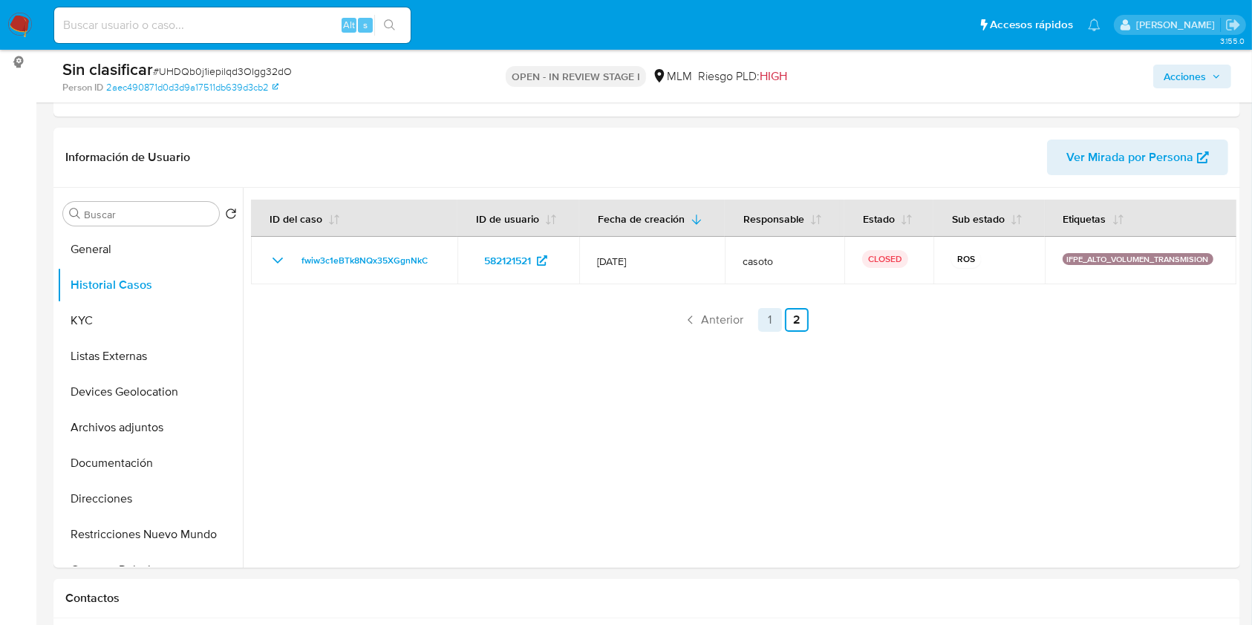
click at [769, 313] on link "1" at bounding box center [770, 320] width 24 height 24
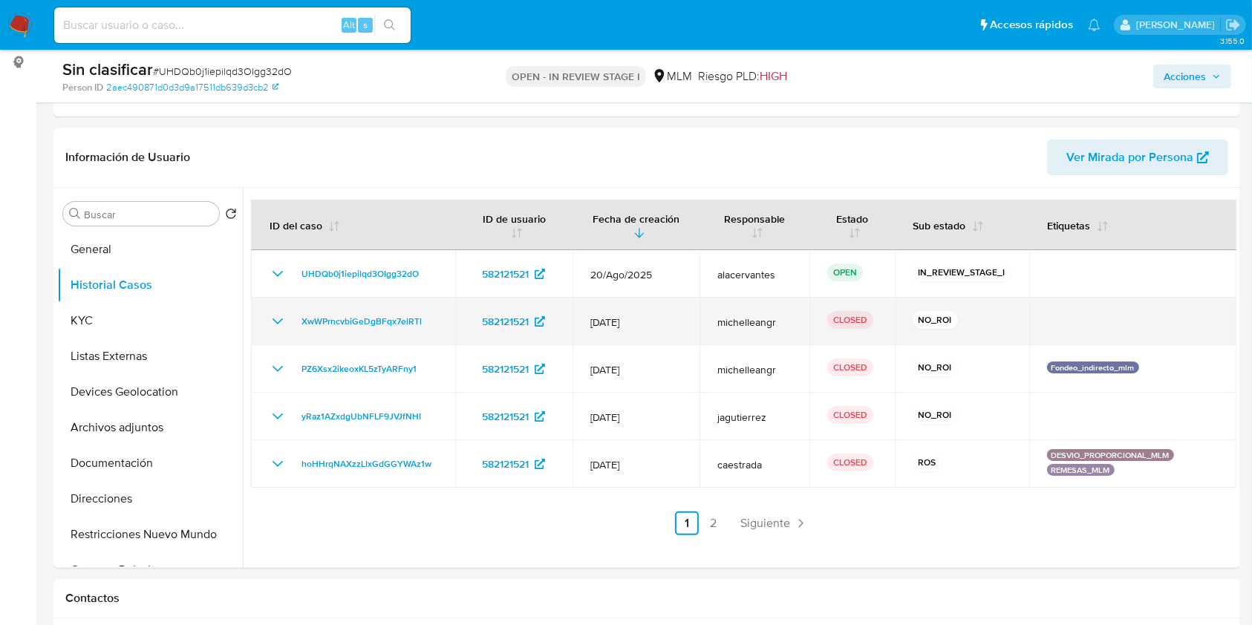
click at [269, 322] on icon "Mostrar/Ocultar" at bounding box center [278, 322] width 18 height 18
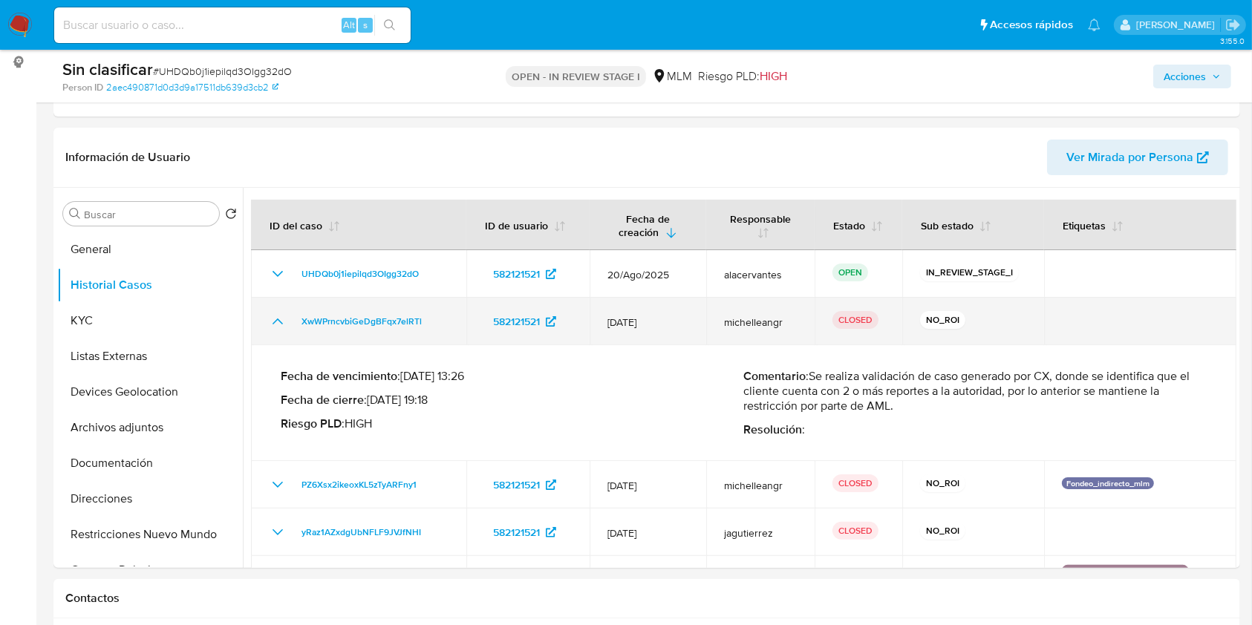
click at [270, 323] on icon "Mostrar/Ocultar" at bounding box center [278, 322] width 18 height 18
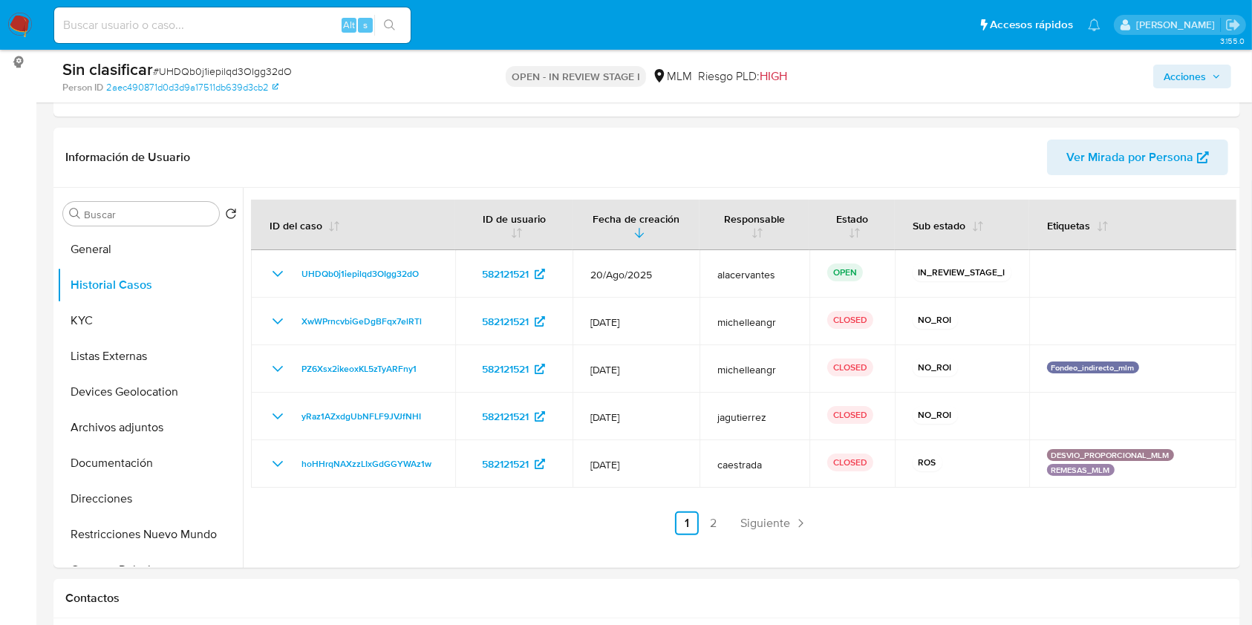
drag, startPoint x: 1186, startPoint y: 77, endPoint x: 1176, endPoint y: 82, distance: 12.0
click at [1187, 75] on span "Acciones" at bounding box center [1185, 77] width 42 height 24
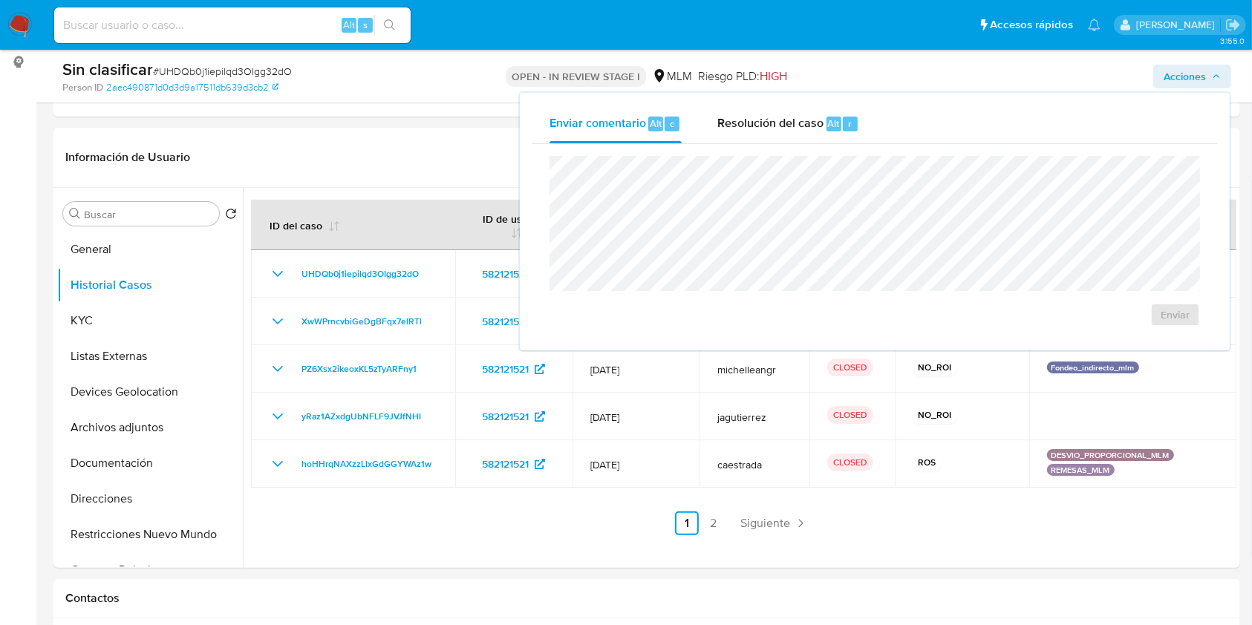
drag, startPoint x: 799, startPoint y: 135, endPoint x: 793, endPoint y: 151, distance: 17.0
click at [796, 136] on div "Resolución del caso Alt r" at bounding box center [789, 124] width 142 height 39
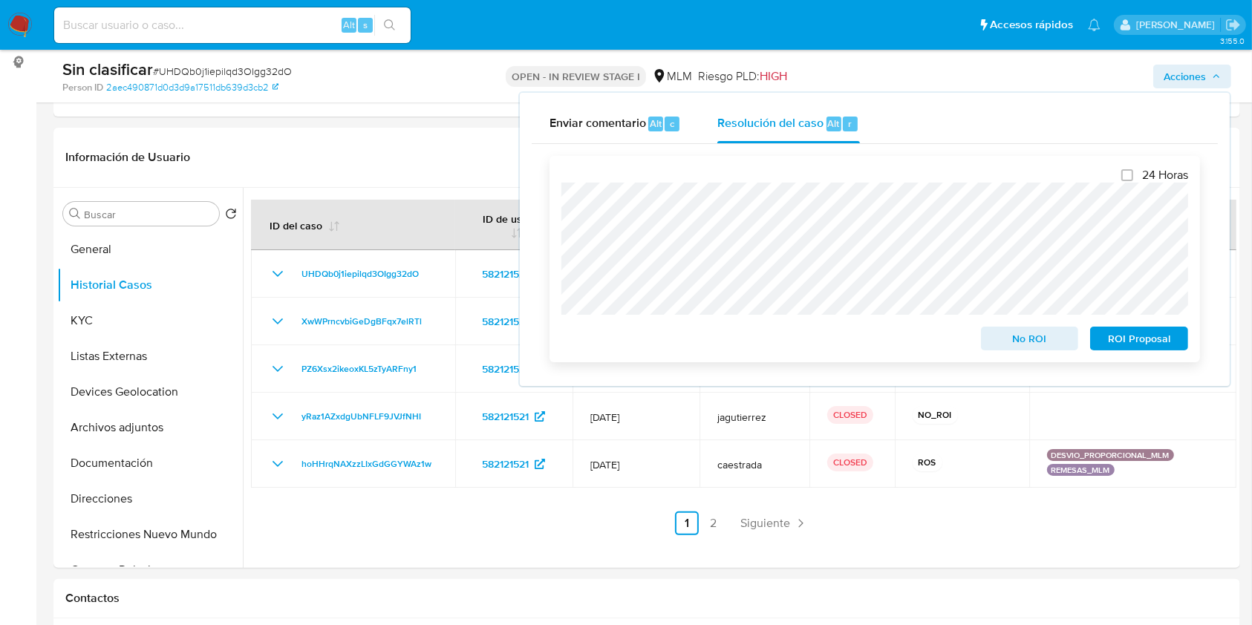
click at [1044, 348] on span "No ROI" at bounding box center [1030, 338] width 77 height 21
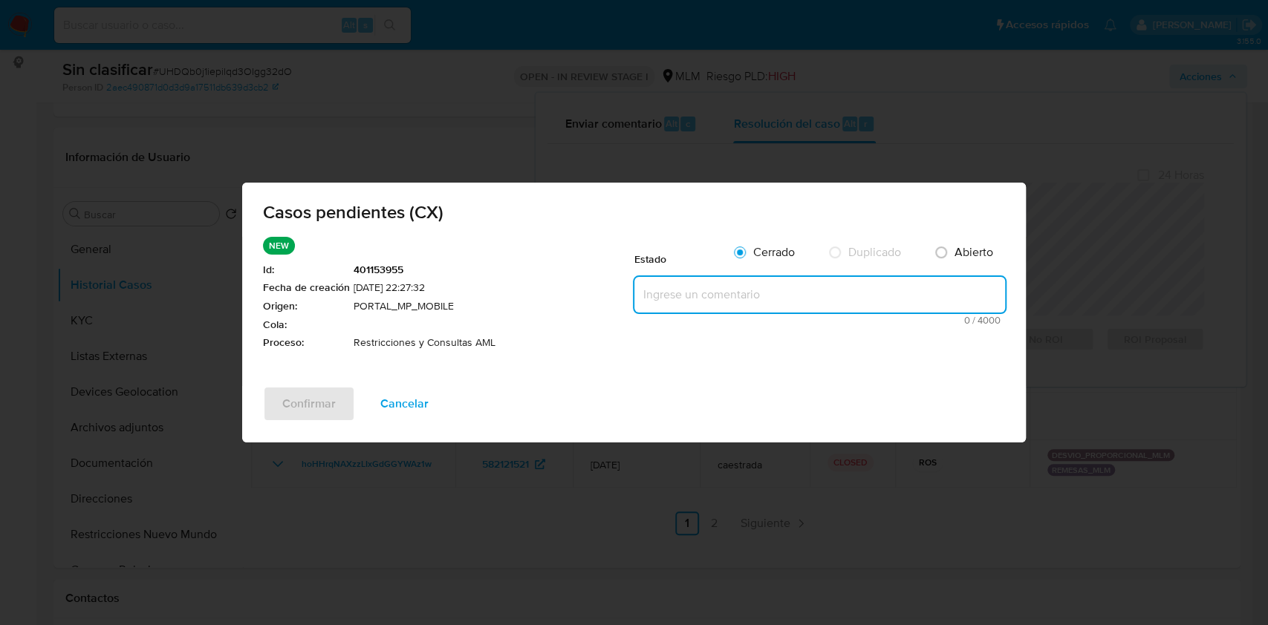
click at [704, 296] on textarea at bounding box center [819, 295] width 371 height 36
paste textarea "Se realiza la validación del caso CX, se identifica que el cliente cuenta con r…"
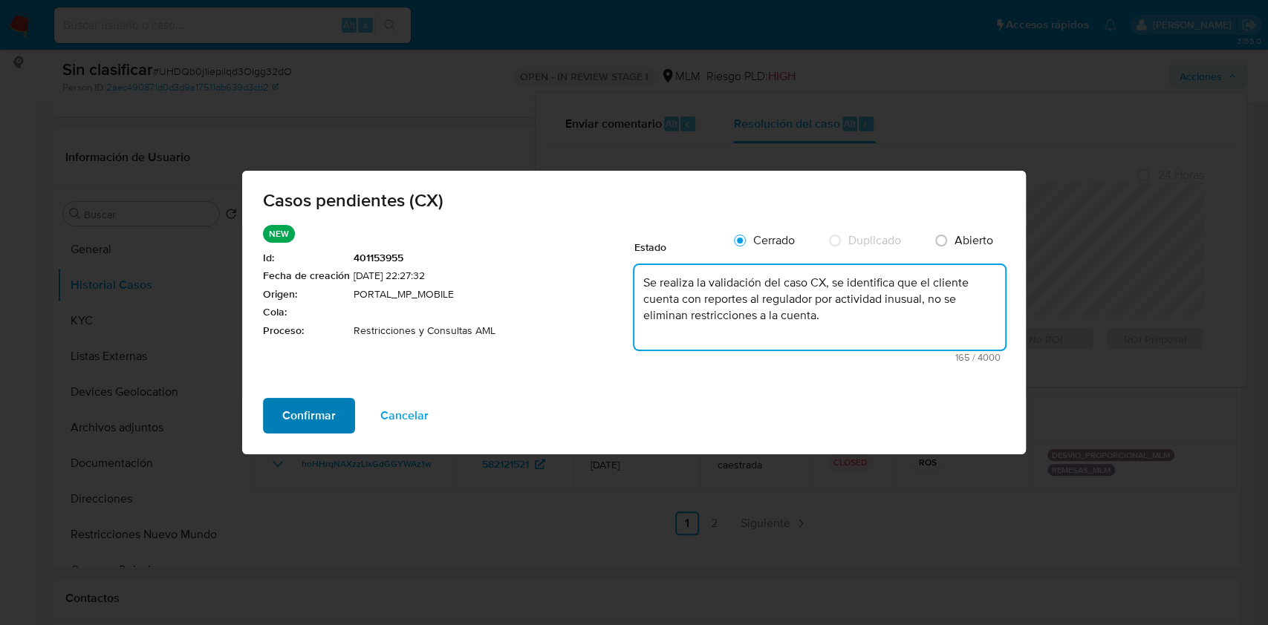
type textarea "Se realiza la validación del caso CX, se identifica que el cliente cuenta con r…"
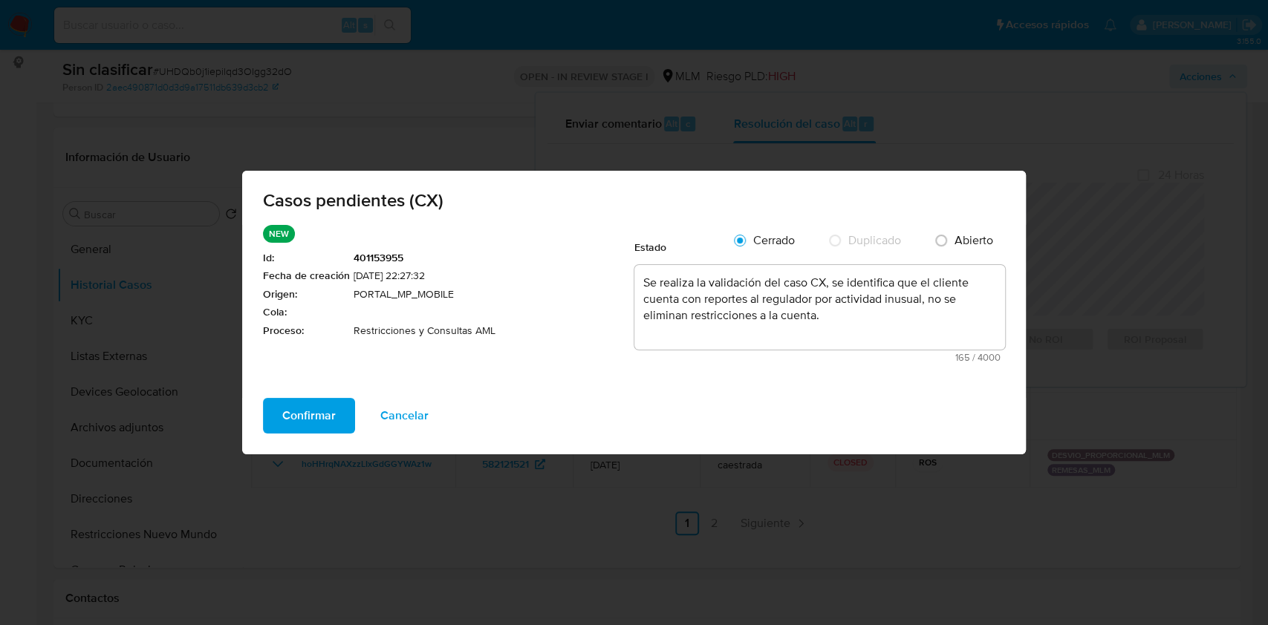
click at [315, 413] on span "Confirmar" at bounding box center [308, 416] width 53 height 33
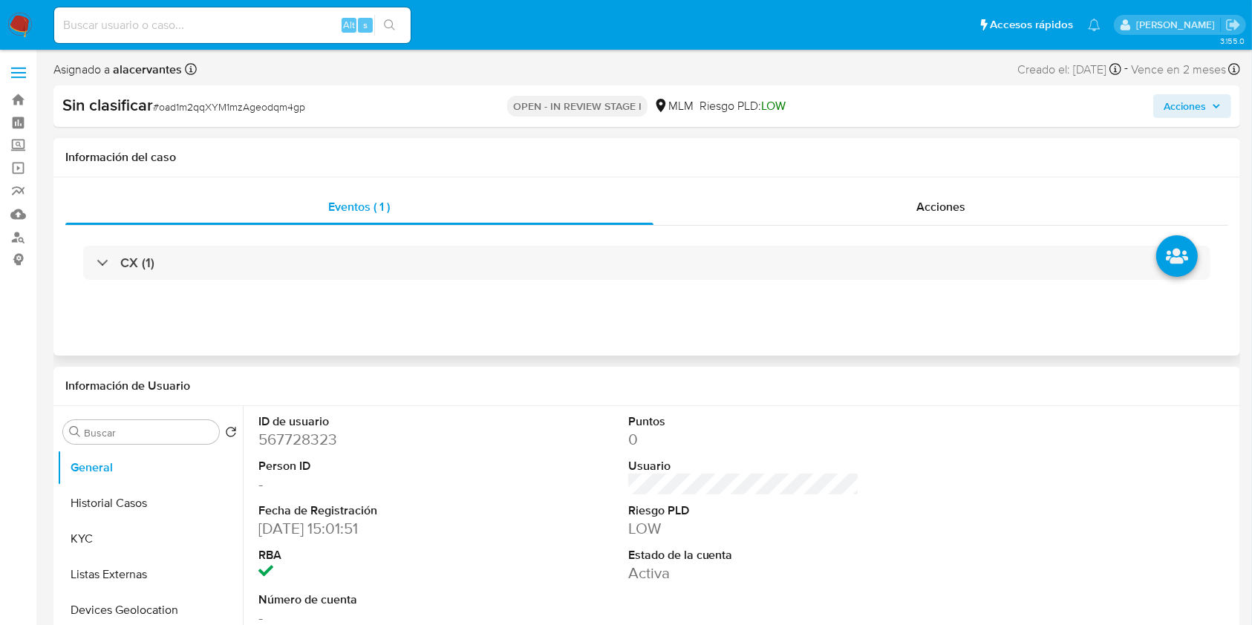
select select "10"
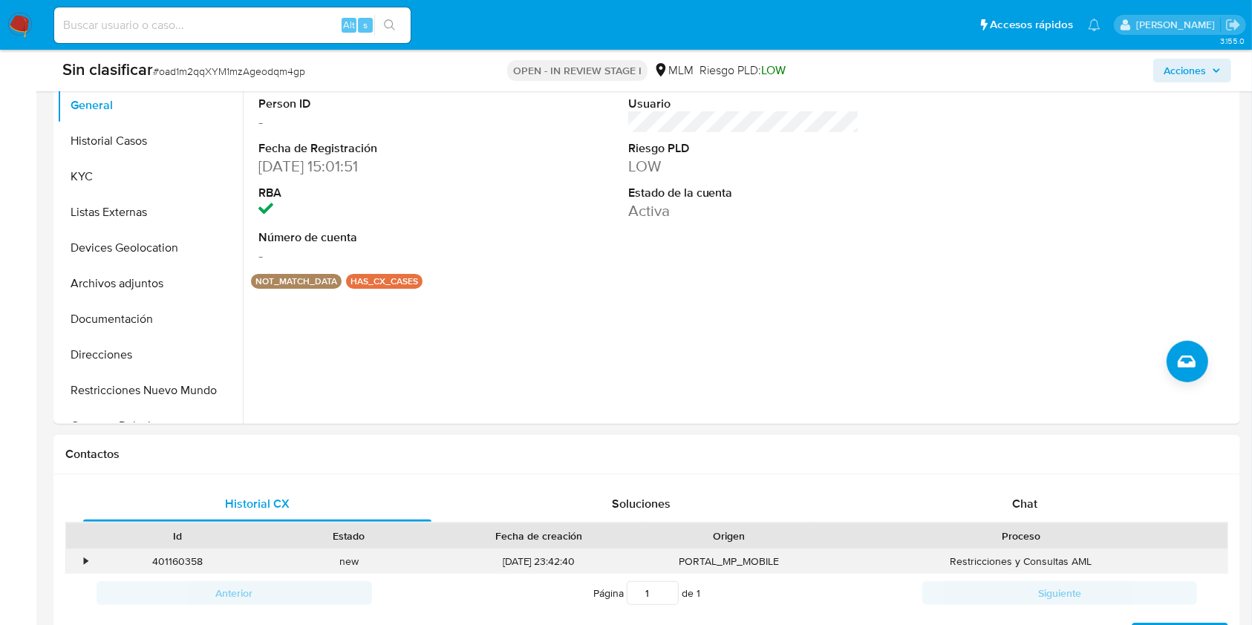
scroll to position [396, 0]
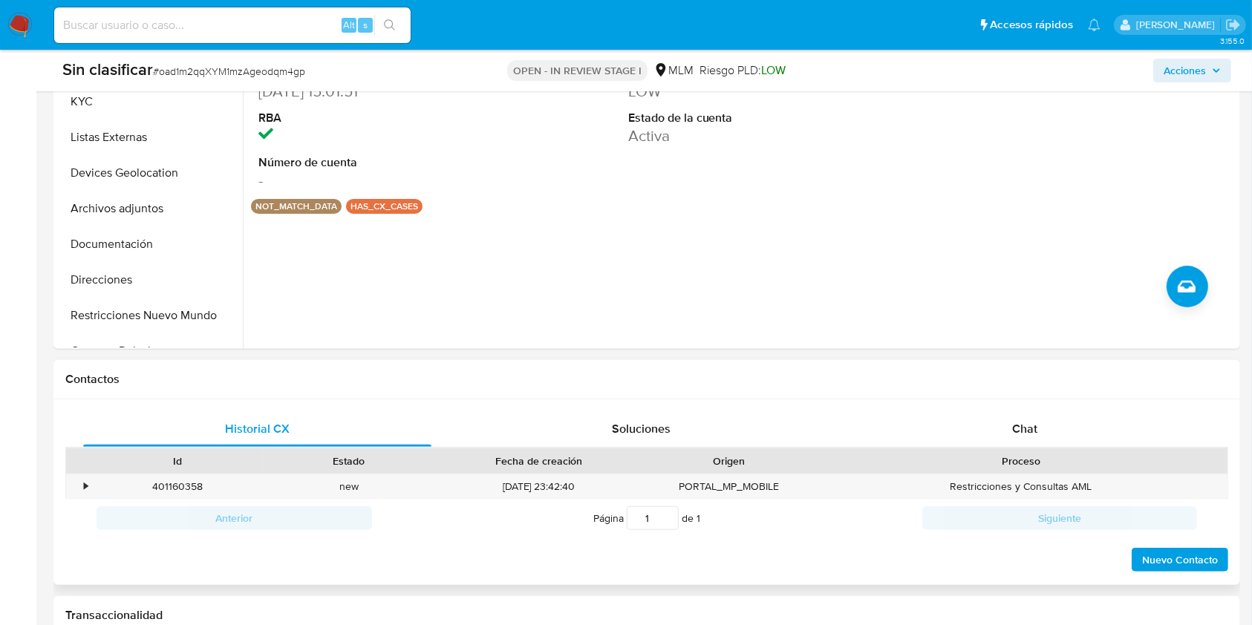
drag, startPoint x: 87, startPoint y: 481, endPoint x: 105, endPoint y: 472, distance: 19.6
click at [88, 481] on div "•" at bounding box center [79, 487] width 26 height 25
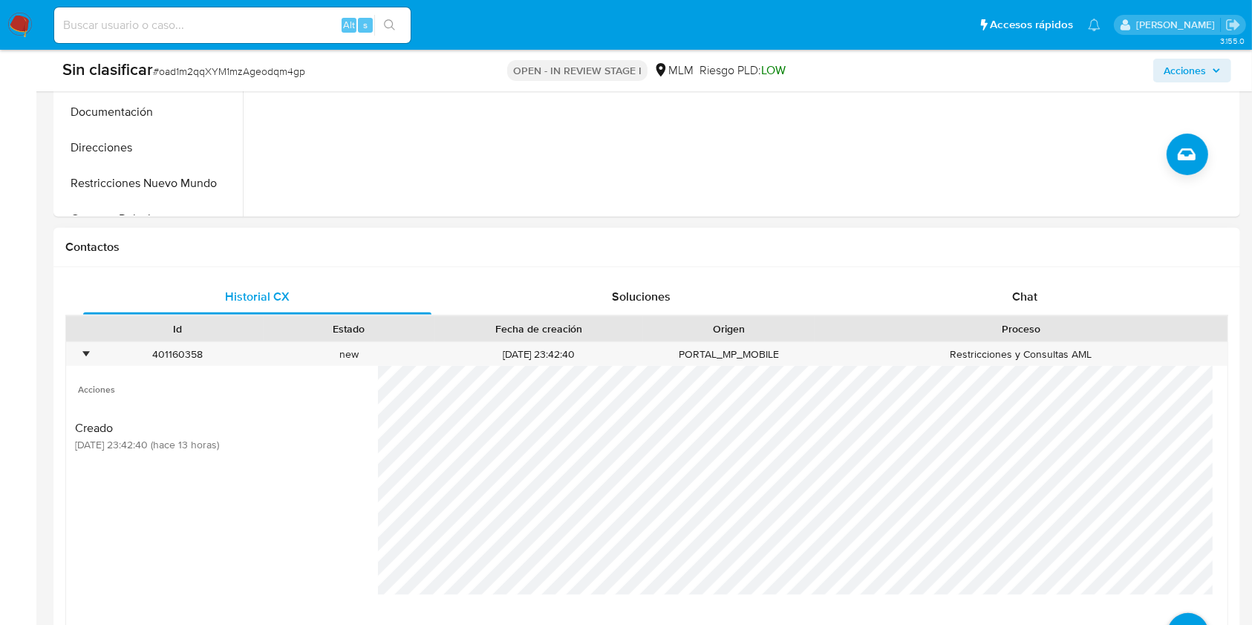
scroll to position [594, 0]
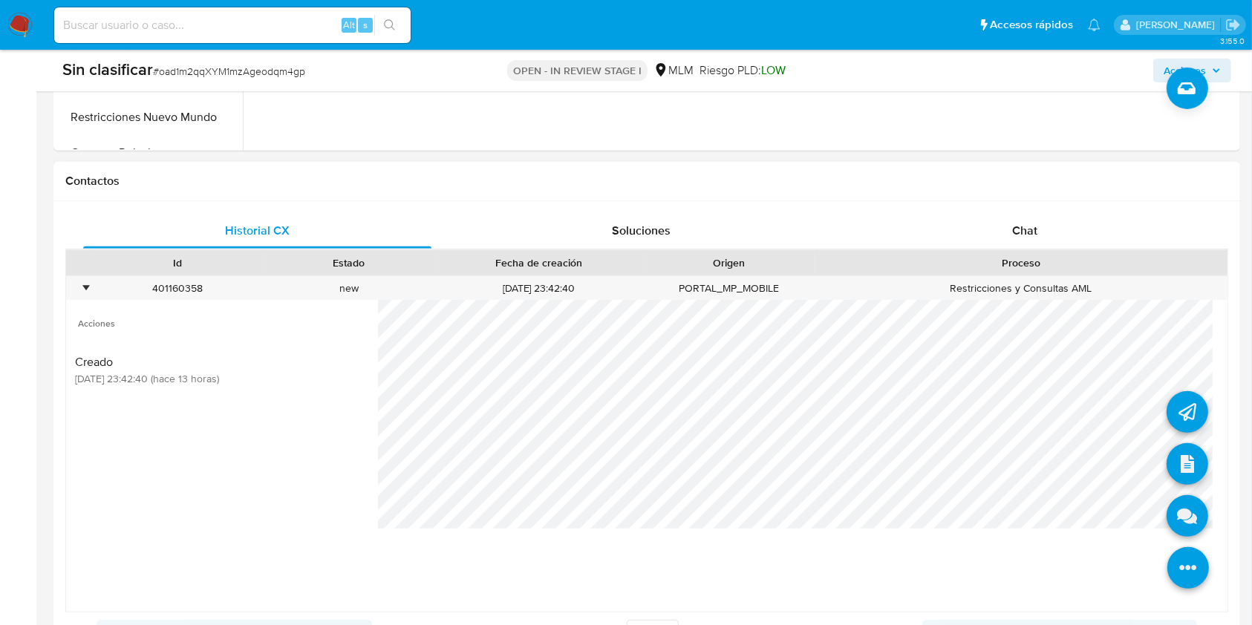
click at [1168, 574] on icon at bounding box center [1189, 568] width 42 height 42
click at [1174, 483] on icon at bounding box center [1188, 464] width 42 height 42
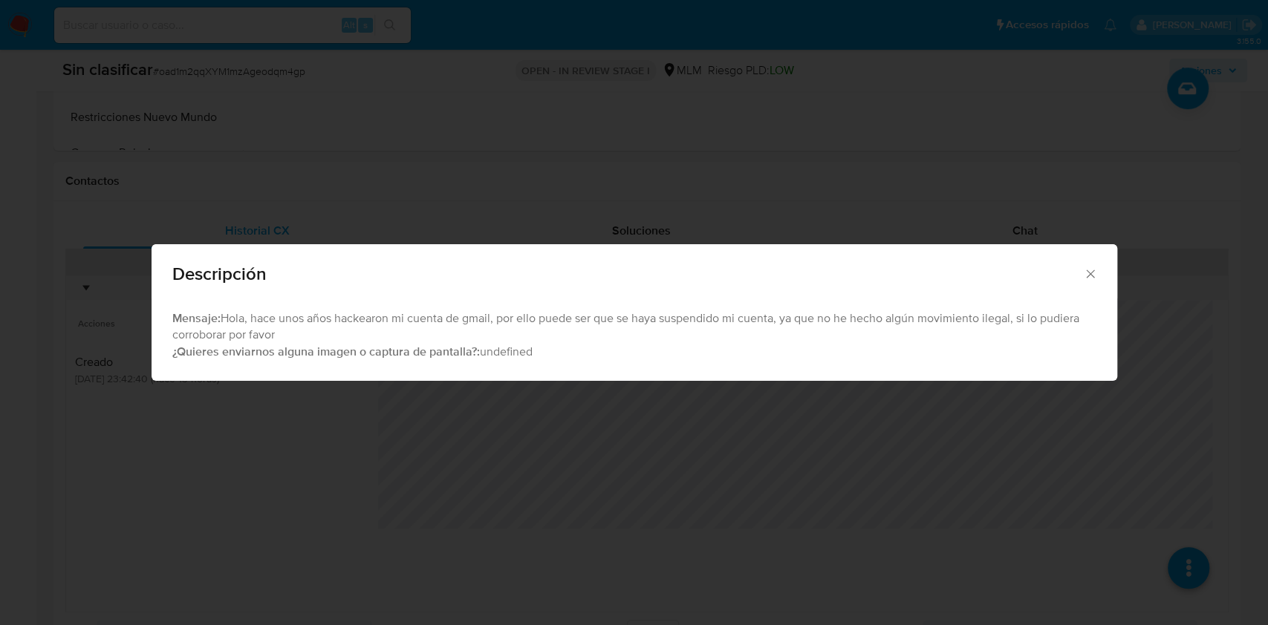
click at [1090, 259] on div "Descripción" at bounding box center [635, 271] width 966 height 54
click at [1095, 271] on icon "Cerrar" at bounding box center [1090, 274] width 15 height 15
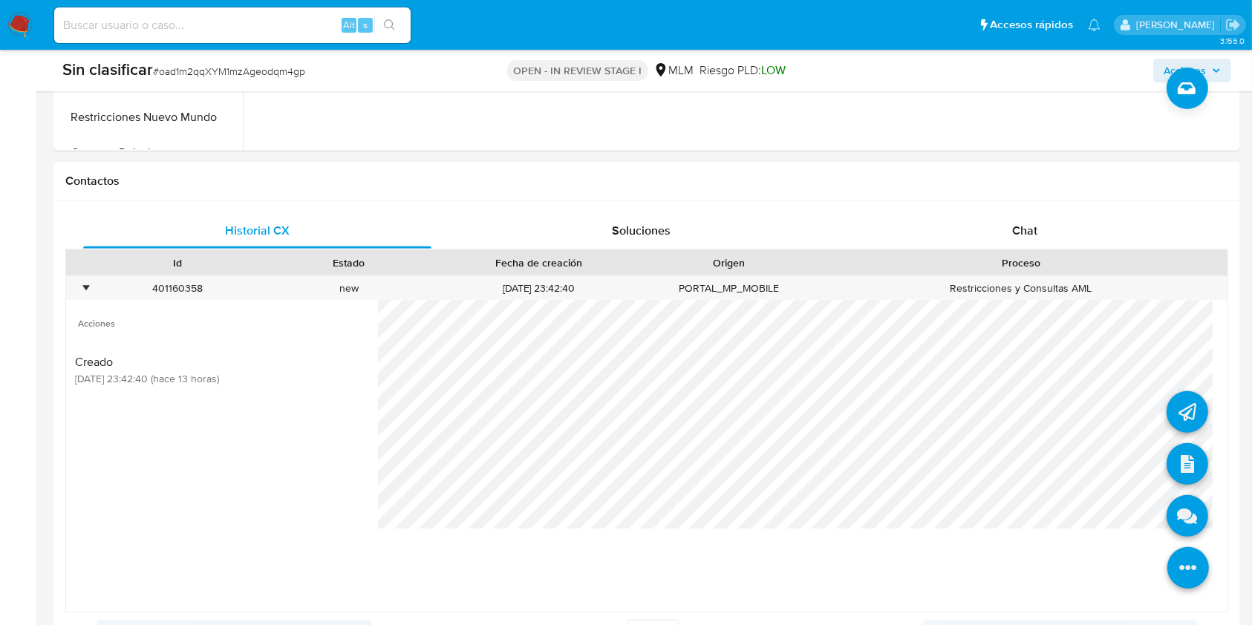
click at [1180, 563] on icon at bounding box center [1189, 568] width 42 height 42
click at [1174, 501] on icon at bounding box center [1188, 516] width 42 height 42
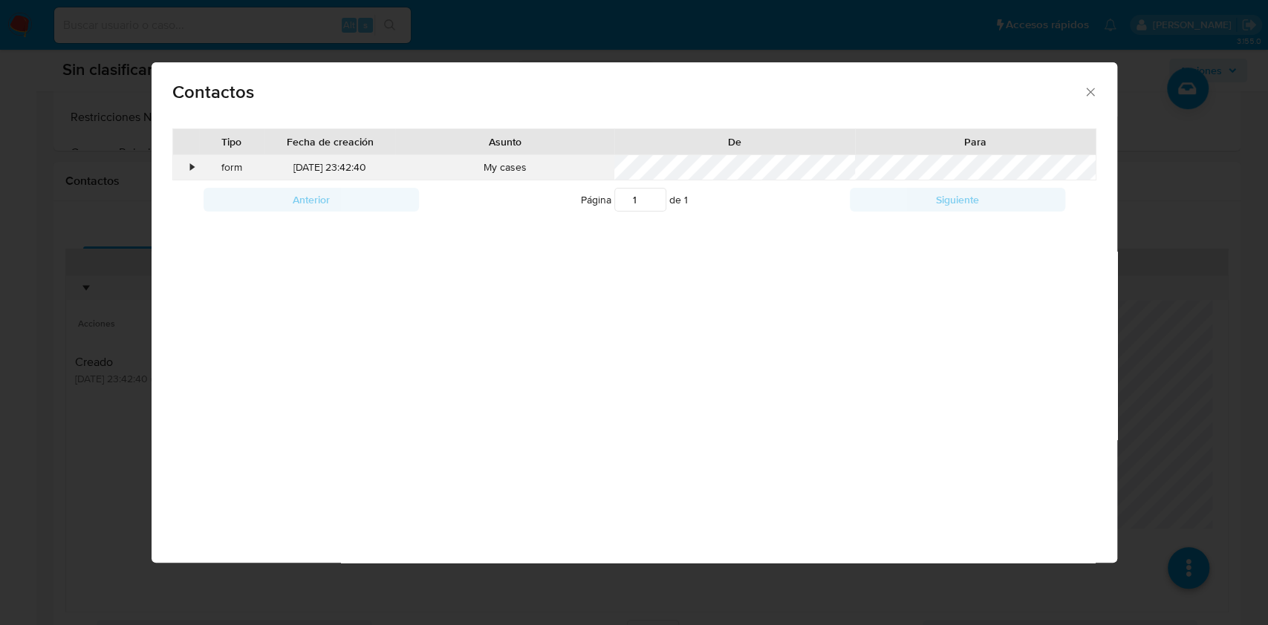
click at [189, 174] on div "•" at bounding box center [186, 167] width 26 height 25
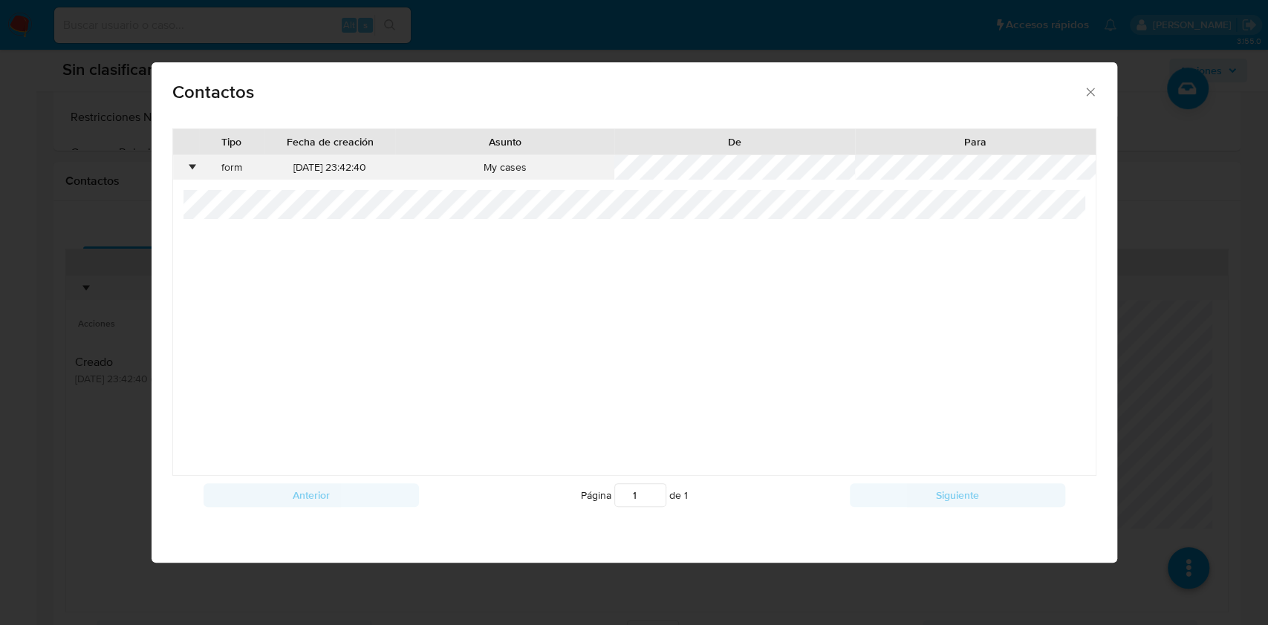
click at [186, 174] on div "•" at bounding box center [186, 167] width 26 height 25
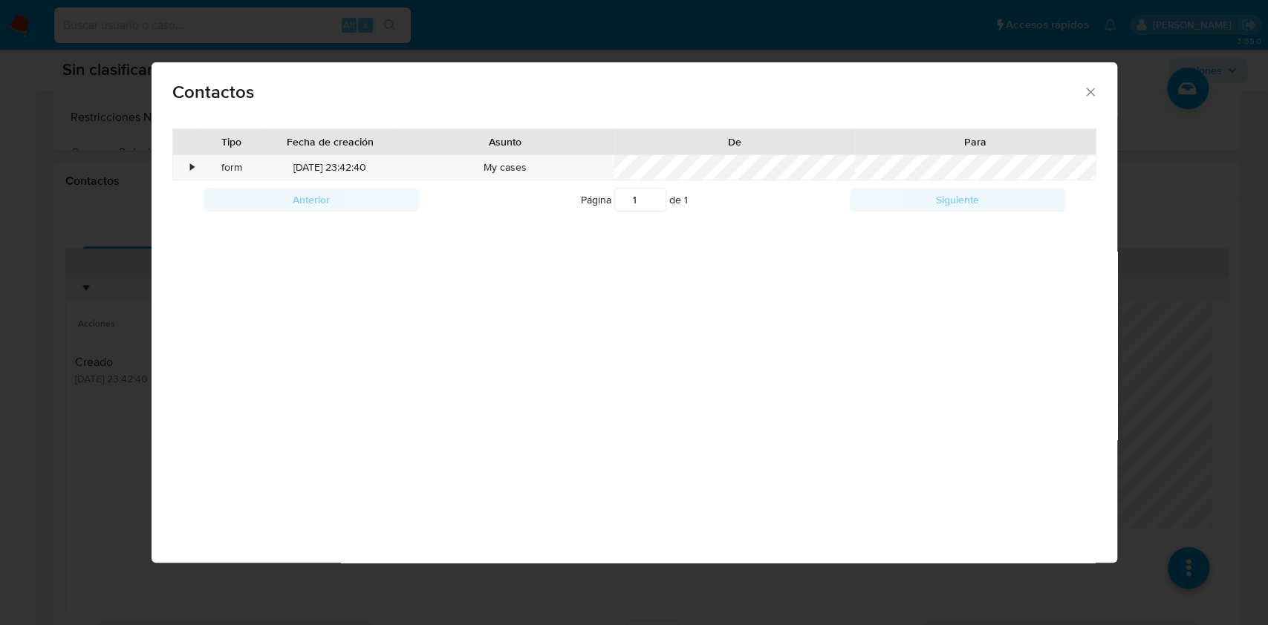
click at [1094, 91] on icon "close" at bounding box center [1090, 92] width 15 height 15
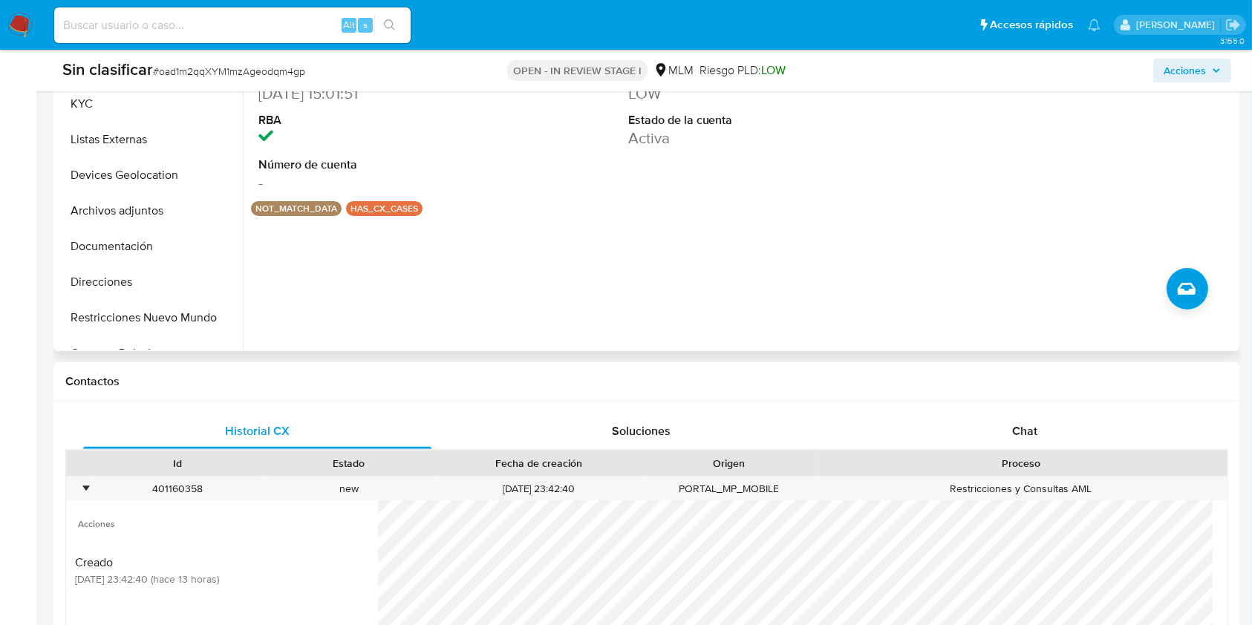
scroll to position [297, 0]
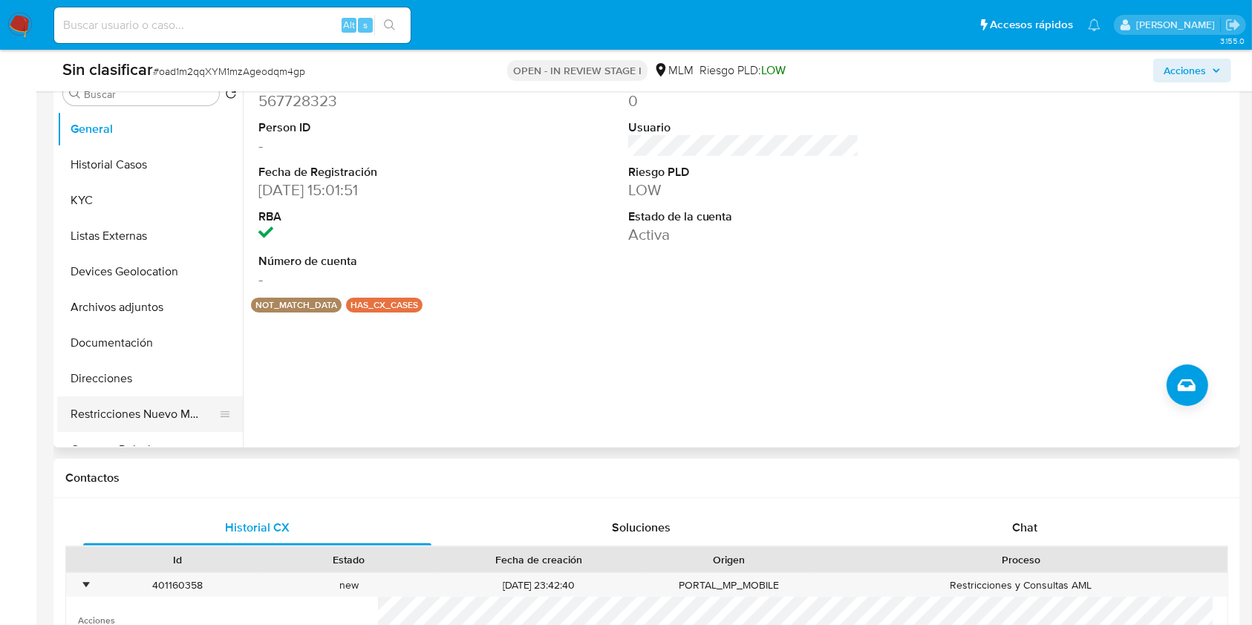
click at [172, 419] on button "Restricciones Nuevo Mundo" at bounding box center [144, 415] width 174 height 36
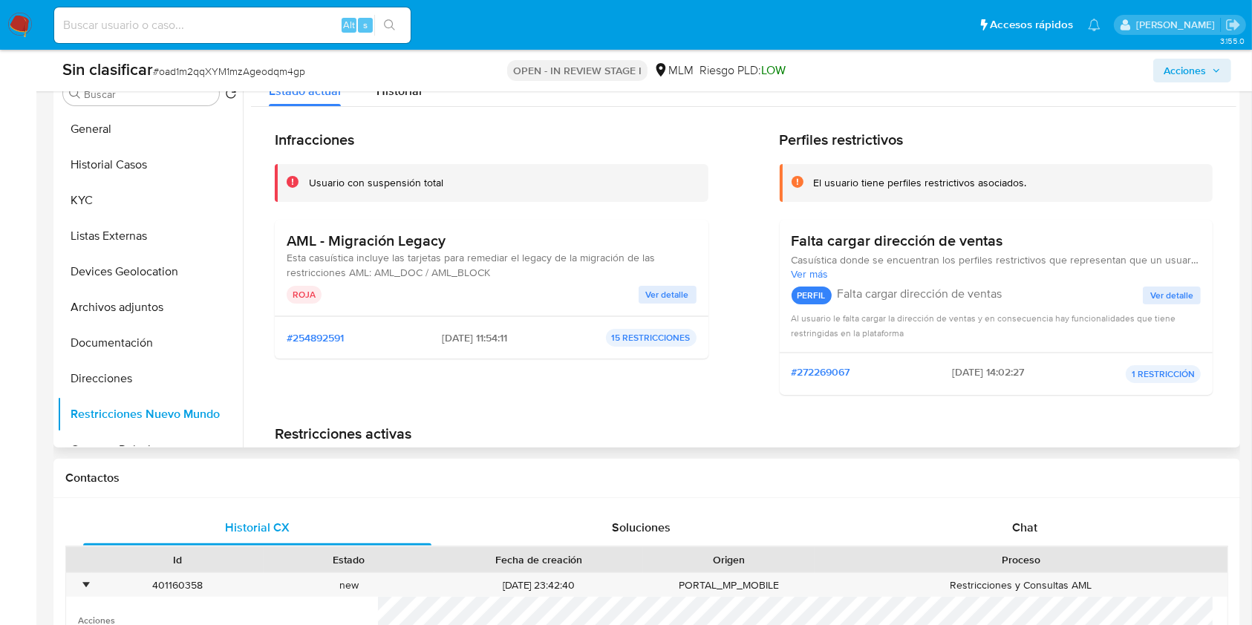
click at [662, 288] on span "Ver detalle" at bounding box center [667, 294] width 43 height 15
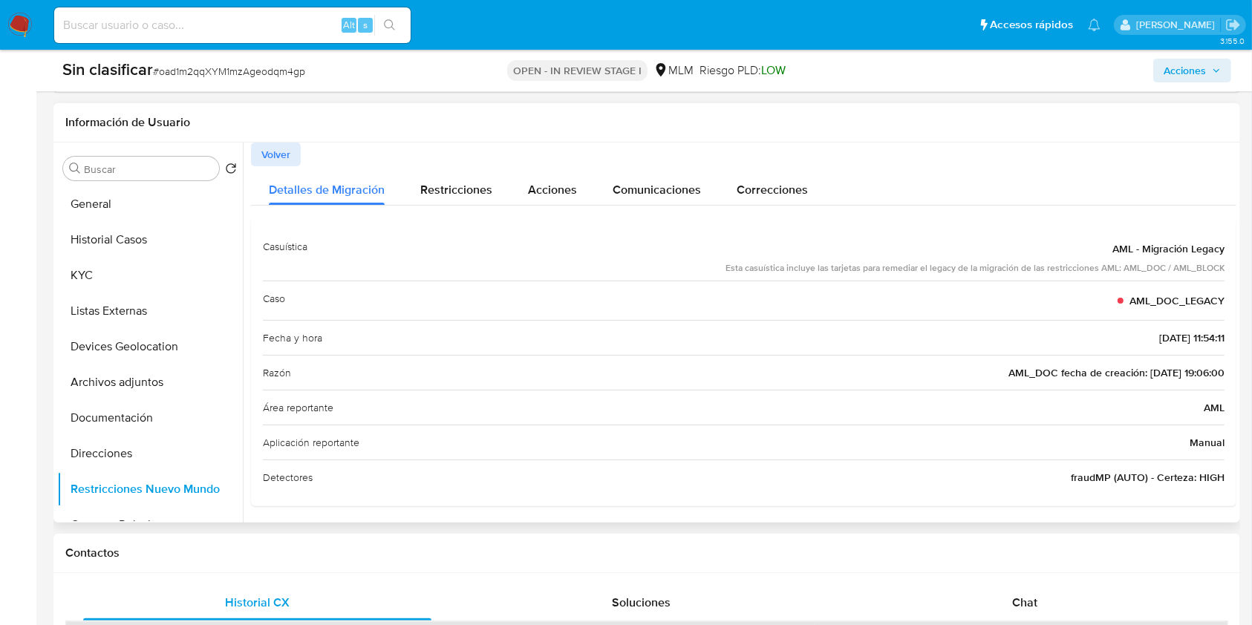
scroll to position [99, 0]
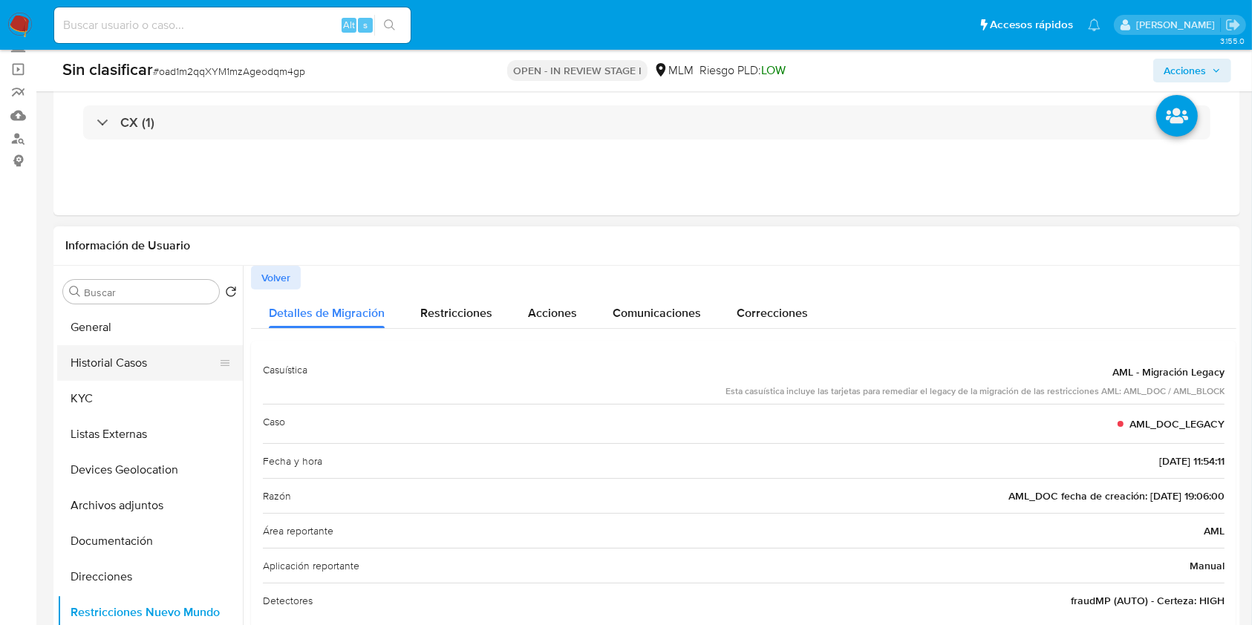
click at [137, 355] on button "Historial Casos" at bounding box center [144, 363] width 174 height 36
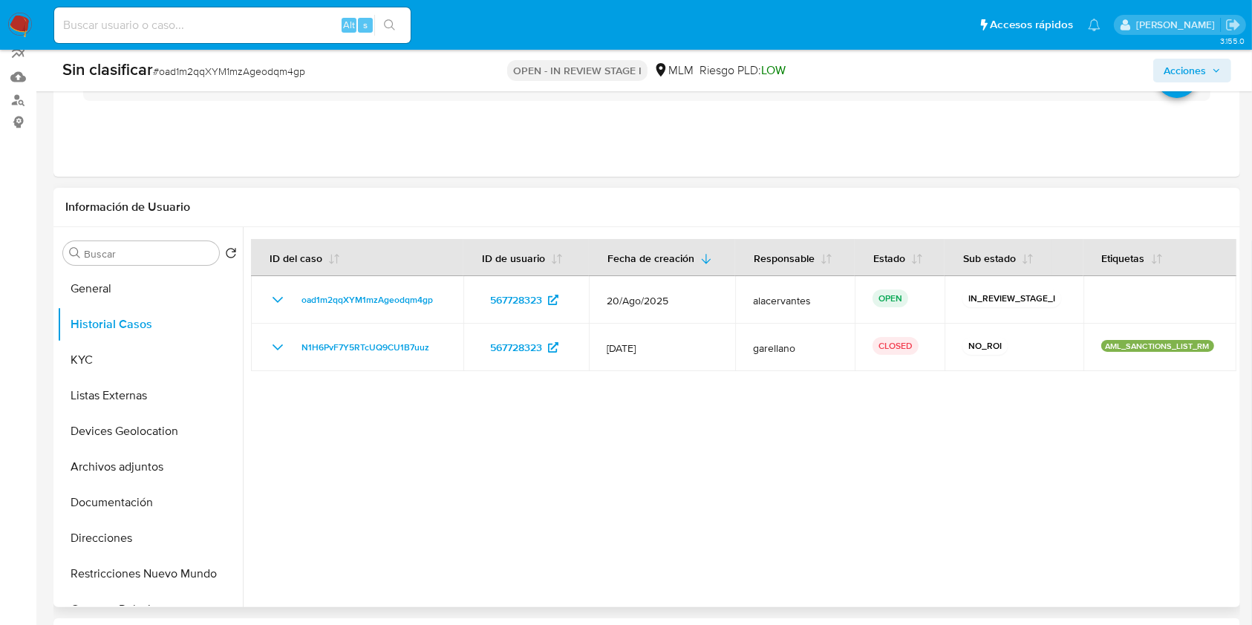
scroll to position [198, 0]
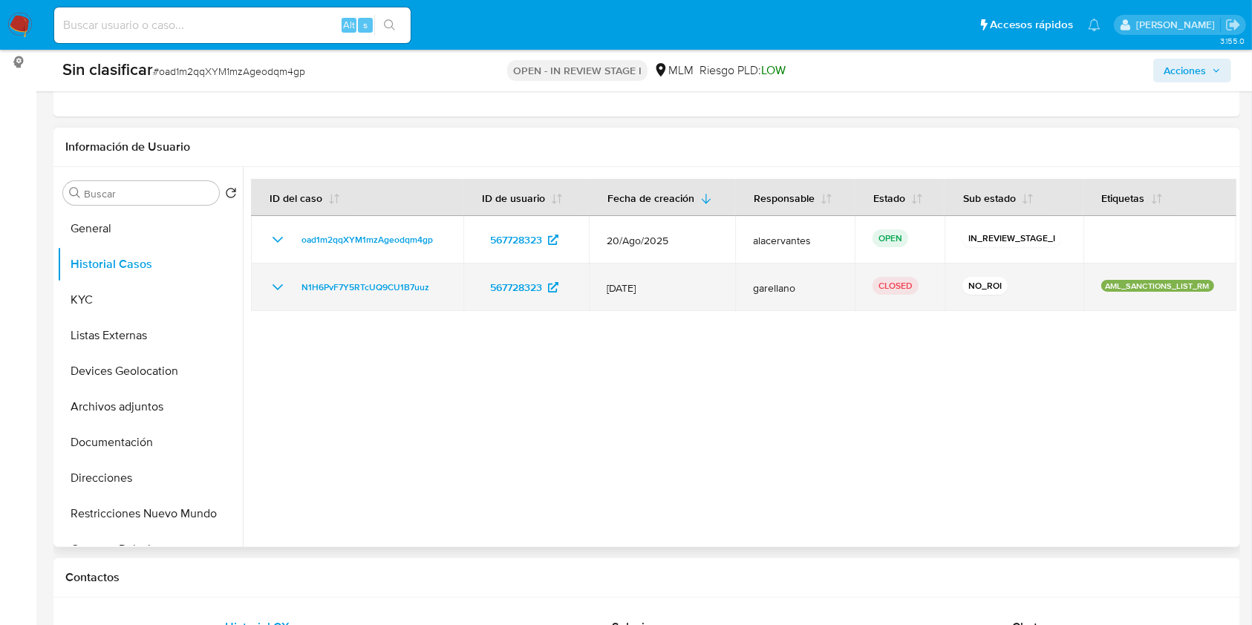
click at [263, 284] on td "N1H6PvF7Y5RTcUQ9CU1B7uuz" at bounding box center [357, 288] width 212 height 48
click at [265, 289] on td "N1H6PvF7Y5RTcUQ9CU1B7uuz" at bounding box center [357, 288] width 212 height 48
click at [273, 285] on icon "Mostrar/Ocultar" at bounding box center [278, 288] width 10 height 6
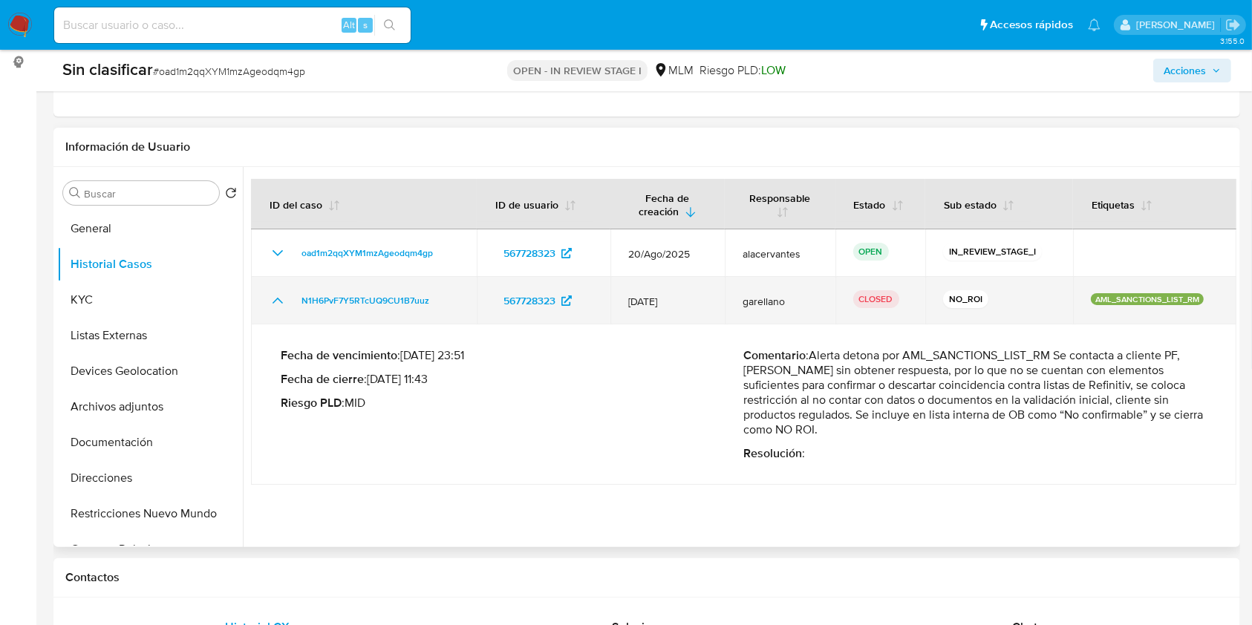
click at [277, 305] on icon "Mostrar/Ocultar" at bounding box center [278, 301] width 18 height 18
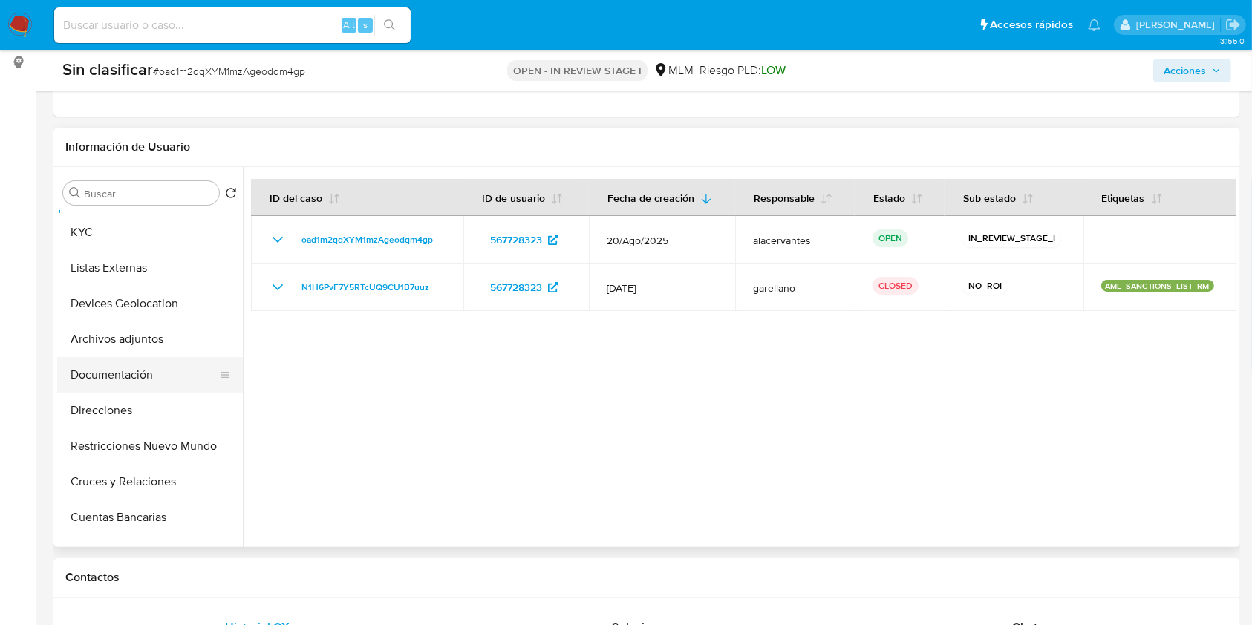
scroll to position [99, 0]
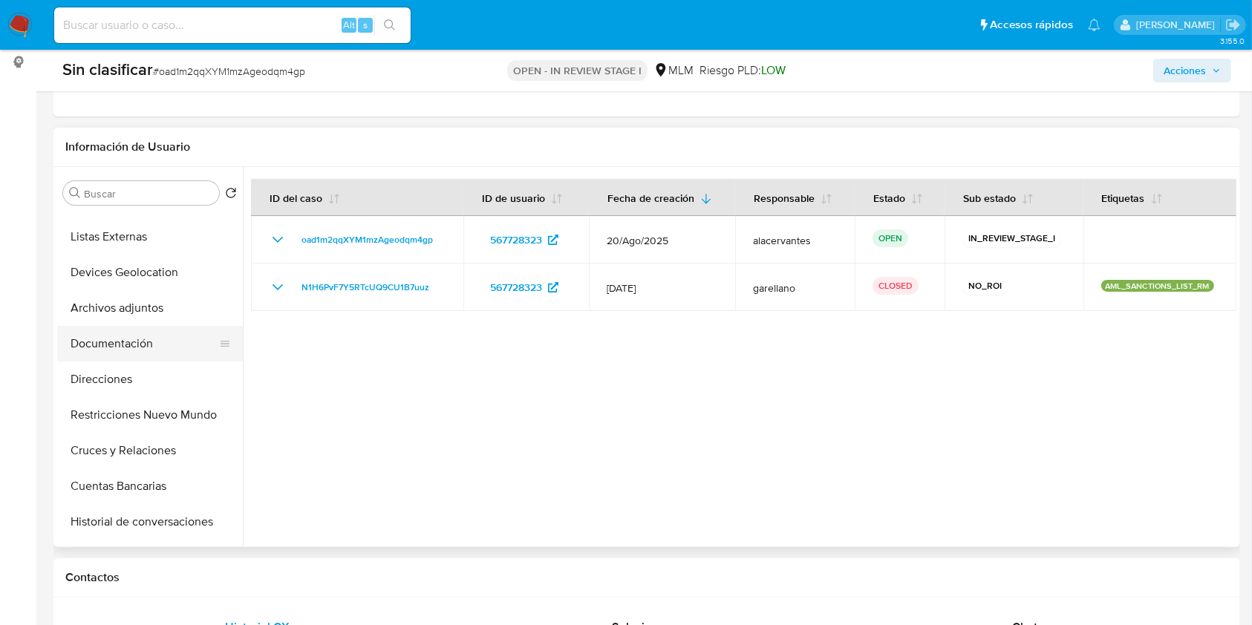
click at [148, 342] on button "Documentación" at bounding box center [144, 344] width 174 height 36
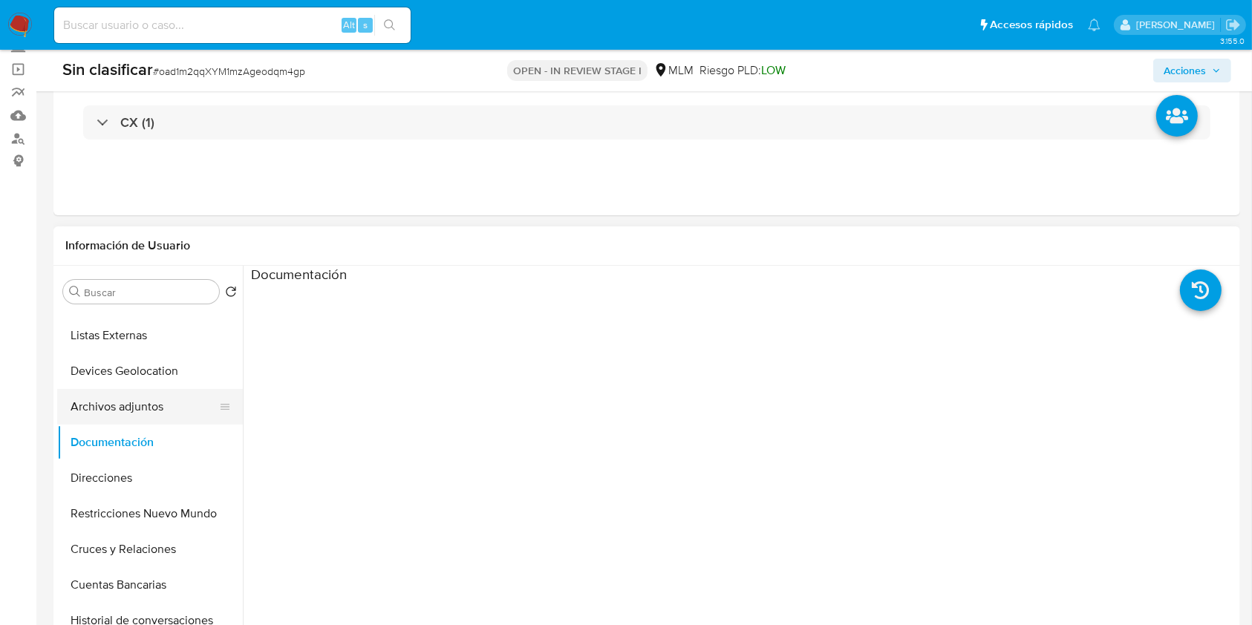
click at [124, 415] on button "Archivos adjuntos" at bounding box center [144, 407] width 174 height 36
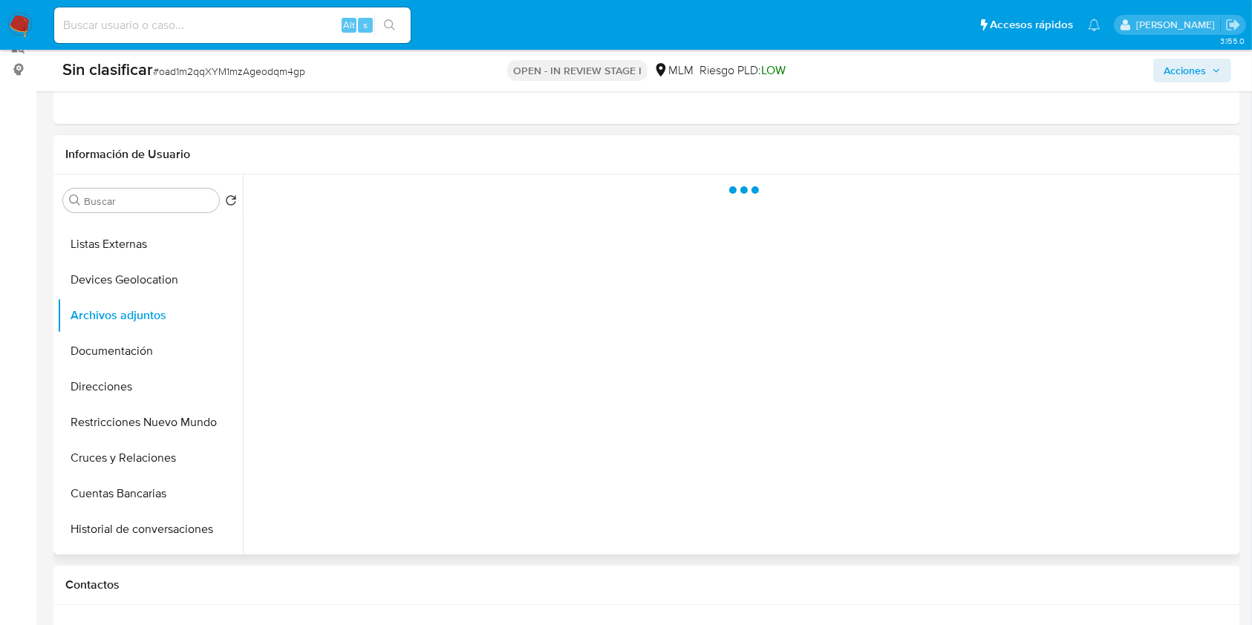
scroll to position [198, 0]
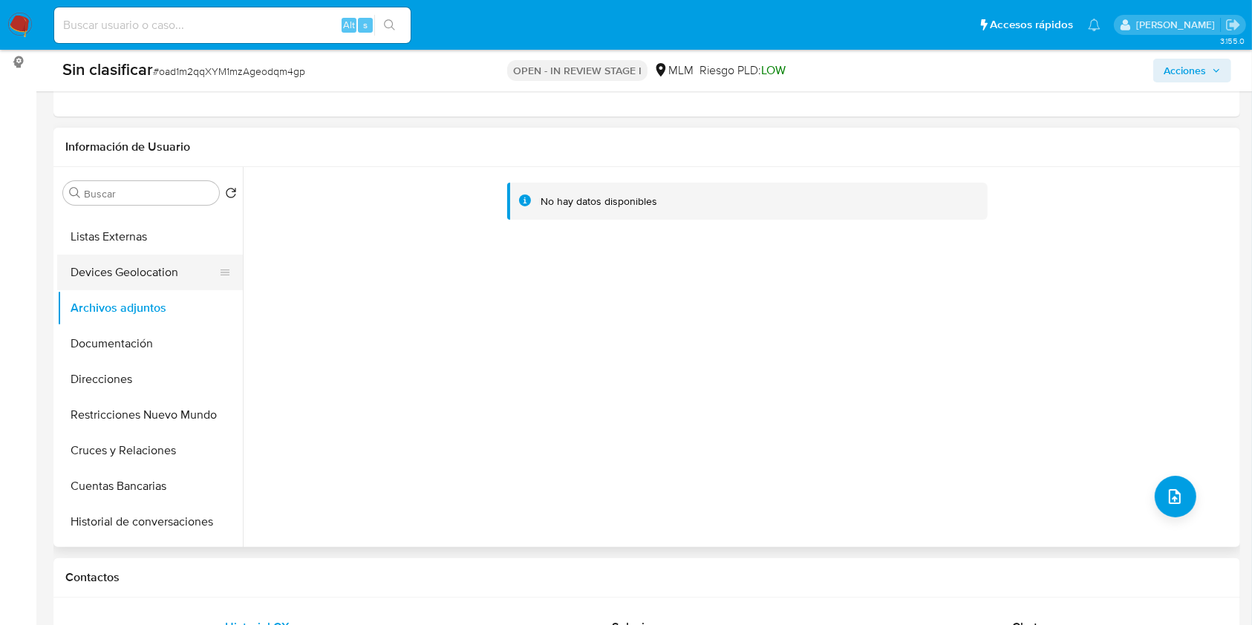
click at [129, 282] on button "Devices Geolocation" at bounding box center [144, 273] width 174 height 36
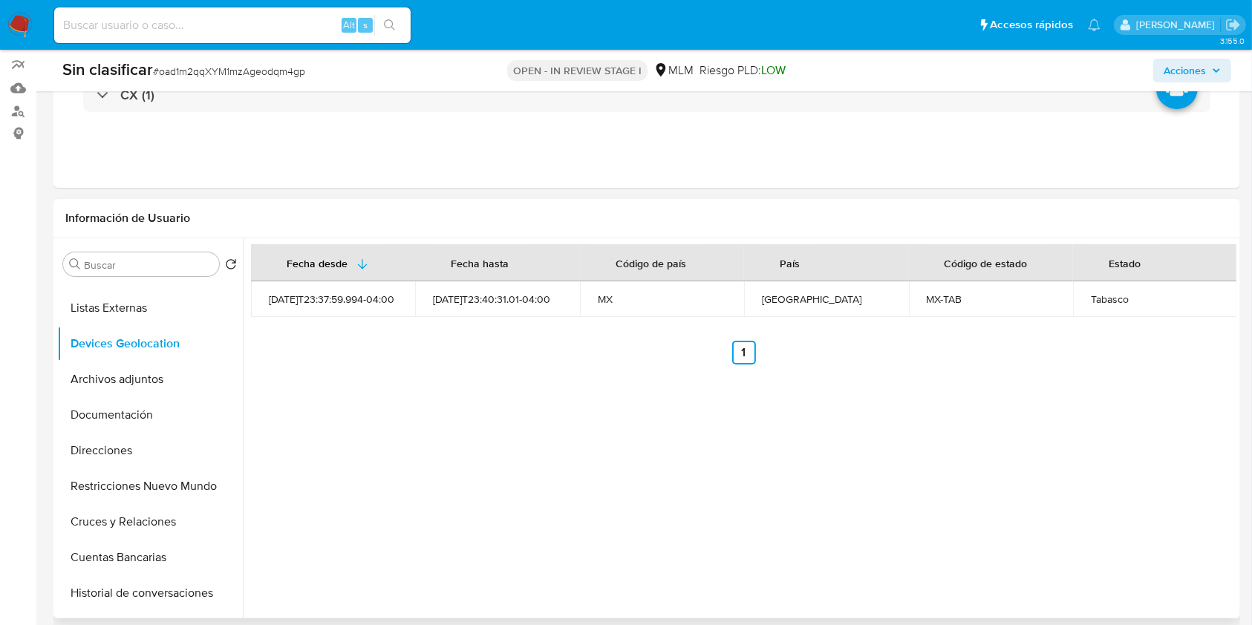
scroll to position [99, 0]
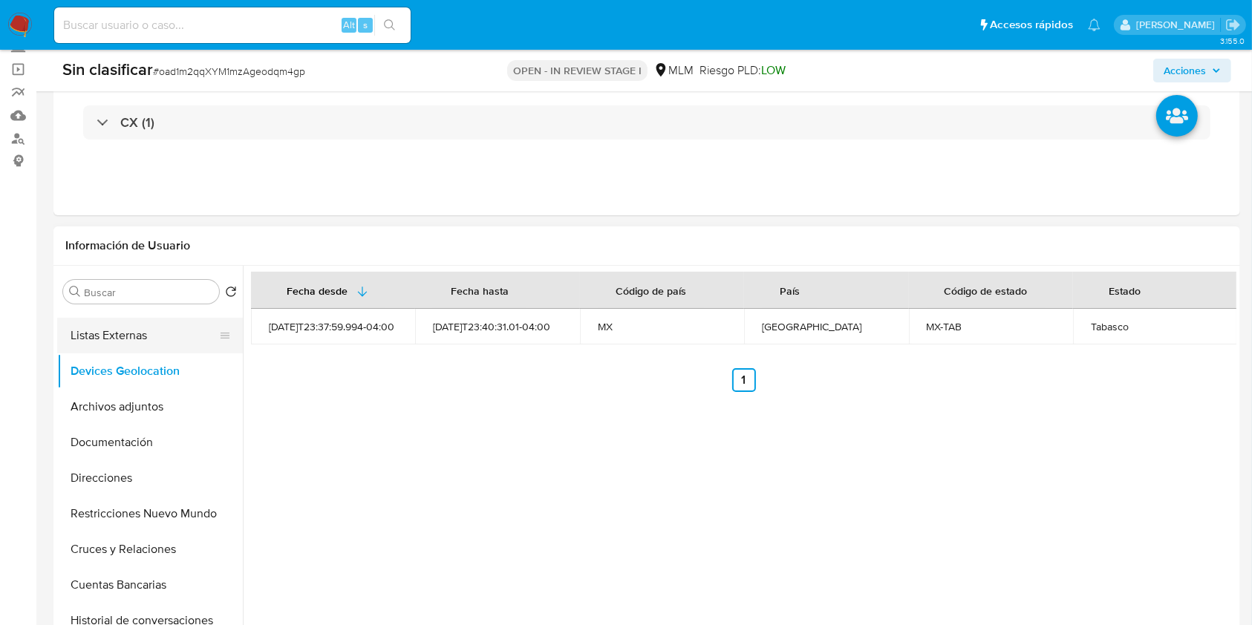
click at [112, 335] on button "Listas Externas" at bounding box center [144, 336] width 174 height 36
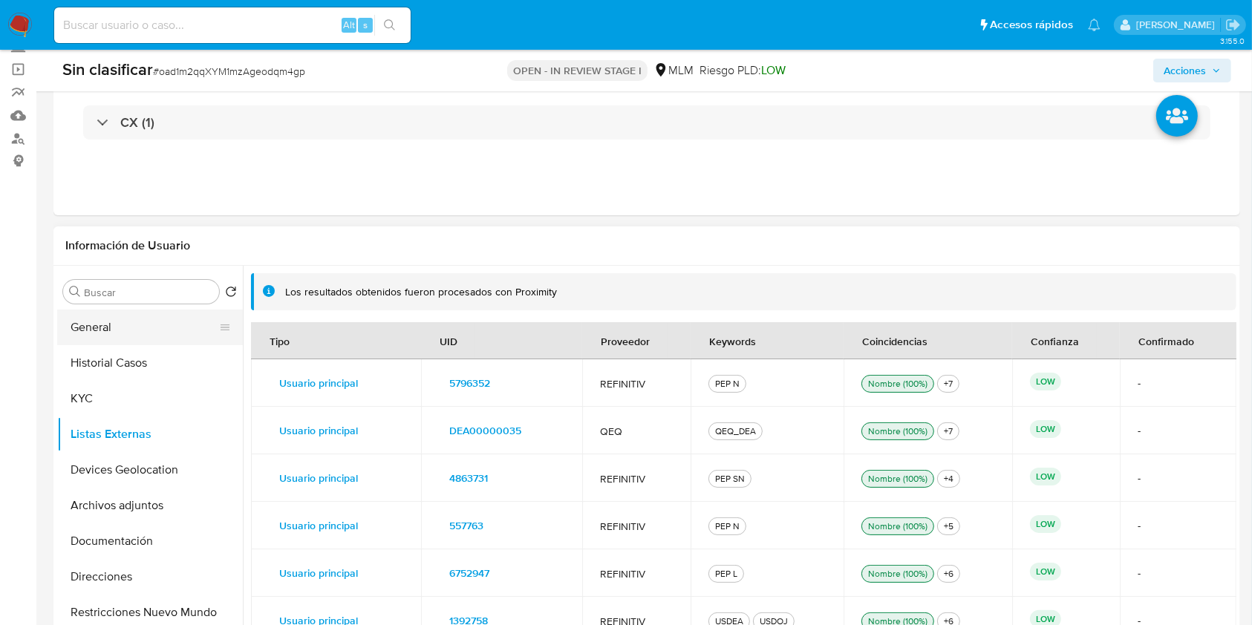
click at [134, 335] on button "General" at bounding box center [144, 328] width 174 height 36
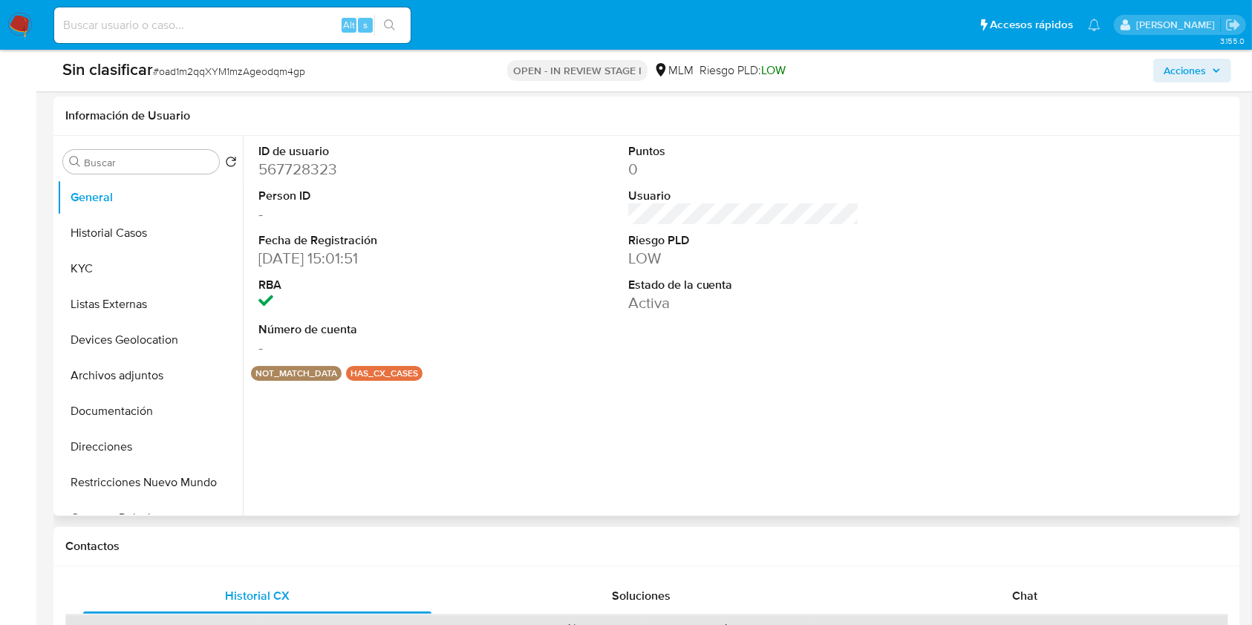
scroll to position [198, 0]
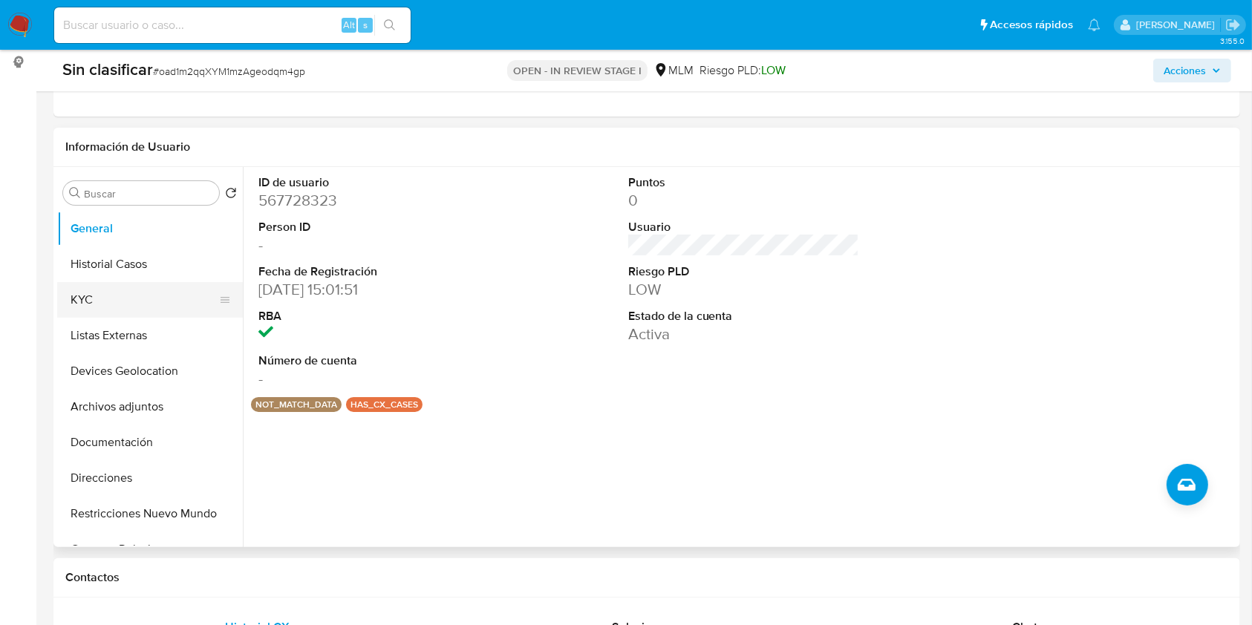
click at [113, 296] on button "KYC" at bounding box center [144, 300] width 174 height 36
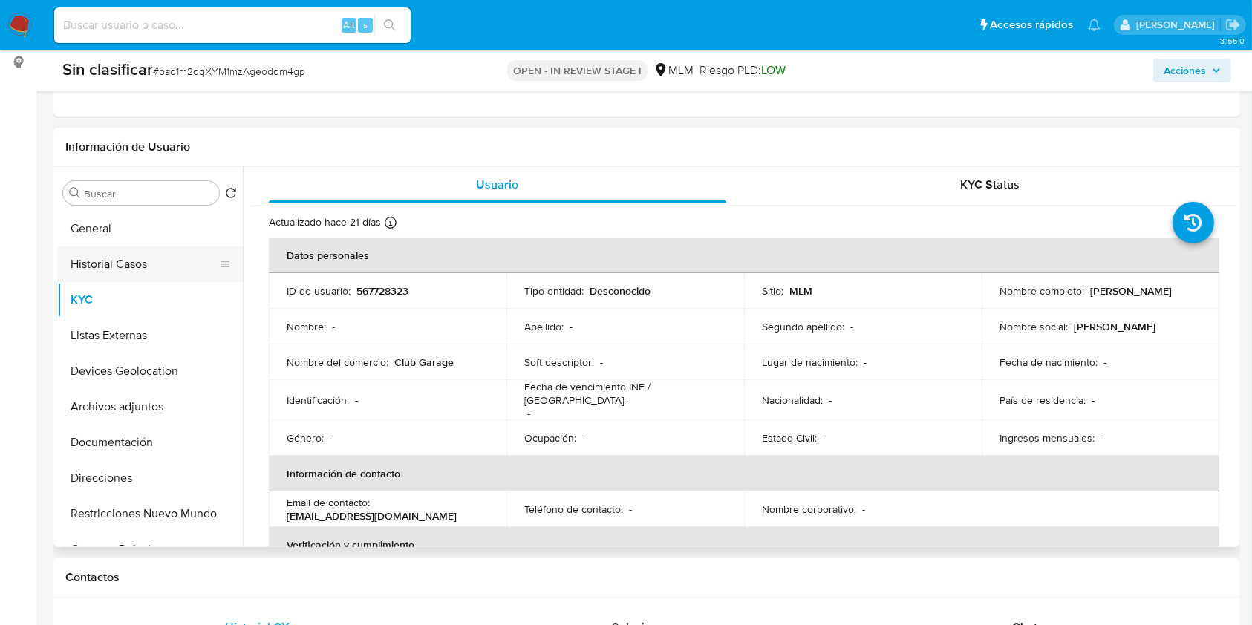
click at [126, 264] on button "Historial Casos" at bounding box center [144, 265] width 174 height 36
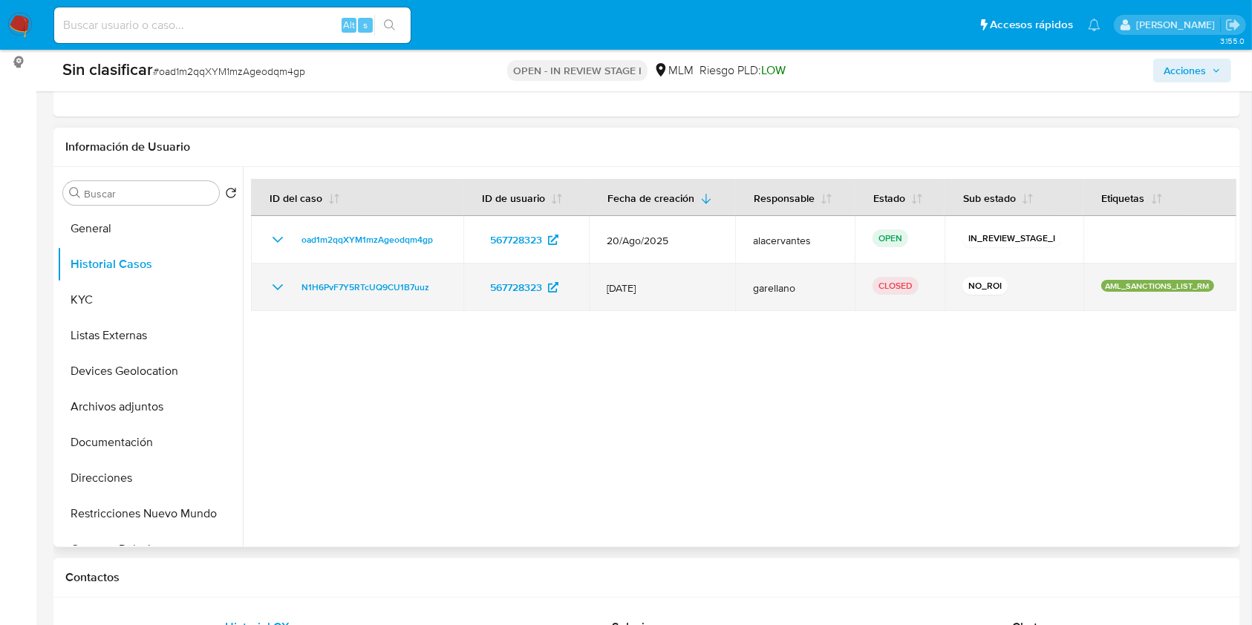
click at [282, 279] on icon "Mostrar/Ocultar" at bounding box center [278, 288] width 18 height 18
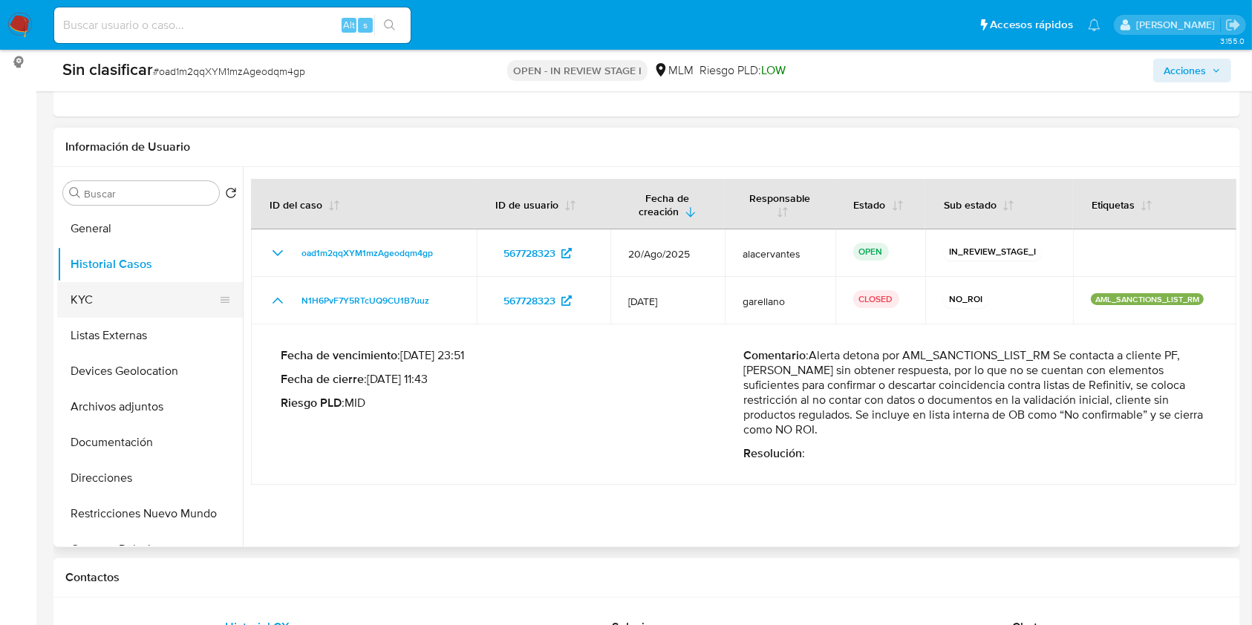
click at [81, 308] on button "KYC" at bounding box center [144, 300] width 174 height 36
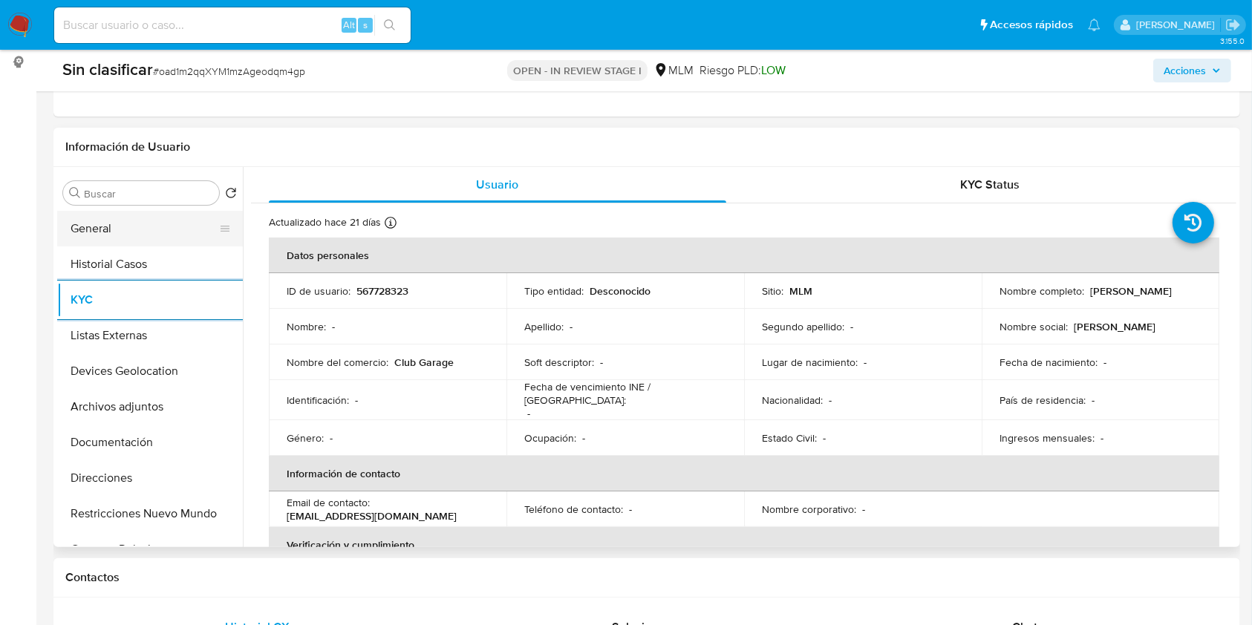
click at [91, 226] on button "General" at bounding box center [144, 229] width 174 height 36
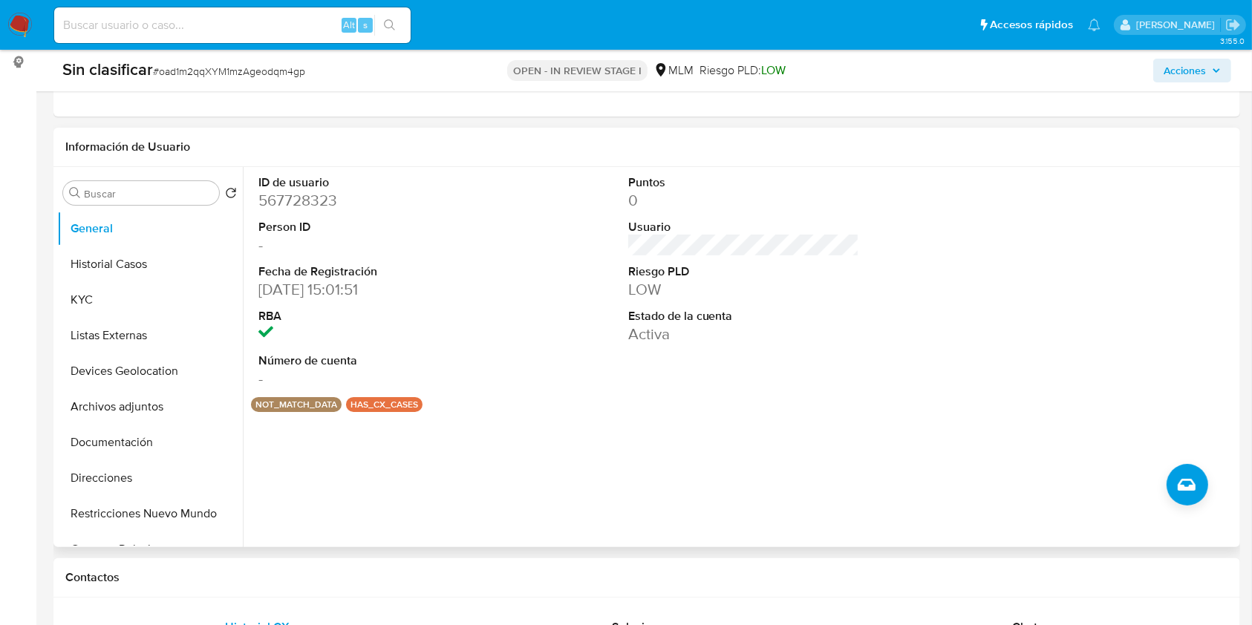
click at [324, 208] on dd "567728323" at bounding box center [375, 200] width 232 height 21
click at [303, 201] on dd "567728323" at bounding box center [375, 200] width 232 height 21
copy dd "567728323"
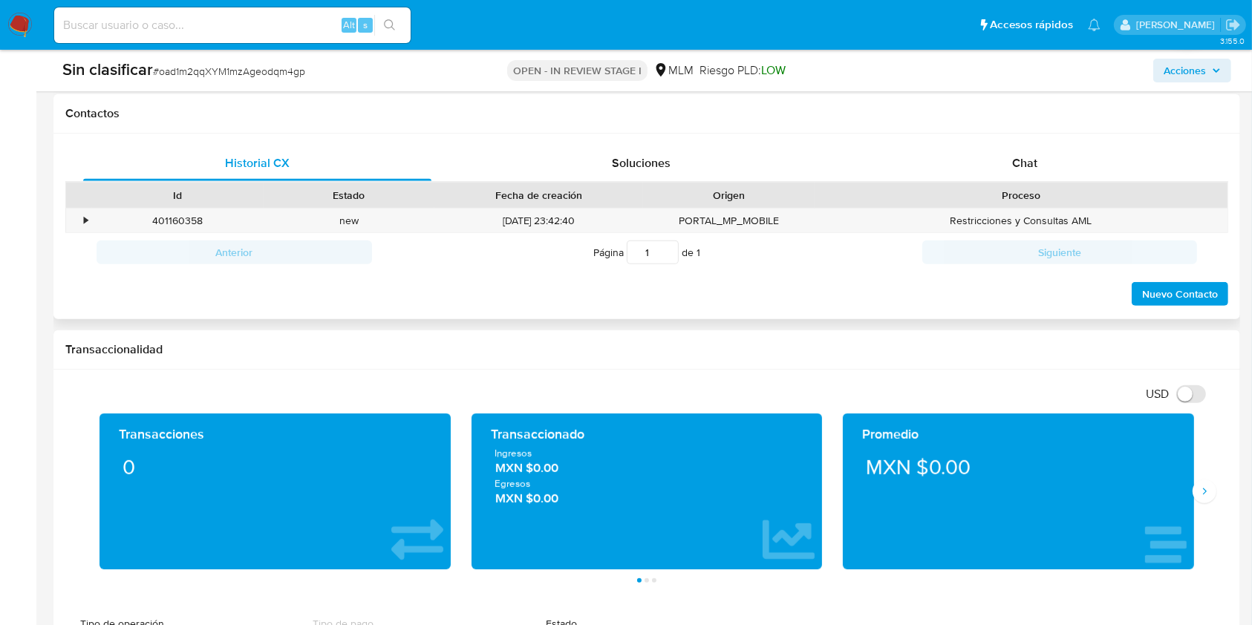
scroll to position [594, 0]
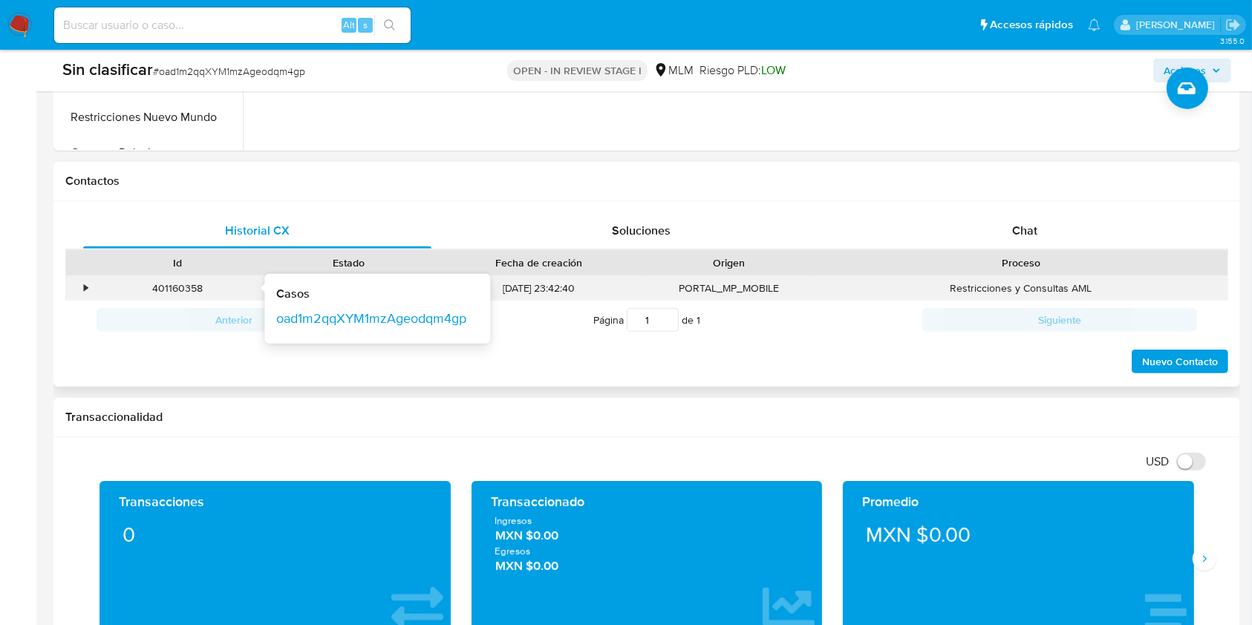
click at [101, 287] on div "401160358 Casos oad1m2qqXYM1mzAgeodqm4gp" at bounding box center [178, 288] width 172 height 25
drag, startPoint x: 85, startPoint y: 288, endPoint x: 133, endPoint y: 285, distance: 47.6
click at [85, 288] on div "•" at bounding box center [86, 289] width 4 height 14
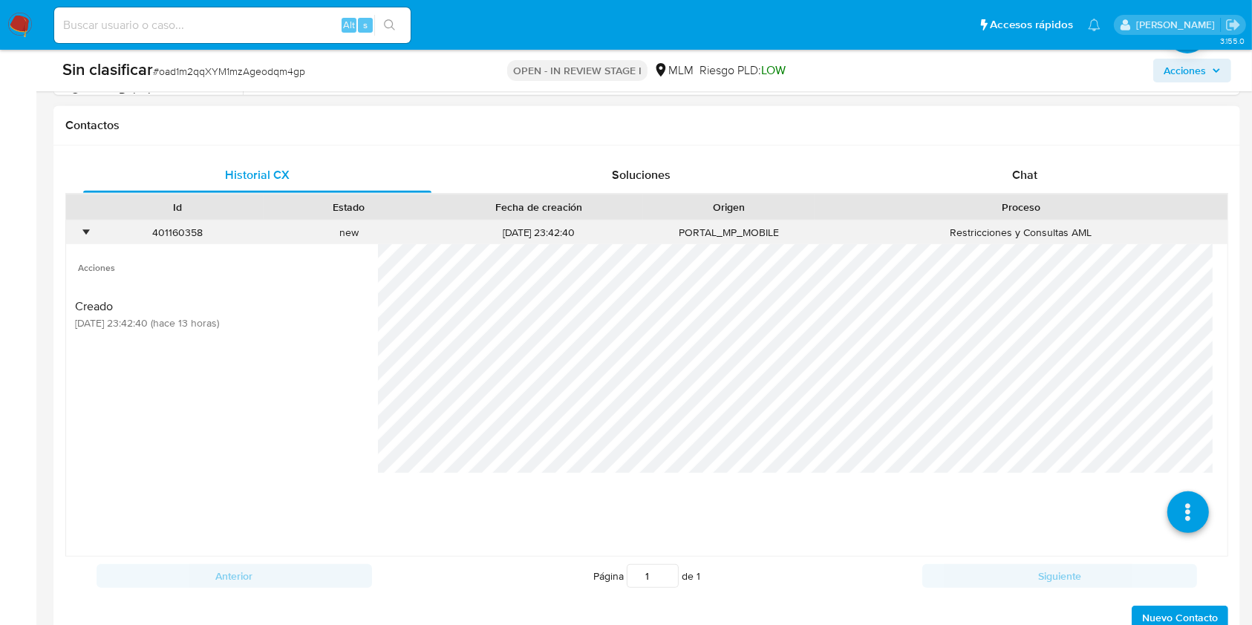
scroll to position [693, 0]
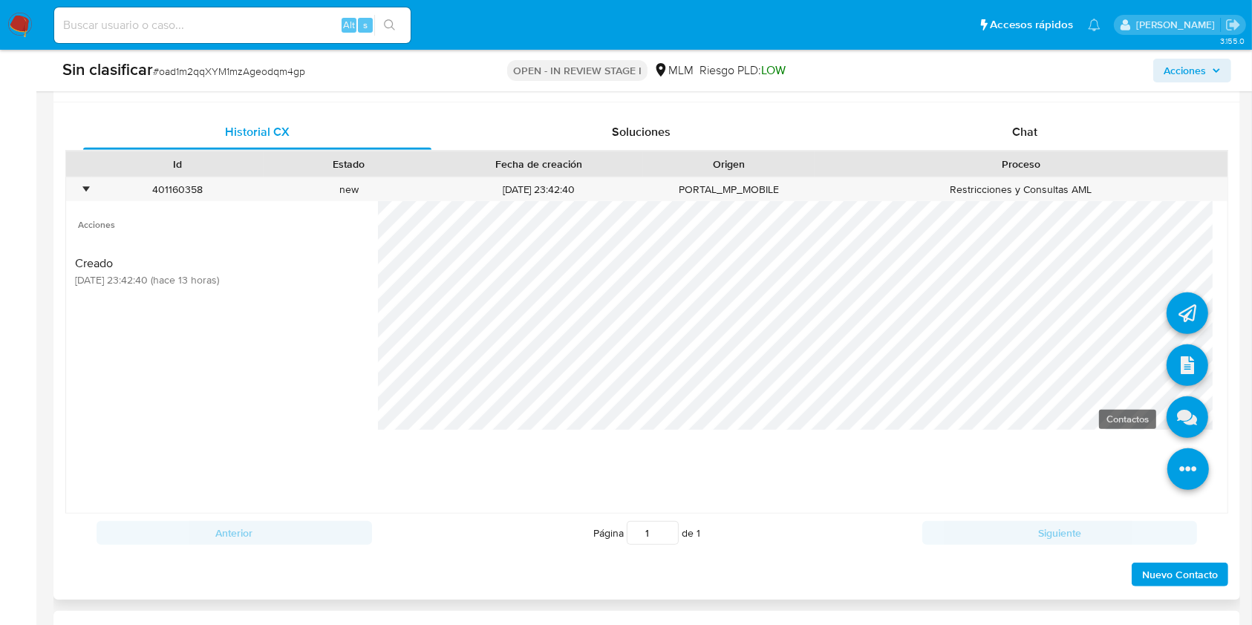
click at [1169, 409] on icon at bounding box center [1188, 418] width 42 height 42
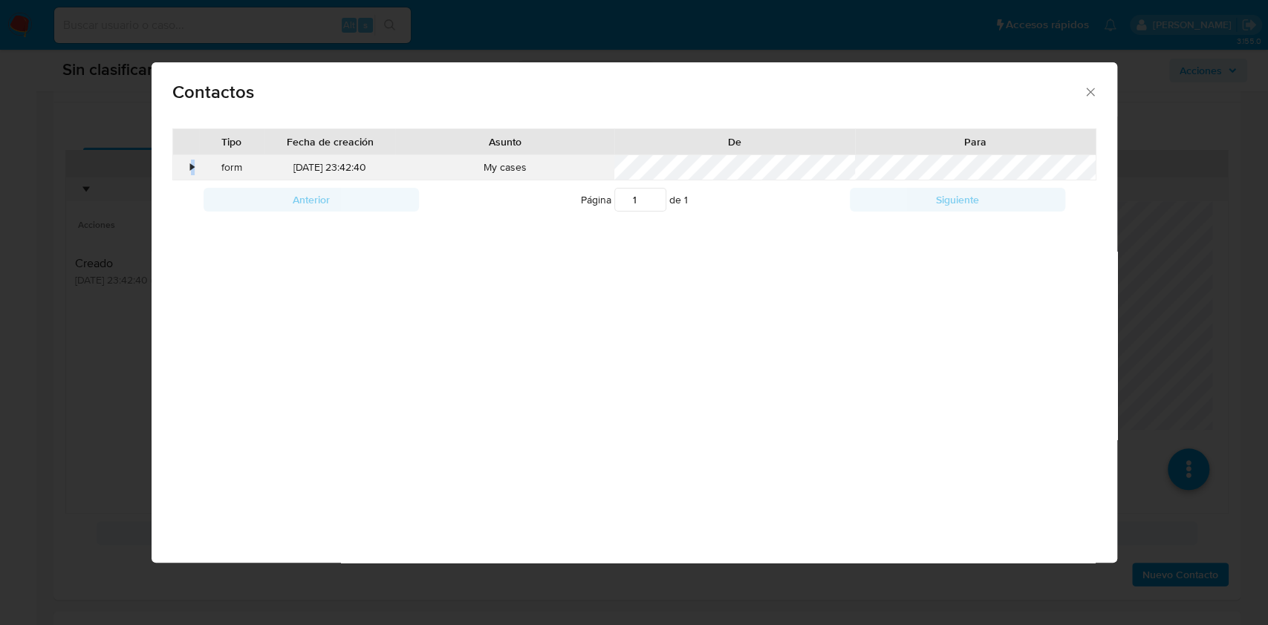
click at [193, 172] on div "•" at bounding box center [193, 167] width 4 height 15
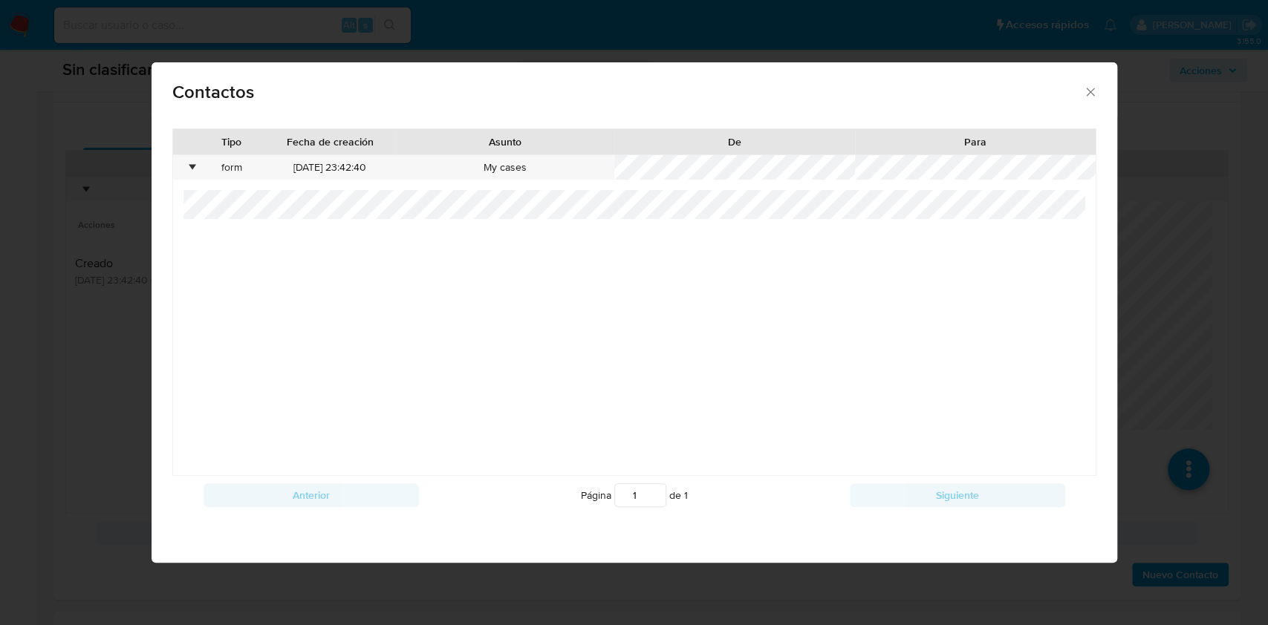
drag, startPoint x: 1096, startPoint y: 90, endPoint x: 1098, endPoint y: 110, distance: 20.1
click at [1097, 90] on icon "close" at bounding box center [1090, 92] width 15 height 15
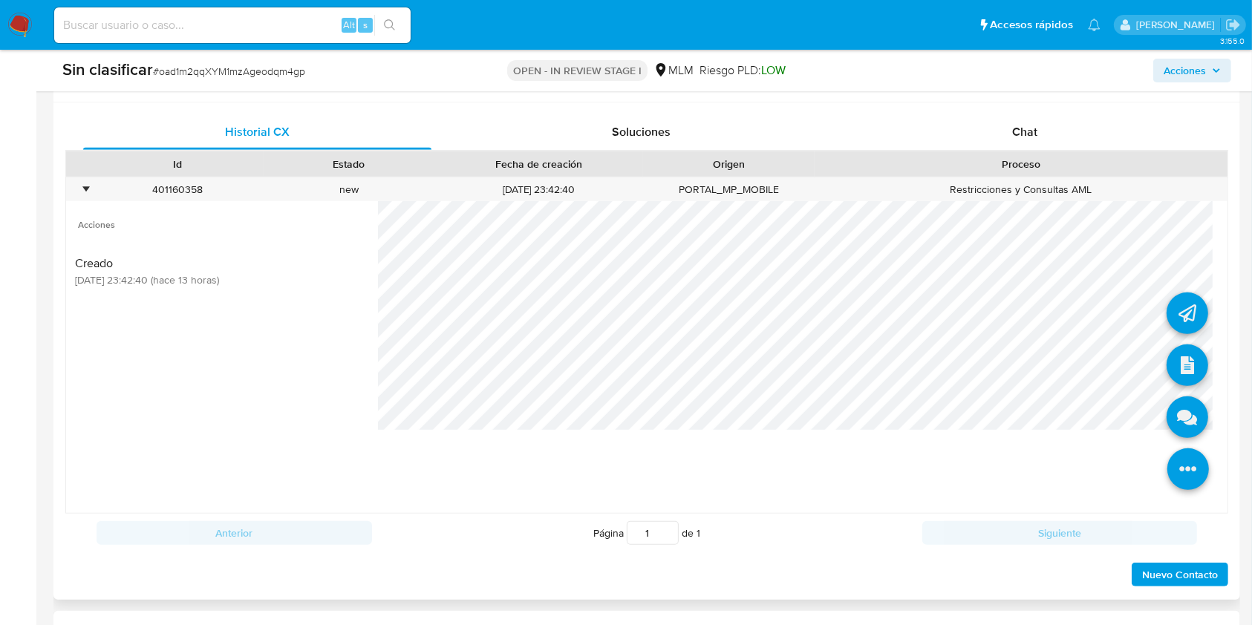
click at [1191, 469] on icon at bounding box center [1189, 470] width 42 height 42
click at [1028, 120] on div "Chat" at bounding box center [1025, 132] width 348 height 36
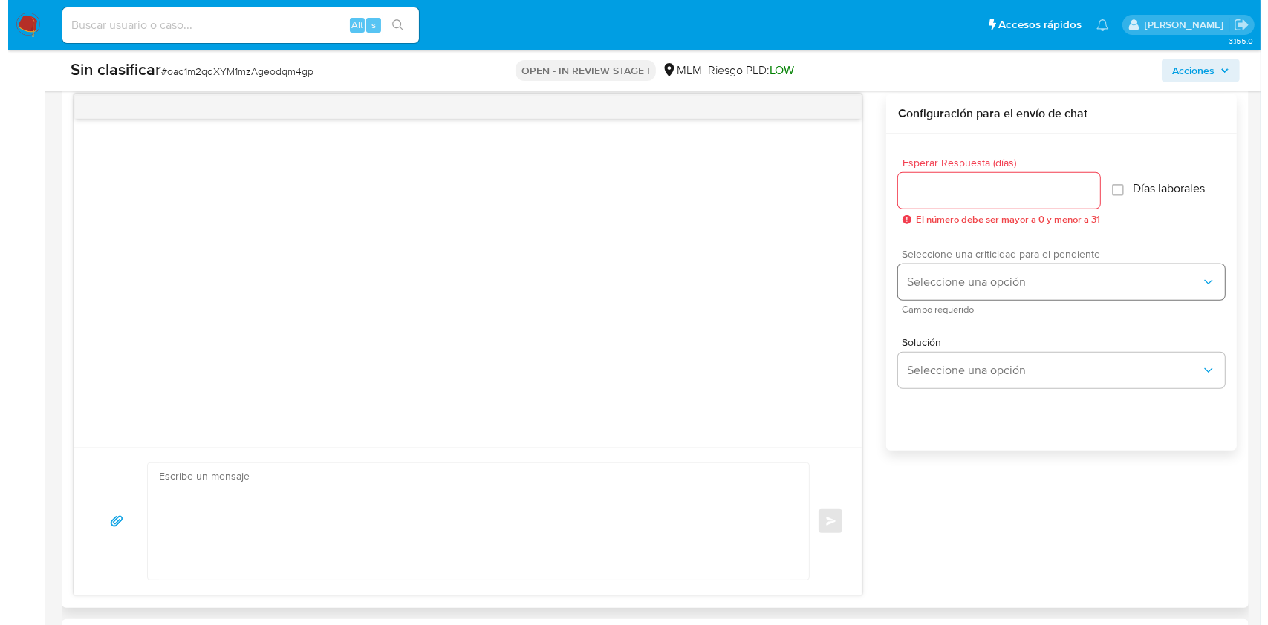
scroll to position [792, 0]
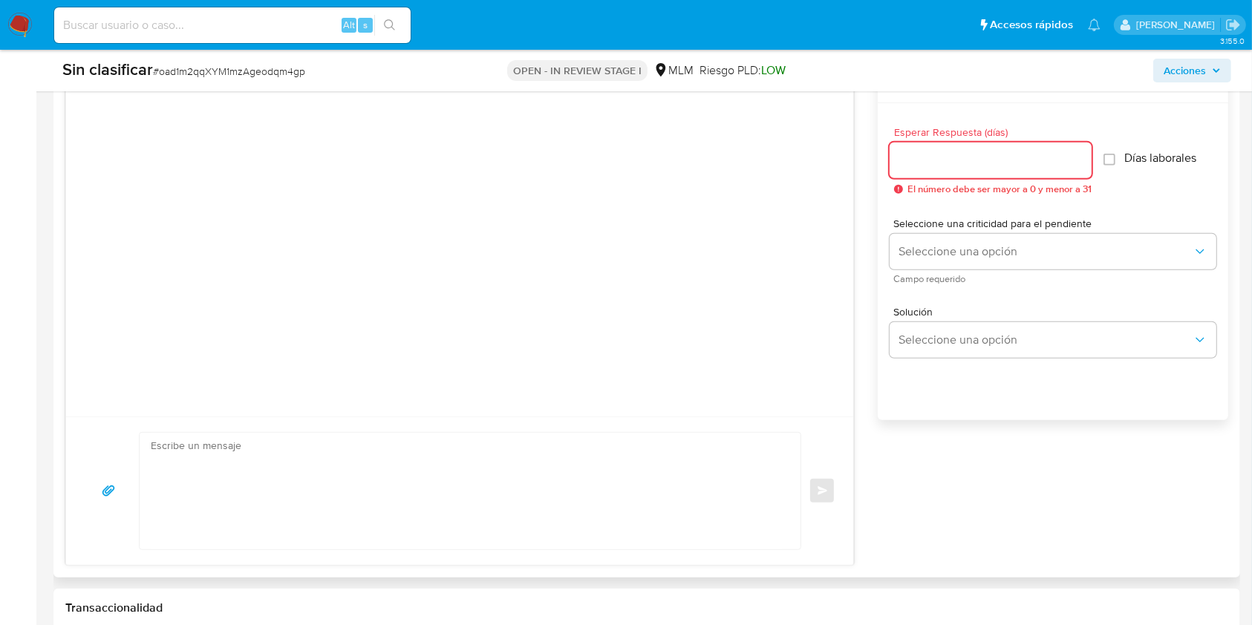
click at [1011, 169] on input "Esperar Respuesta (días)" at bounding box center [991, 160] width 202 height 19
type input "5"
click at [1183, 180] on div "Esperar Respuesta (días) 5 El número debe ser mayor a 0 y menor a 31 Días labor…" at bounding box center [1053, 160] width 327 height 91
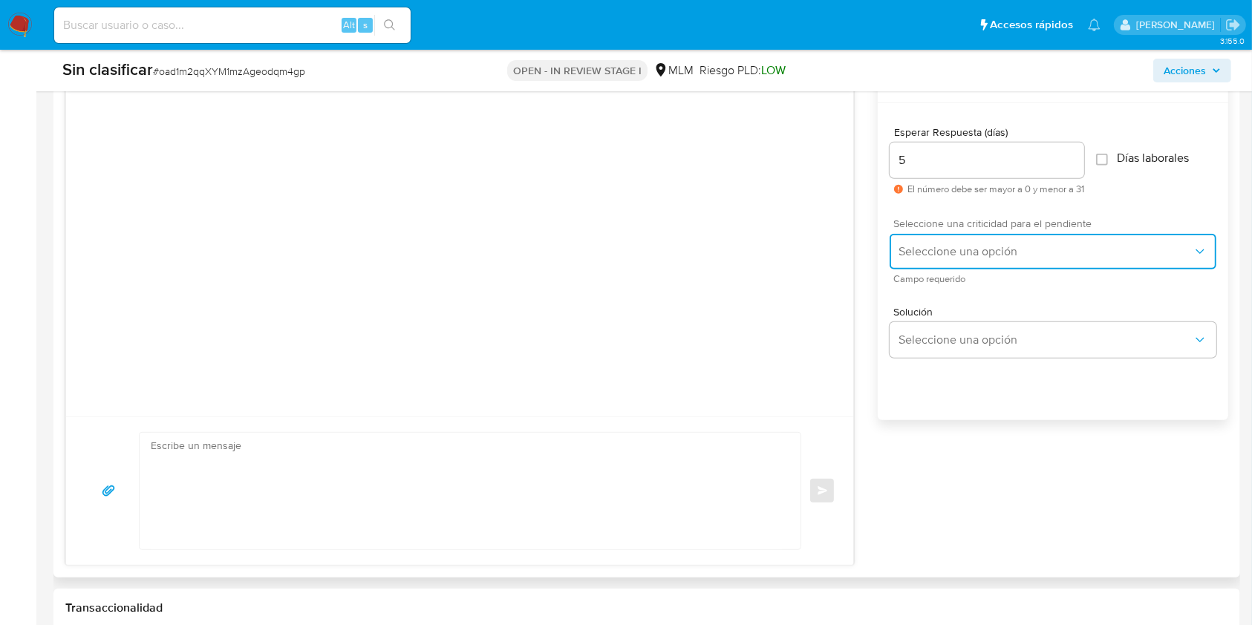
click at [1070, 241] on button "Seleccione una opción" at bounding box center [1053, 252] width 327 height 36
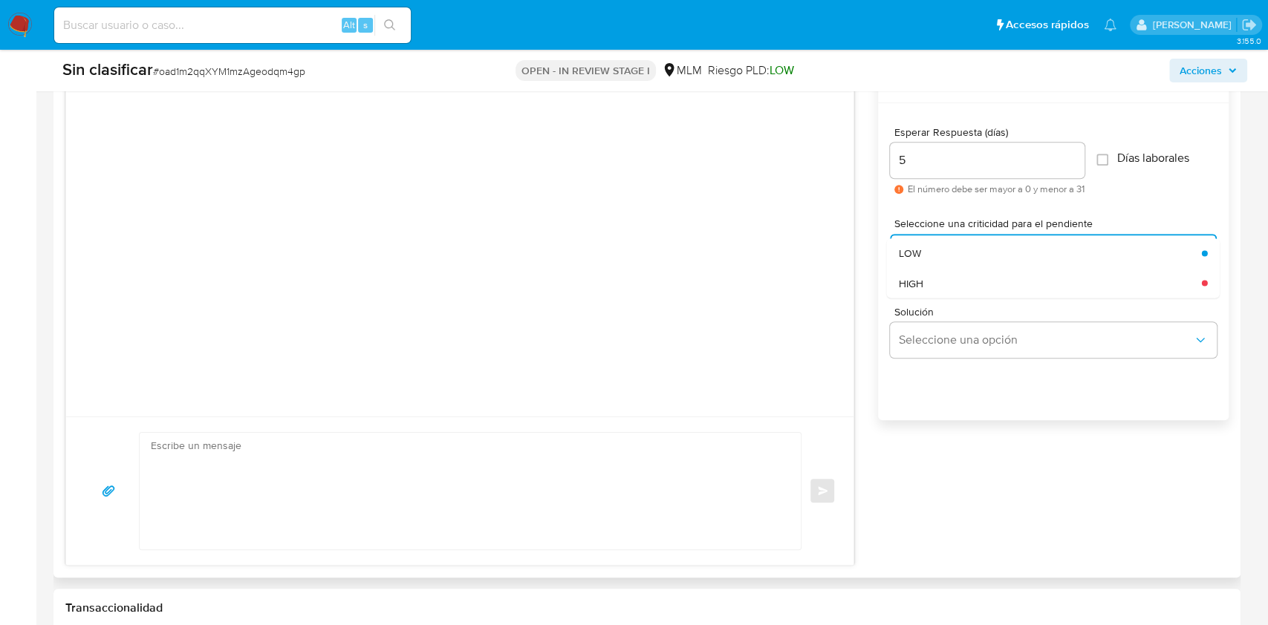
drag, startPoint x: 1056, startPoint y: 278, endPoint x: 1058, endPoint y: 286, distance: 8.3
click at [1057, 279] on div "HIGH" at bounding box center [1050, 283] width 303 height 30
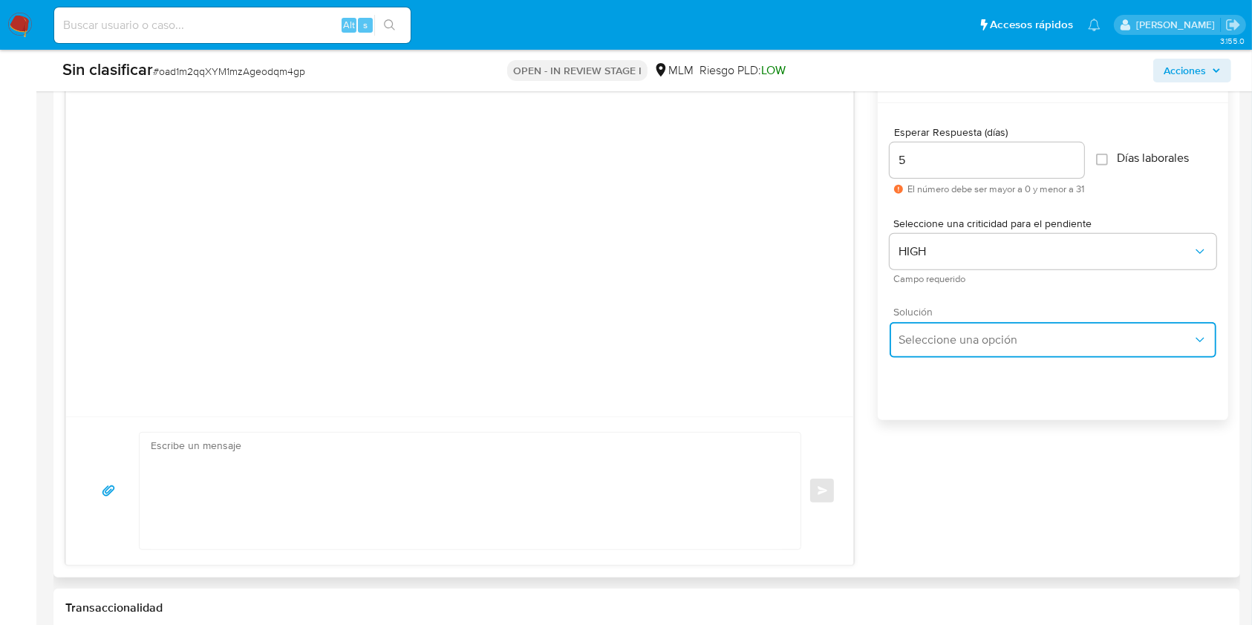
click at [1061, 337] on span "Seleccione una opción" at bounding box center [1046, 340] width 294 height 15
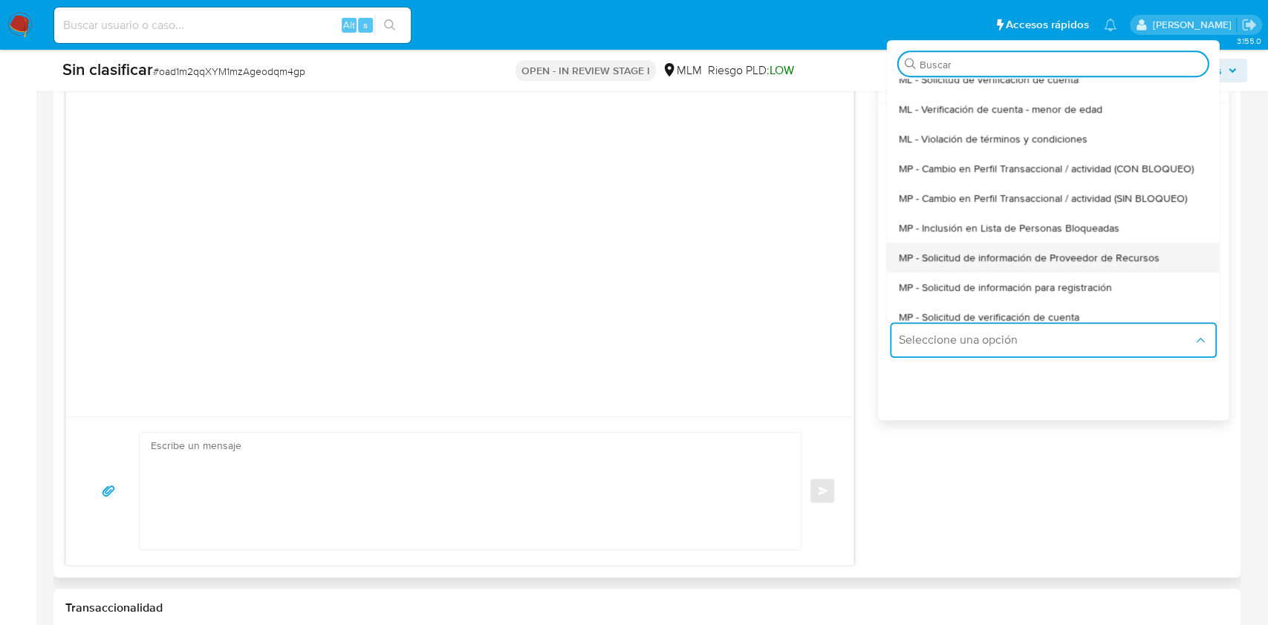
scroll to position [99, 0]
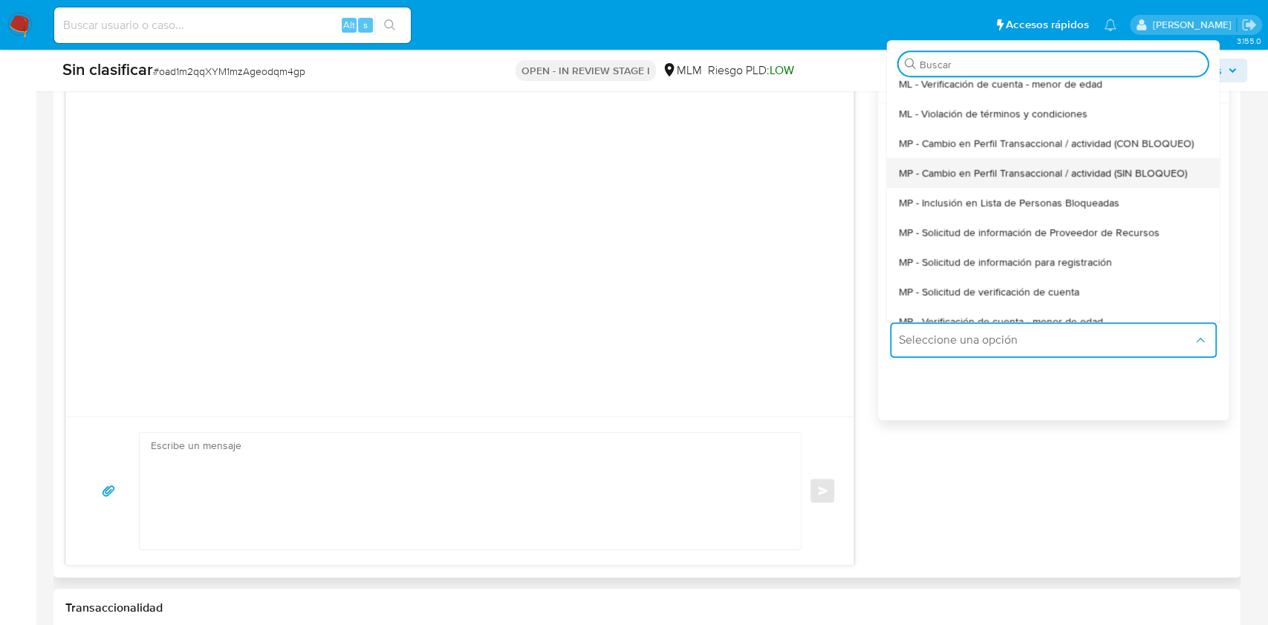
click at [1189, 172] on div "MP - Cambio en Perfil Transaccional / actividad (SIN BLOQUEO)" at bounding box center [1053, 173] width 309 height 30
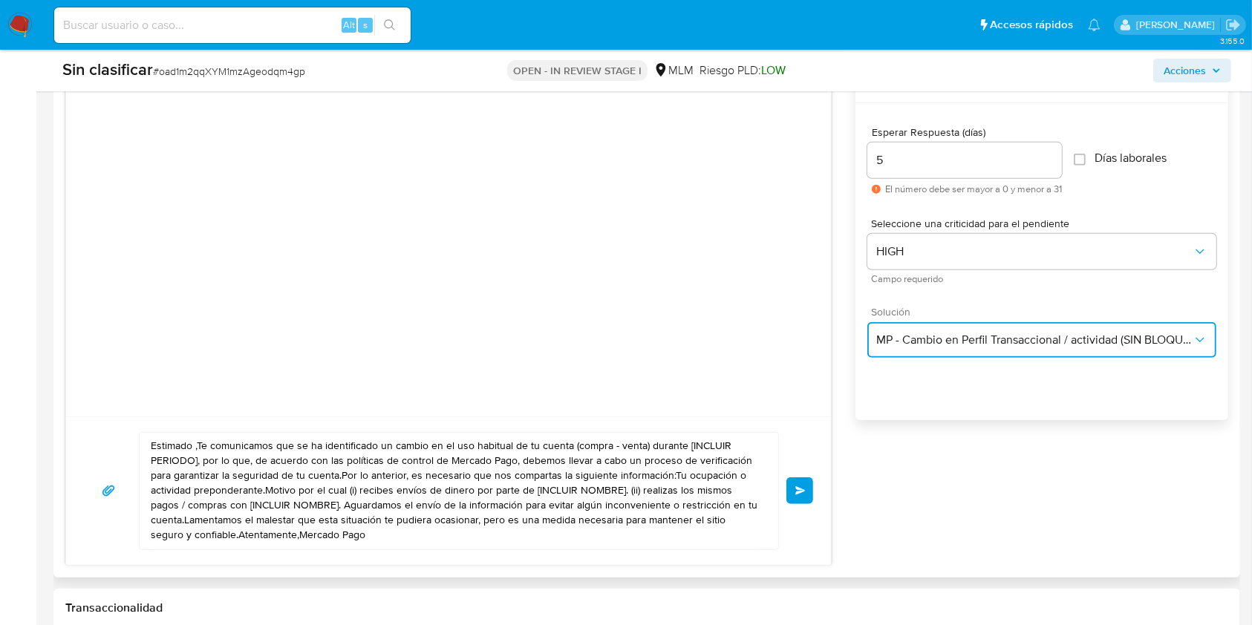
click at [1058, 330] on button "MP - Cambio en Perfil Transaccional / actividad (SIN BLOQUEO)" at bounding box center [1042, 340] width 349 height 36
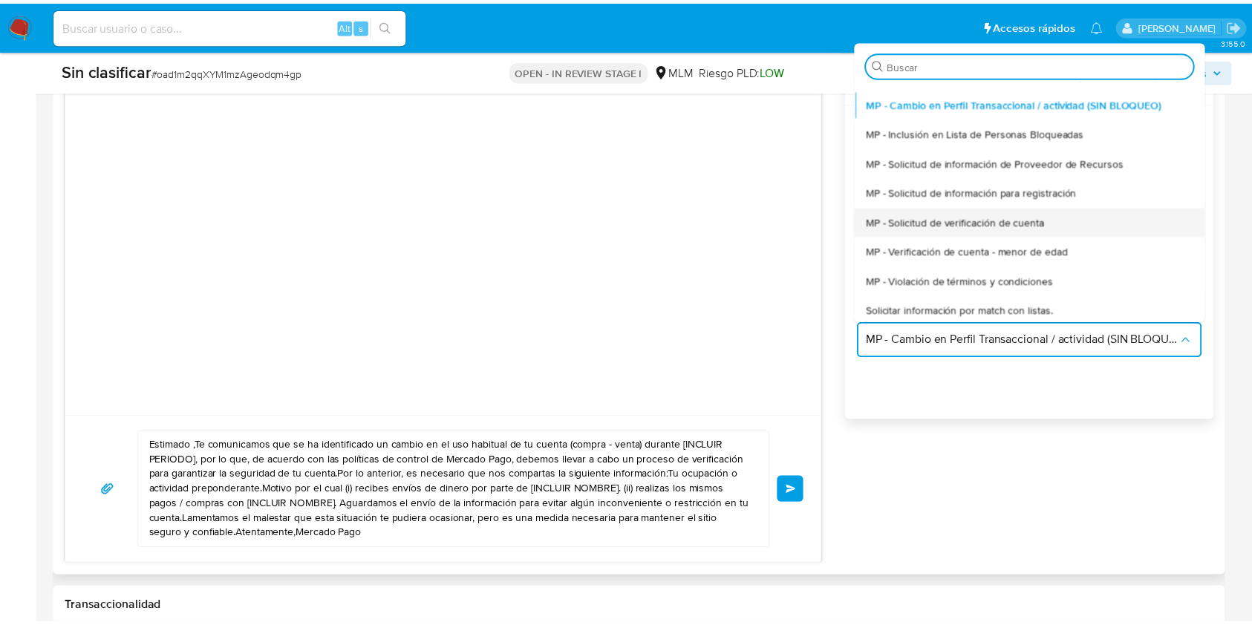
scroll to position [198, 0]
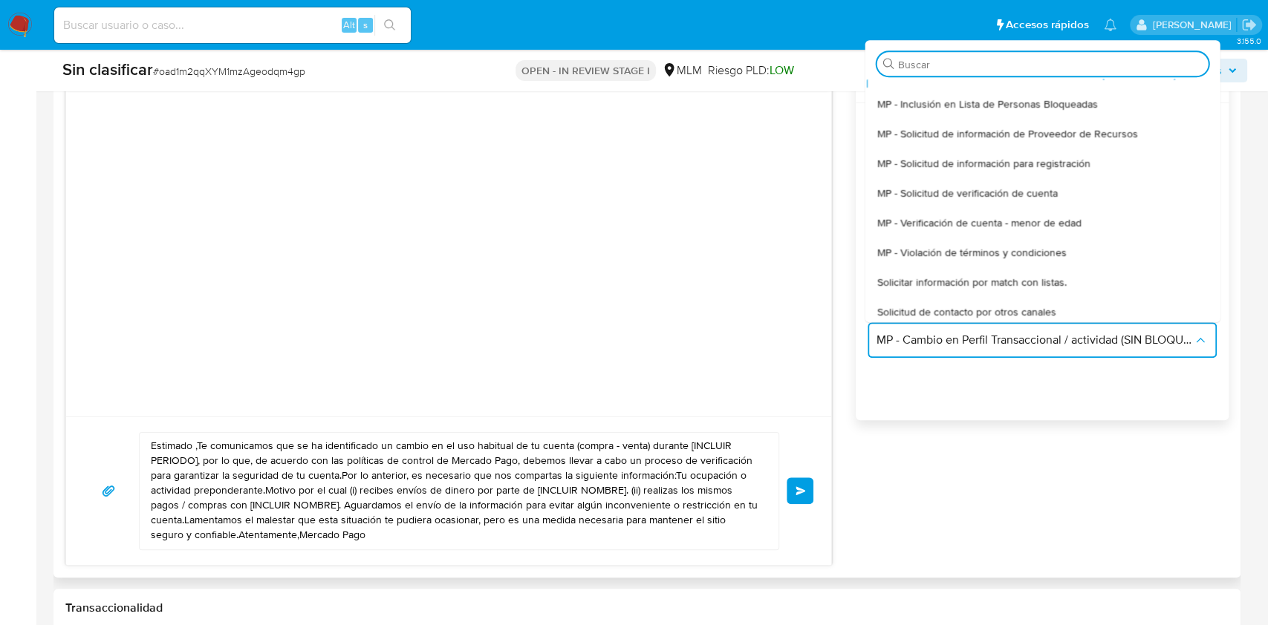
click at [1153, 282] on div "Solicitar información por match con listas." at bounding box center [1042, 282] width 331 height 30
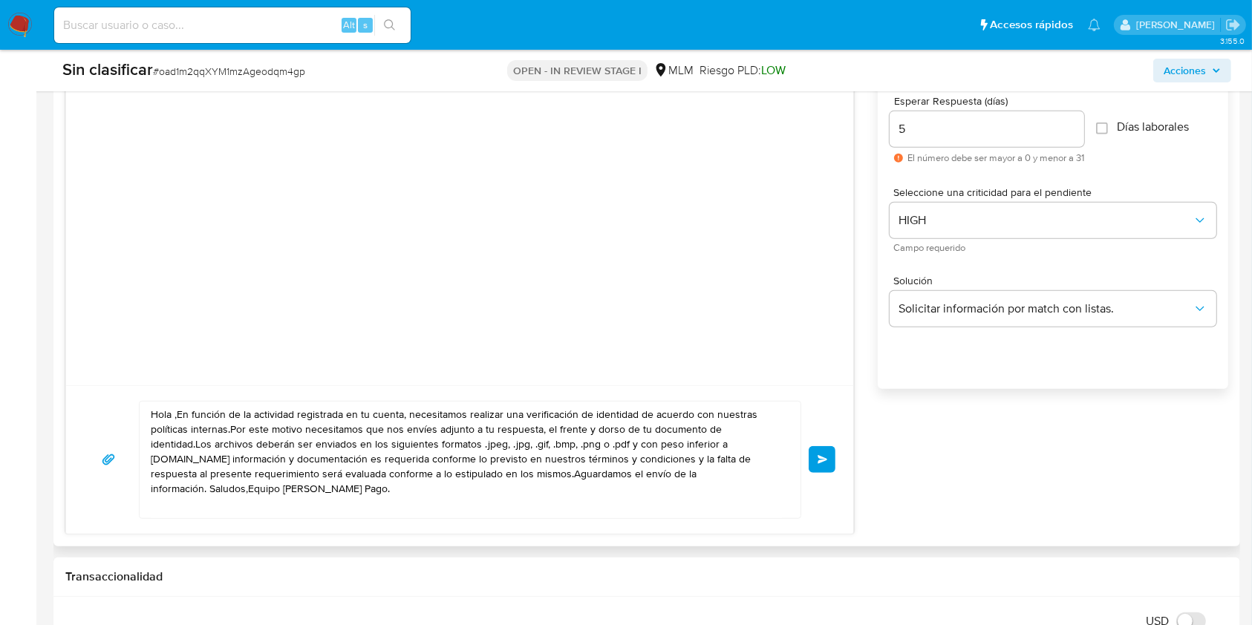
scroll to position [792, 0]
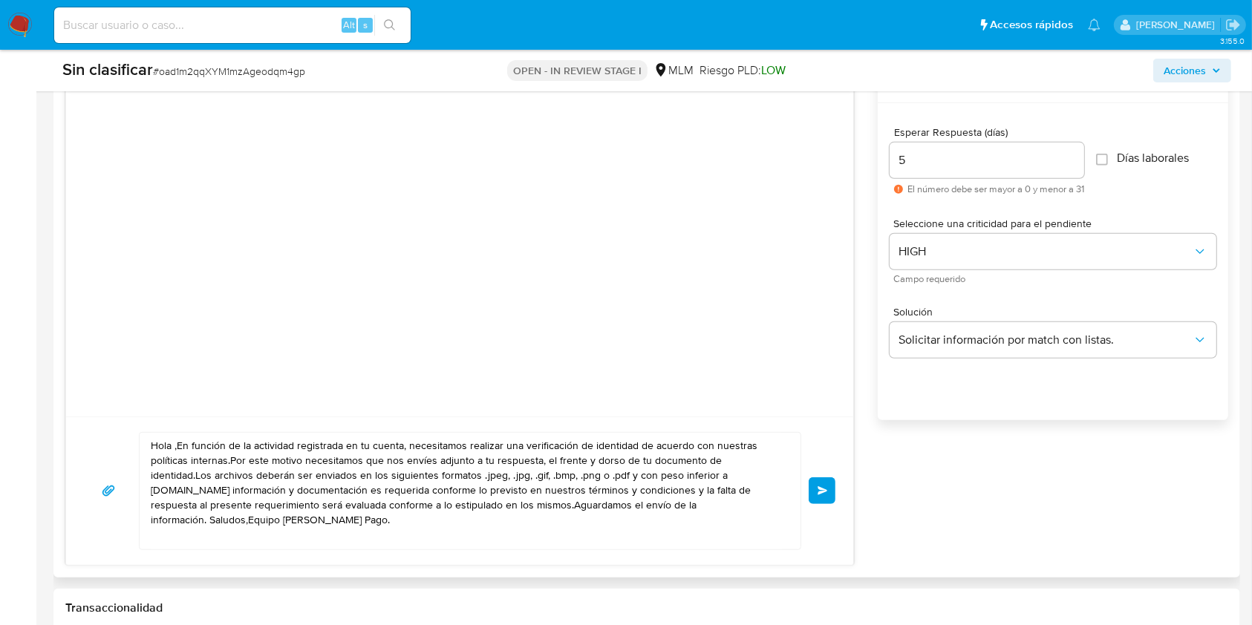
click at [176, 440] on textarea "Hola ,En función de la actividad registrada en tu cuenta, necesitamos realizar …" at bounding box center [466, 491] width 631 height 117
drag, startPoint x: 224, startPoint y: 443, endPoint x: 547, endPoint y: 449, distance: 323.2
click at [547, 450] on textarea "Hola, Alejandro En función de la actividad registrada en tu cuenta, necesitamos…" at bounding box center [466, 491] width 631 height 117
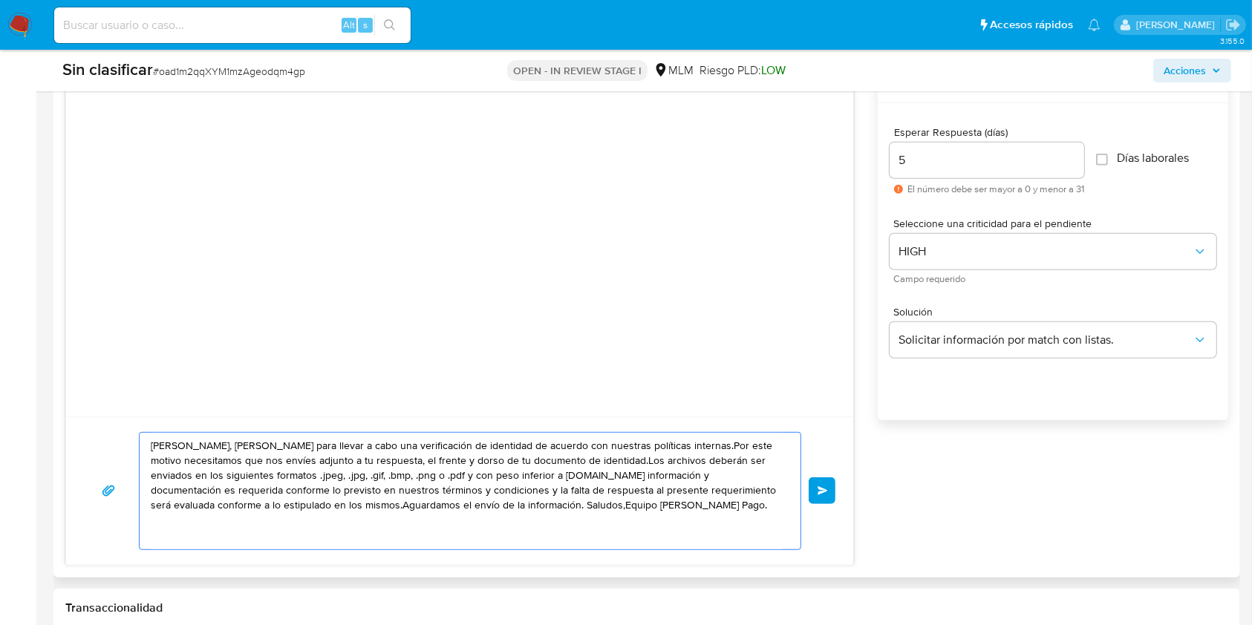
click at [637, 450] on textarea "Hola, Alejandro para llevar a cabo una verificación de identidad de acuerdo con…" at bounding box center [466, 491] width 631 height 117
click at [459, 464] on textarea "Hola, Alejandro para llevar a cabo una verificación de identidad de acuerdo con…" at bounding box center [466, 491] width 631 height 117
click at [511, 473] on textarea "Hola, Alejandro para llevar a cabo una verificación de identidad de acuerdo con…" at bounding box center [466, 491] width 631 height 117
click at [206, 505] on textarea "Hola, Alejandro para llevar a cabo una verificación de identidad de acuerdo con…" at bounding box center [466, 491] width 631 height 117
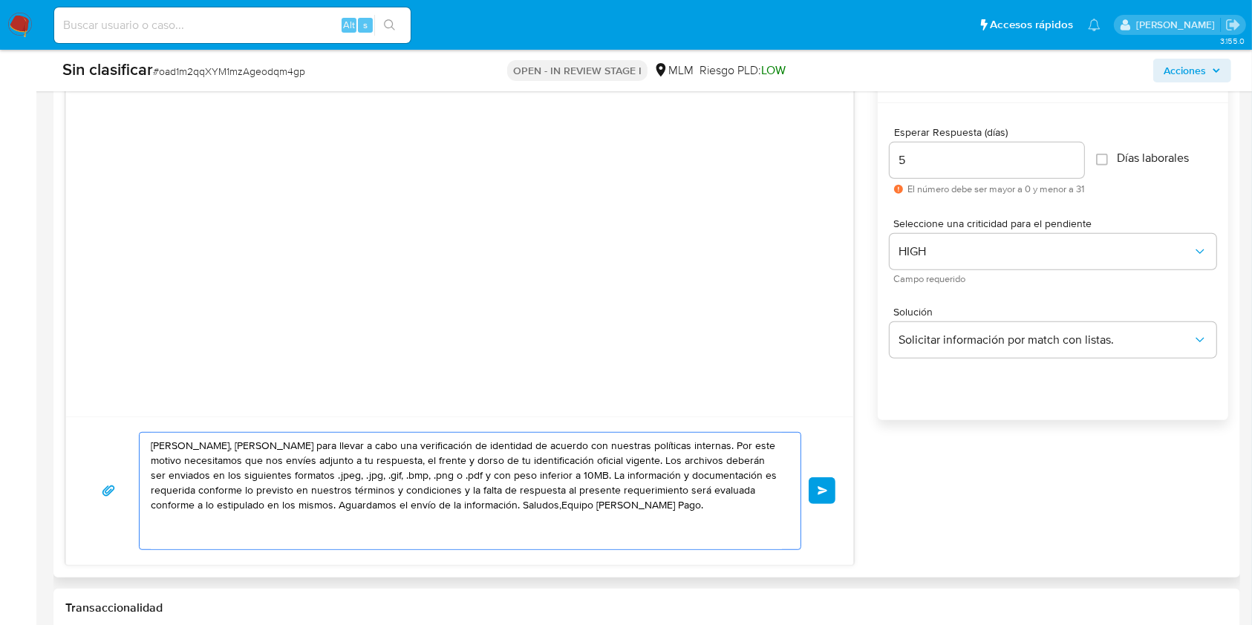
click at [426, 507] on textarea "Hola, Alejandro para llevar a cabo una verificación de identidad de acuerdo con…" at bounding box center [466, 491] width 631 height 117
click at [570, 510] on textarea "Hola, Alejandro para llevar a cabo una verificación de identidad de acuerdo con…" at bounding box center [466, 491] width 631 height 117
click at [429, 508] on textarea "Hola, Alejandro para llevar a cabo una verificación de identidad de acuerdo con…" at bounding box center [466, 491] width 631 height 117
click at [606, 511] on textarea "Hola, Alejandro para llevar a cabo una verificación de identidad de acuerdo con…" at bounding box center [466, 491] width 631 height 117
click at [695, 490] on textarea "Hola, Alejandro para llevar a cabo una verificación de identidad de acuerdo con…" at bounding box center [466, 491] width 631 height 117
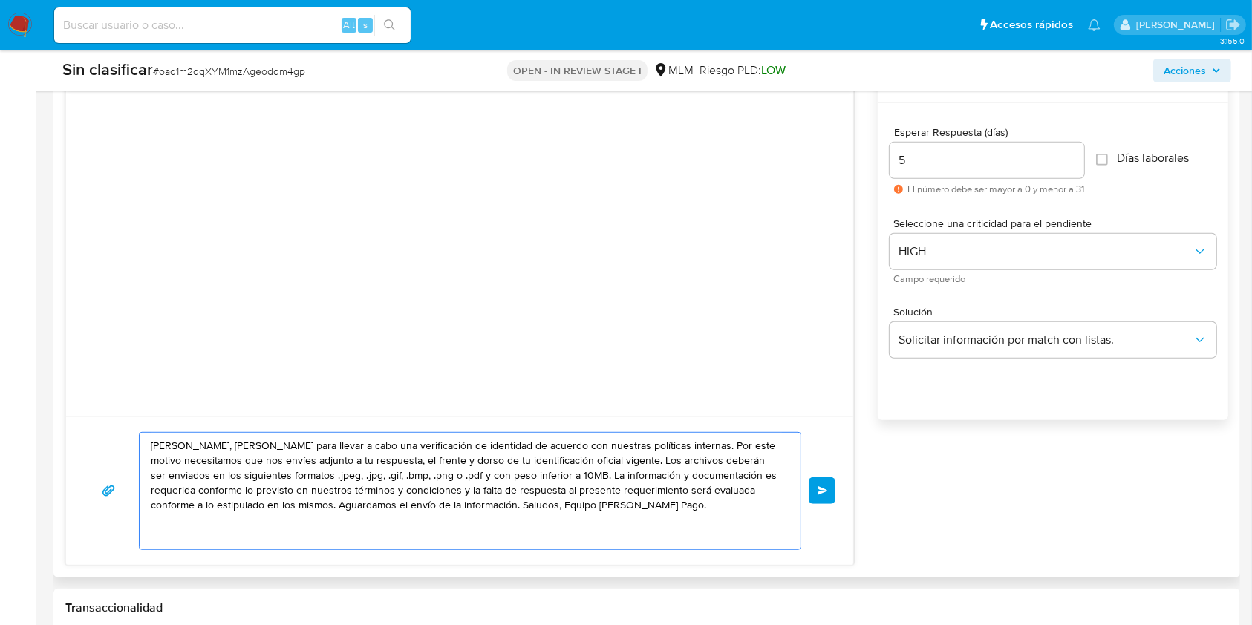
click at [773, 470] on textarea "Hola, Alejandro para llevar a cabo una verificación de identidad de acuerdo con…" at bounding box center [466, 491] width 631 height 117
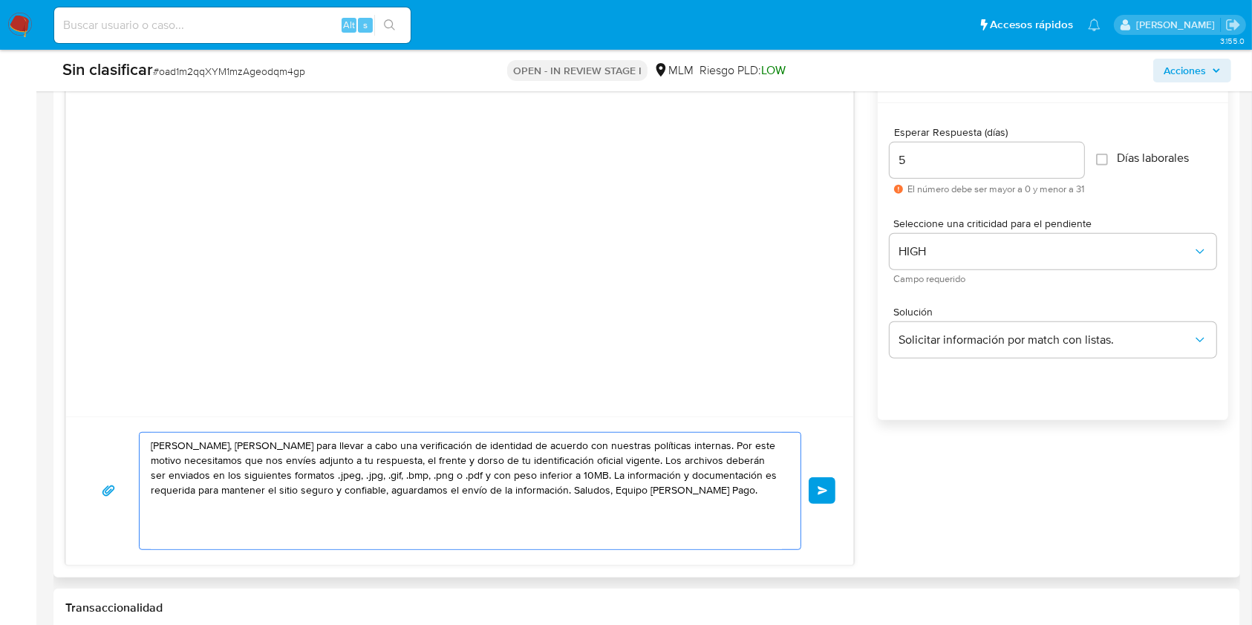
click at [527, 472] on textarea "Hola, Alejandro para llevar a cabo una verificación de identidad de acuerdo con…" at bounding box center [466, 491] width 631 height 117
drag, startPoint x: 367, startPoint y: 505, endPoint x: 151, endPoint y: 446, distance: 224.2
click at [151, 446] on textarea "Hola, Alejandro para llevar a cabo una verificación de identidad de acuerdo con…" at bounding box center [466, 491] width 631 height 117
click at [673, 477] on textarea "Hola, Alejandro para llevar a cabo una verificación de identidad de acuerdo con…" at bounding box center [466, 491] width 631 height 117
click at [595, 481] on textarea "Hola, Alejandro para llevar a cabo una verificación de identidad de acuerdo con…" at bounding box center [466, 491] width 631 height 117
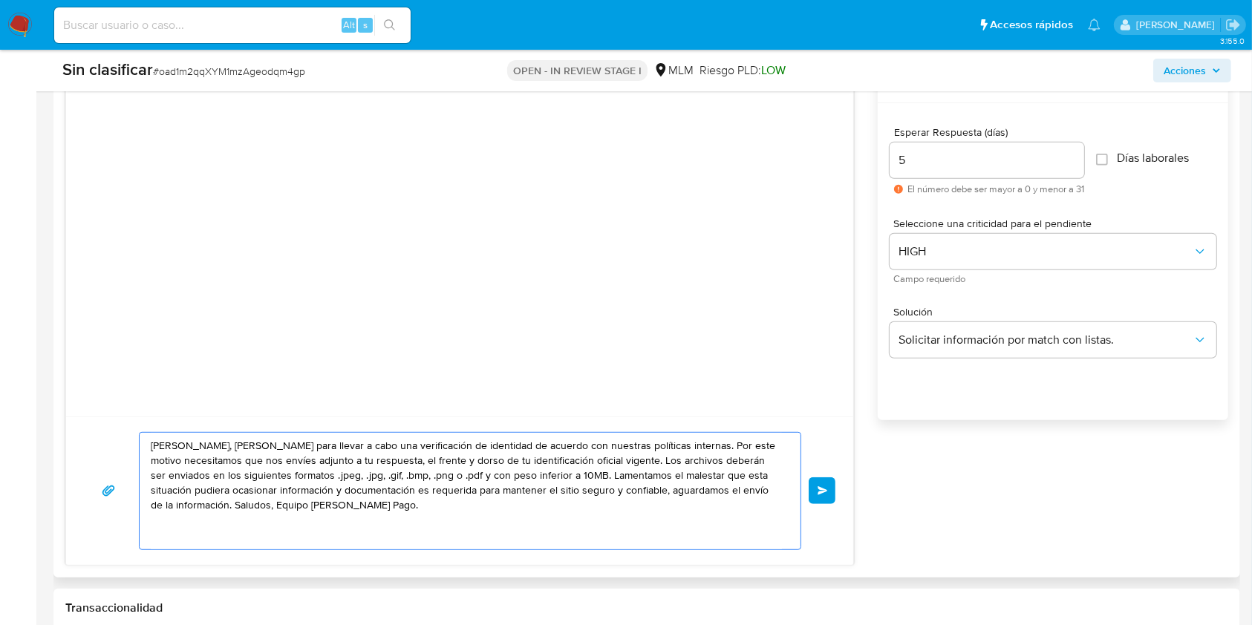
click at [198, 489] on textarea "Hola, Alejandro para llevar a cabo una verificación de identidad de acuerdo con…" at bounding box center [466, 491] width 631 height 117
click at [351, 490] on textarea "Hola, Alejandro para llevar a cabo una verificación de identidad de acuerdo con…" at bounding box center [466, 491] width 631 height 117
click at [400, 491] on textarea "Hola, Alejandro para llevar a cabo una verificación de identidad de acuerdo con…" at bounding box center [466, 491] width 631 height 117
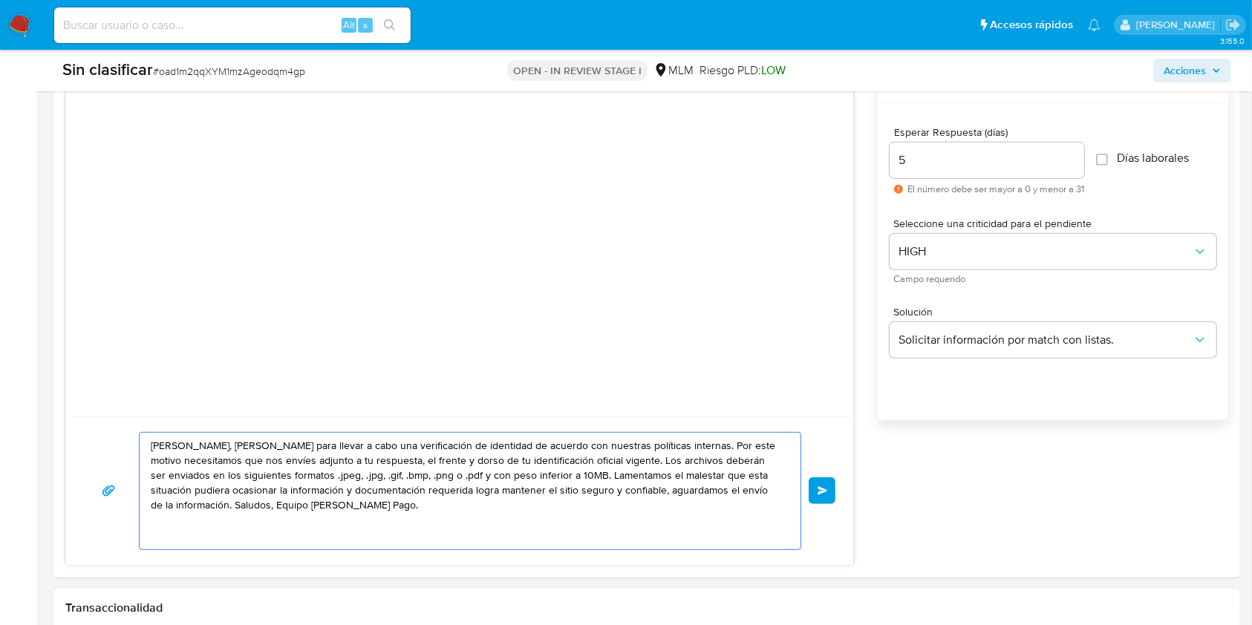
type textarea "Hola, Alejandro para llevar a cabo una verificación de identidad de acuerdo con…"
drag, startPoint x: 377, startPoint y: 511, endPoint x: 149, endPoint y: 445, distance: 236.7
click at [149, 445] on div "Hola, Alejandro para llevar a cabo una verificación de identidad de acuerdo con…" at bounding box center [467, 491] width 654 height 117
click at [418, 492] on textarea "Hola, Alejandro para llevar a cabo una verificación de identidad de acuerdo con…" at bounding box center [466, 491] width 631 height 117
click at [422, 500] on textarea "Hola, Alejandro para llevar a cabo una verificación de identidad de acuerdo con…" at bounding box center [466, 491] width 631 height 117
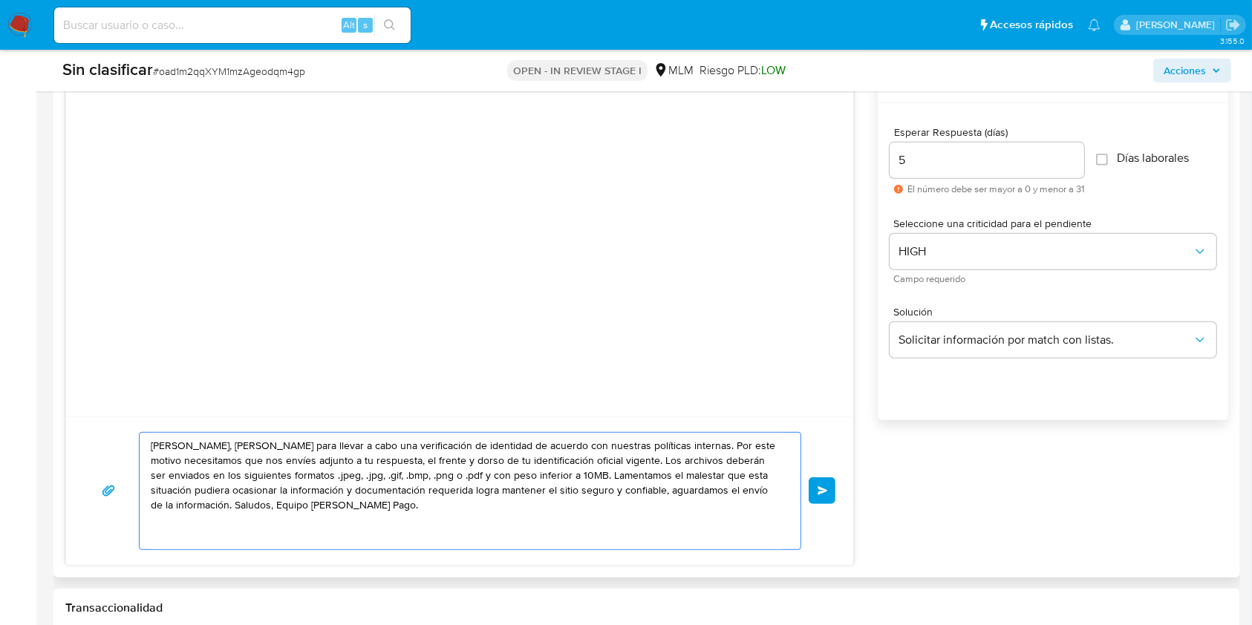
drag, startPoint x: 414, startPoint y: 513, endPoint x: 137, endPoint y: 438, distance: 286.5
click at [137, 438] on div "Hola, Alejandro para llevar a cabo una verificación de identidad de acuerdo con…" at bounding box center [460, 491] width 752 height 118
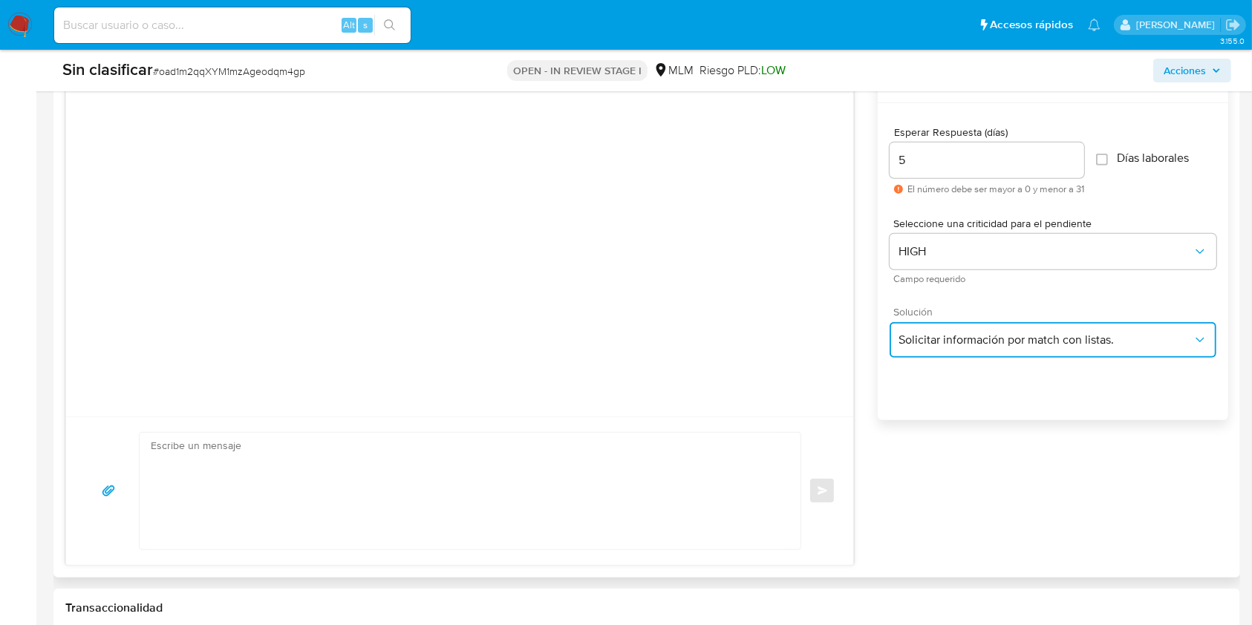
click at [1052, 337] on span "Solicitar información por match con listas." at bounding box center [1046, 340] width 294 height 15
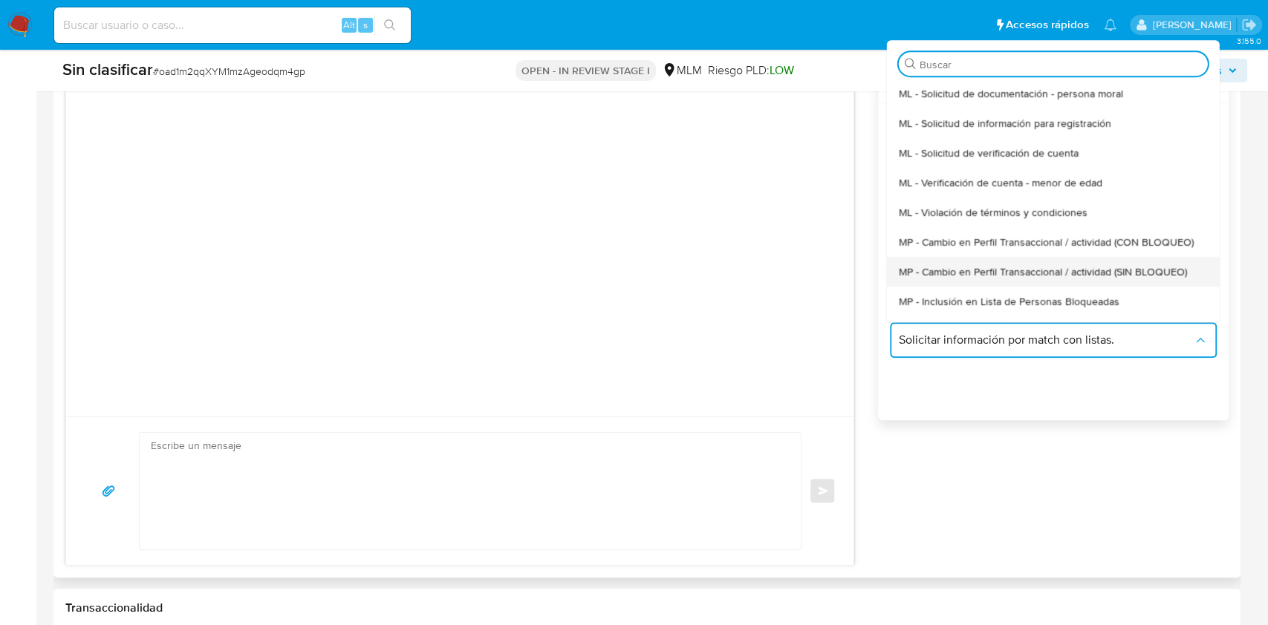
click at [1168, 270] on span "MP - Cambio en Perfil Transaccional / actividad (SIN BLOQUEO)" at bounding box center [1043, 271] width 288 height 13
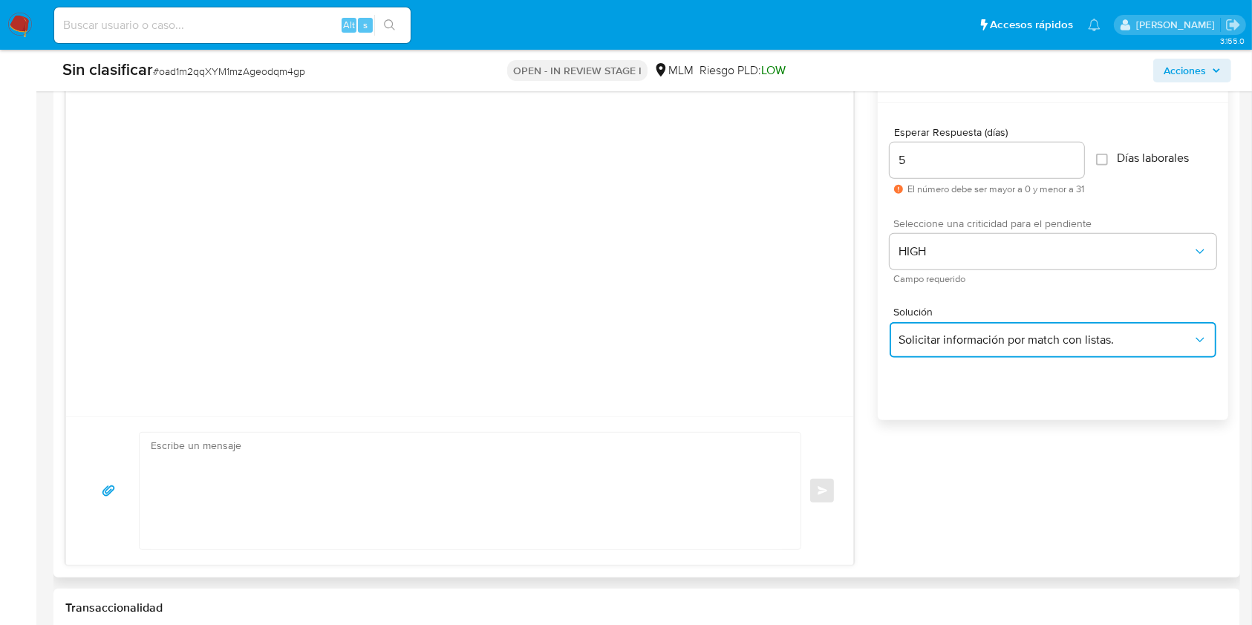
type textarea "Estimado ,Te comunicamos que se ha identificado un cambio en el uso habitual de…"
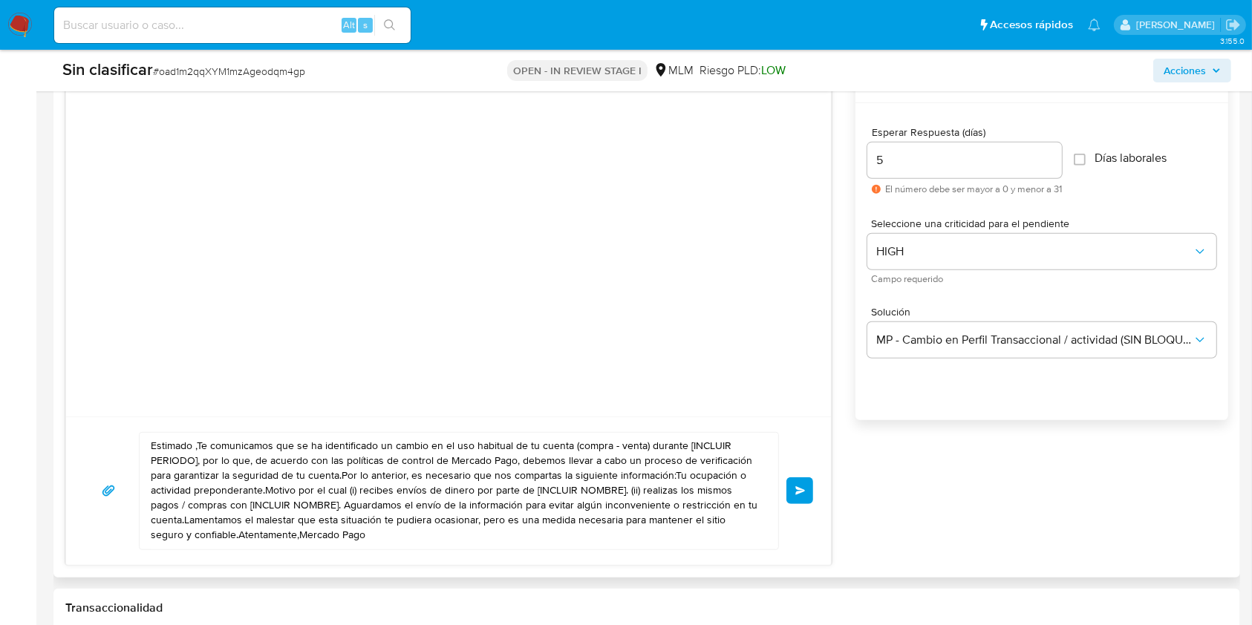
click at [689, 513] on textarea "Estimado ,Te comunicamos que se ha identificado un cambio en el uso habitual de…" at bounding box center [455, 491] width 609 height 117
click at [689, 510] on textarea "Estimado ,Te comunicamos que se ha identificado un cambio en el uso habitual de…" at bounding box center [455, 491] width 609 height 117
click at [690, 508] on textarea "Estimado ,Te comunicamos que se ha identificado un cambio en el uso habitual de…" at bounding box center [455, 491] width 609 height 117
click at [692, 507] on textarea "Estimado ,Te comunicamos que se ha identificado un cambio en el uso habitual de…" at bounding box center [455, 491] width 609 height 117
drag, startPoint x: 308, startPoint y: 526, endPoint x: 138, endPoint y: 440, distance: 190.0
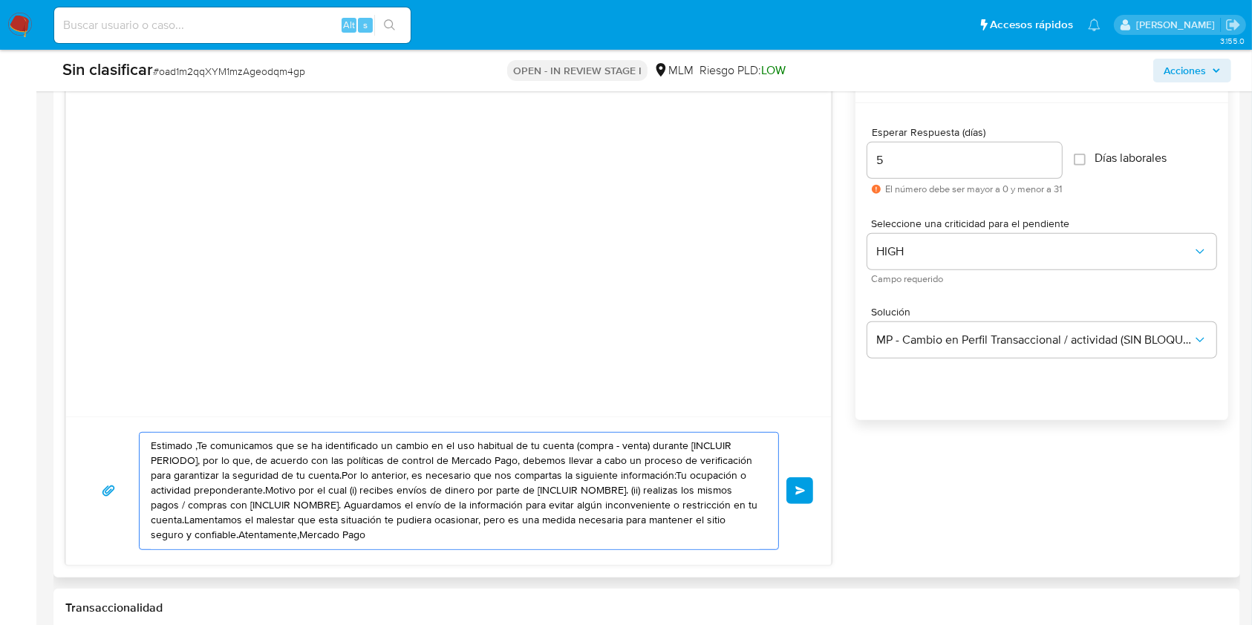
click at [140, 438] on div "Estimado ,Te comunicamos que se ha identificado un cambio en el uso habitual de…" at bounding box center [455, 491] width 631 height 117
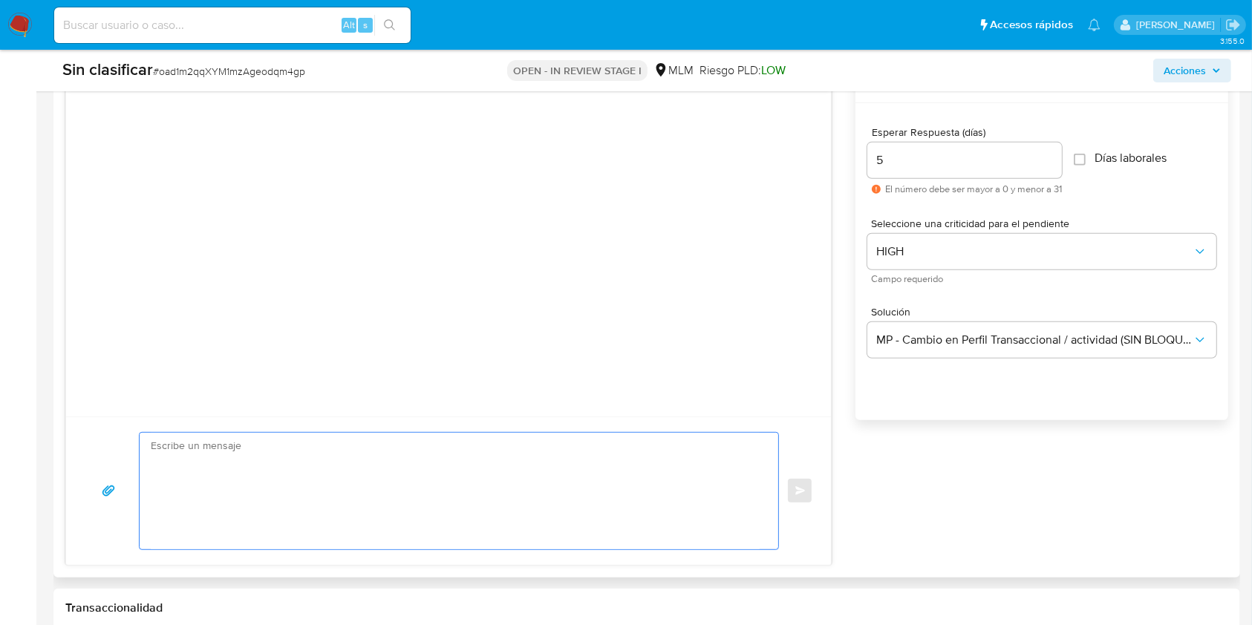
paste textarea "Hola, Alejandro para llevar a cabo una verificación de identidad de acuerdo con…"
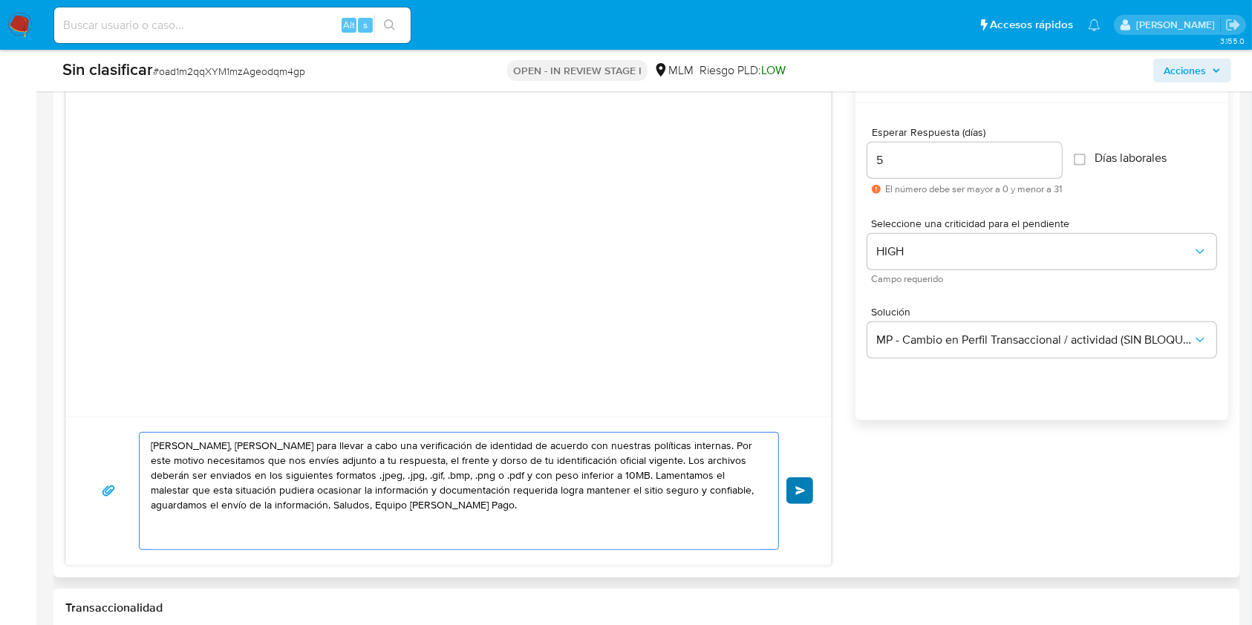
type textarea "Hola, Alejandro para llevar a cabo una verificación de identidad de acuerdo con…"
click at [804, 490] on span "Enviar" at bounding box center [801, 491] width 10 height 9
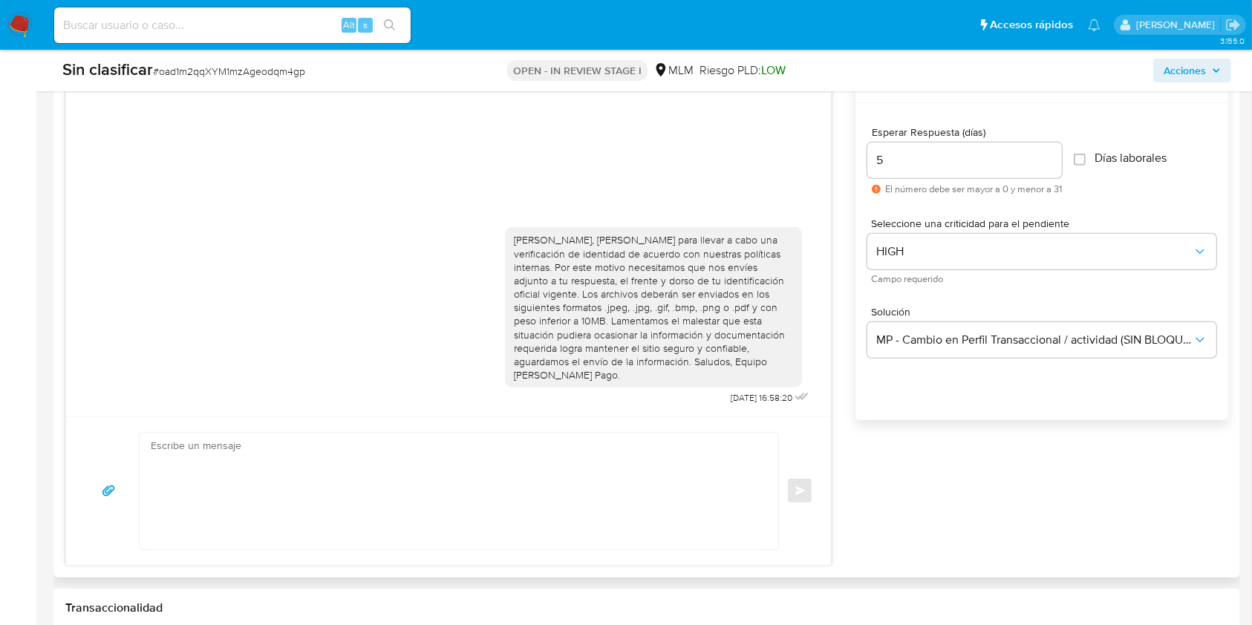
click at [909, 494] on div "Hola, Alejandro para llevar a cabo una verificación de identidad de acuerdo con…" at bounding box center [646, 315] width 1163 height 502
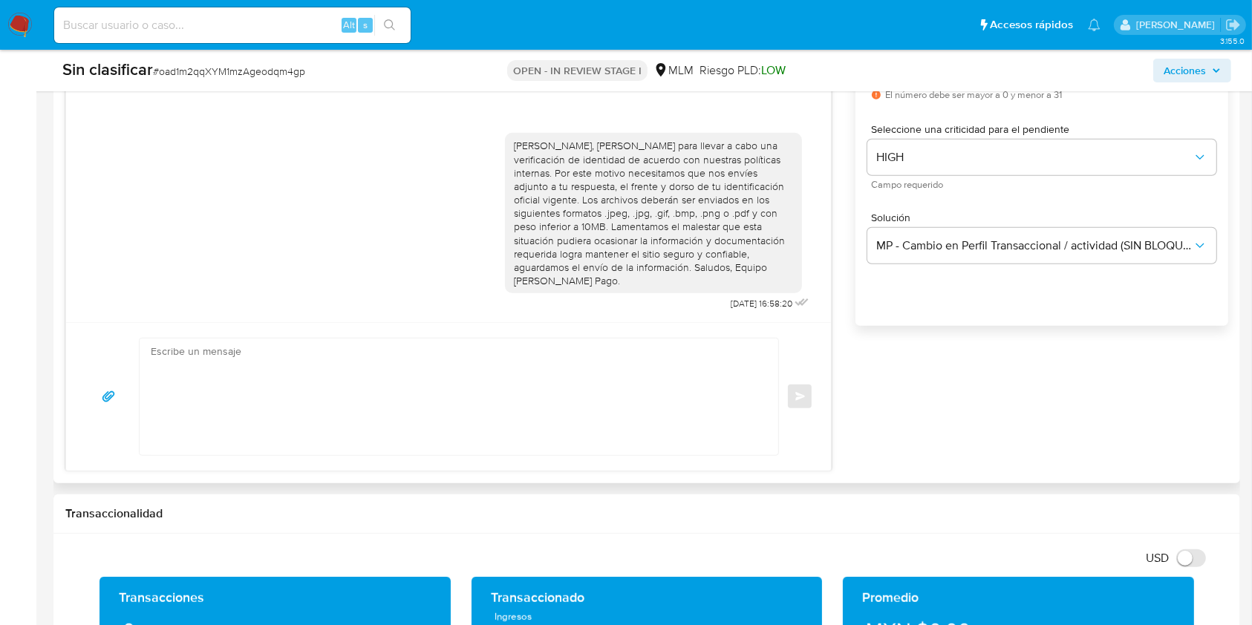
scroll to position [891, 0]
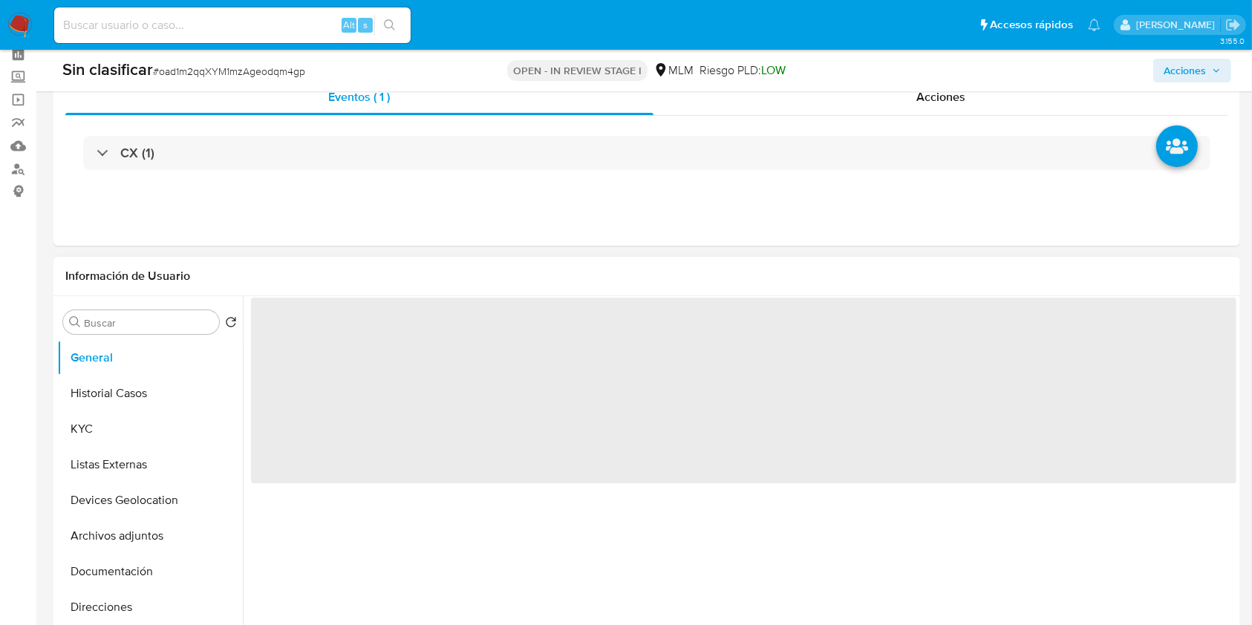
scroll to position [99, 0]
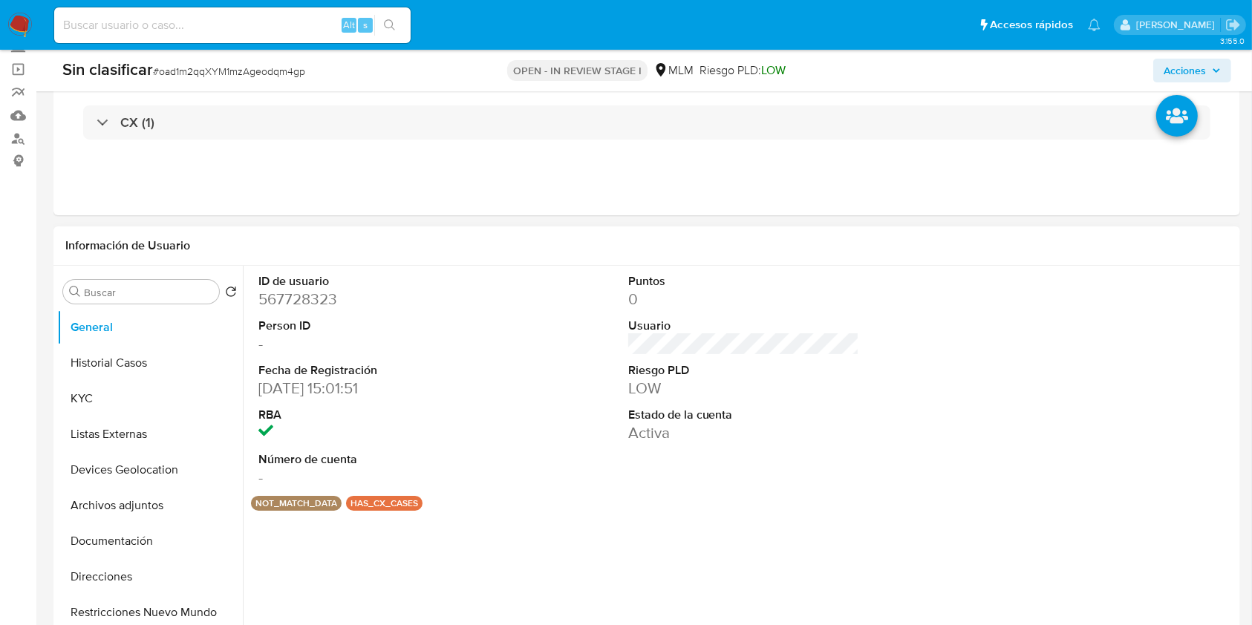
select select "10"
click at [154, 384] on button "KYC" at bounding box center [144, 399] width 174 height 36
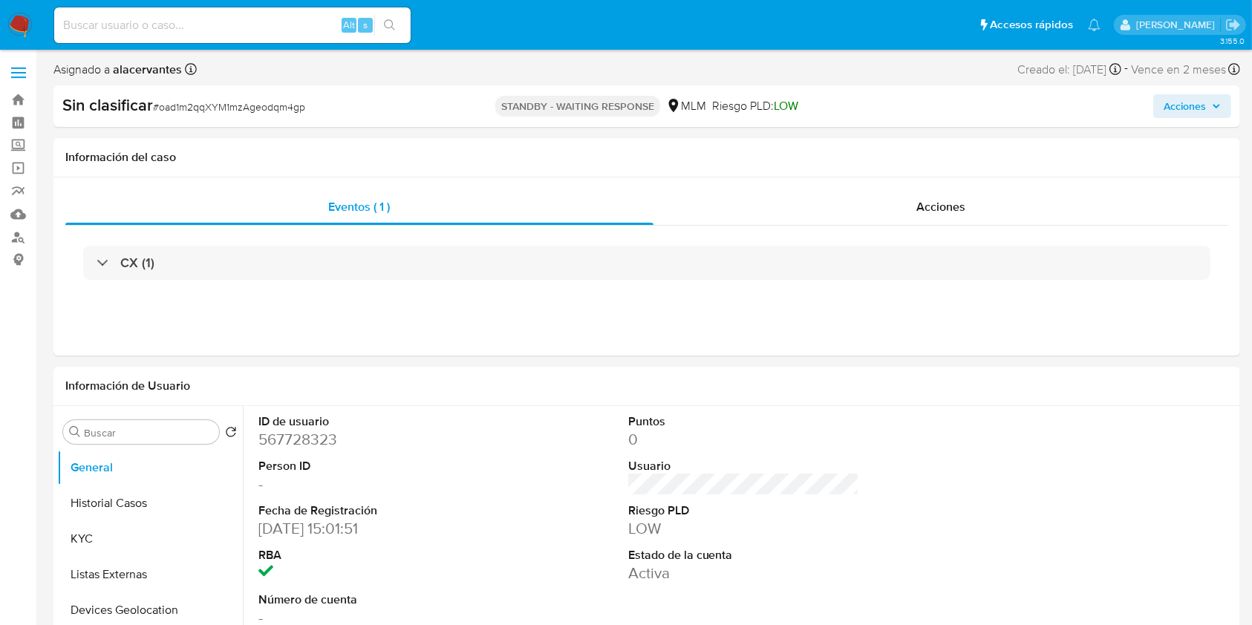
select select "10"
click at [11, 24] on img at bounding box center [19, 25] width 25 height 25
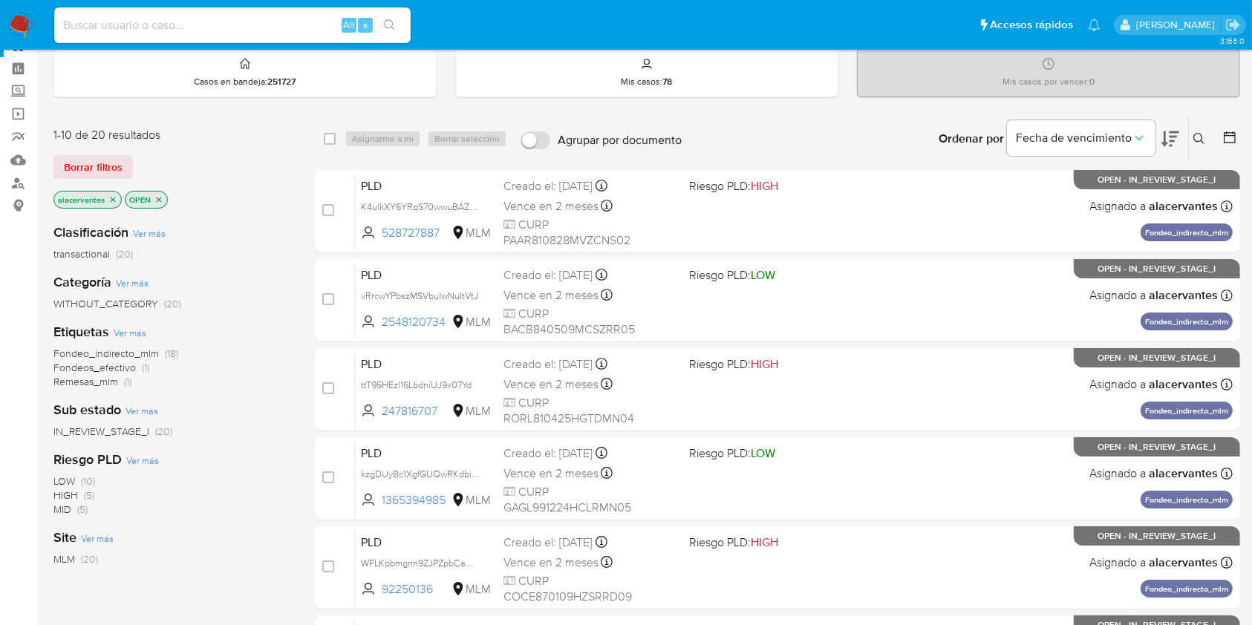
scroll to position [99, 0]
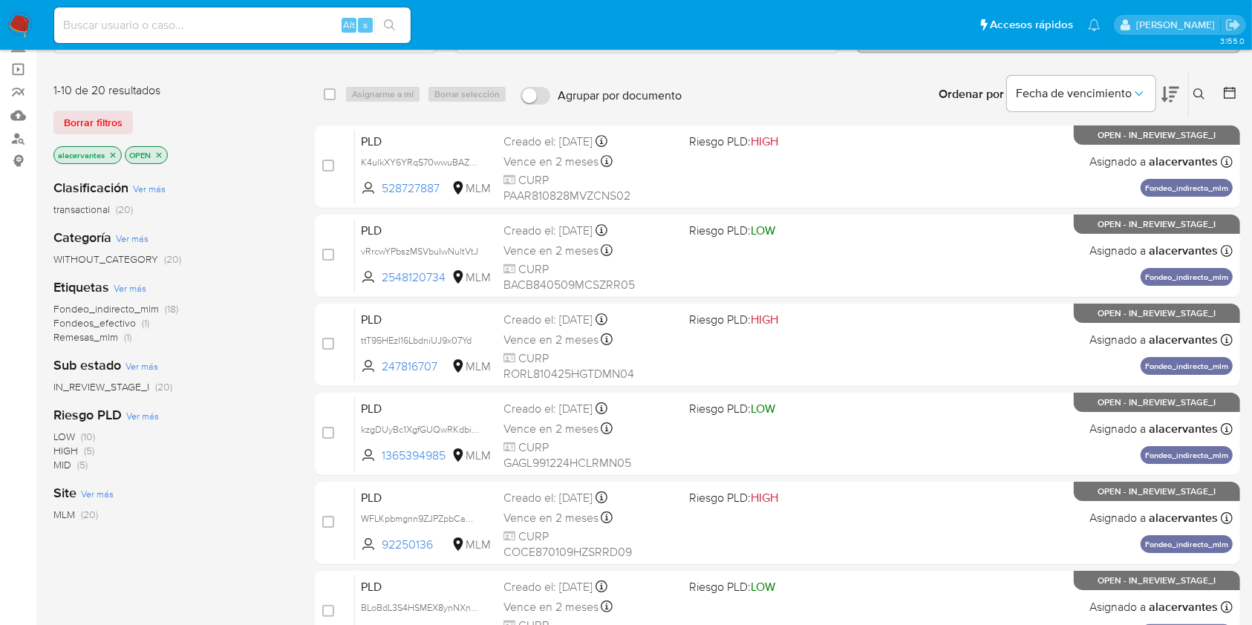
click at [156, 153] on icon "close-filter" at bounding box center [159, 155] width 9 height 9
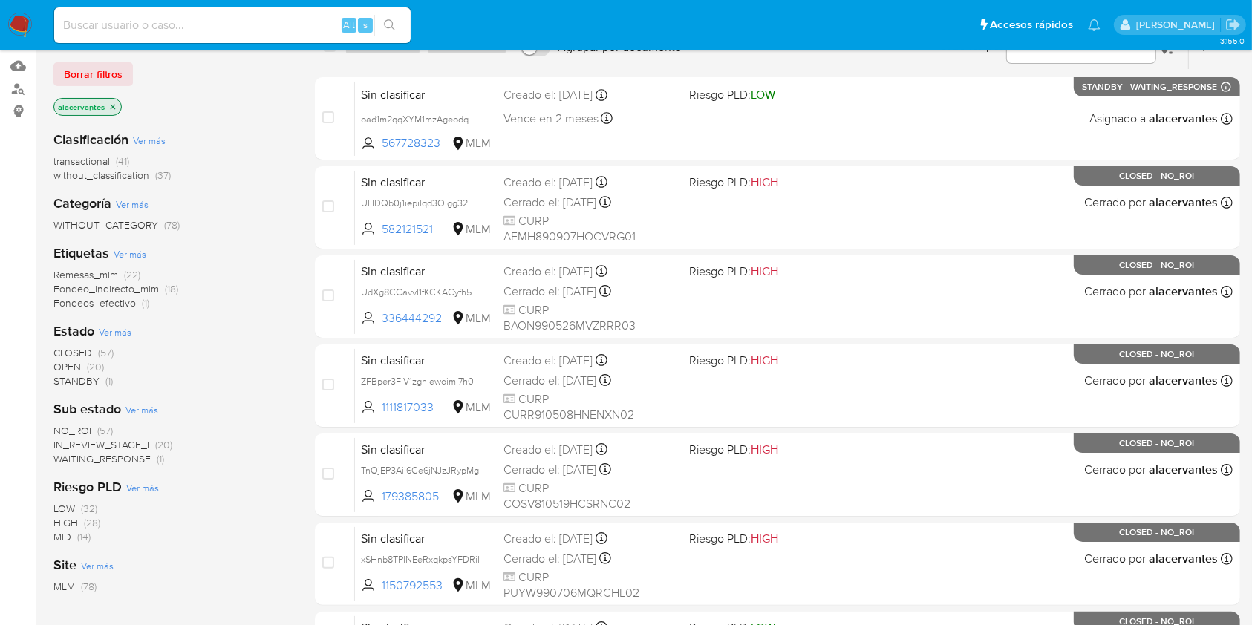
scroll to position [99, 0]
